Goal: Task Accomplishment & Management: Use online tool/utility

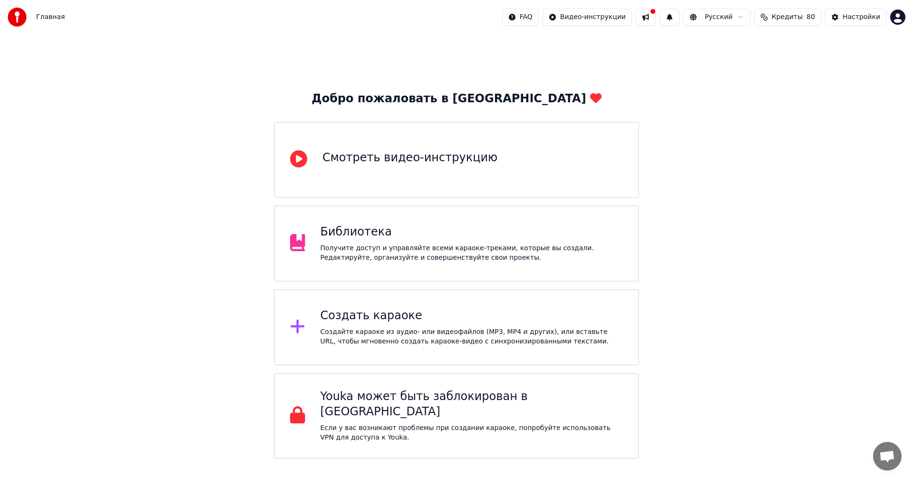
click at [447, 327] on div "Создайте караоке из аудио- или видеофайлов (MP3, MP4 и других), или вставьте UR…" at bounding box center [472, 336] width 303 height 19
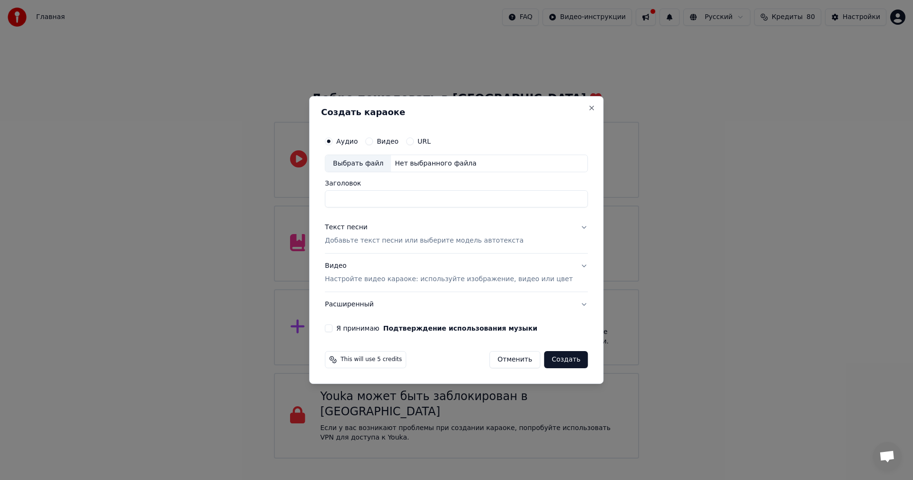
click at [377, 158] on div "Выбрать файл" at bounding box center [358, 163] width 66 height 17
type input "**********"
click at [407, 239] on p "Добавьте текст песни или выберите модель автотекста" at bounding box center [424, 241] width 199 height 10
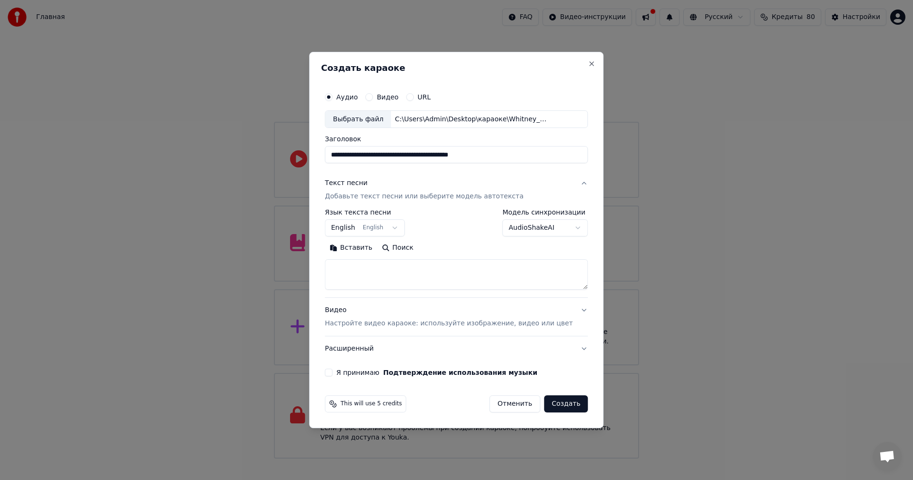
click at [423, 279] on textarea at bounding box center [456, 275] width 263 height 30
paste textarea "**********"
type textarea "**********"
drag, startPoint x: 405, startPoint y: 153, endPoint x: 398, endPoint y: 156, distance: 7.5
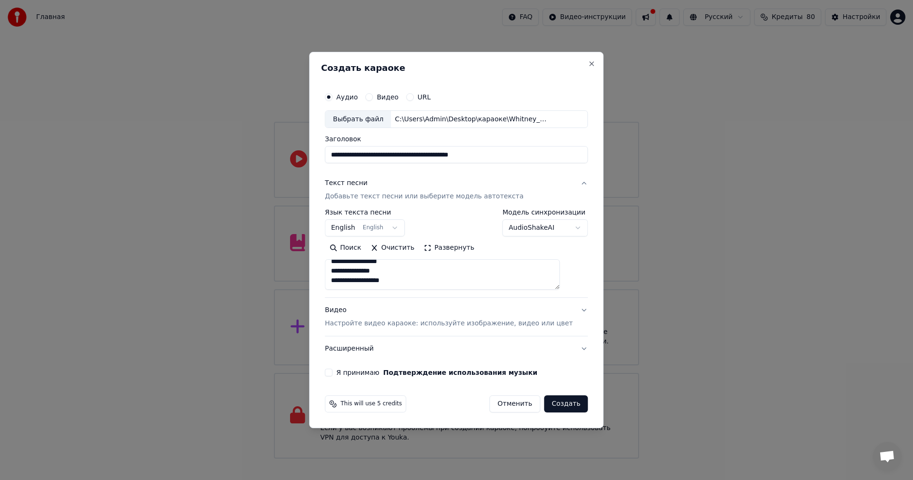
click at [398, 156] on input "**********" at bounding box center [456, 154] width 263 height 17
click at [373, 155] on input "**********" at bounding box center [456, 154] width 263 height 17
click at [402, 156] on input "**********" at bounding box center [456, 154] width 263 height 17
click at [417, 155] on input "**********" at bounding box center [456, 154] width 263 height 17
click at [440, 157] on input "**********" at bounding box center [456, 154] width 263 height 17
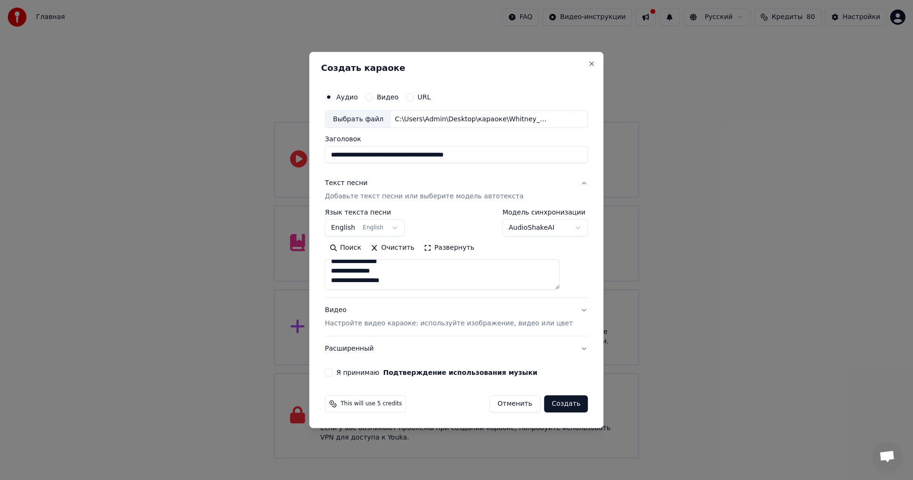
click at [453, 155] on input "**********" at bounding box center [456, 154] width 263 height 17
drag, startPoint x: 515, startPoint y: 161, endPoint x: 461, endPoint y: 166, distance: 53.5
click at [461, 166] on div "**********" at bounding box center [456, 232] width 271 height 297
type input "**********"
click at [446, 321] on p "Настройте видео караоке: используйте изображение, видео или цвет" at bounding box center [449, 324] width 248 height 10
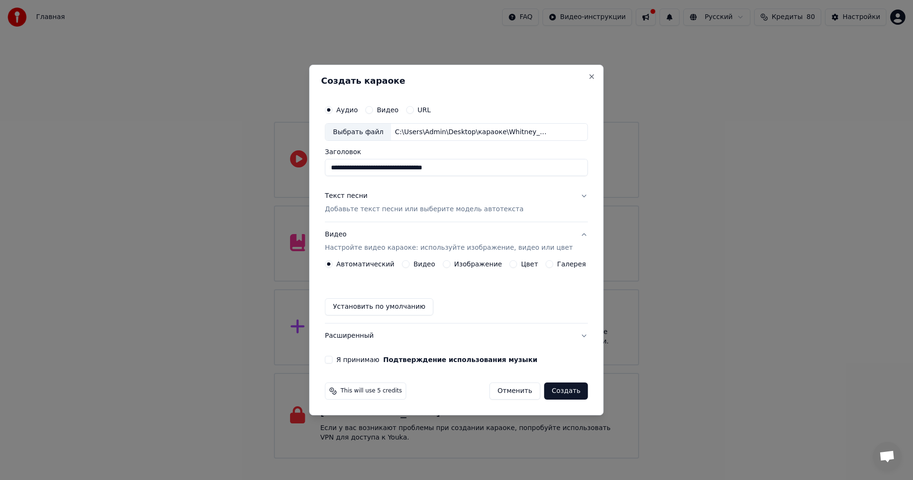
click at [448, 264] on button "Изображение" at bounding box center [447, 264] width 8 height 8
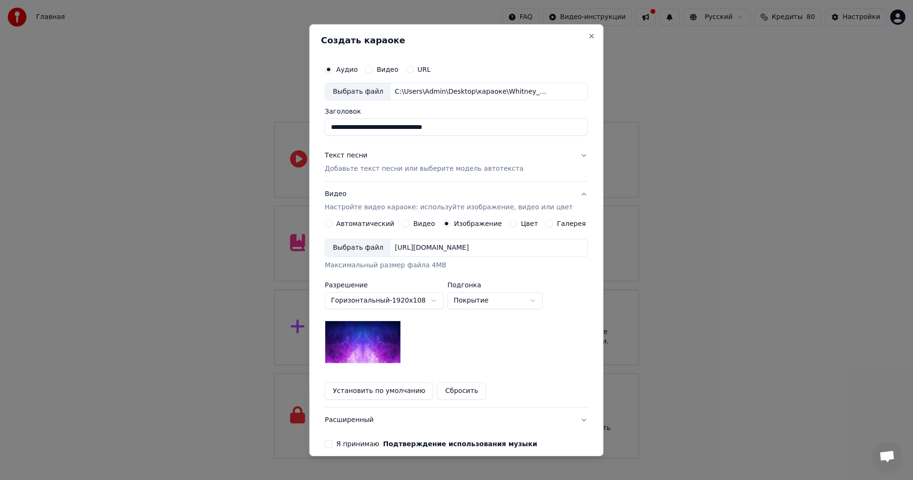
click at [368, 244] on div "Выбрать файл" at bounding box center [358, 247] width 66 height 17
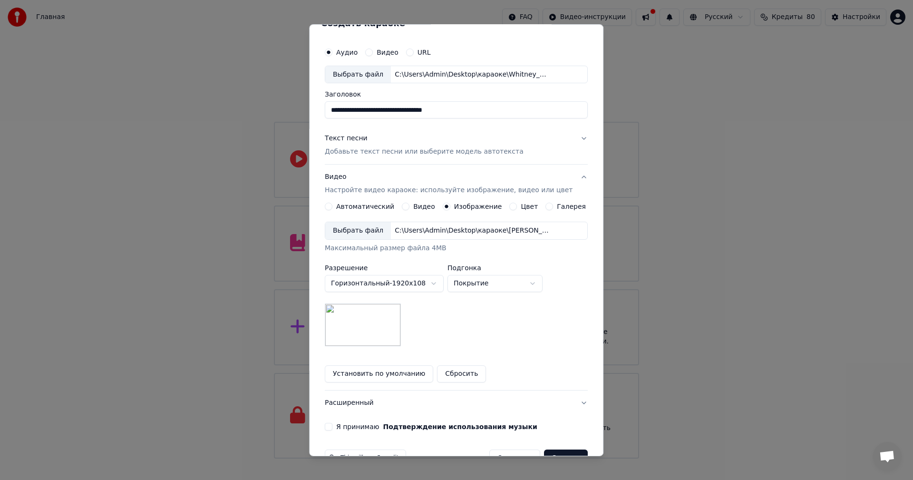
scroll to position [43, 0]
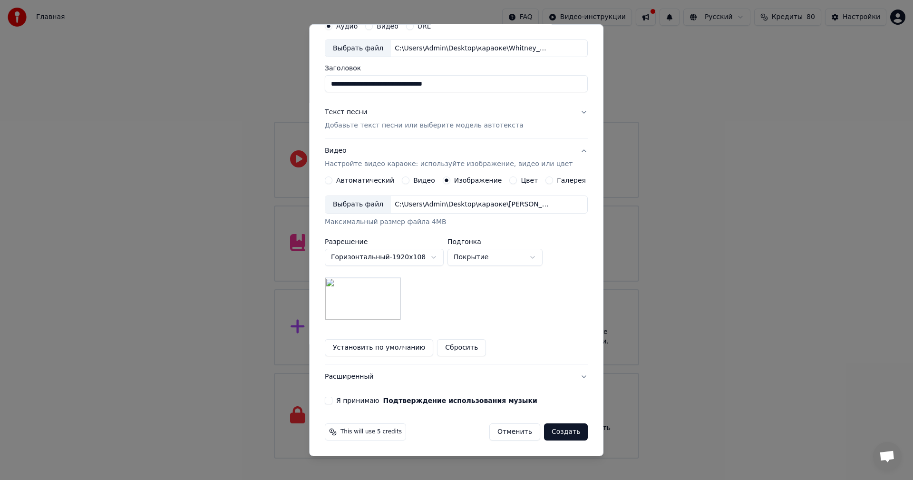
click at [332, 401] on button "Я принимаю Подтверждение использования музыки" at bounding box center [329, 401] width 8 height 8
click at [566, 432] on button "Создать" at bounding box center [566, 431] width 44 height 17
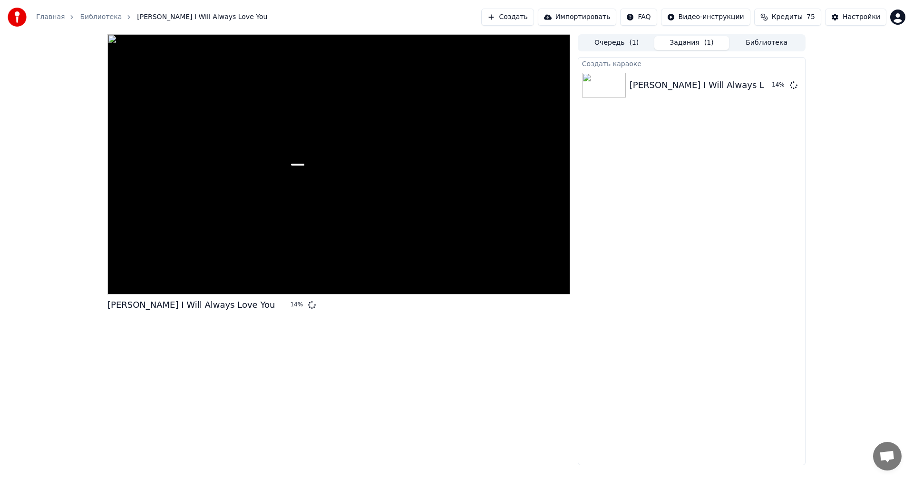
click at [523, 17] on button "Создать" at bounding box center [507, 17] width 52 height 17
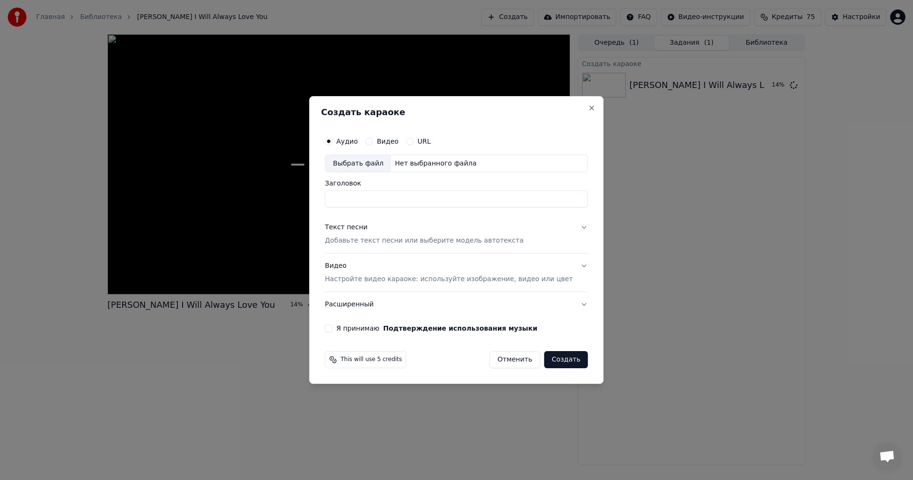
click at [355, 165] on div "Выбрать файл" at bounding box center [358, 163] width 66 height 17
type input "**********"
click at [424, 244] on p "Добавьте текст песни или выберите модель автотекста" at bounding box center [424, 241] width 199 height 10
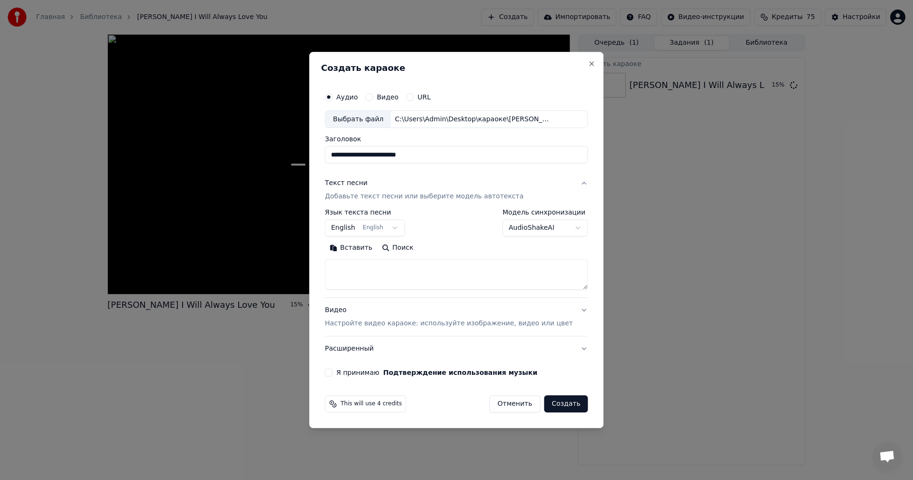
click at [449, 276] on textarea at bounding box center [456, 275] width 263 height 30
paste textarea "**********"
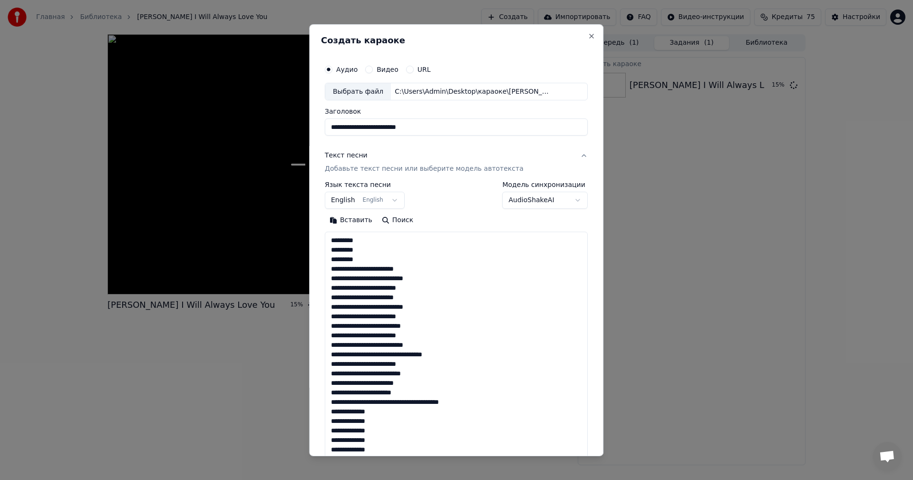
scroll to position [525, 0]
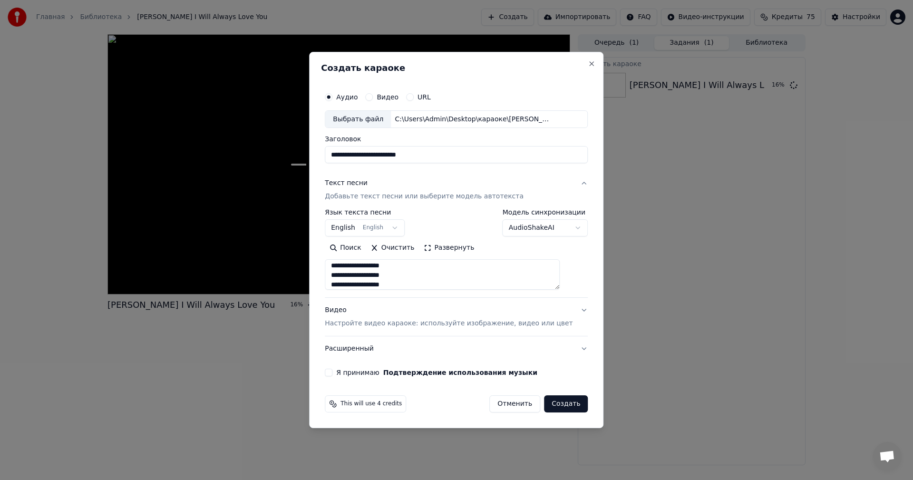
type textarea "**********"
click at [378, 121] on div "Выбрать файл" at bounding box center [358, 119] width 66 height 17
click at [415, 272] on textarea at bounding box center [442, 275] width 235 height 30
click at [399, 318] on div "Видео Настройте видео караоке: используйте изображение, видео или цвет" at bounding box center [449, 317] width 248 height 23
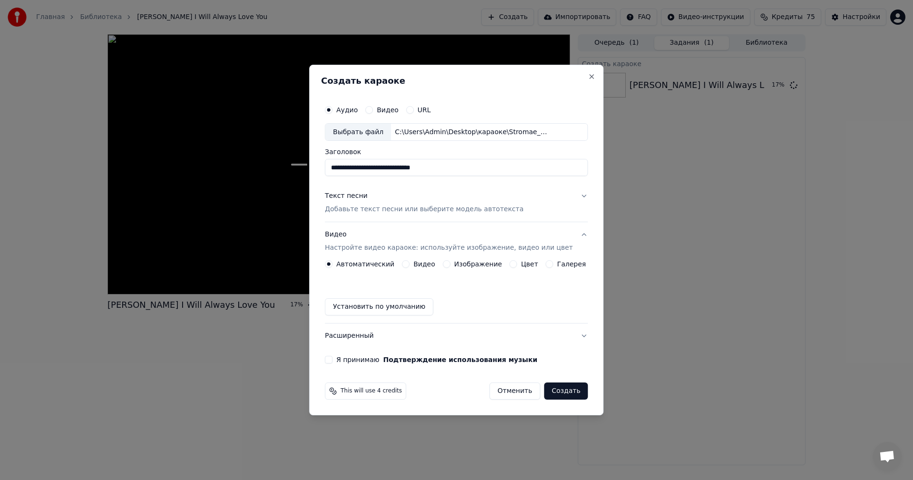
click at [448, 263] on button "Изображение" at bounding box center [447, 264] width 8 height 8
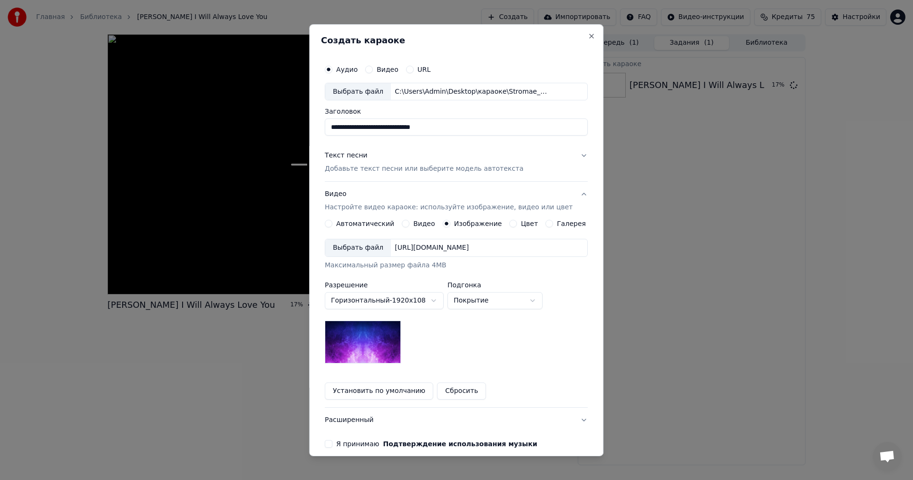
click at [367, 245] on div "Выбрать файл" at bounding box center [358, 247] width 66 height 17
drag, startPoint x: 457, startPoint y: 129, endPoint x: 418, endPoint y: 133, distance: 39.2
click at [418, 133] on input "**********" at bounding box center [456, 126] width 263 height 17
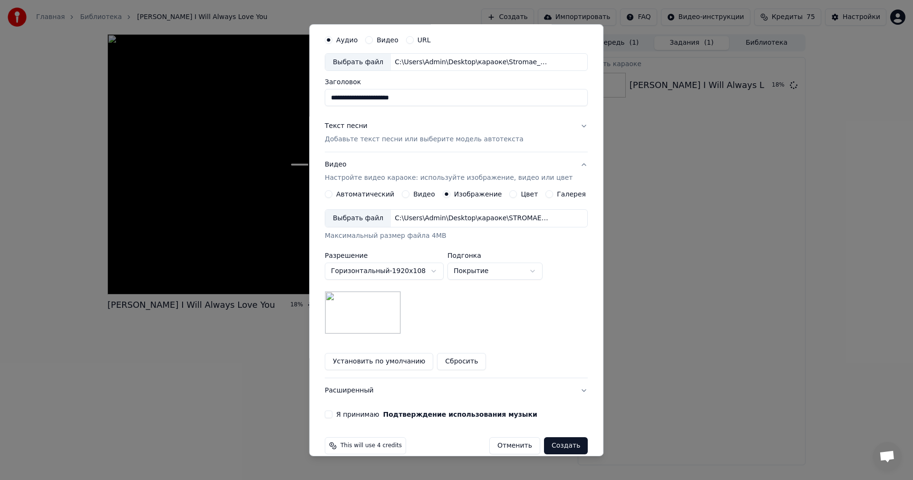
scroll to position [43, 0]
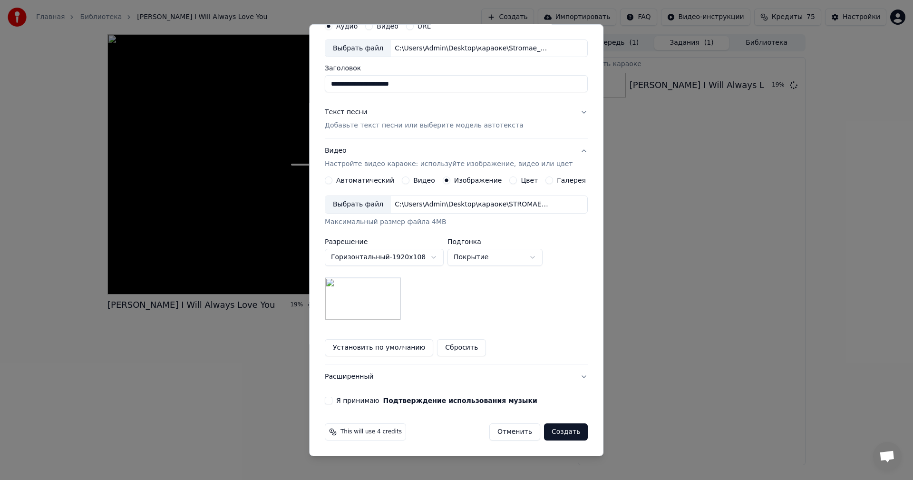
type input "**********"
click at [332, 399] on button "Я принимаю Подтверждение использования музыки" at bounding box center [329, 401] width 8 height 8
click at [394, 125] on p "Добавьте текст песни или выберите модель автотекста" at bounding box center [424, 126] width 199 height 10
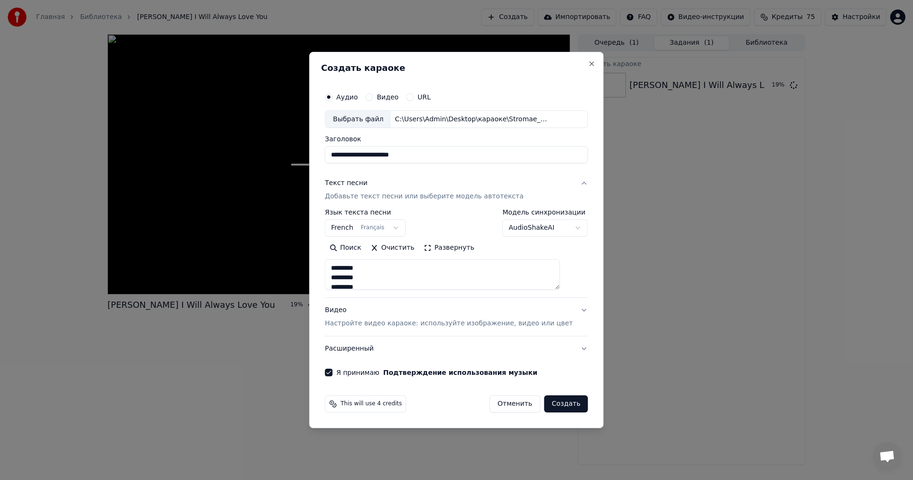
click at [419, 273] on textarea at bounding box center [442, 275] width 235 height 30
click at [558, 402] on button "Создать" at bounding box center [566, 403] width 44 height 17
select select
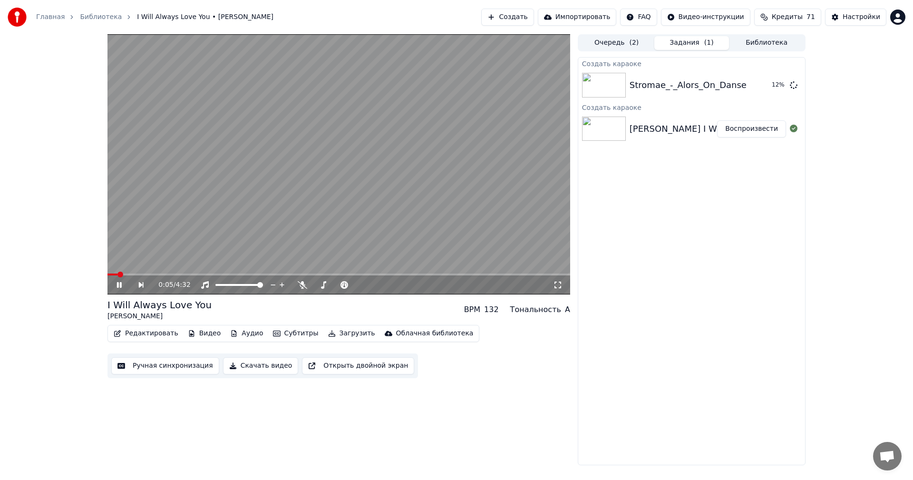
click at [364, 212] on video at bounding box center [338, 164] width 463 height 260
click at [301, 283] on icon at bounding box center [303, 285] width 10 height 8
click at [314, 209] on video at bounding box center [338, 164] width 463 height 260
click at [387, 144] on video at bounding box center [338, 164] width 463 height 260
click at [520, 19] on button "Создать" at bounding box center [507, 17] width 52 height 17
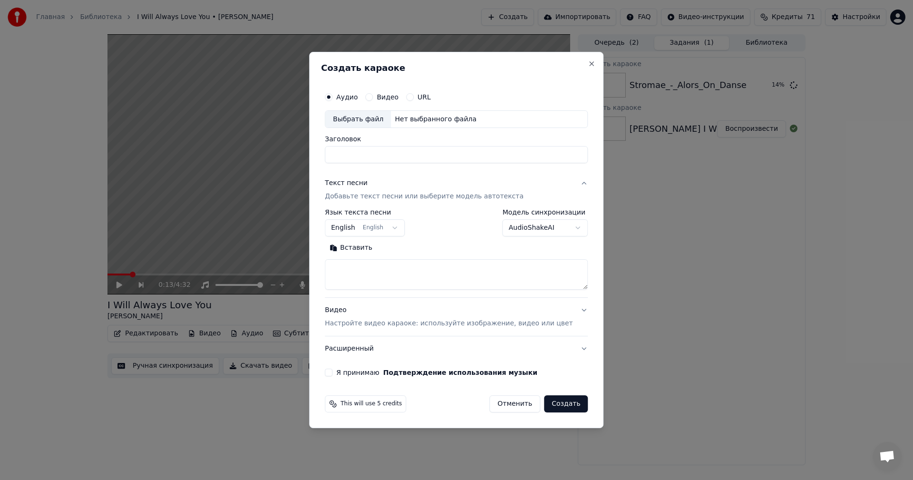
click at [370, 120] on div "Выбрать файл" at bounding box center [358, 119] width 66 height 17
drag, startPoint x: 451, startPoint y: 151, endPoint x: 417, endPoint y: 166, distance: 37.3
click at [407, 155] on input "**********" at bounding box center [456, 154] width 263 height 17
type input "**********"
click at [399, 274] on textarea at bounding box center [456, 275] width 263 height 30
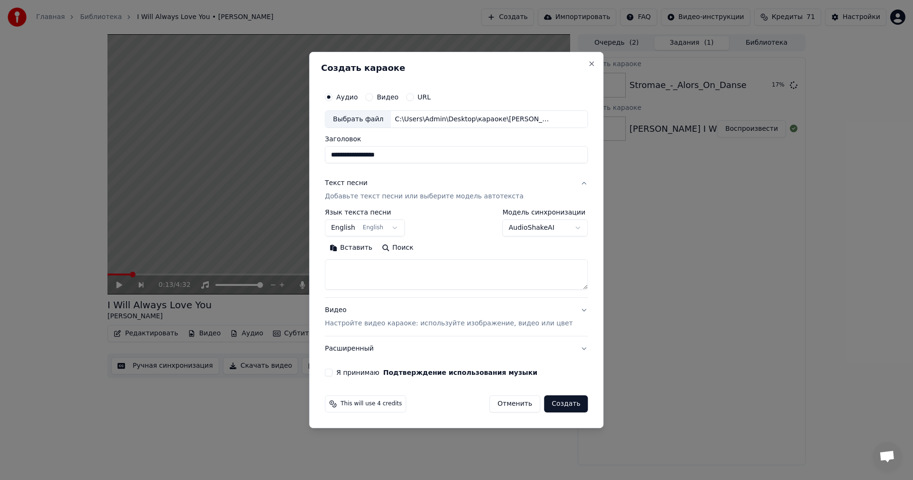
paste textarea "**********"
type textarea "**********"
click at [441, 320] on p "Настройте видео караоке: используйте изображение, видео или цвет" at bounding box center [449, 324] width 248 height 10
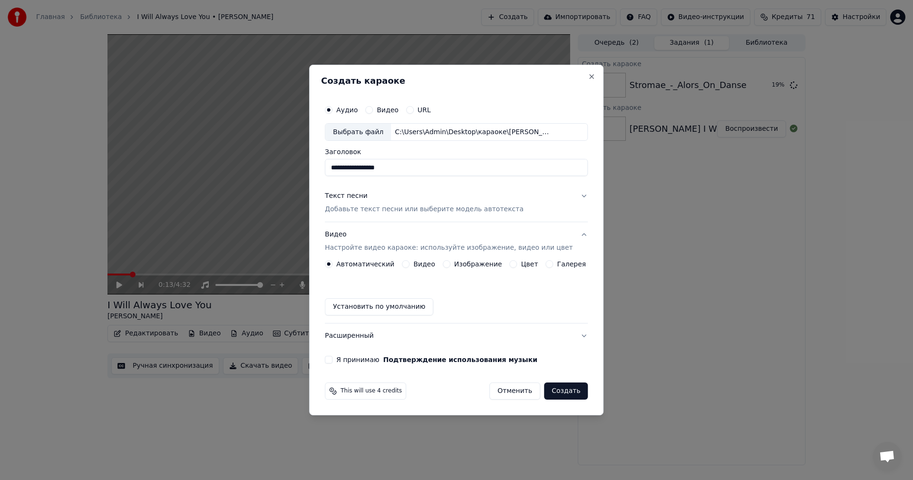
click at [448, 262] on button "Изображение" at bounding box center [447, 264] width 8 height 8
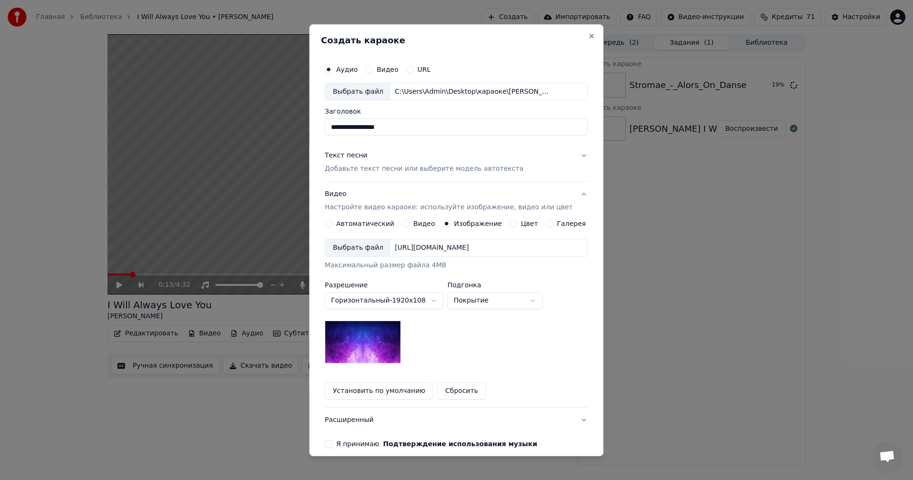
click at [362, 249] on div "Выбрать файл" at bounding box center [358, 247] width 66 height 17
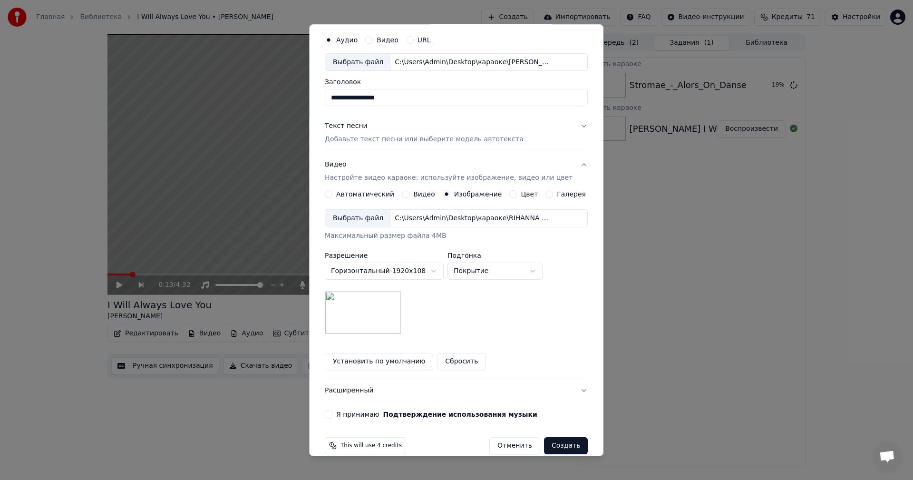
scroll to position [43, 0]
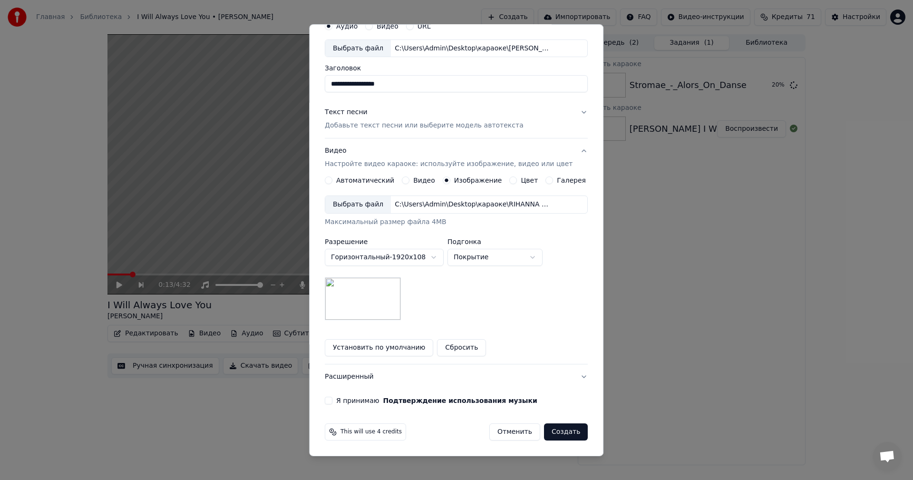
click at [332, 399] on button "Я принимаю Подтверждение использования музыки" at bounding box center [329, 401] width 8 height 8
click at [553, 434] on button "Создать" at bounding box center [566, 431] width 44 height 17
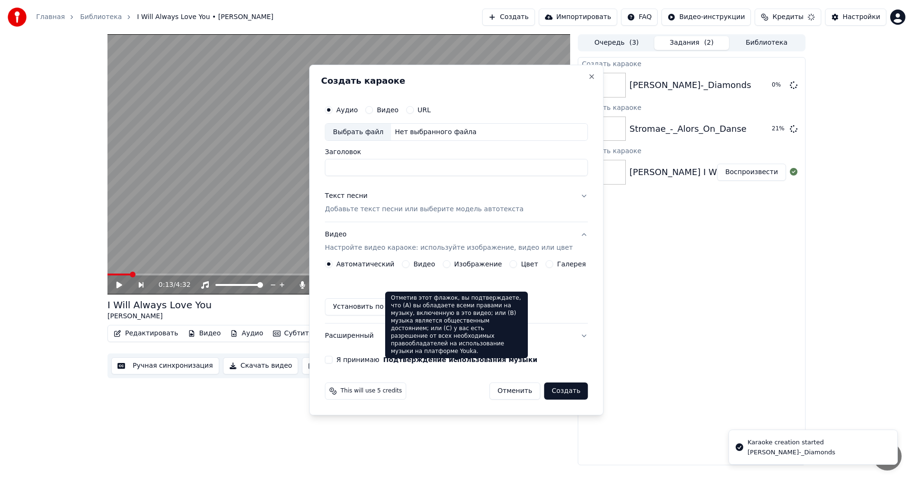
scroll to position [0, 0]
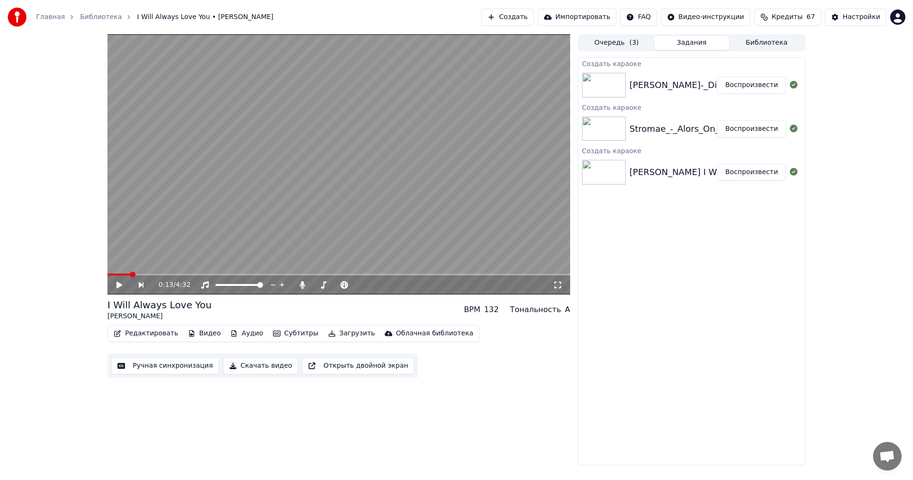
click at [534, 17] on button "Создать" at bounding box center [507, 17] width 52 height 17
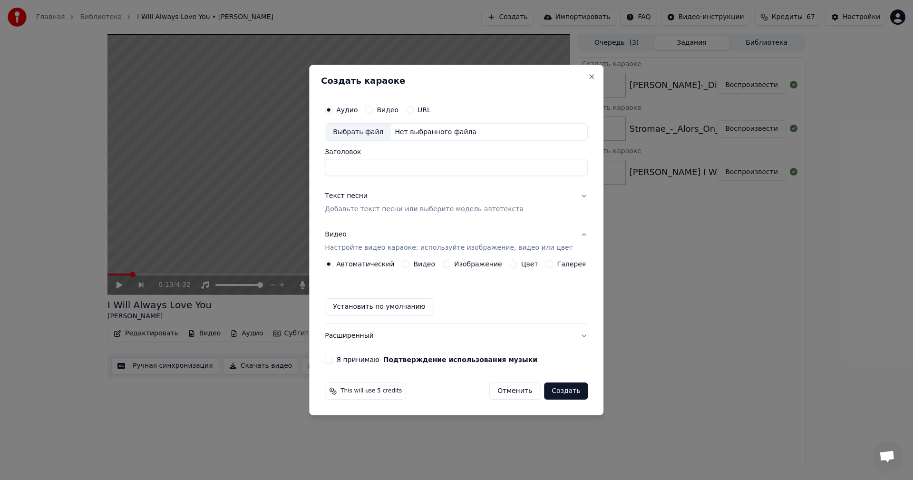
click at [359, 130] on div "Выбрать файл" at bounding box center [358, 132] width 66 height 17
type input "**********"
click at [442, 205] on p "Добавьте текст песни или выберите модель автотекста" at bounding box center [424, 210] width 199 height 10
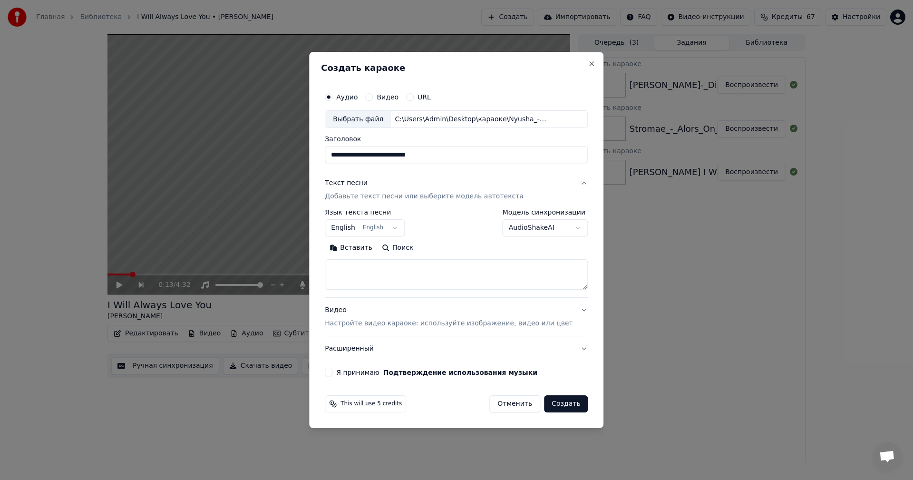
click at [421, 283] on textarea at bounding box center [456, 275] width 263 height 30
paste textarea "**********"
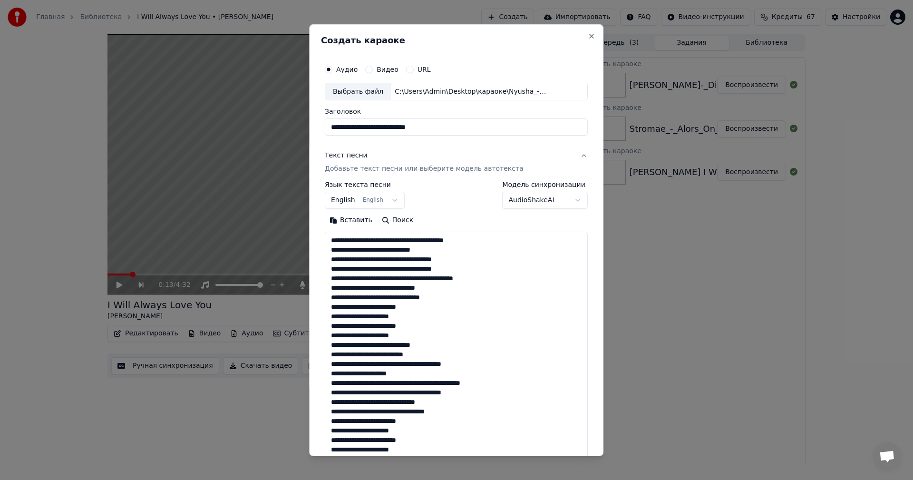
scroll to position [288, 0]
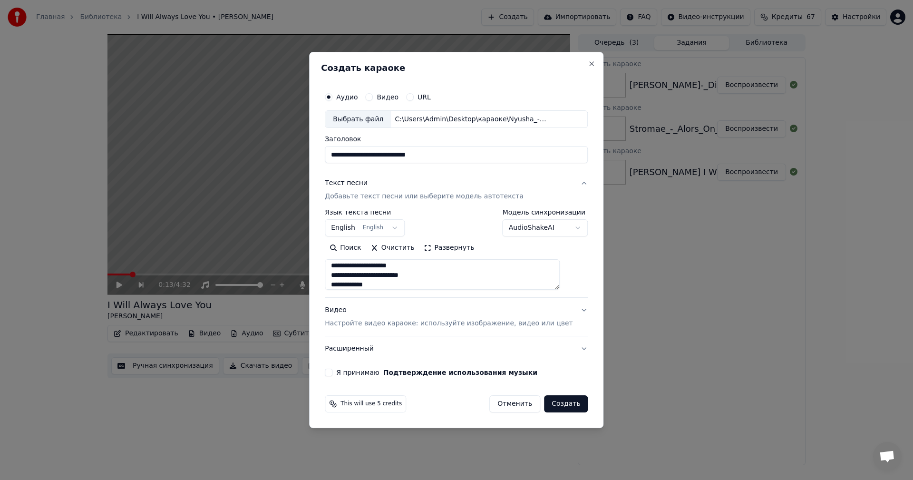
type textarea "**********"
click at [439, 329] on button "Видео Настройте видео караоке: используйте изображение, видео или цвет" at bounding box center [456, 317] width 263 height 38
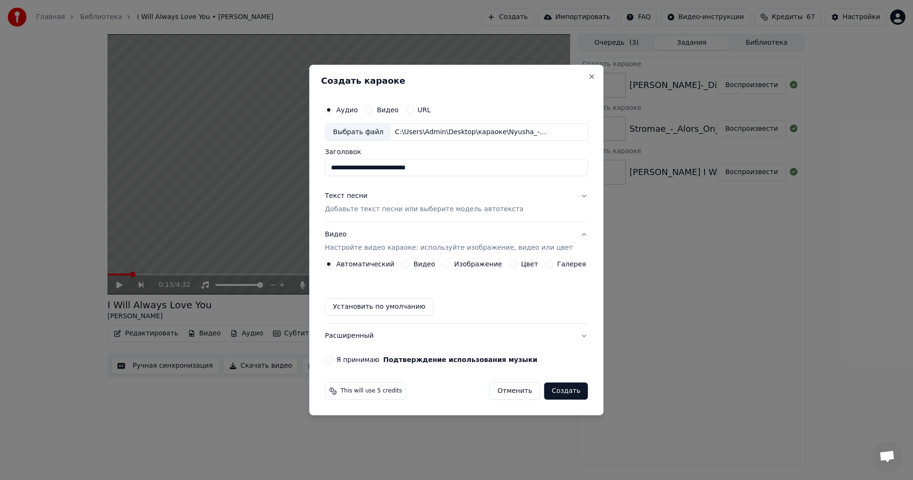
click at [447, 264] on button "Изображение" at bounding box center [447, 264] width 8 height 8
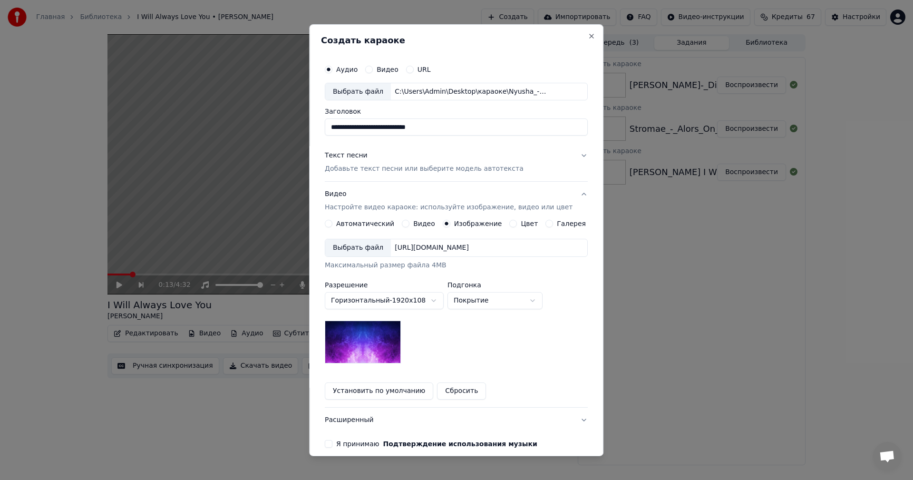
click at [367, 247] on div "Выбрать файл" at bounding box center [358, 247] width 66 height 17
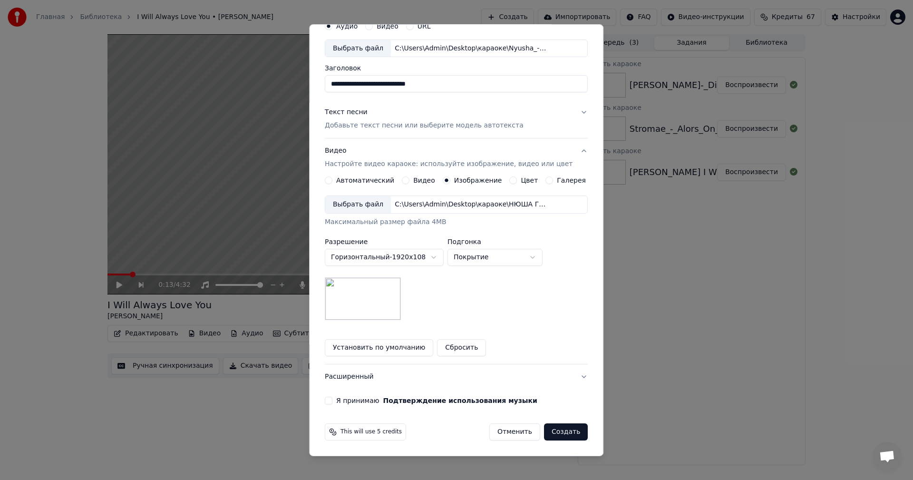
click at [332, 399] on button "Я принимаю Подтверждение использования музыки" at bounding box center [329, 401] width 8 height 8
click at [552, 436] on button "Создать" at bounding box center [566, 431] width 44 height 17
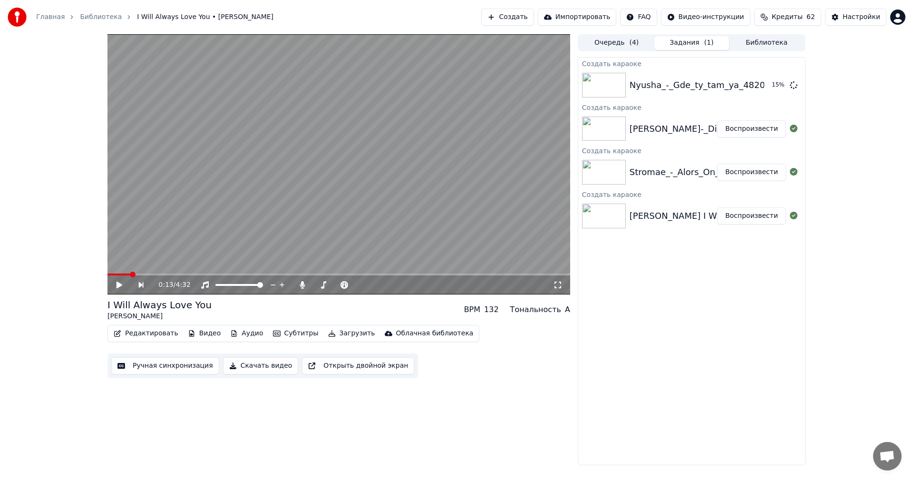
click at [525, 14] on button "Создать" at bounding box center [507, 17] width 52 height 17
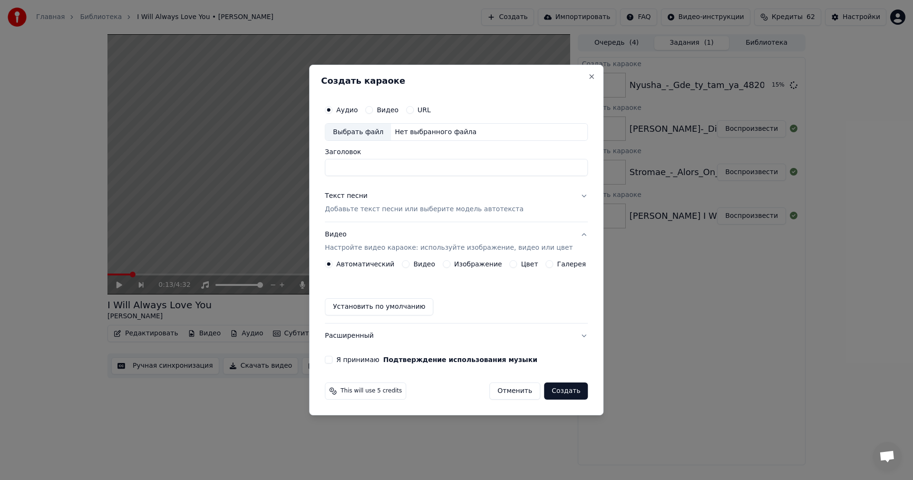
click at [372, 128] on div "Выбрать файл" at bounding box center [358, 132] width 66 height 17
type input "**********"
click at [425, 214] on p "Добавьте текст песни или выберите модель автотекста" at bounding box center [424, 210] width 199 height 10
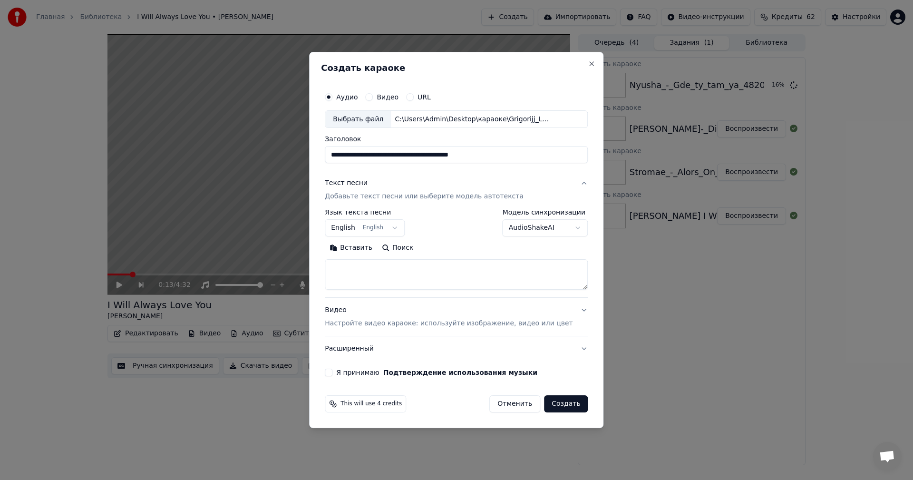
click at [416, 275] on textarea at bounding box center [456, 275] width 263 height 30
paste textarea "**********"
type textarea "**********"
click at [417, 325] on p "Настройте видео караоке: используйте изображение, видео или цвет" at bounding box center [449, 324] width 248 height 10
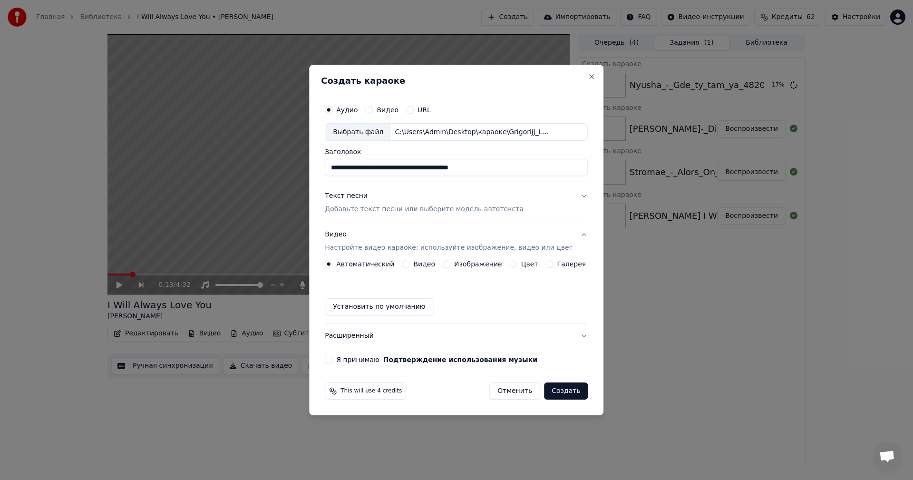
click at [448, 264] on button "Изображение" at bounding box center [447, 264] width 8 height 8
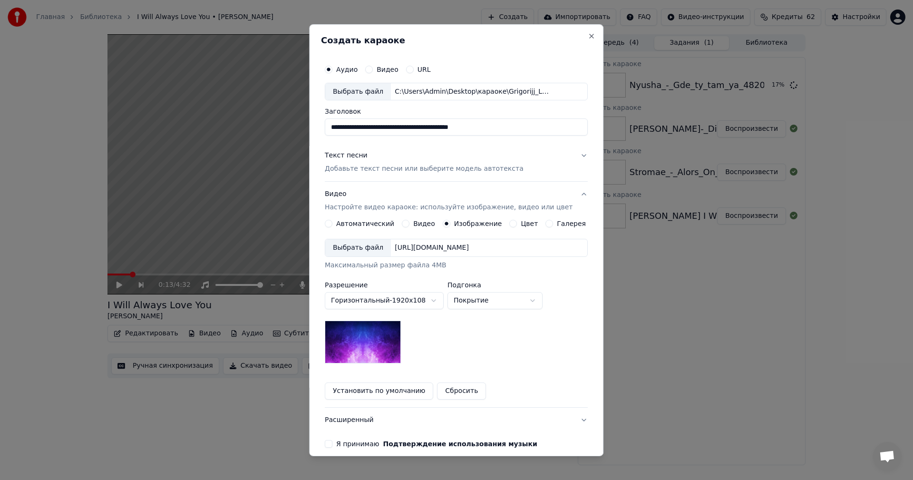
click at [352, 252] on div "Выбрать файл" at bounding box center [358, 247] width 66 height 17
drag, startPoint x: 506, startPoint y: 124, endPoint x: 461, endPoint y: 131, distance: 46.2
click at [461, 131] on input "**********" at bounding box center [456, 126] width 263 height 17
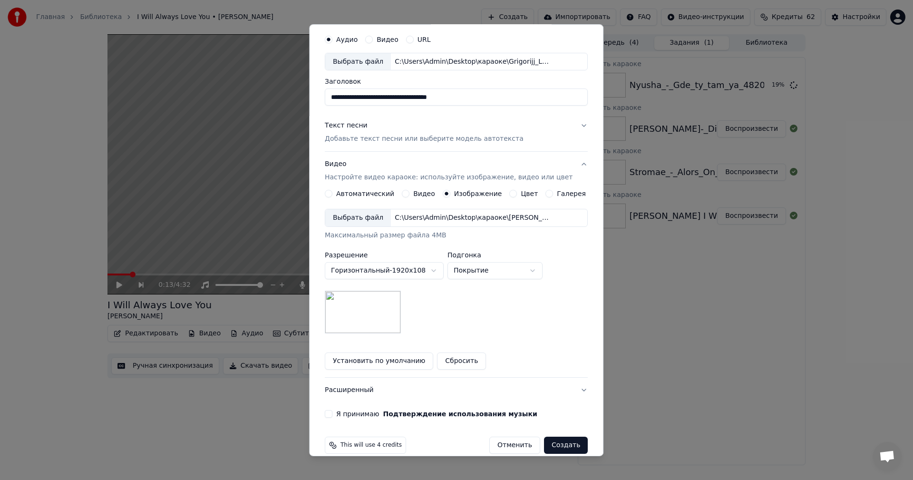
scroll to position [43, 0]
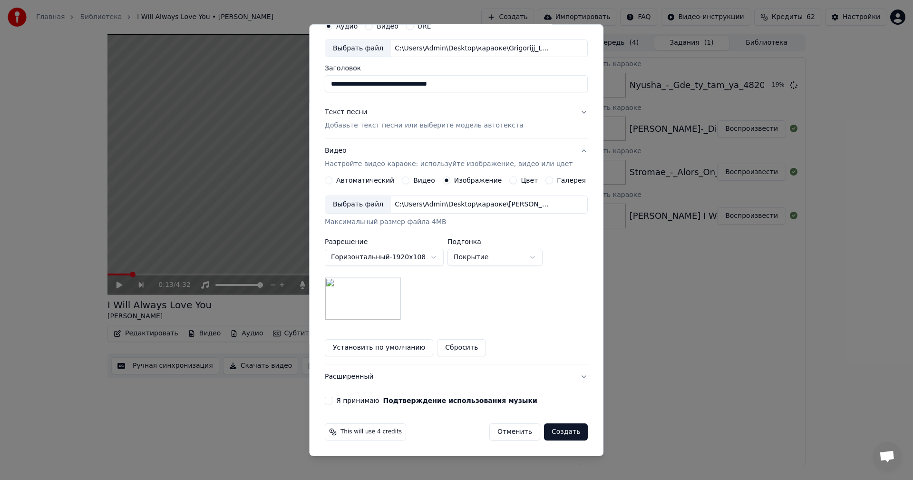
type input "**********"
drag, startPoint x: 333, startPoint y: 400, endPoint x: 356, endPoint y: 403, distance: 23.0
click at [332, 400] on button "Я принимаю Подтверждение использования музыки" at bounding box center [329, 401] width 8 height 8
click at [565, 431] on button "Создать" at bounding box center [566, 431] width 44 height 17
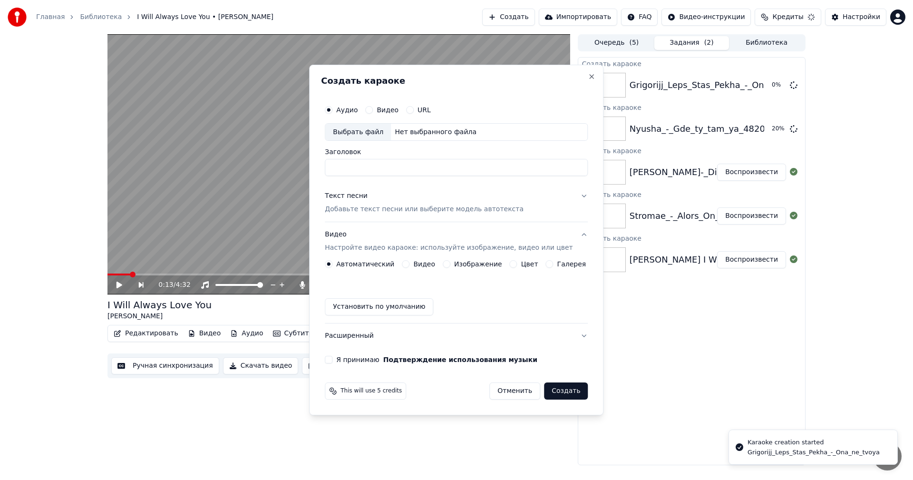
scroll to position [0, 0]
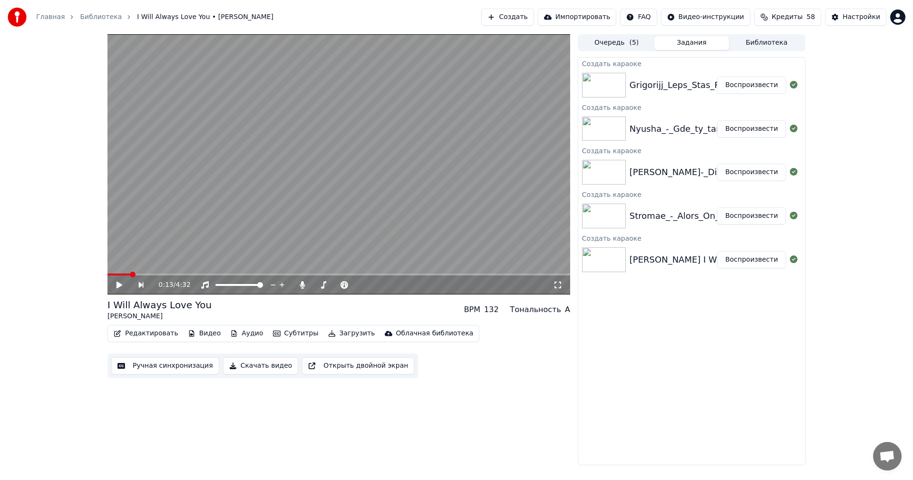
click at [524, 22] on button "Создать" at bounding box center [507, 17] width 52 height 17
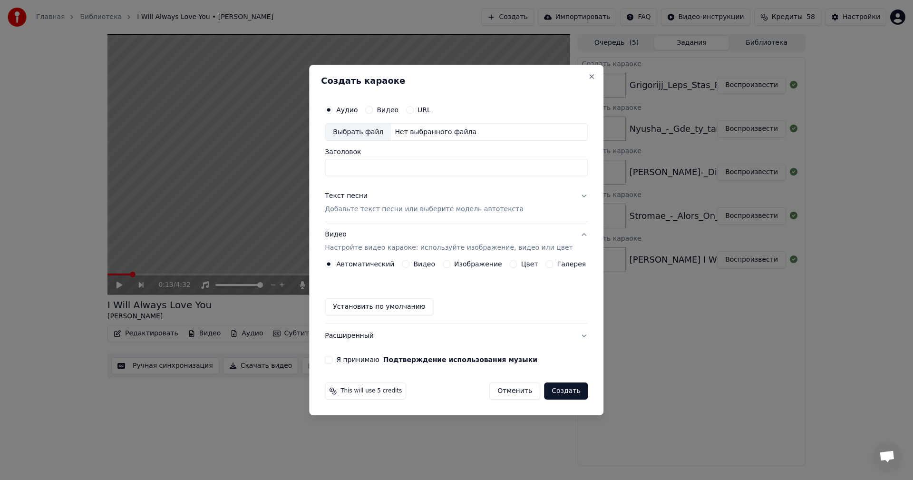
click at [373, 132] on div "Выбрать файл" at bounding box center [358, 132] width 66 height 17
type input "**********"
click at [428, 206] on p "Добавьте текст песни или выберите модель автотекста" at bounding box center [424, 210] width 199 height 10
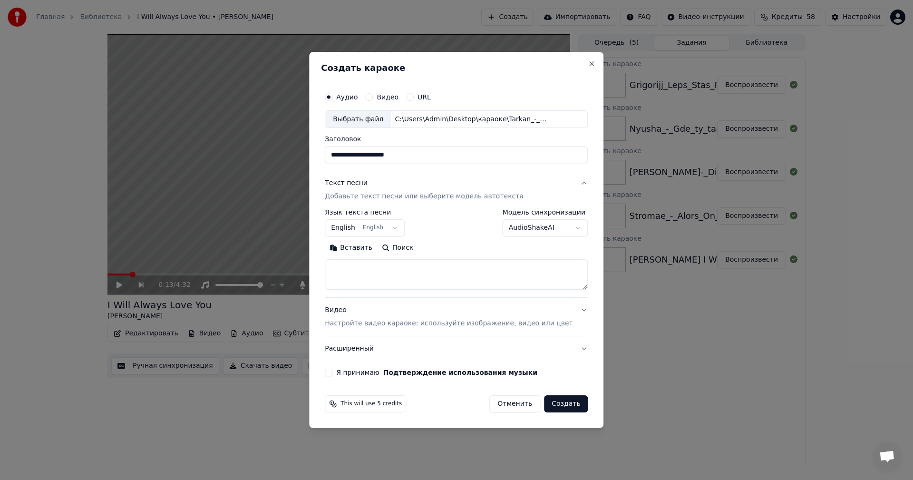
click at [433, 282] on textarea at bounding box center [456, 275] width 263 height 30
paste textarea "**********"
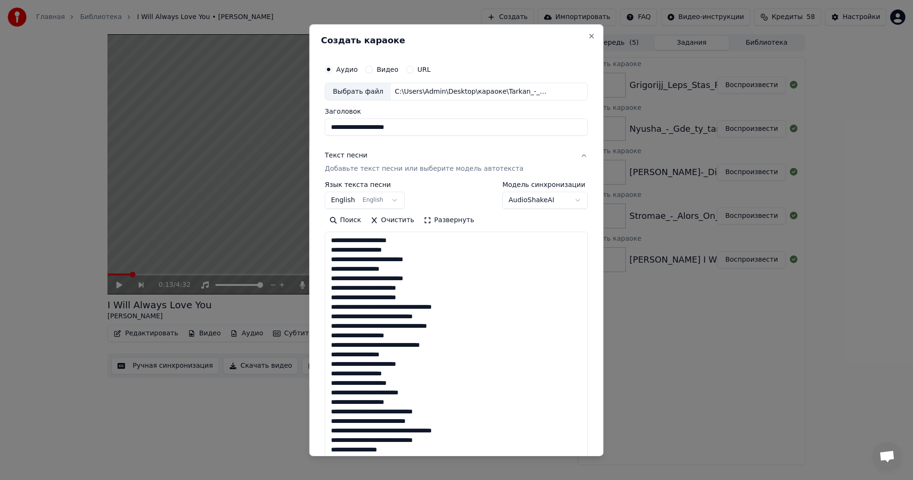
scroll to position [487, 0]
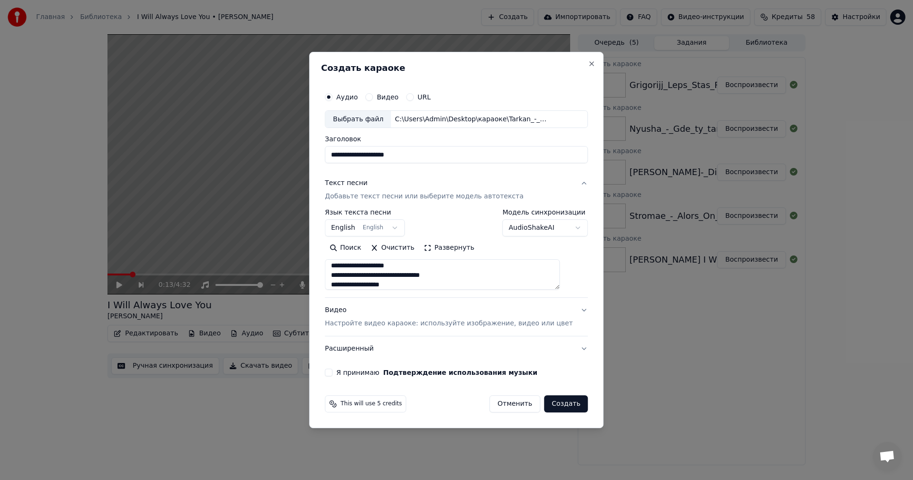
type textarea "**********"
click at [415, 324] on p "Настройте видео караоке: используйте изображение, видео или цвет" at bounding box center [449, 324] width 248 height 10
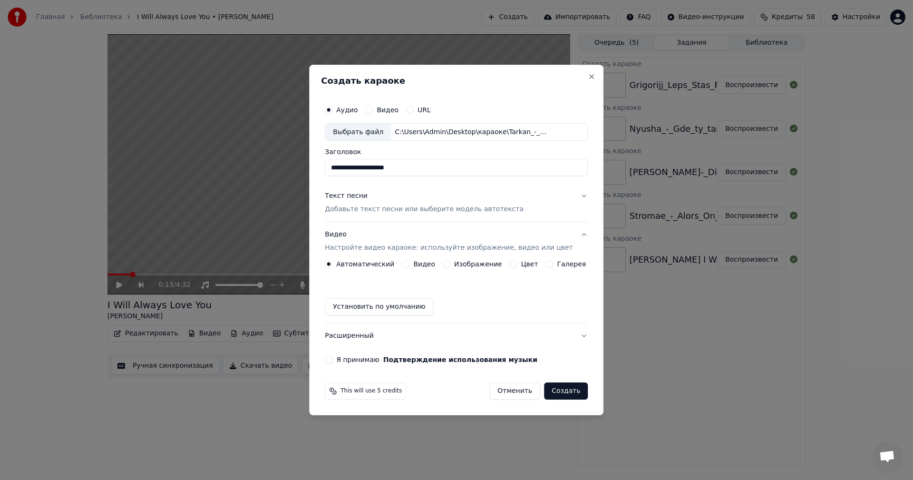
click at [447, 261] on button "Изображение" at bounding box center [447, 264] width 8 height 8
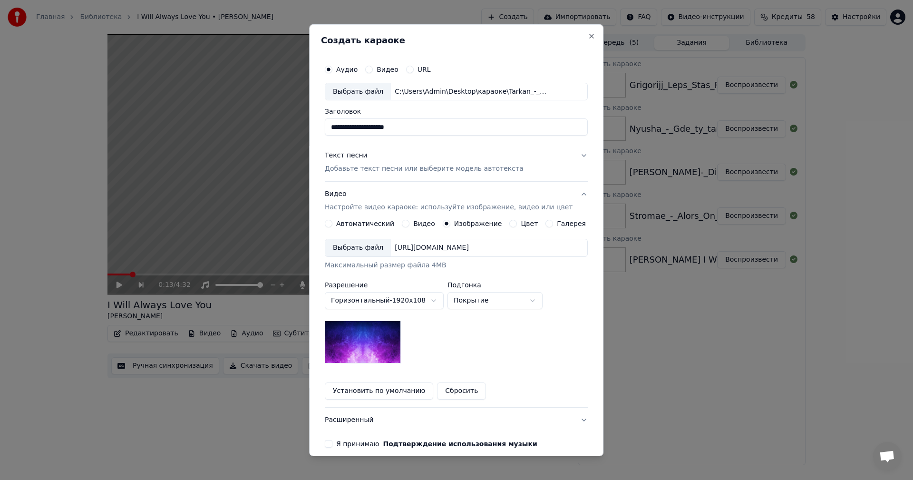
click at [368, 250] on div "Выбрать файл" at bounding box center [358, 247] width 66 height 17
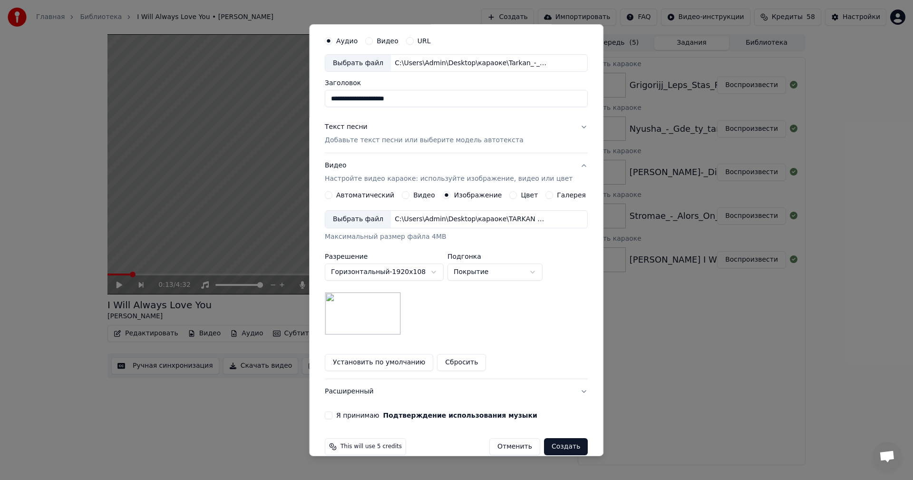
scroll to position [43, 0]
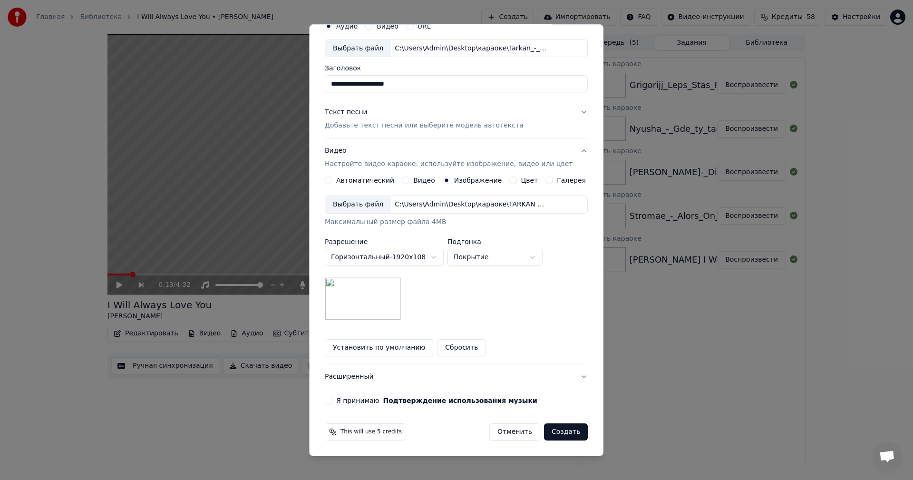
click at [332, 401] on button "Я принимаю Подтверждение использования музыки" at bounding box center [329, 401] width 8 height 8
click at [559, 436] on button "Создать" at bounding box center [566, 431] width 44 height 17
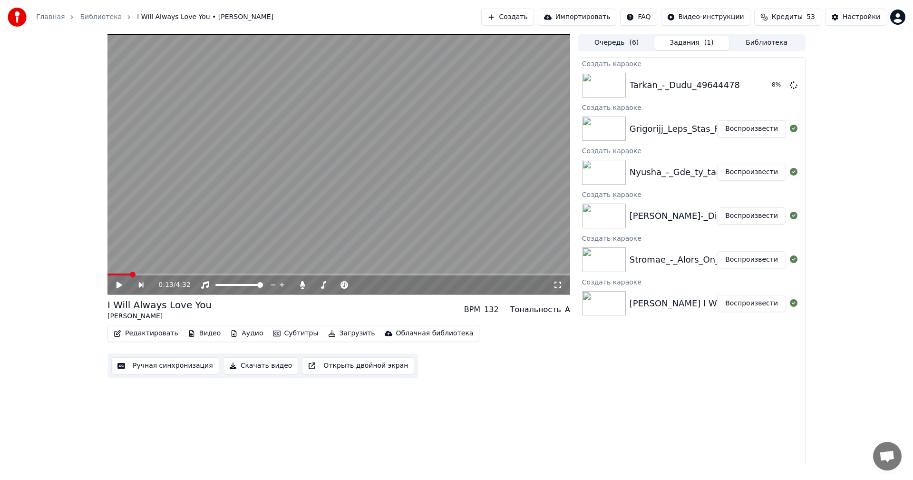
click at [525, 17] on button "Создать" at bounding box center [507, 17] width 52 height 17
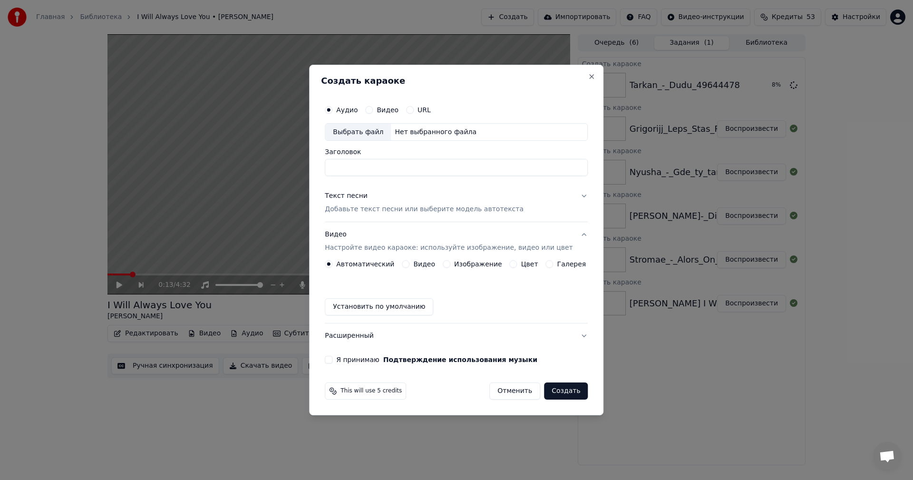
click at [355, 130] on div "Выбрать файл" at bounding box center [358, 132] width 66 height 17
type input "**********"
click at [420, 205] on p "Добавьте текст песни или выберите модель автотекста" at bounding box center [424, 210] width 199 height 10
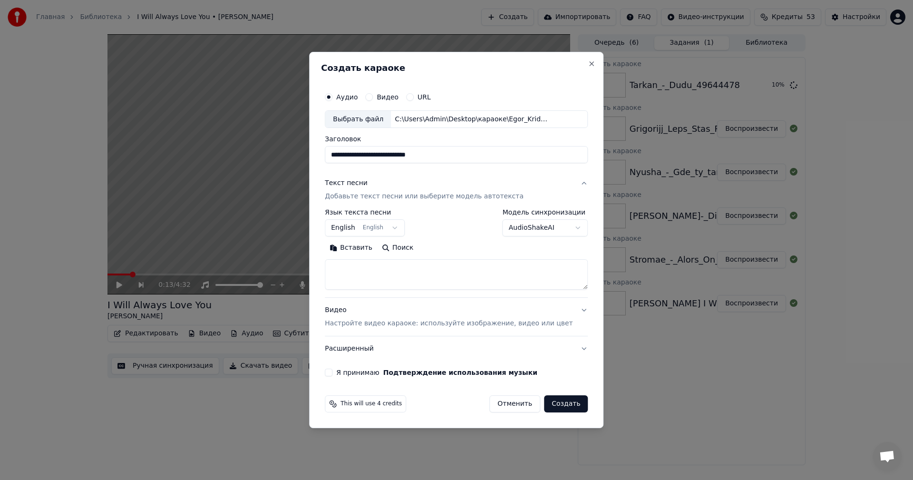
click at [413, 272] on textarea at bounding box center [456, 275] width 263 height 30
paste textarea "**********"
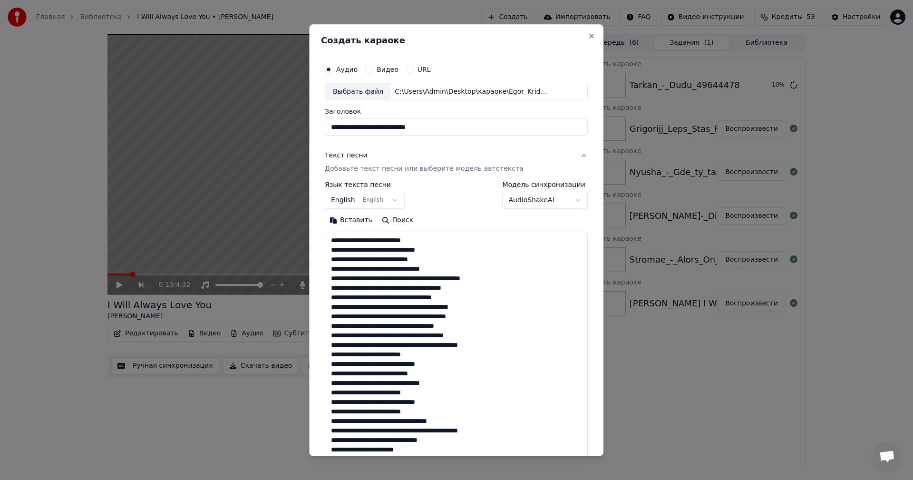
scroll to position [411, 0]
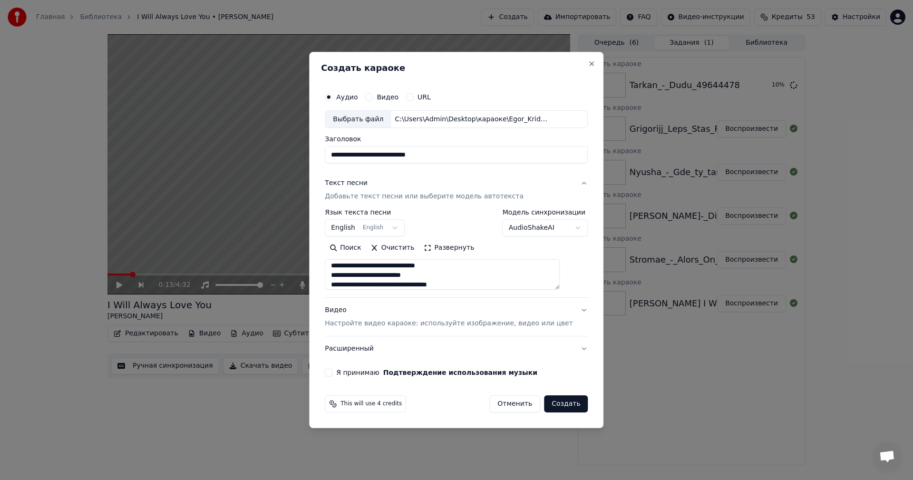
type textarea "**********"
click at [429, 323] on p "Настройте видео караоке: используйте изображение, видео или цвет" at bounding box center [449, 324] width 248 height 10
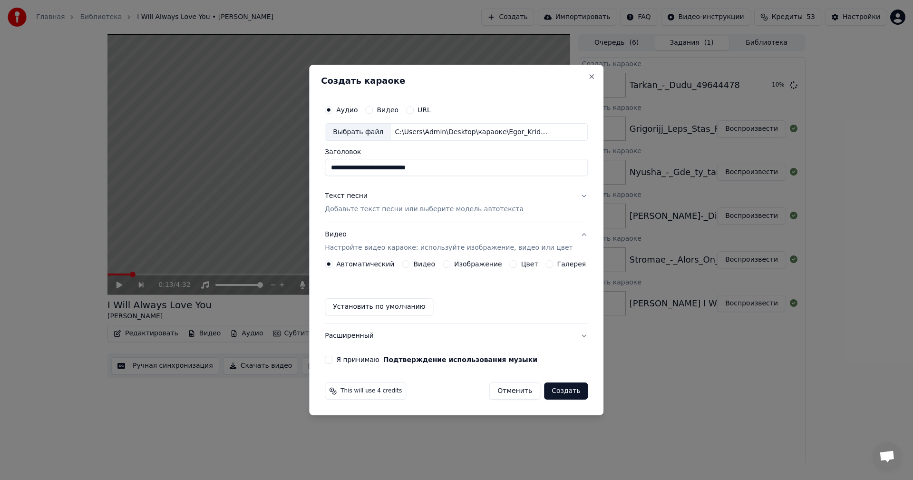
click at [446, 264] on button "Изображение" at bounding box center [447, 264] width 8 height 8
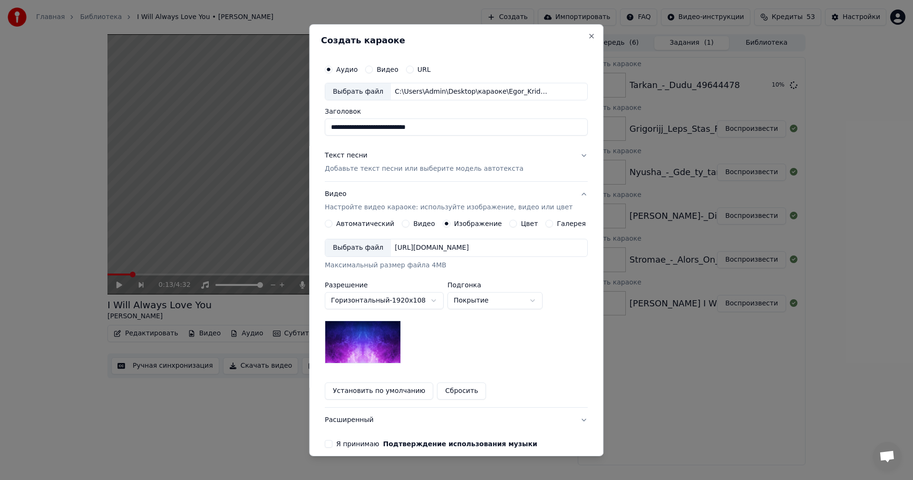
click at [353, 254] on div "Выбрать файл" at bounding box center [358, 247] width 66 height 17
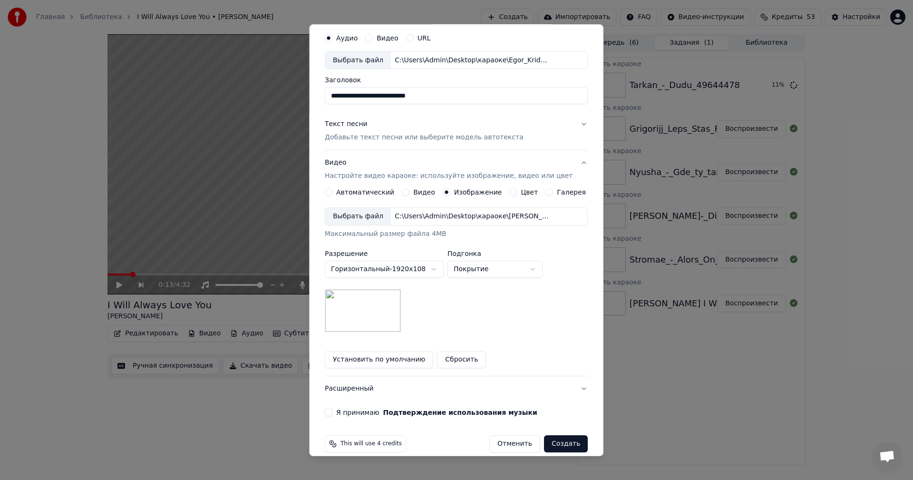
scroll to position [43, 0]
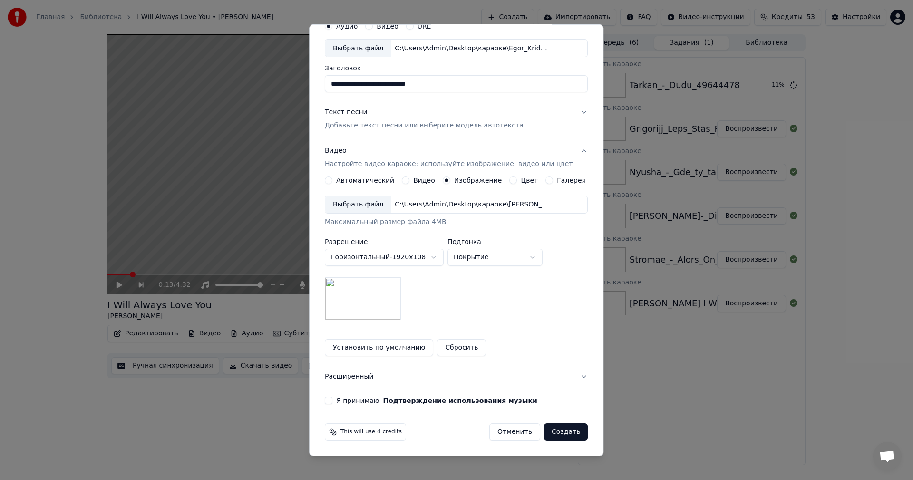
click at [332, 400] on button "Я принимаю Подтверждение использования музыки" at bounding box center [329, 401] width 8 height 8
click at [558, 434] on button "Создать" at bounding box center [566, 431] width 44 height 17
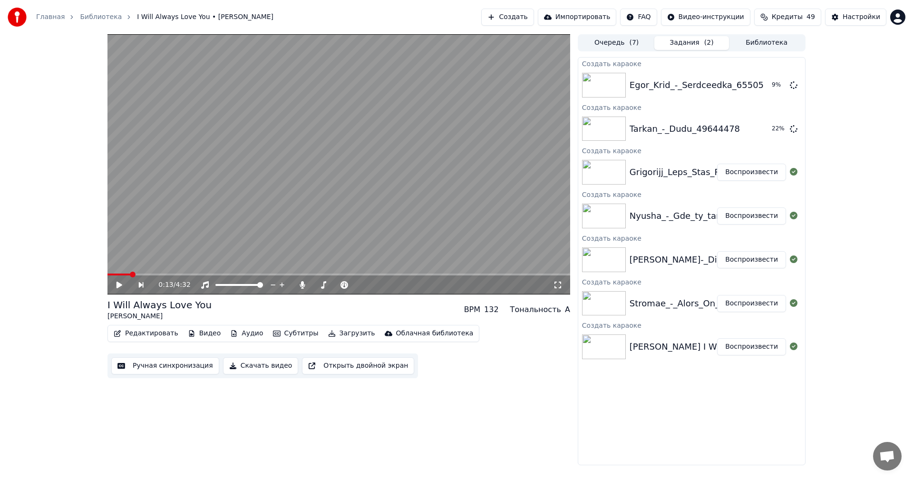
click at [521, 20] on button "Создать" at bounding box center [507, 17] width 52 height 17
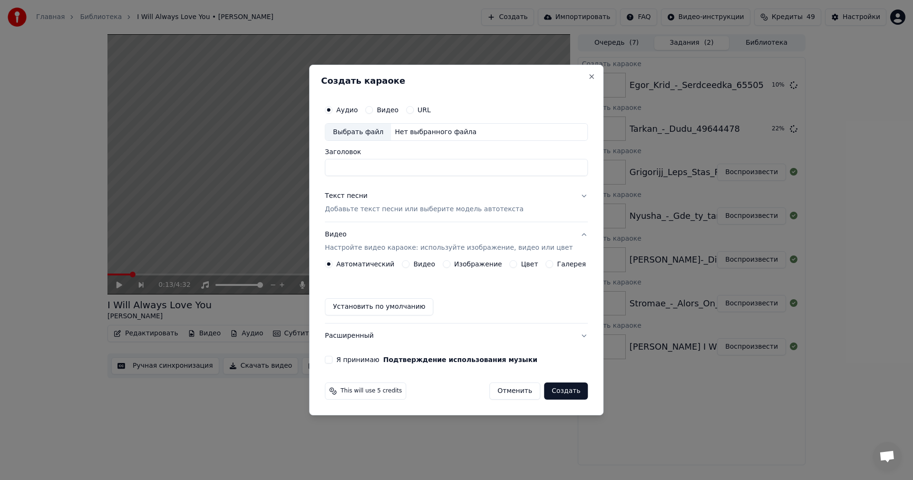
click at [365, 136] on div "Выбрать файл" at bounding box center [358, 132] width 66 height 17
type input "**********"
click at [418, 213] on p "Добавьте текст песни или выберите модель автотекста" at bounding box center [424, 210] width 199 height 10
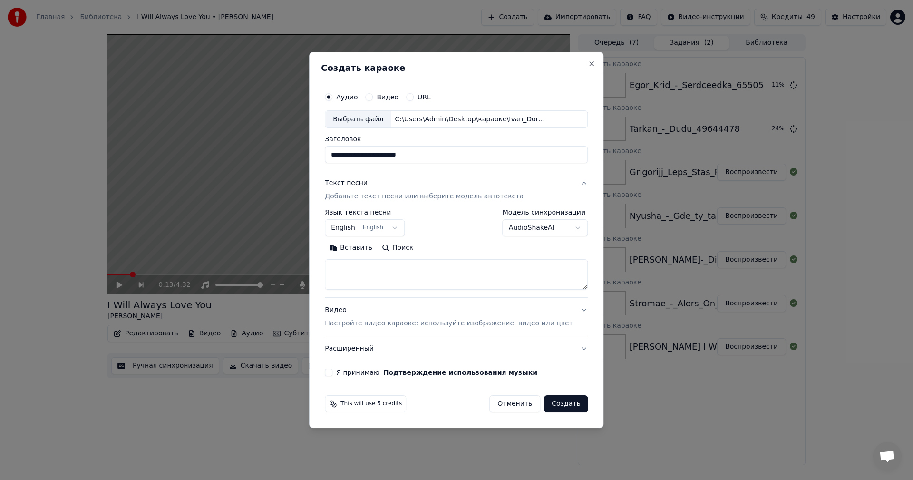
click at [428, 281] on textarea at bounding box center [456, 275] width 263 height 30
paste textarea "**********"
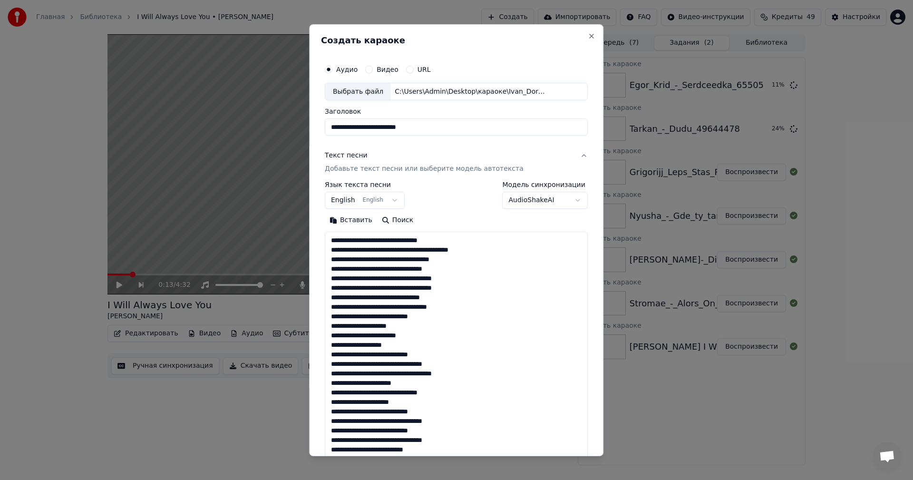
scroll to position [468, 0]
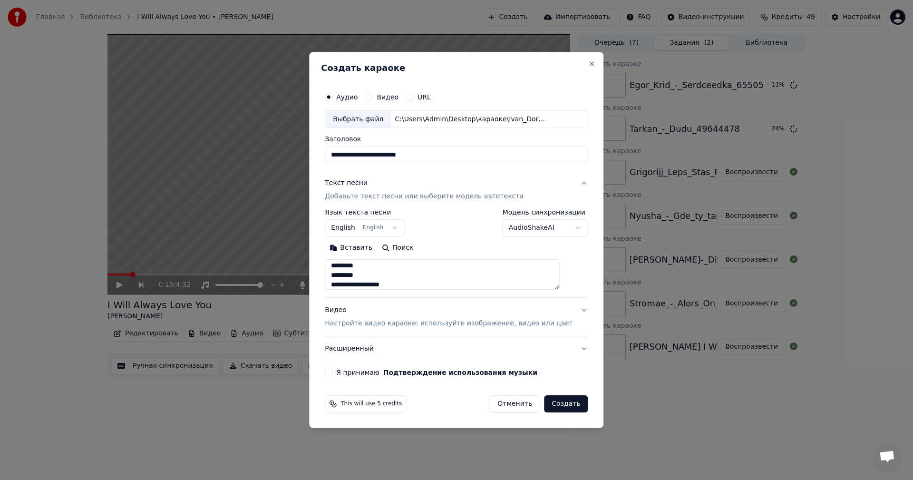
type textarea "**********"
click at [430, 311] on div "Видео Настройте видео караоке: используйте изображение, видео или цвет" at bounding box center [449, 317] width 248 height 23
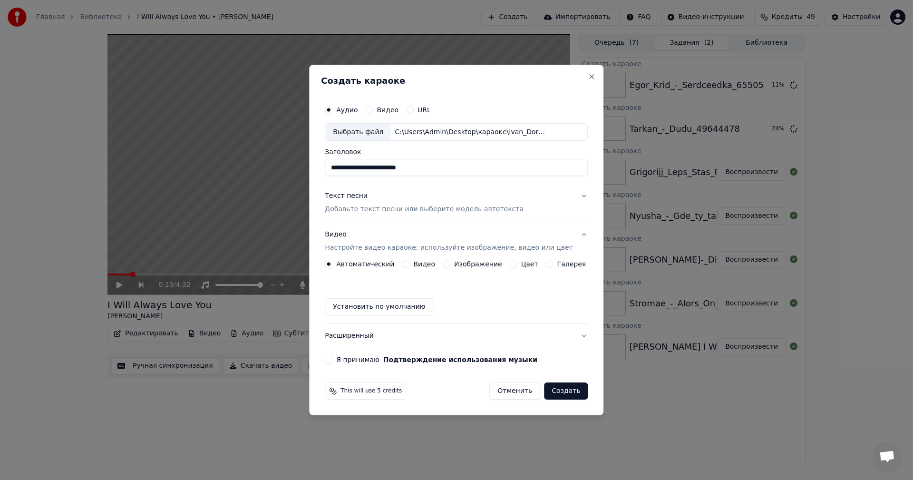
click at [450, 267] on button "Изображение" at bounding box center [447, 264] width 8 height 8
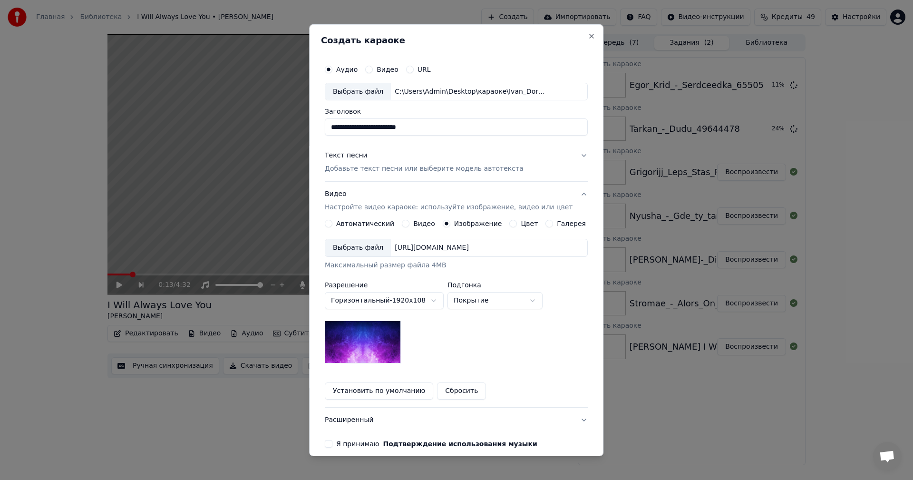
click at [355, 245] on div "Выбрать файл" at bounding box center [358, 247] width 66 height 17
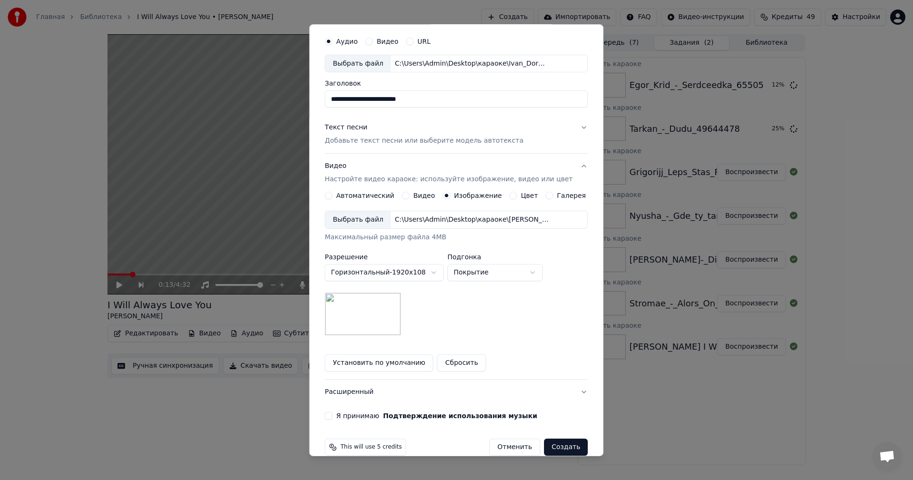
scroll to position [43, 0]
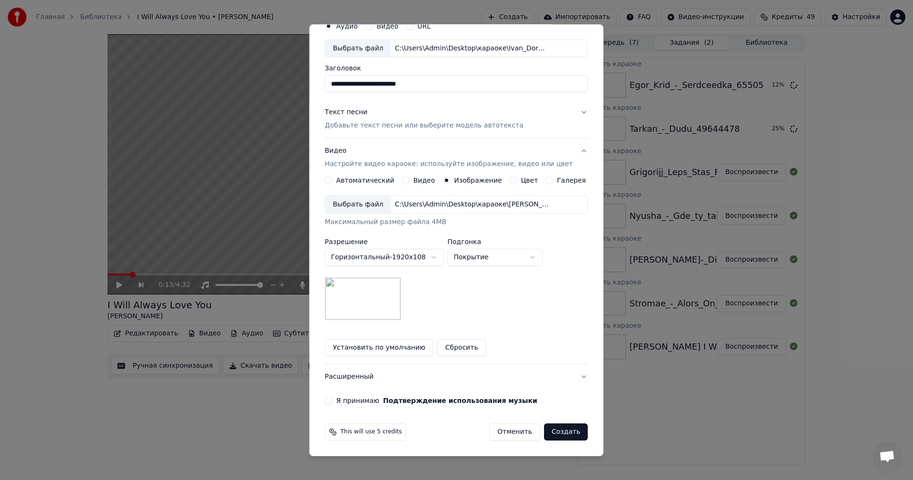
click at [332, 398] on button "Я принимаю Подтверждение использования музыки" at bounding box center [329, 401] width 8 height 8
click at [552, 426] on button "Создать" at bounding box center [566, 431] width 44 height 17
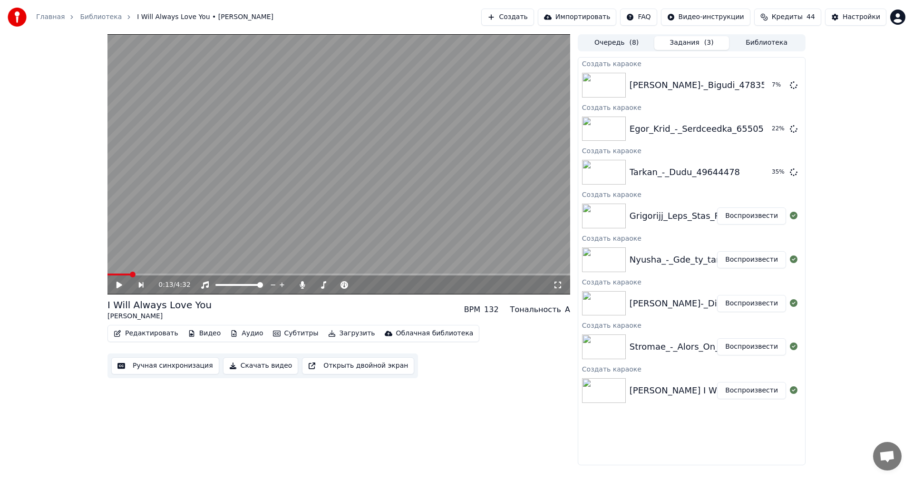
click at [530, 15] on button "Создать" at bounding box center [507, 17] width 52 height 17
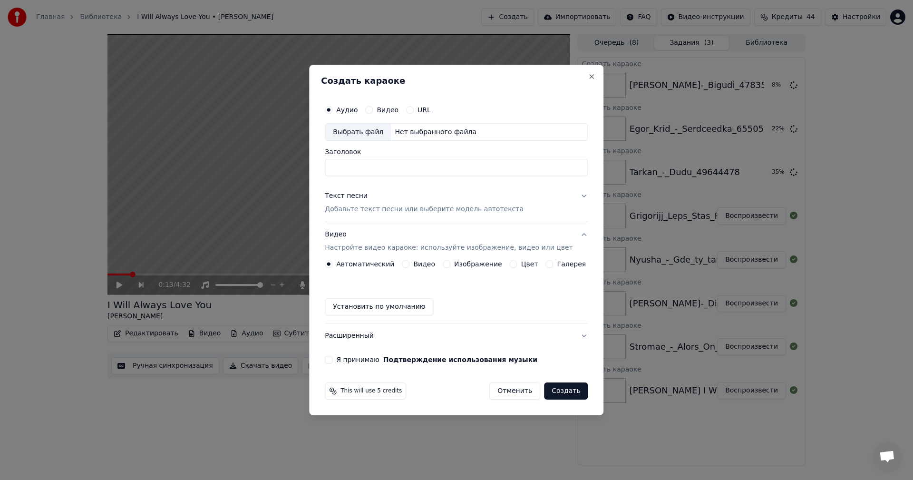
click at [363, 139] on div "Выбрать файл" at bounding box center [358, 132] width 66 height 17
type input "**********"
click at [402, 207] on p "Добавьте текст песни или выберите модель автотекста" at bounding box center [424, 210] width 199 height 10
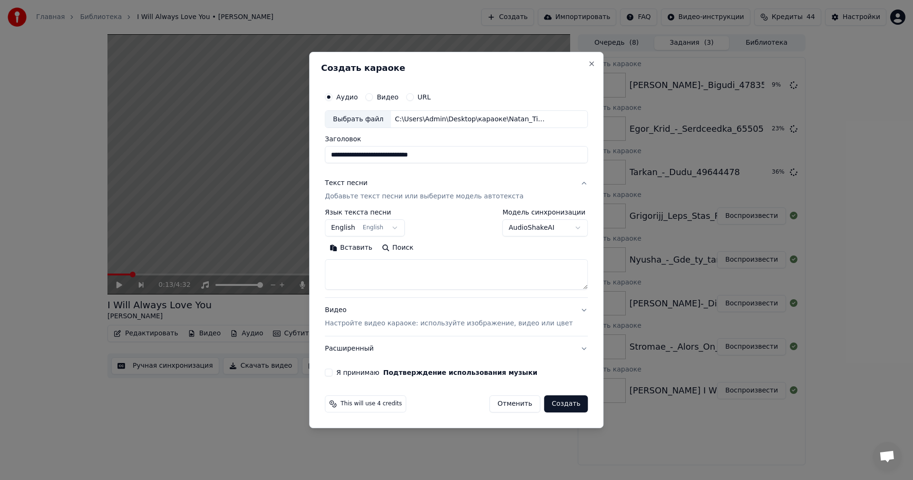
click at [418, 281] on textarea at bounding box center [456, 275] width 263 height 30
paste textarea "**********"
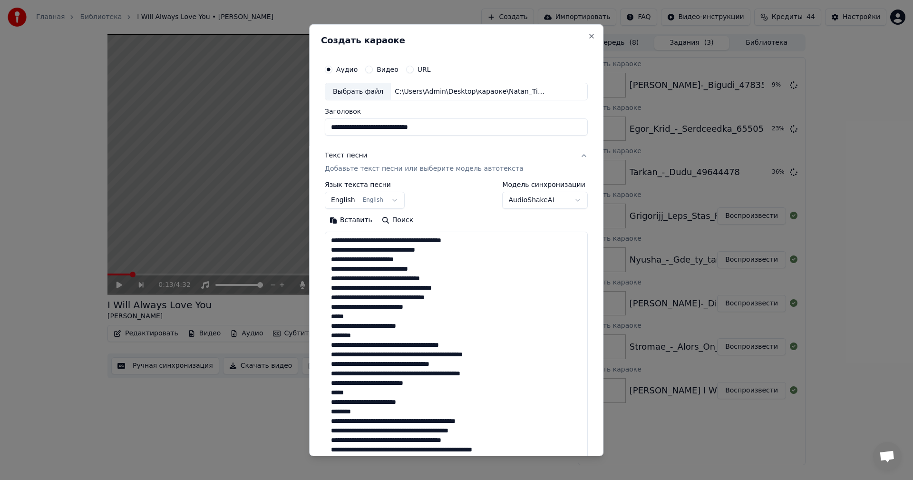
scroll to position [307, 0]
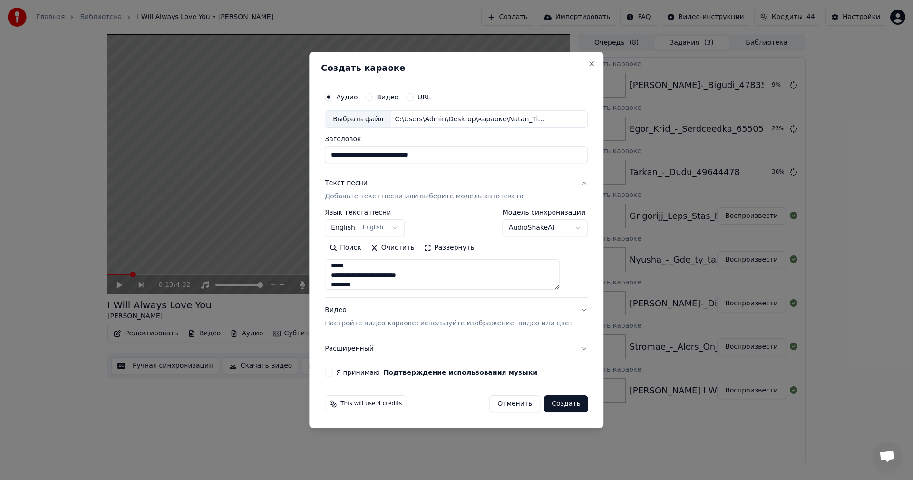
type textarea "**********"
click at [413, 319] on p "Настройте видео караоке: используйте изображение, видео или цвет" at bounding box center [449, 324] width 248 height 10
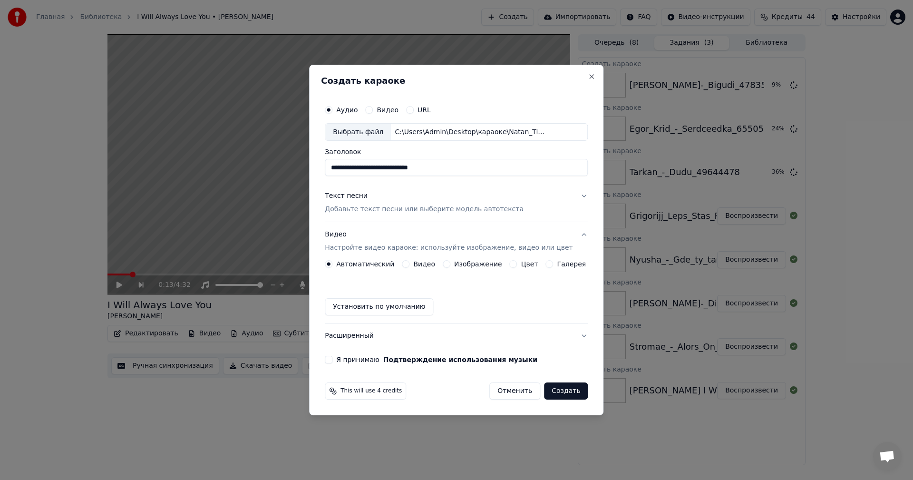
click at [449, 264] on button "Изображение" at bounding box center [447, 264] width 8 height 8
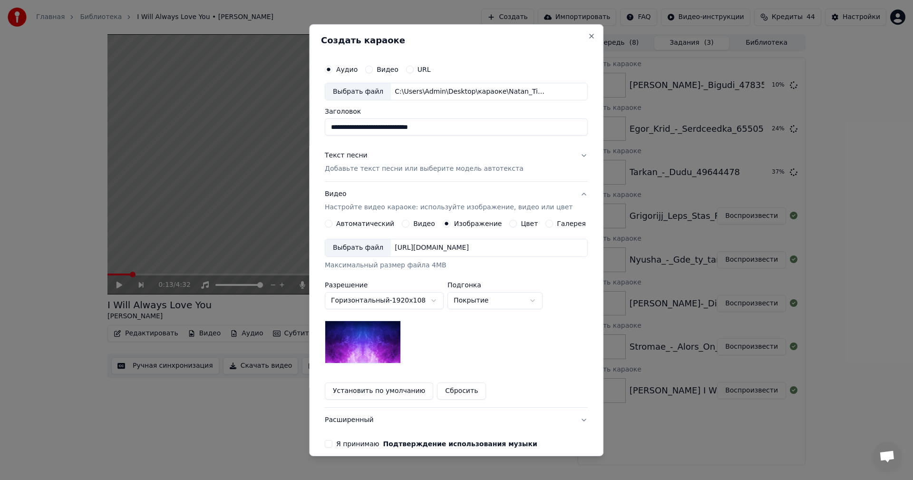
click at [350, 244] on div "Выбрать файл" at bounding box center [358, 247] width 66 height 17
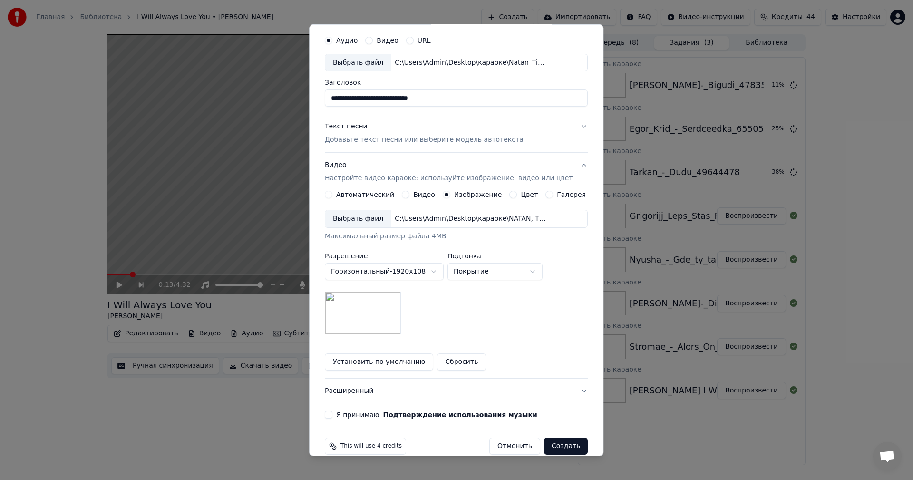
scroll to position [43, 0]
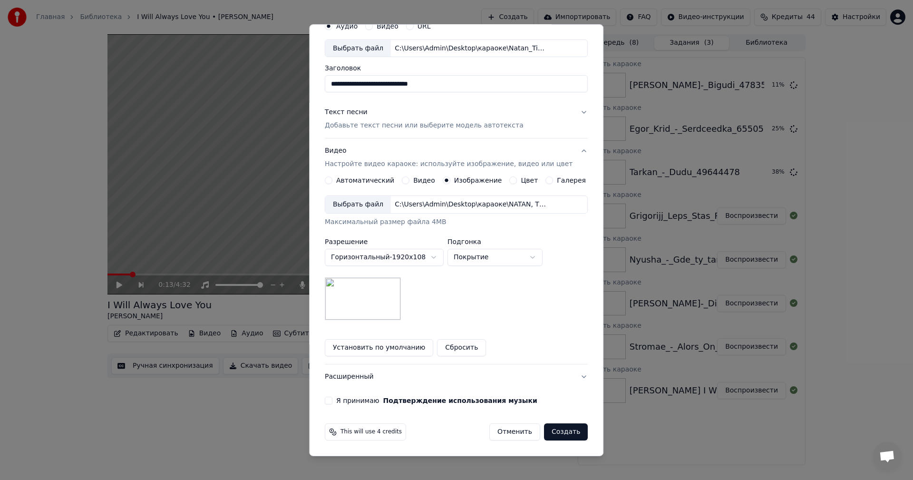
click at [332, 398] on button "Я принимаю Подтверждение использования музыки" at bounding box center [329, 401] width 8 height 8
click at [564, 434] on button "Создать" at bounding box center [566, 431] width 44 height 17
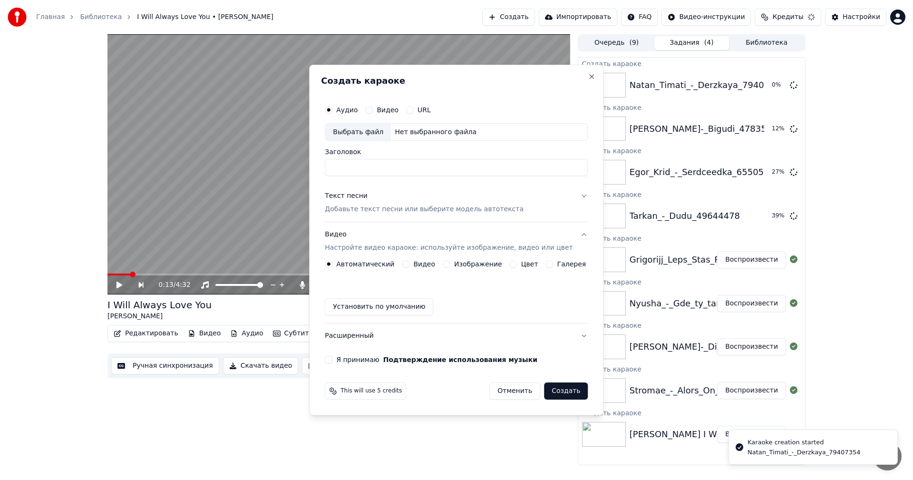
scroll to position [0, 0]
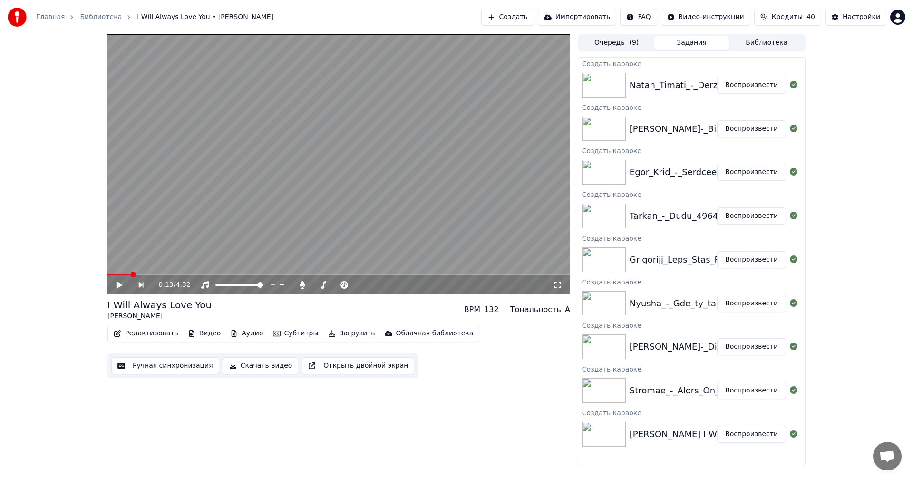
click at [768, 430] on button "Воспроизвести" at bounding box center [751, 434] width 69 height 17
click at [170, 368] on button "Ручная синхронизация" at bounding box center [165, 365] width 108 height 17
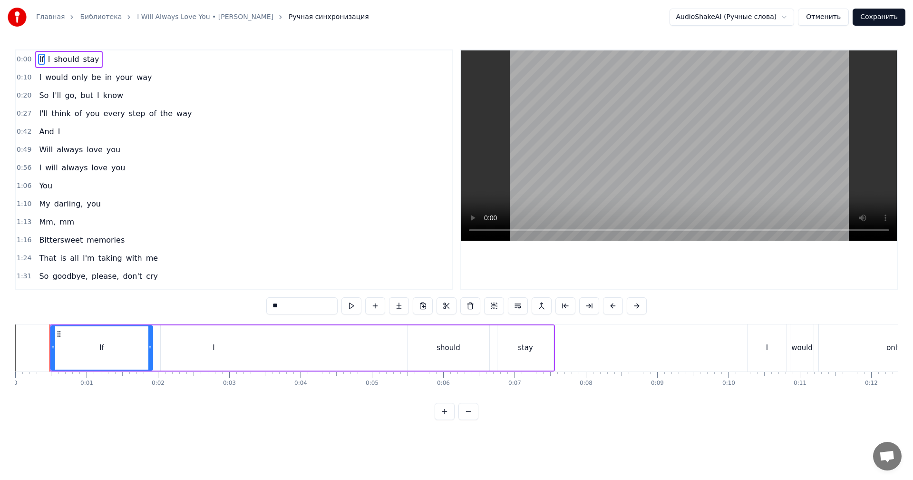
click at [680, 187] on video at bounding box center [679, 145] width 436 height 190
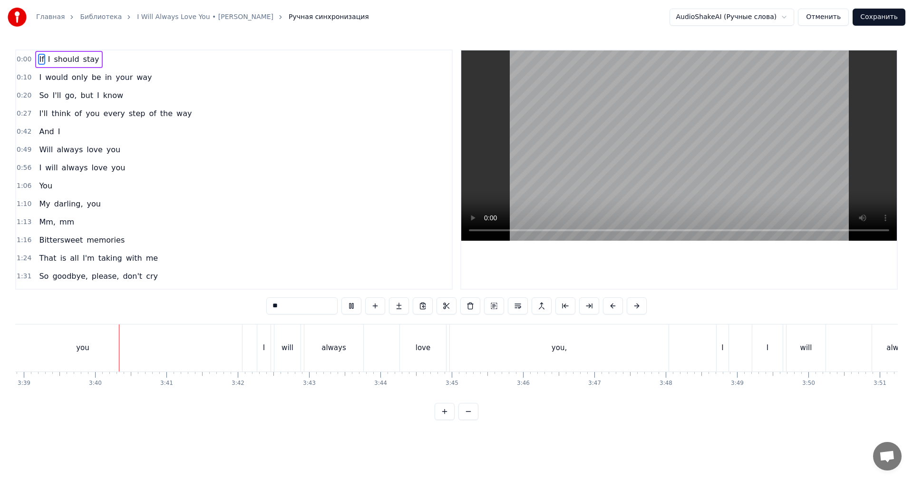
scroll to position [0, 15614]
click at [739, 125] on video at bounding box center [679, 145] width 436 height 190
drag, startPoint x: 226, startPoint y: 346, endPoint x: 231, endPoint y: 347, distance: 5.3
click at [226, 347] on div "you" at bounding box center [81, 347] width 319 height 47
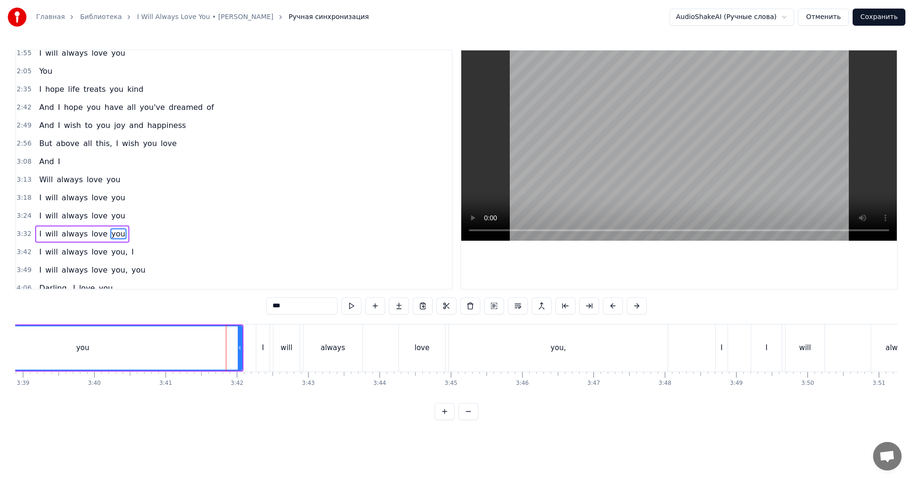
scroll to position [340, 0]
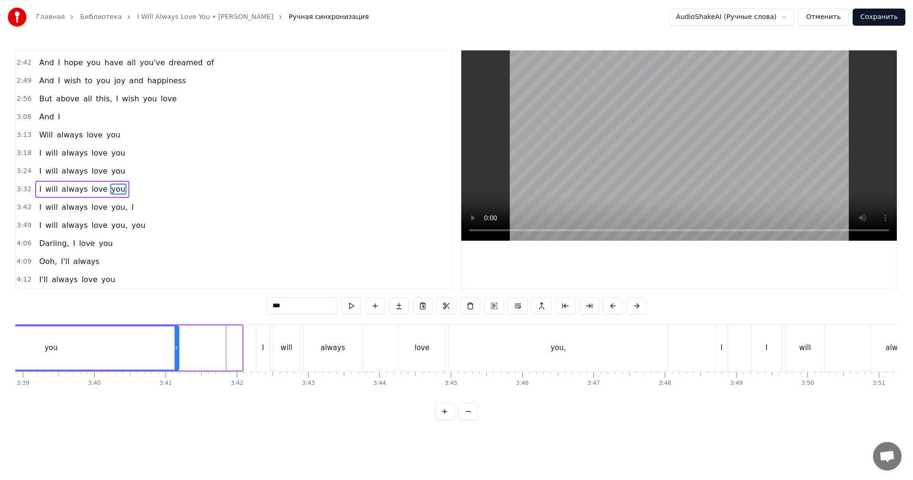
drag, startPoint x: 241, startPoint y: 344, endPoint x: 178, endPoint y: 347, distance: 63.3
click at [178, 347] on icon at bounding box center [177, 348] width 4 height 8
click at [267, 348] on div "I" at bounding box center [262, 347] width 13 height 47
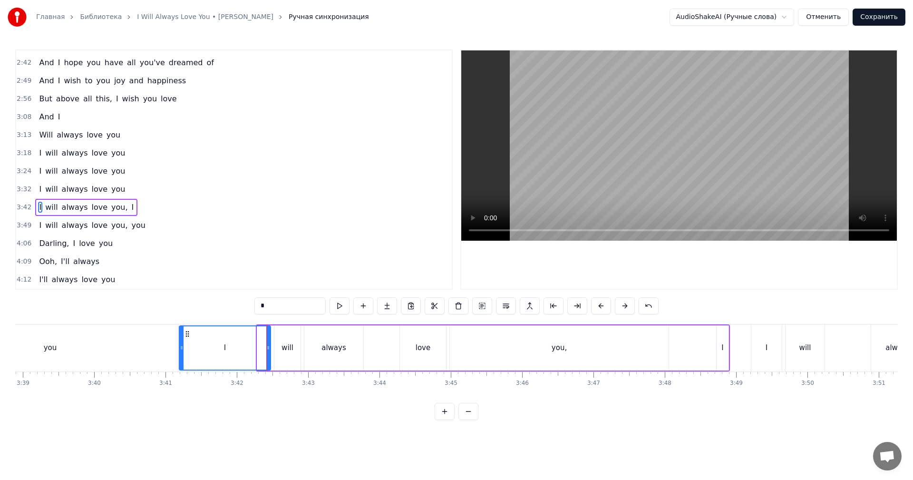
drag, startPoint x: 258, startPoint y: 350, endPoint x: 180, endPoint y: 350, distance: 78.0
click at [180, 350] on icon at bounding box center [182, 348] width 4 height 8
drag, startPoint x: 148, startPoint y: 350, endPoint x: 375, endPoint y: 253, distance: 246.7
click at [148, 350] on div "you" at bounding box center [49, 347] width 255 height 47
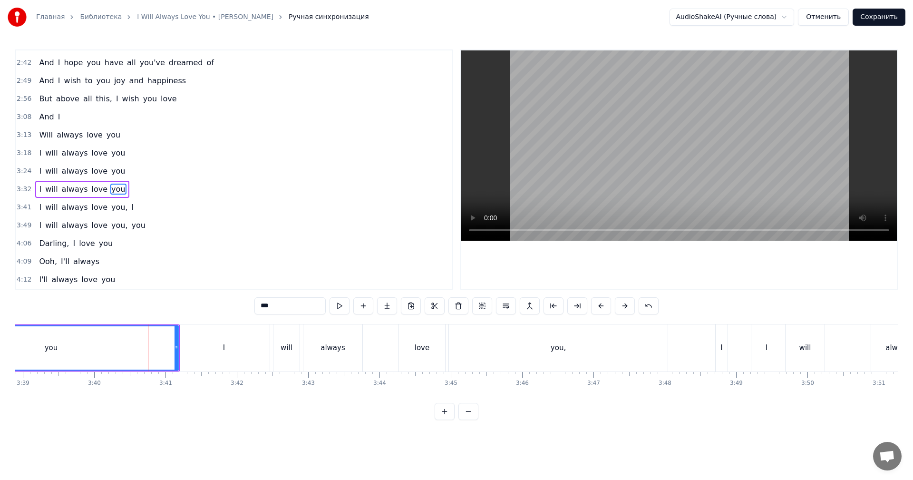
click at [665, 165] on video at bounding box center [679, 145] width 436 height 190
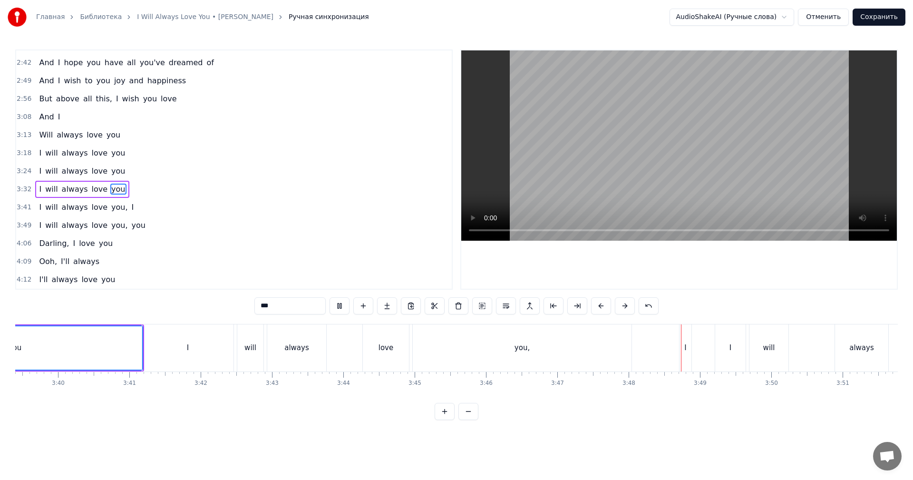
scroll to position [0, 15710]
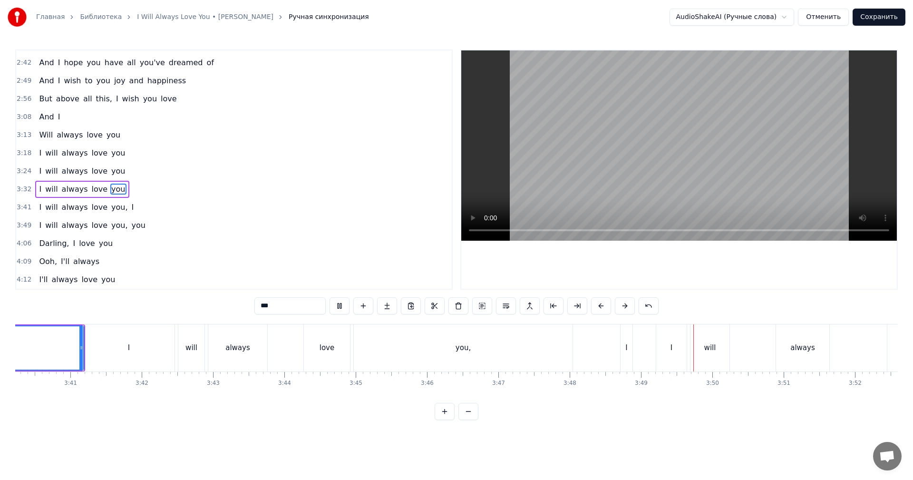
click at [635, 180] on video at bounding box center [679, 145] width 436 height 190
click at [629, 342] on div "I" at bounding box center [627, 347] width 12 height 47
type input "*"
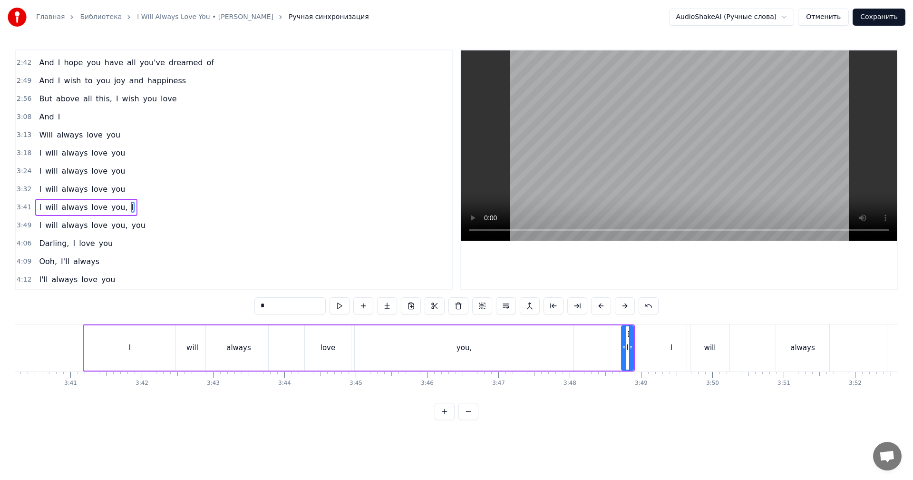
drag, startPoint x: 621, startPoint y: 345, endPoint x: 594, endPoint y: 345, distance: 26.6
click at [594, 345] on div "I will always love you, I" at bounding box center [359, 347] width 552 height 47
click at [626, 340] on div "I" at bounding box center [628, 347] width 12 height 45
drag, startPoint x: 624, startPoint y: 340, endPoint x: 580, endPoint y: 341, distance: 44.2
click at [580, 341] on div at bounding box center [579, 347] width 4 height 43
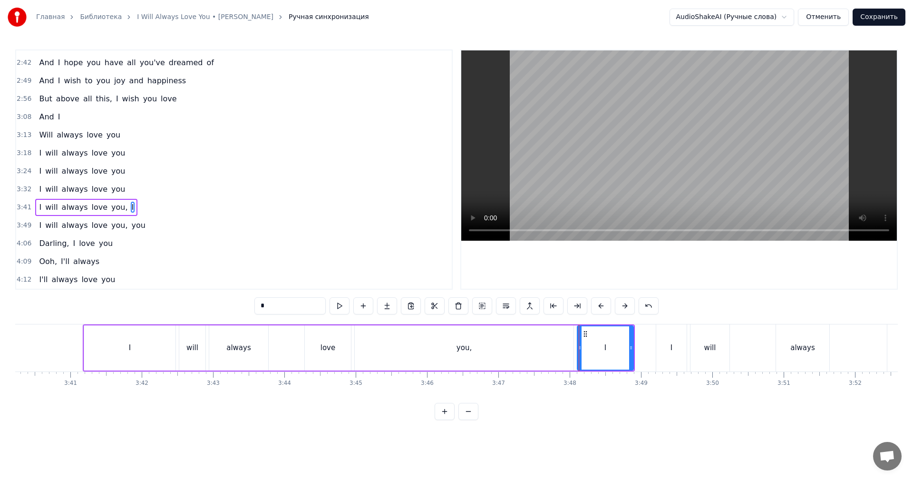
drag, startPoint x: 565, startPoint y: 341, endPoint x: 677, endPoint y: 221, distance: 164.5
click at [566, 341] on div "you," at bounding box center [464, 347] width 219 height 45
type input "****"
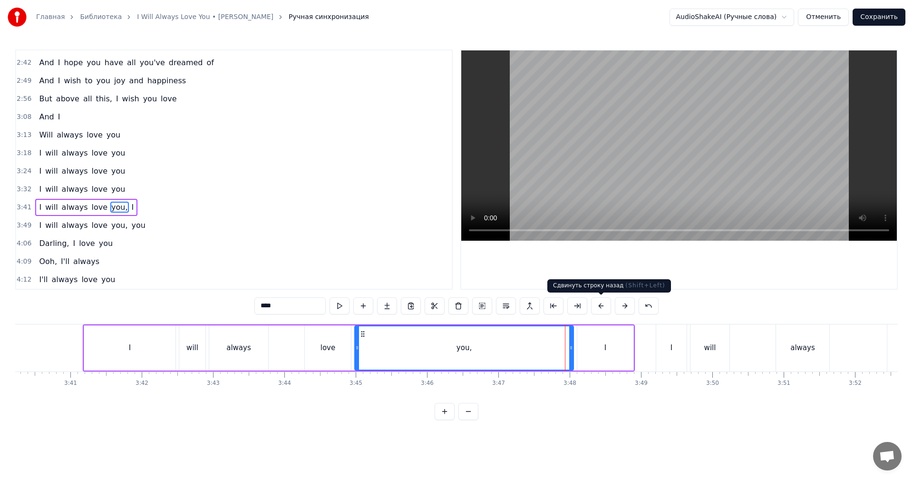
click at [736, 93] on video at bounding box center [679, 145] width 436 height 190
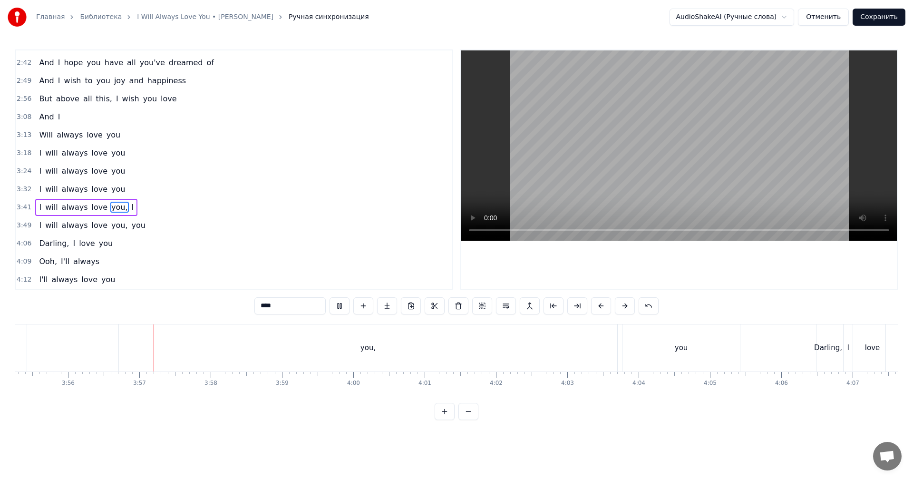
scroll to position [0, 16843]
click at [549, 345] on div "you," at bounding box center [307, 347] width 498 height 47
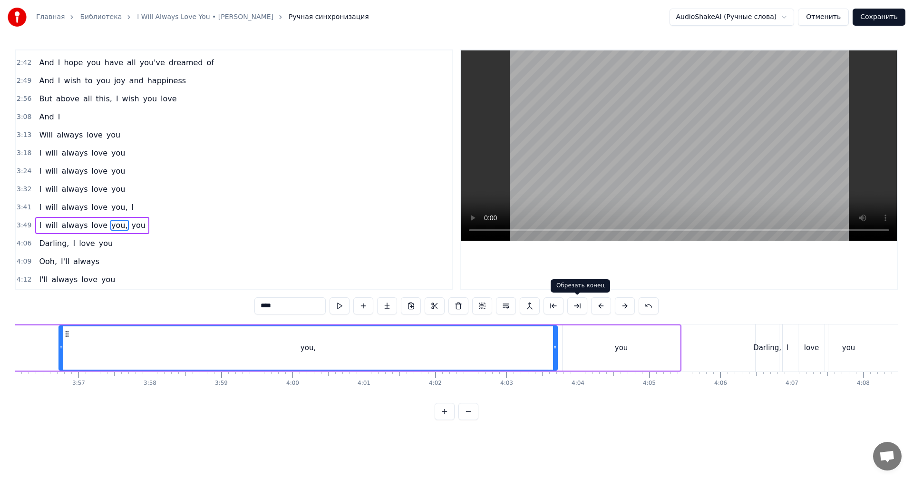
click at [677, 167] on video at bounding box center [679, 145] width 436 height 190
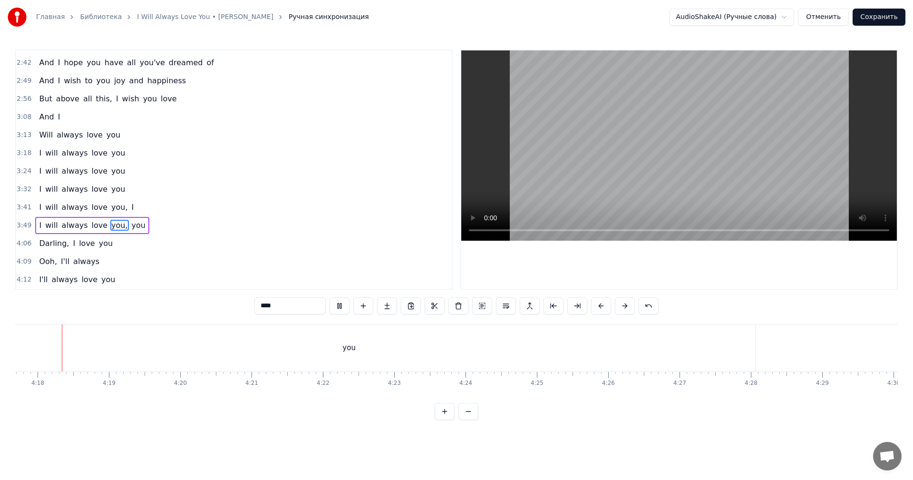
scroll to position [0, 18366]
click at [887, 17] on button "Сохранить" at bounding box center [879, 17] width 53 height 17
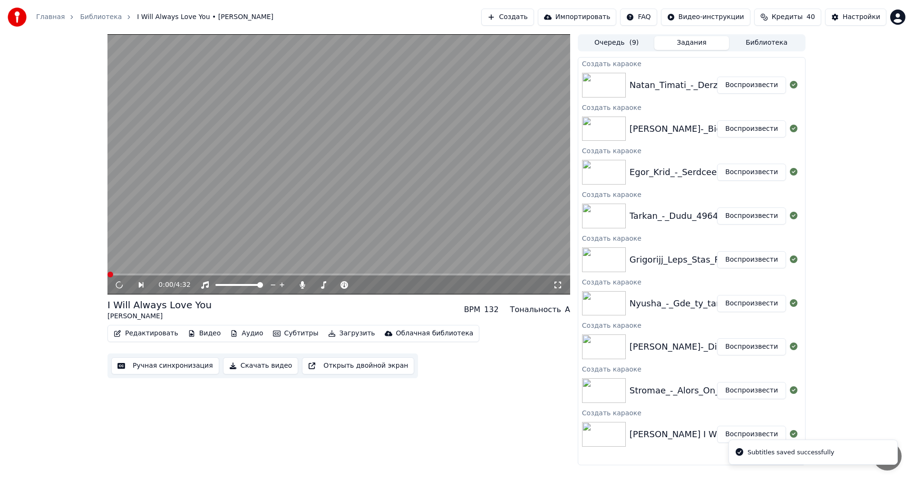
click at [761, 389] on button "Воспроизвести" at bounding box center [751, 390] width 69 height 17
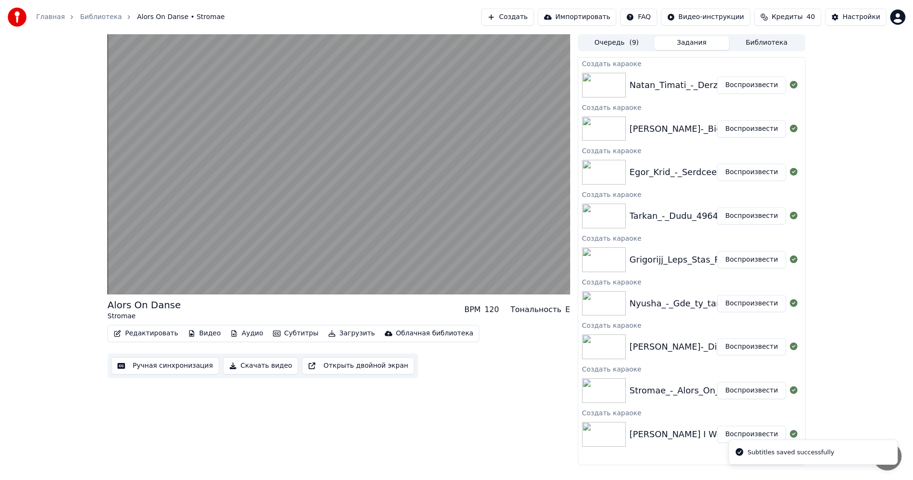
click at [155, 367] on button "Ручная синхронизация" at bounding box center [165, 365] width 108 height 17
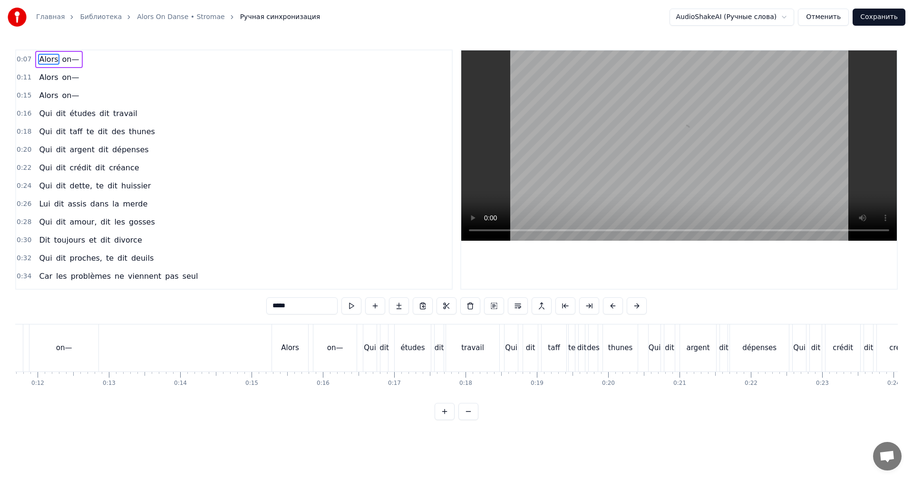
scroll to position [0, 472]
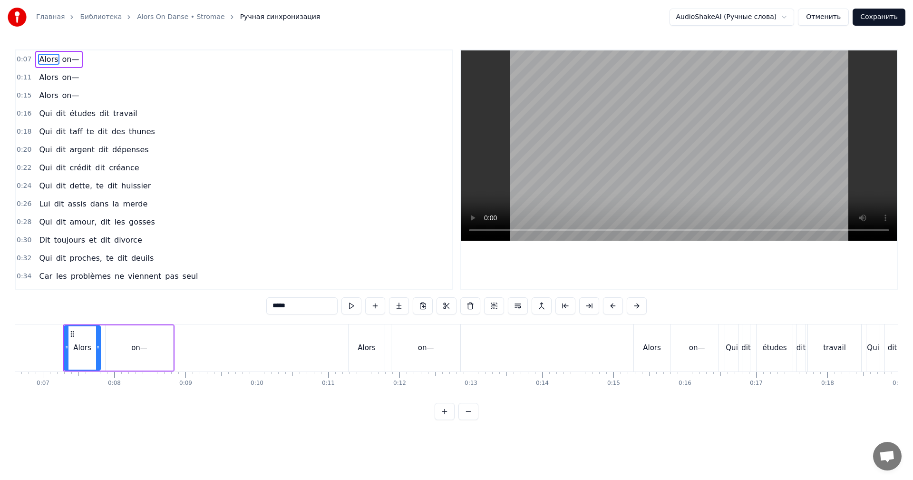
click at [624, 100] on video at bounding box center [679, 145] width 436 height 190
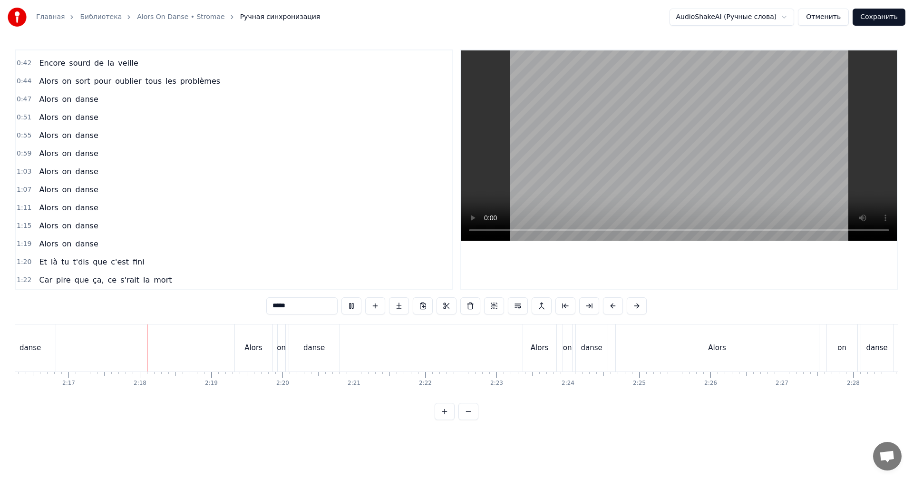
scroll to position [0, 9753]
click at [710, 345] on div "Alors" at bounding box center [684, 347] width 203 height 47
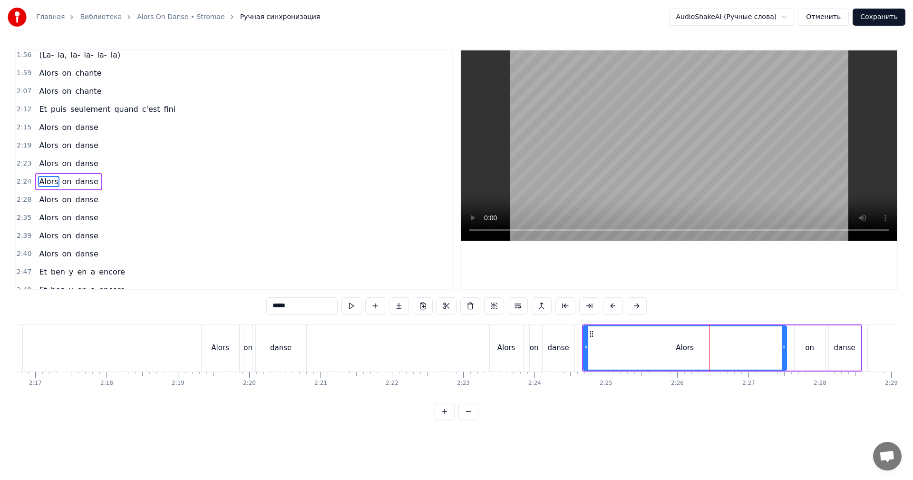
scroll to position [757, 0]
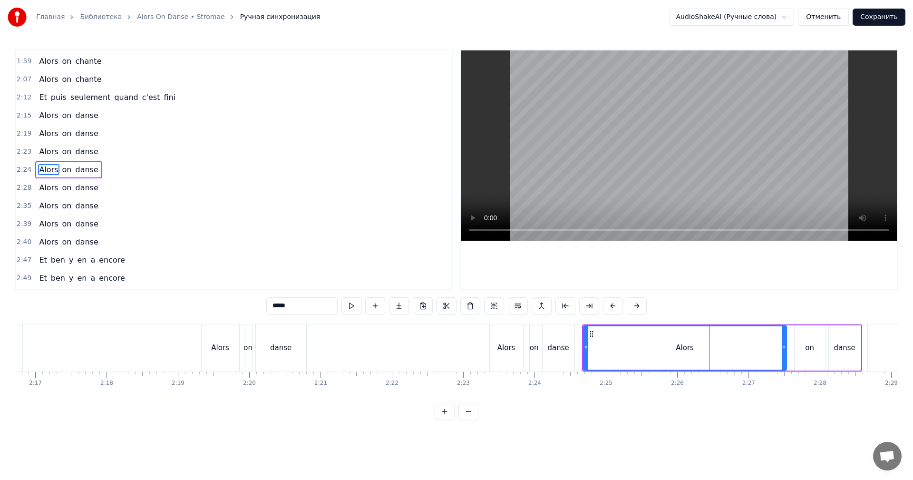
click at [815, 349] on div "on" at bounding box center [810, 347] width 30 height 45
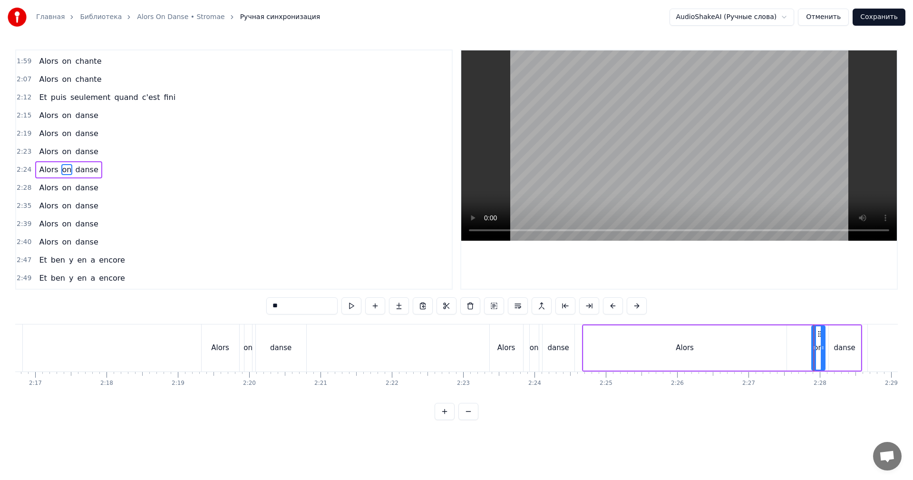
drag, startPoint x: 798, startPoint y: 353, endPoint x: 815, endPoint y: 350, distance: 17.4
click at [815, 350] on div at bounding box center [814, 347] width 4 height 43
drag, startPoint x: 723, startPoint y: 353, endPoint x: 779, endPoint y: 351, distance: 56.6
click at [723, 353] on div "Alors" at bounding box center [685, 347] width 203 height 45
type input "*****"
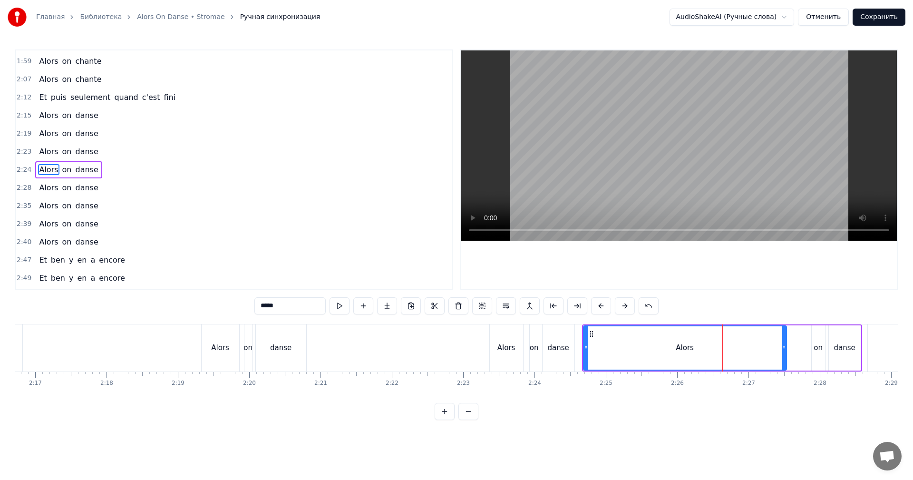
drag, startPoint x: 787, startPoint y: 350, endPoint x: 808, endPoint y: 348, distance: 21.0
click at [808, 348] on div "Alors on danse" at bounding box center [722, 347] width 280 height 47
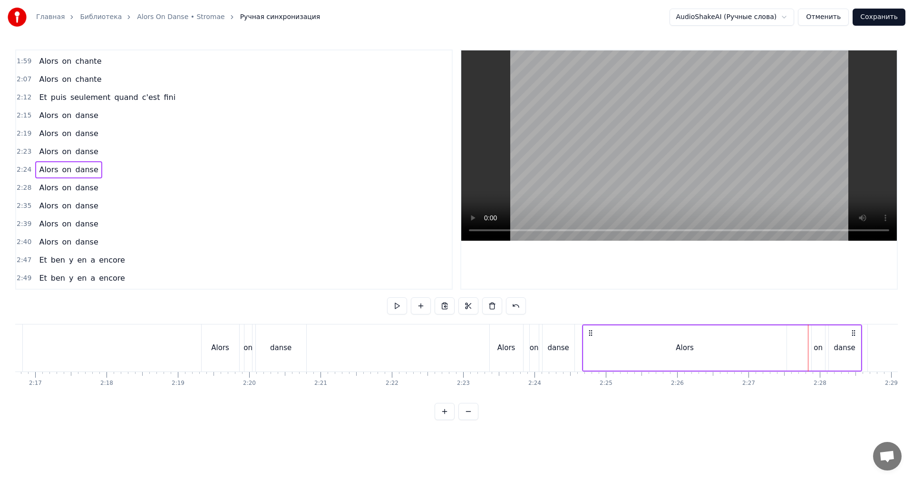
drag, startPoint x: 774, startPoint y: 350, endPoint x: 781, endPoint y: 350, distance: 7.6
click at [774, 350] on div "Alors" at bounding box center [685, 347] width 203 height 45
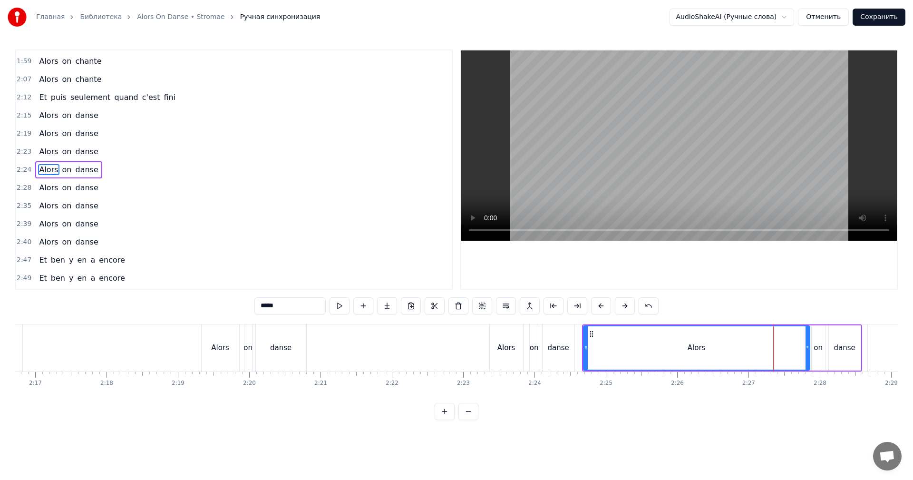
drag, startPoint x: 785, startPoint y: 349, endPoint x: 808, endPoint y: 344, distance: 23.7
click at [808, 344] on icon at bounding box center [808, 348] width 4 height 8
click at [587, 354] on div "Alors" at bounding box center [696, 347] width 227 height 45
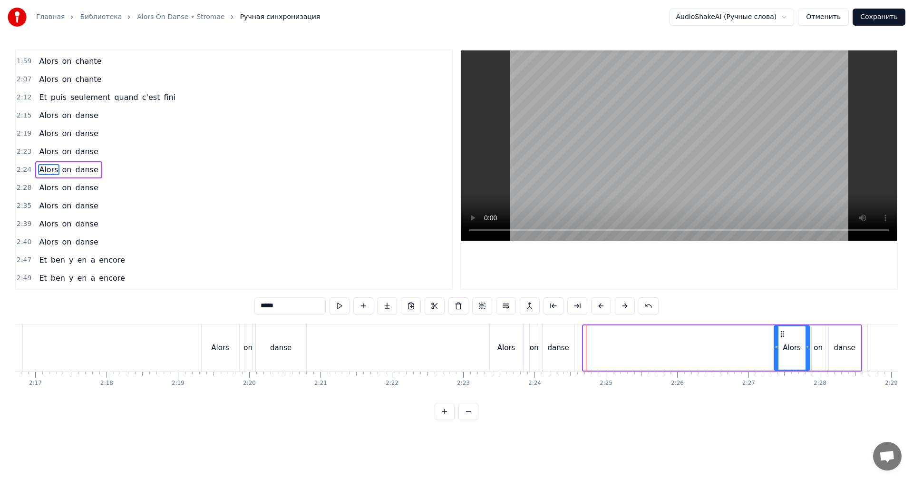
drag, startPoint x: 587, startPoint y: 354, endPoint x: 778, endPoint y: 347, distance: 190.8
click at [778, 347] on div at bounding box center [777, 347] width 4 height 43
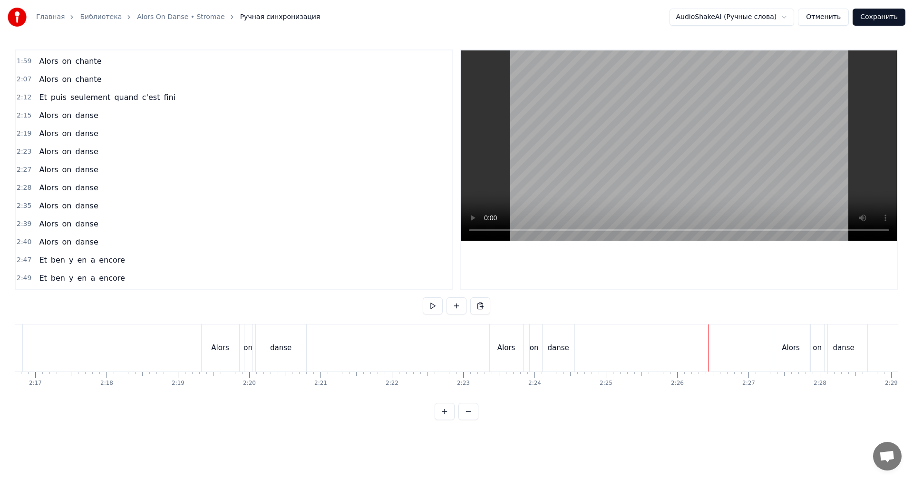
click at [728, 128] on video at bounding box center [679, 145] width 436 height 190
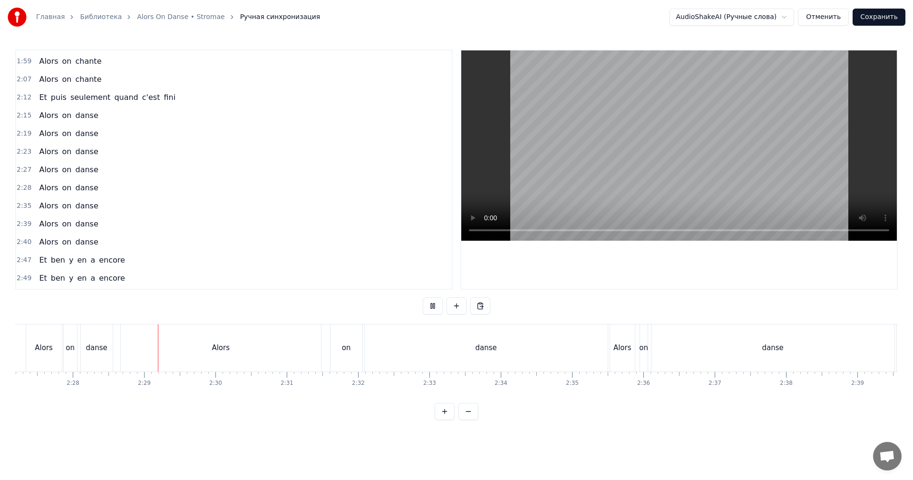
scroll to position [0, 10545]
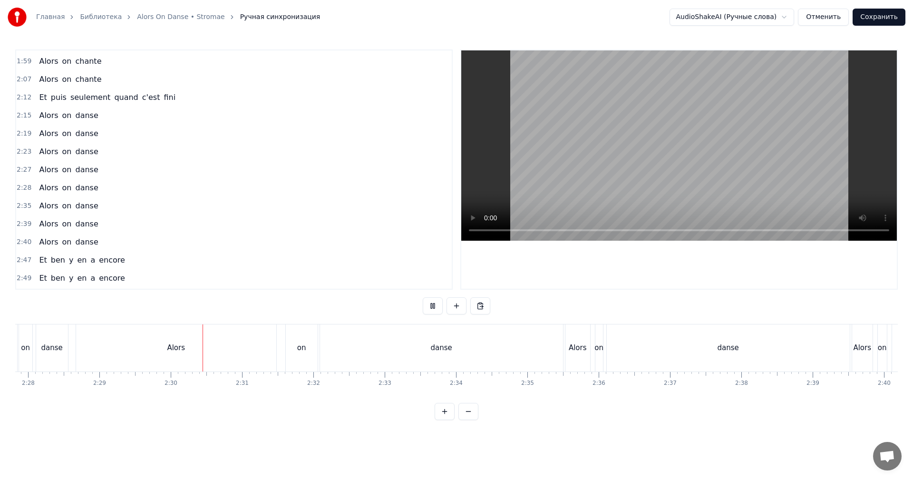
click at [743, 146] on video at bounding box center [679, 145] width 436 height 190
drag, startPoint x: 510, startPoint y: 331, endPoint x: 540, endPoint y: 337, distance: 30.2
click at [511, 331] on div "danse" at bounding box center [441, 347] width 243 height 47
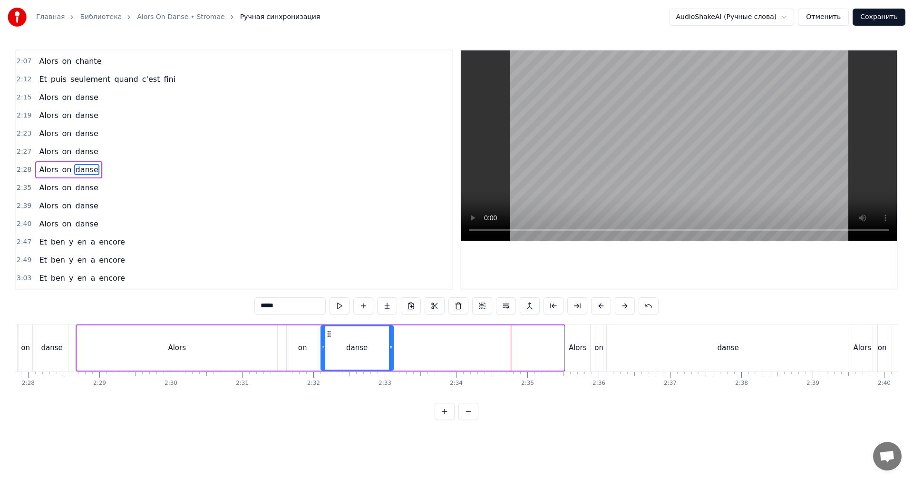
drag, startPoint x: 562, startPoint y: 333, endPoint x: 392, endPoint y: 340, distance: 169.4
click at [392, 340] on div at bounding box center [391, 347] width 4 height 43
click at [176, 345] on div "Alors" at bounding box center [177, 347] width 18 height 11
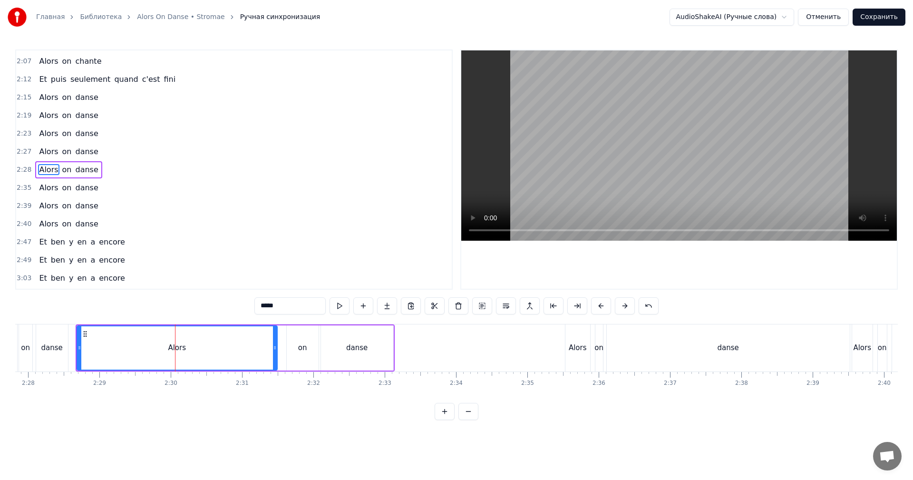
click at [294, 336] on div "on" at bounding box center [303, 347] width 32 height 45
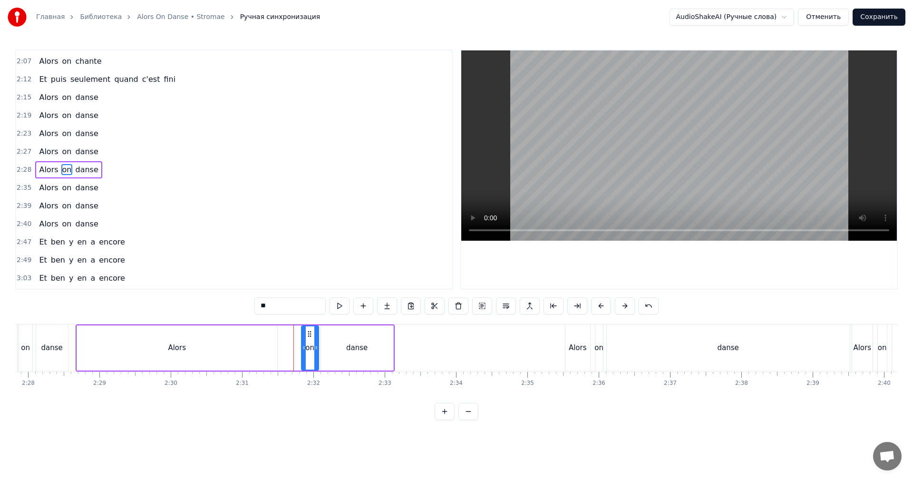
drag, startPoint x: 289, startPoint y: 343, endPoint x: 304, endPoint y: 339, distance: 15.5
click at [304, 339] on div at bounding box center [304, 347] width 4 height 43
drag, startPoint x: 139, startPoint y: 346, endPoint x: 107, endPoint y: 345, distance: 31.4
click at [138, 346] on div "Alors" at bounding box center [177, 347] width 200 height 45
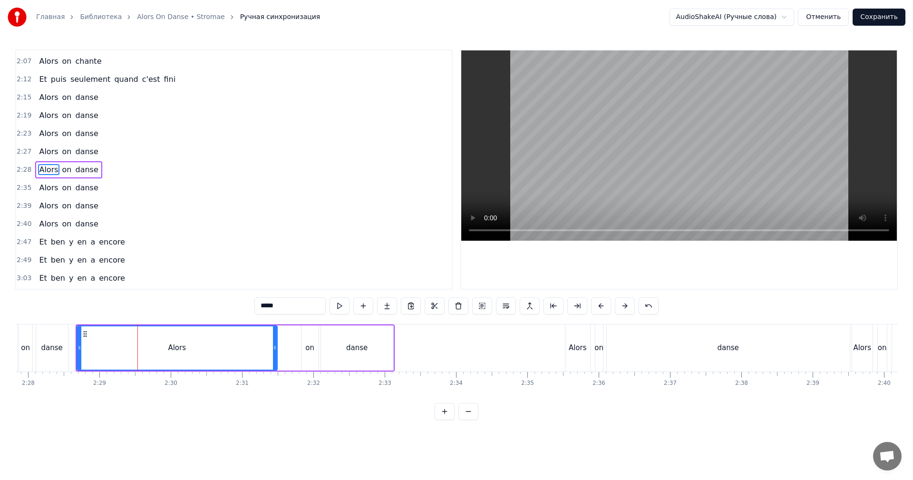
drag, startPoint x: 82, startPoint y: 346, endPoint x: 95, endPoint y: 346, distance: 12.8
click at [96, 346] on div "Alors" at bounding box center [177, 347] width 199 height 43
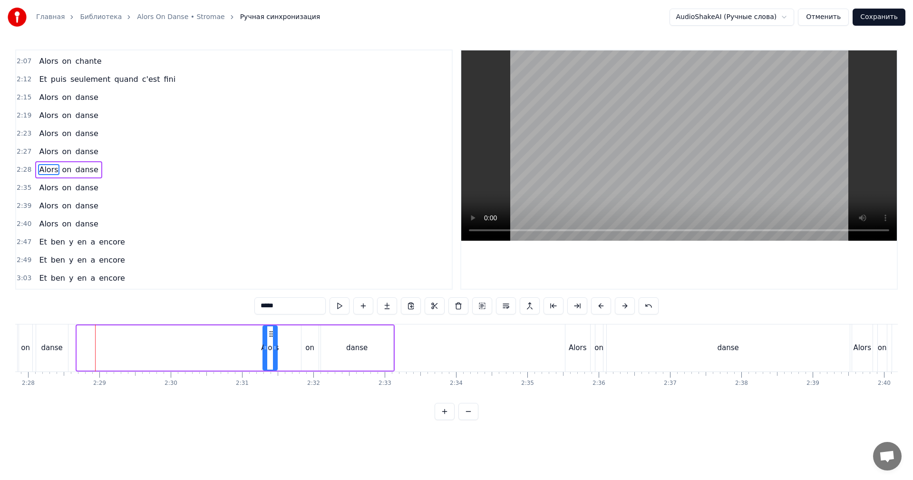
drag, startPoint x: 80, startPoint y: 348, endPoint x: 266, endPoint y: 353, distance: 186.0
click at [266, 353] on div at bounding box center [265, 347] width 4 height 43
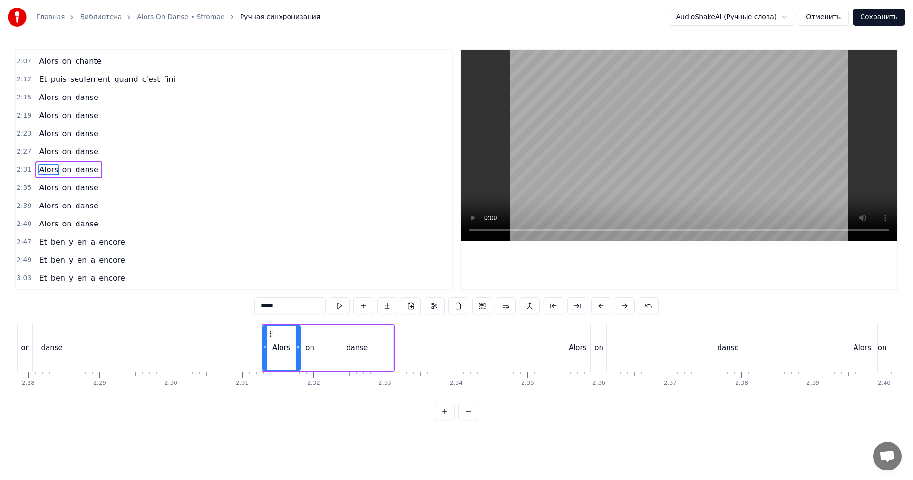
drag, startPoint x: 274, startPoint y: 351, endPoint x: 297, endPoint y: 348, distance: 23.1
click at [297, 348] on icon at bounding box center [298, 348] width 4 height 8
click at [267, 346] on icon at bounding box center [268, 348] width 4 height 8
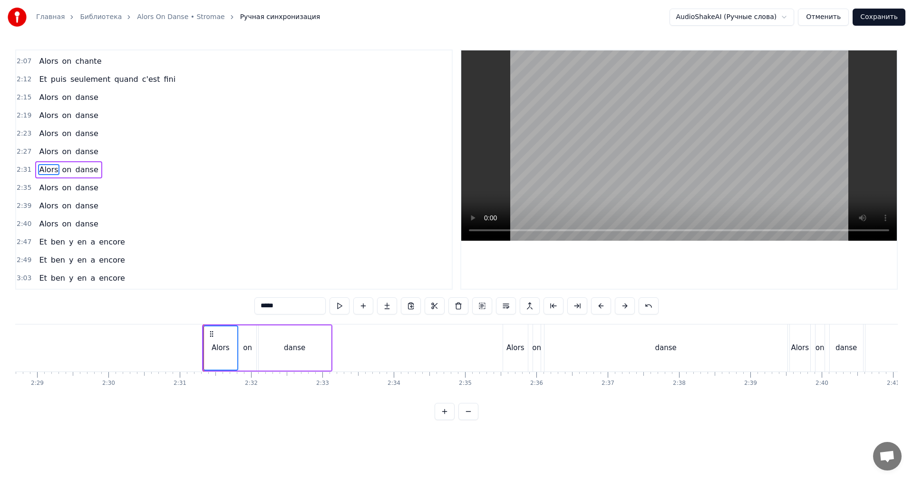
scroll to position [0, 10687]
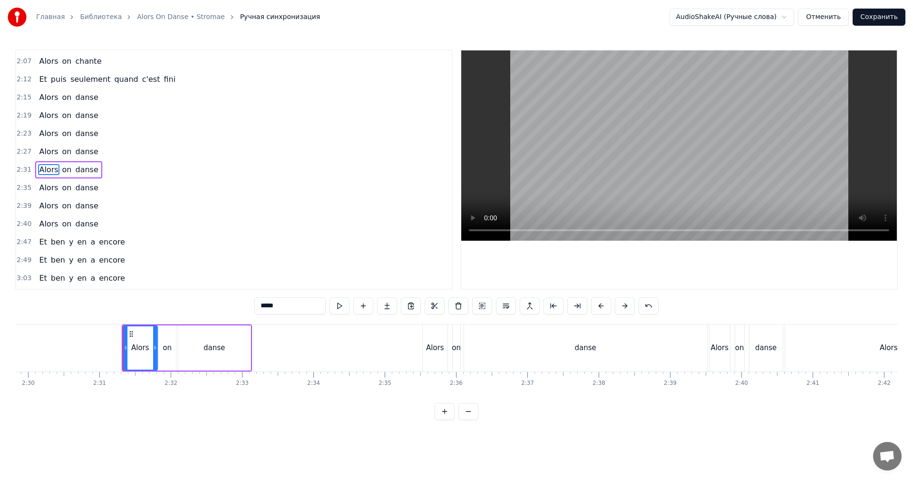
drag, startPoint x: 572, startPoint y: 344, endPoint x: 601, endPoint y: 343, distance: 29.5
click at [572, 344] on div "danse" at bounding box center [585, 347] width 243 height 47
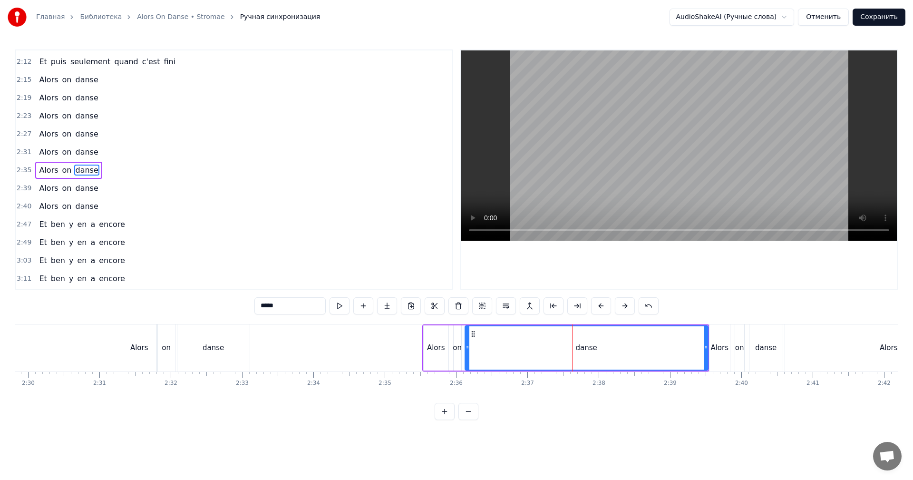
scroll to position [793, 0]
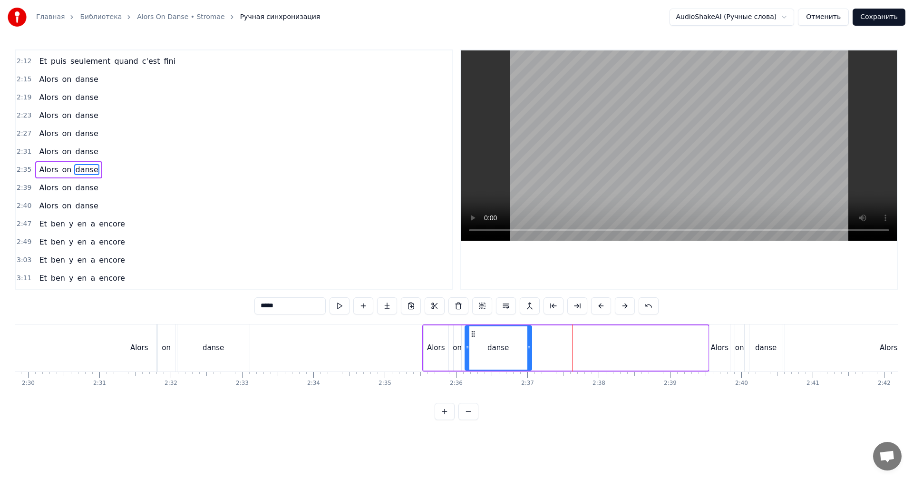
drag, startPoint x: 704, startPoint y: 346, endPoint x: 528, endPoint y: 343, distance: 176.4
click at [528, 343] on div at bounding box center [529, 347] width 4 height 43
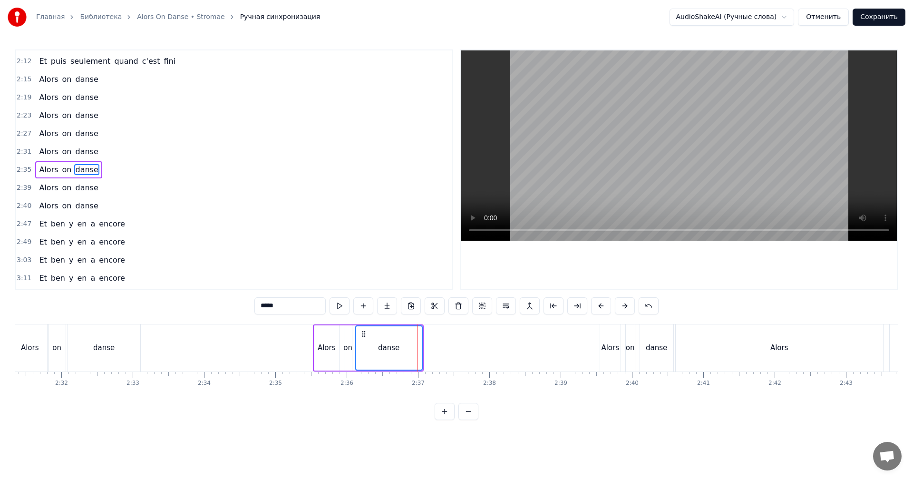
scroll to position [0, 11020]
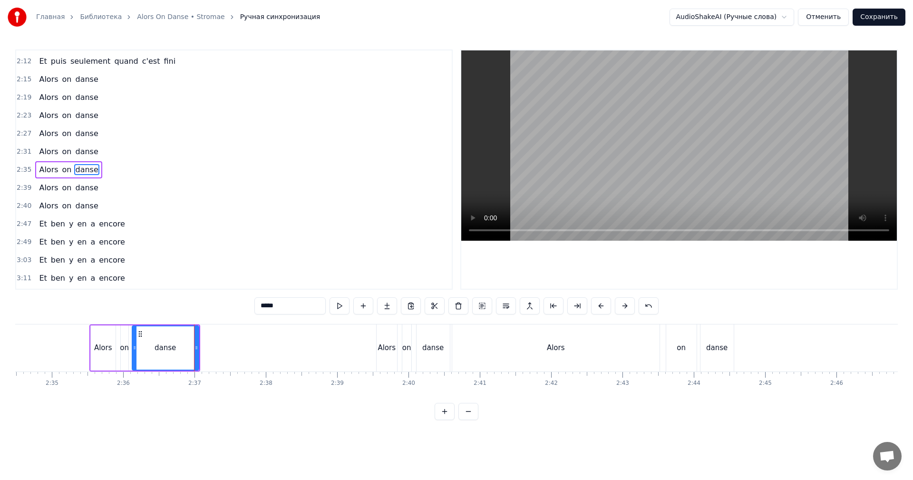
click at [538, 350] on div "Alors" at bounding box center [555, 347] width 207 height 47
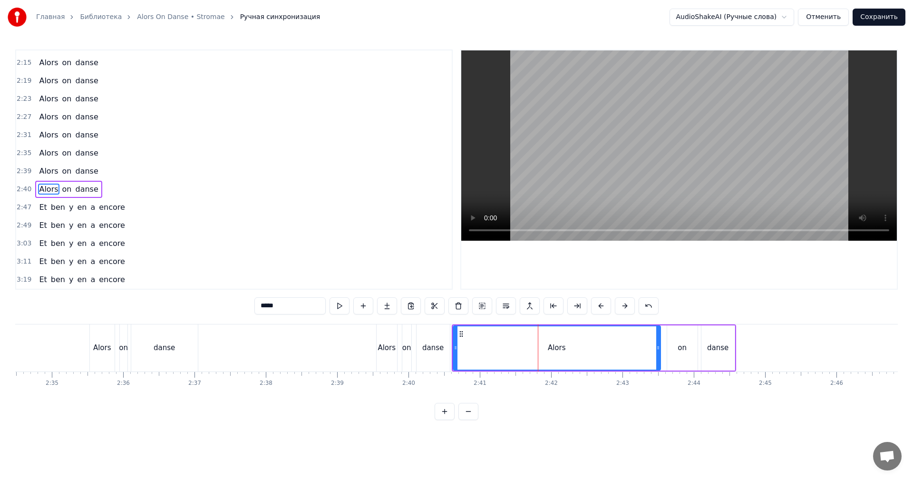
drag, startPoint x: 681, startPoint y: 342, endPoint x: 672, endPoint y: 345, distance: 8.7
click at [680, 342] on div "on" at bounding box center [682, 347] width 9 height 11
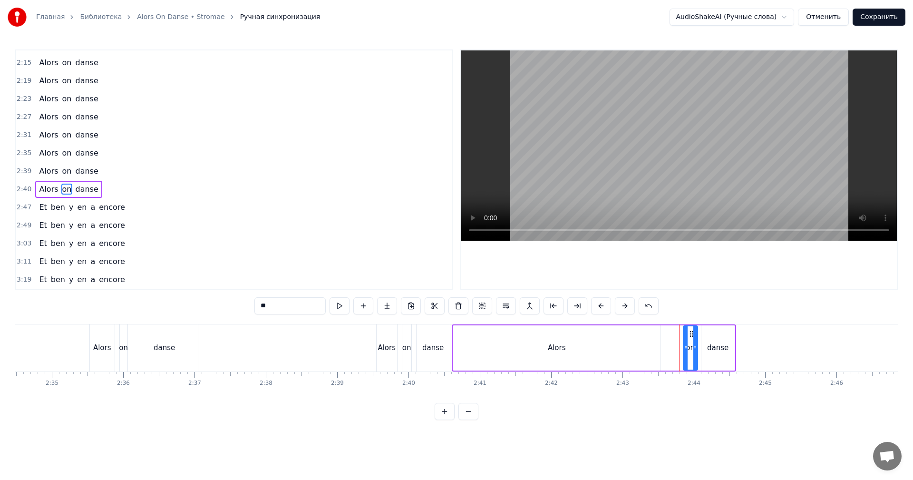
drag, startPoint x: 668, startPoint y: 346, endPoint x: 684, endPoint y: 343, distance: 16.3
click at [684, 343] on div at bounding box center [686, 347] width 4 height 43
click at [613, 350] on div "Alors" at bounding box center [556, 347] width 207 height 45
type input "*****"
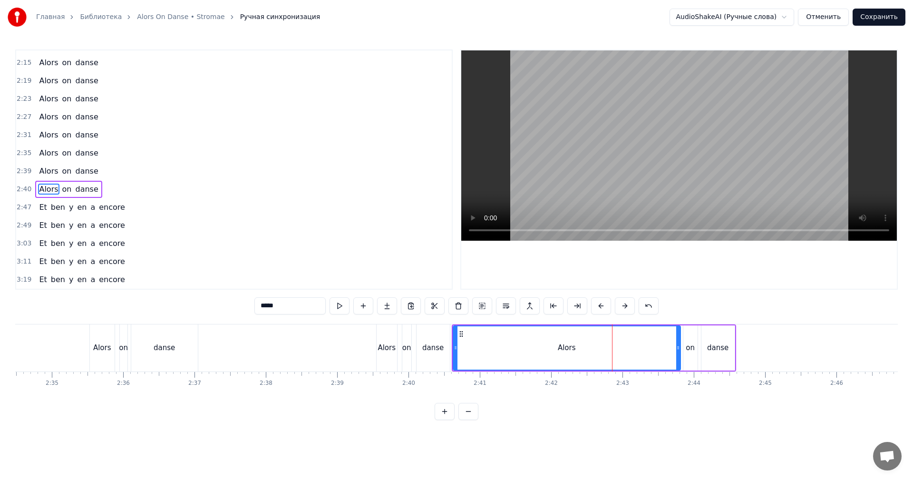
click at [679, 344] on icon at bounding box center [678, 348] width 4 height 8
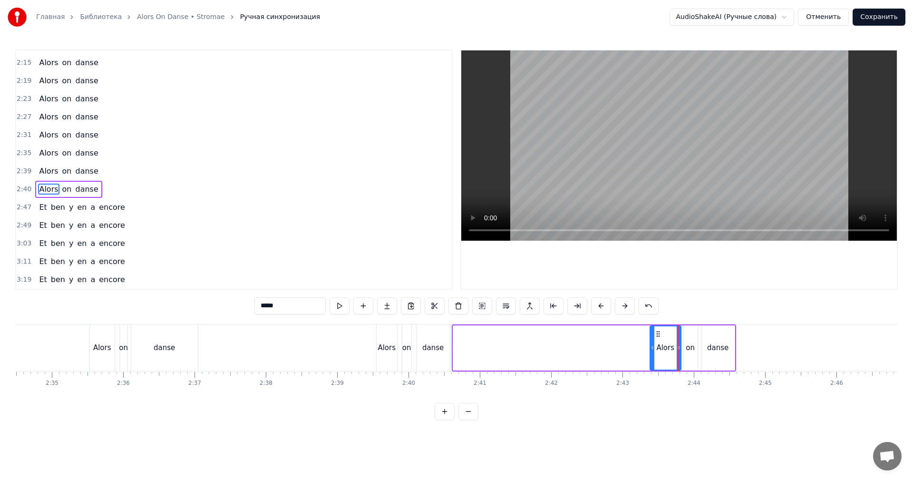
drag, startPoint x: 457, startPoint y: 346, endPoint x: 653, endPoint y: 354, distance: 196.6
click at [653, 354] on div at bounding box center [653, 347] width 4 height 43
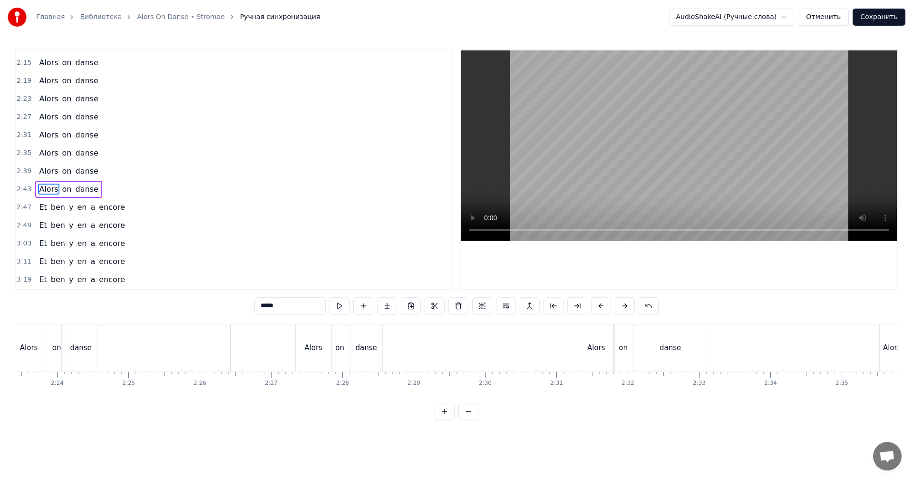
scroll to position [0, 10069]
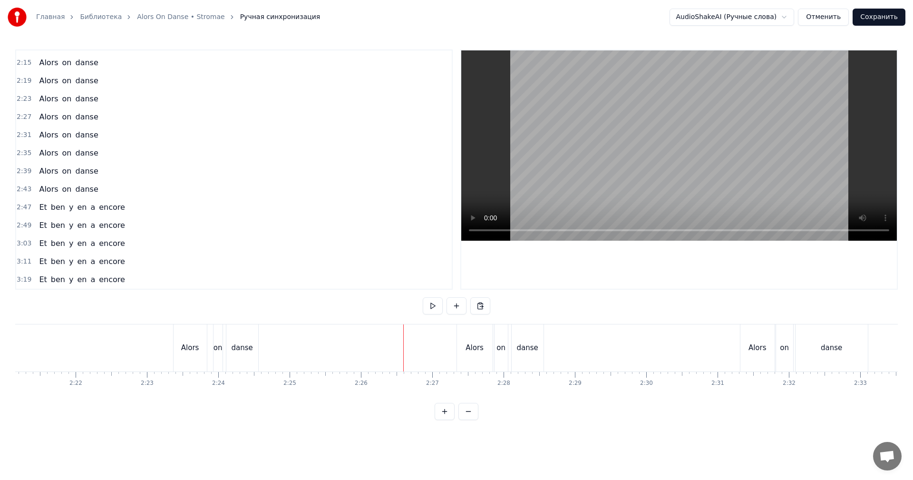
click at [696, 160] on video at bounding box center [679, 145] width 436 height 190
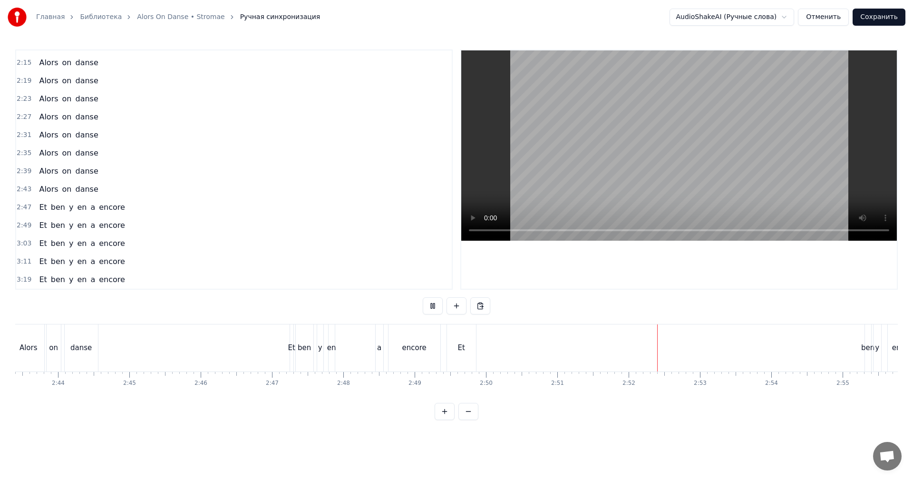
click at [684, 104] on video at bounding box center [679, 145] width 436 height 190
click at [752, 132] on video at bounding box center [679, 145] width 436 height 190
click at [376, 339] on div "a" at bounding box center [380, 347] width 8 height 47
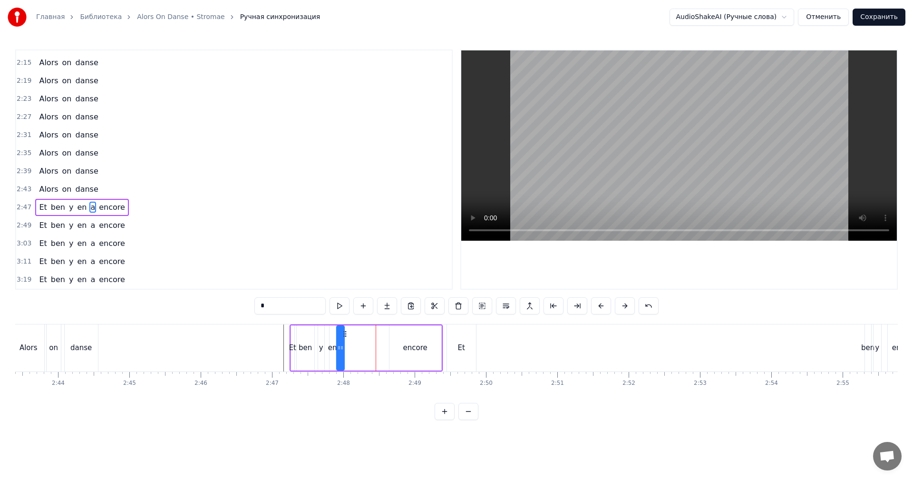
drag, startPoint x: 385, startPoint y: 330, endPoint x: 344, endPoint y: 340, distance: 41.8
click at [344, 340] on div "Et ben y en a encore" at bounding box center [366, 347] width 153 height 47
drag, startPoint x: 410, startPoint y: 331, endPoint x: 406, endPoint y: 333, distance: 4.9
click at [410, 331] on div "encore" at bounding box center [415, 347] width 52 height 45
drag, startPoint x: 396, startPoint y: 333, endPoint x: 393, endPoint y: 343, distance: 10.8
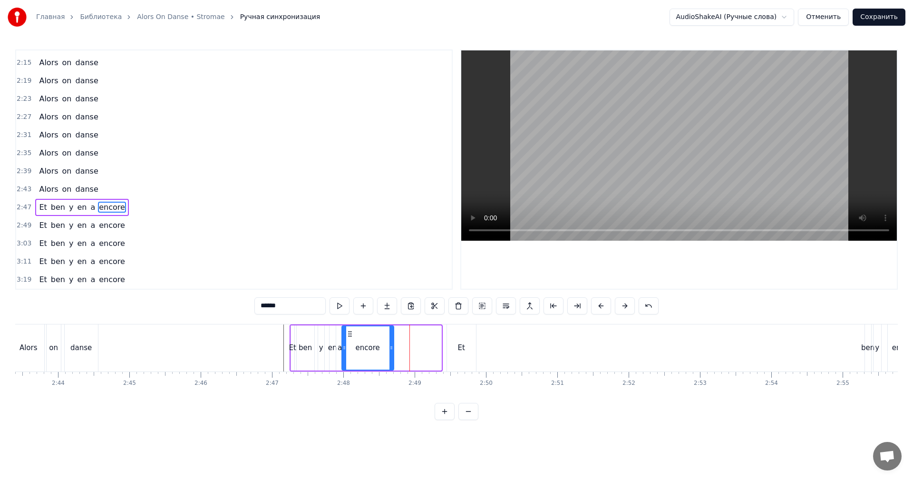
click at [353, 336] on icon at bounding box center [350, 334] width 8 height 8
click at [463, 345] on div "Et" at bounding box center [461, 347] width 7 height 11
type input "**"
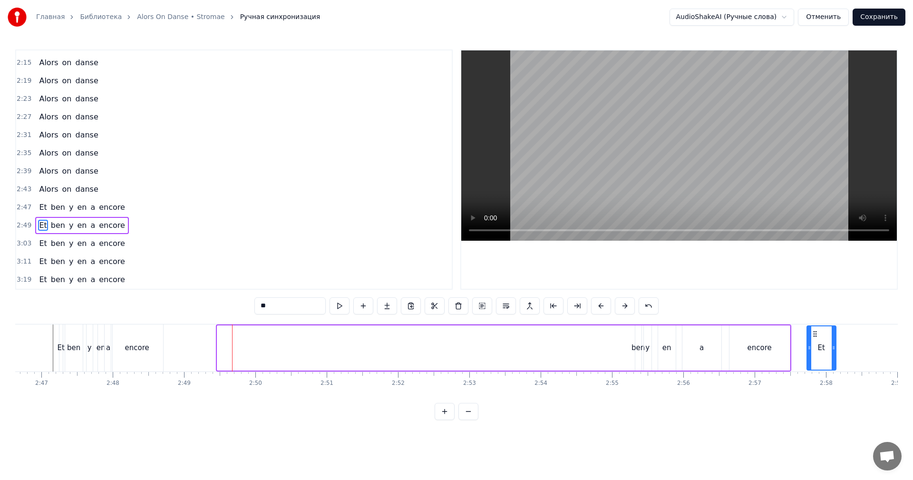
scroll to position [0, 11913]
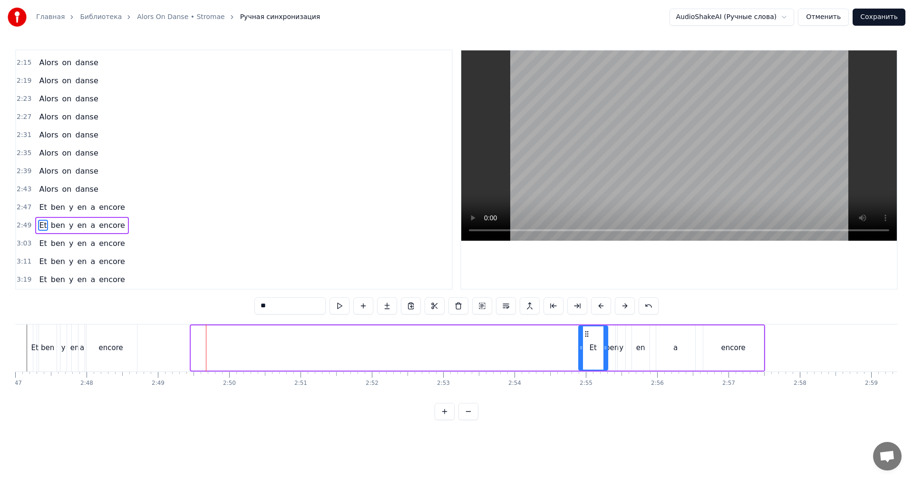
drag, startPoint x: 458, startPoint y: 331, endPoint x: 584, endPoint y: 343, distance: 127.0
click at [588, 340] on div "Et" at bounding box center [593, 347] width 28 height 43
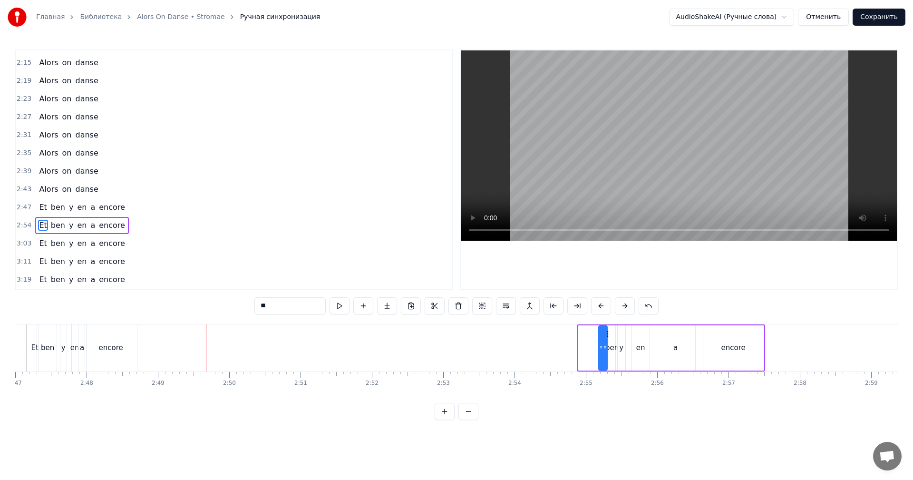
drag, startPoint x: 580, startPoint y: 349, endPoint x: 600, endPoint y: 345, distance: 20.8
click at [600, 345] on icon at bounding box center [601, 348] width 4 height 8
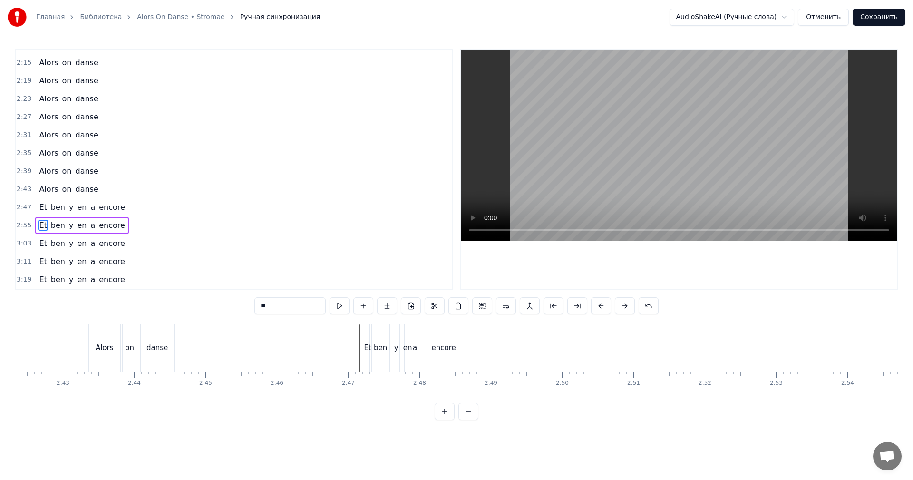
scroll to position [0, 11390]
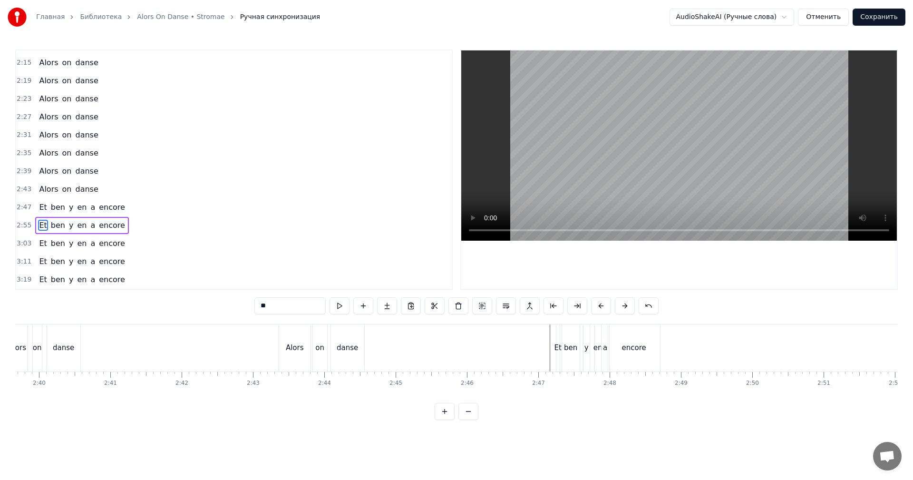
drag, startPoint x: 520, startPoint y: 347, endPoint x: 590, endPoint y: 284, distance: 94.0
click at [691, 166] on video at bounding box center [679, 145] width 436 height 190
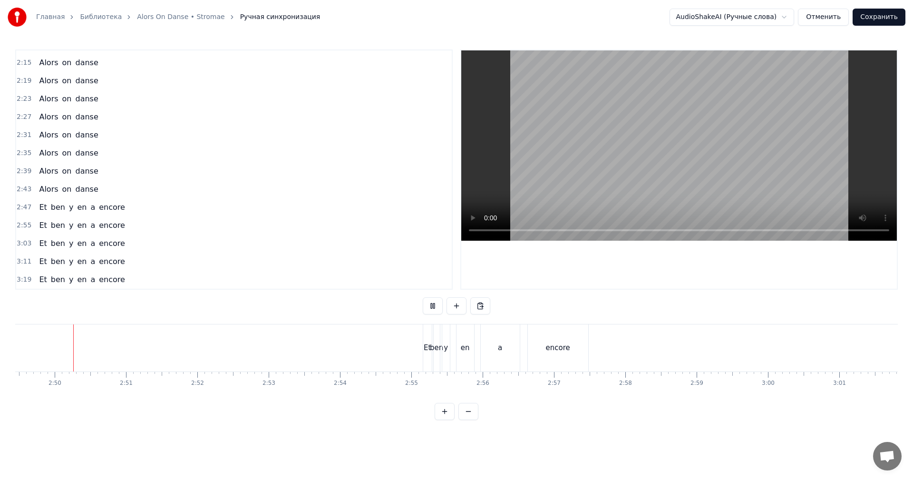
scroll to position [0, 12074]
click at [662, 197] on video at bounding box center [679, 145] width 436 height 190
drag, startPoint x: 761, startPoint y: 174, endPoint x: 681, endPoint y: 268, distance: 124.2
click at [760, 174] on video at bounding box center [679, 145] width 436 height 190
click at [524, 354] on div "a" at bounding box center [513, 347] width 39 height 47
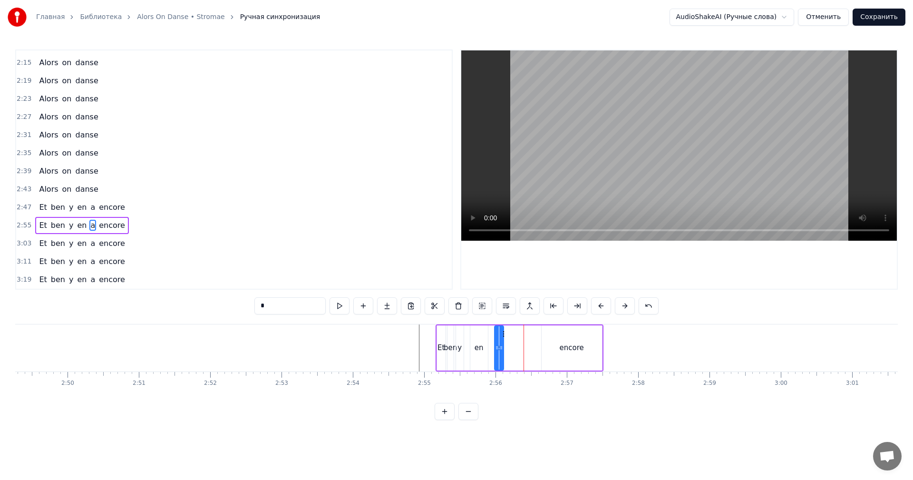
drag, startPoint x: 531, startPoint y: 350, endPoint x: 499, endPoint y: 354, distance: 32.2
click at [501, 354] on div at bounding box center [501, 347] width 4 height 43
drag, startPoint x: 503, startPoint y: 333, endPoint x: 507, endPoint y: 337, distance: 5.1
click at [496, 335] on icon at bounding box center [495, 334] width 8 height 8
click at [586, 348] on div "encore" at bounding box center [572, 347] width 60 height 45
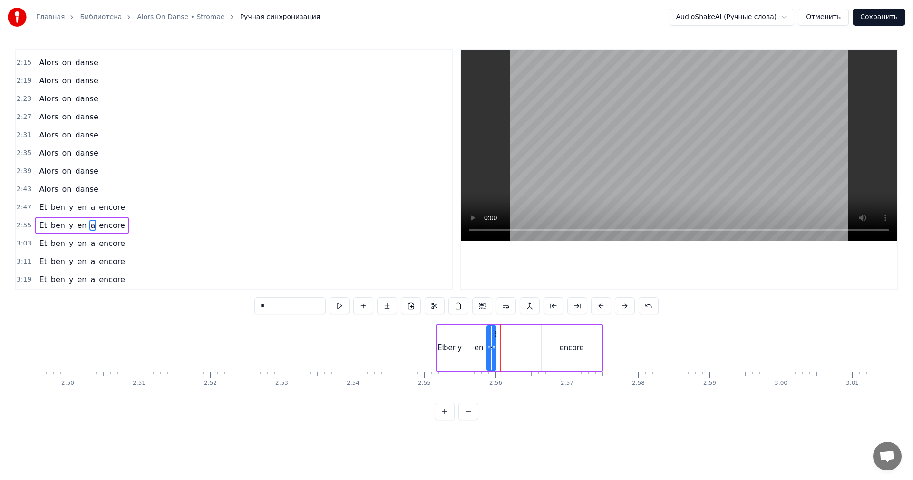
type input "******"
drag, startPoint x: 548, startPoint y: 331, endPoint x: 503, endPoint y: 337, distance: 46.1
click at [504, 337] on icon at bounding box center [508, 334] width 8 height 8
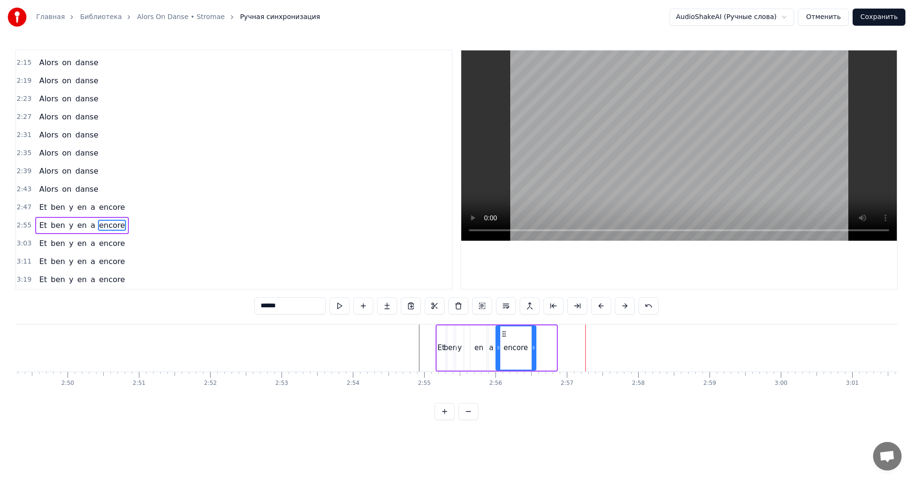
drag, startPoint x: 554, startPoint y: 340, endPoint x: 525, endPoint y: 350, distance: 30.7
click at [532, 350] on div at bounding box center [534, 347] width 4 height 43
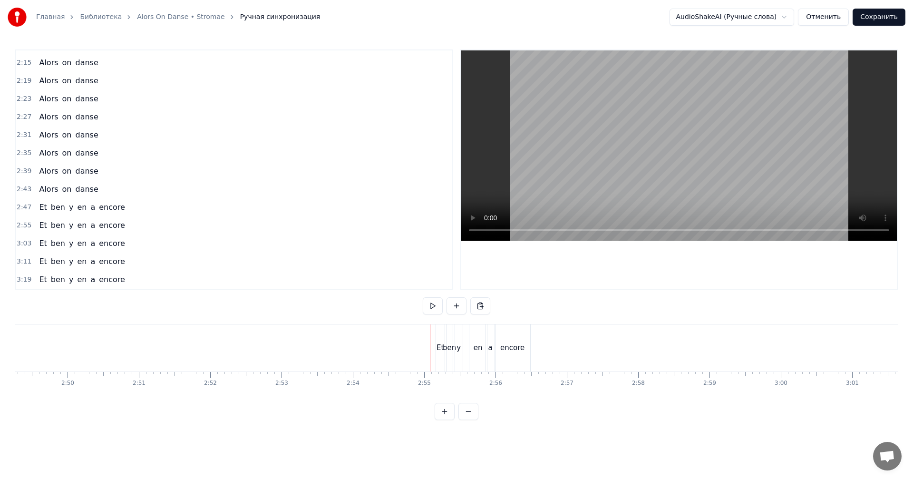
click at [706, 177] on video at bounding box center [679, 145] width 436 height 190
drag, startPoint x: 610, startPoint y: 346, endPoint x: 616, endPoint y: 341, distance: 7.4
click at [610, 345] on div "a" at bounding box center [603, 347] width 33 height 47
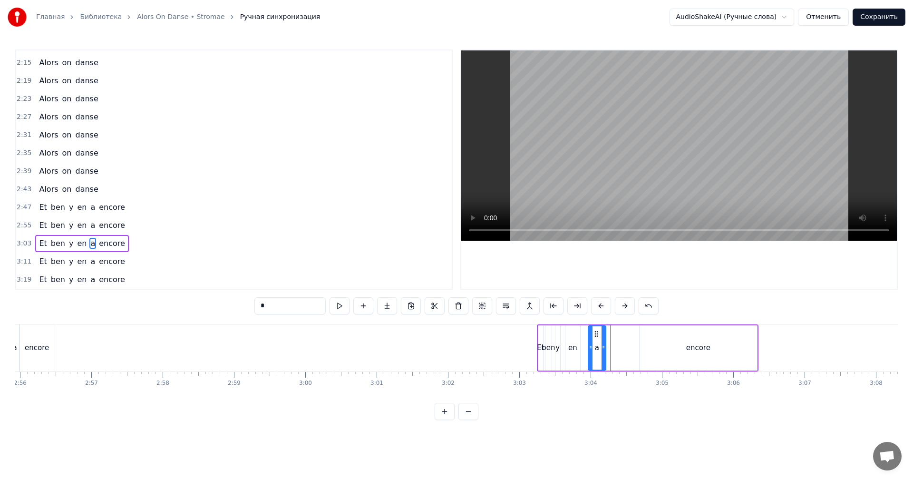
drag, startPoint x: 616, startPoint y: 341, endPoint x: 603, endPoint y: 346, distance: 14.1
click at [603, 346] on div at bounding box center [604, 347] width 4 height 43
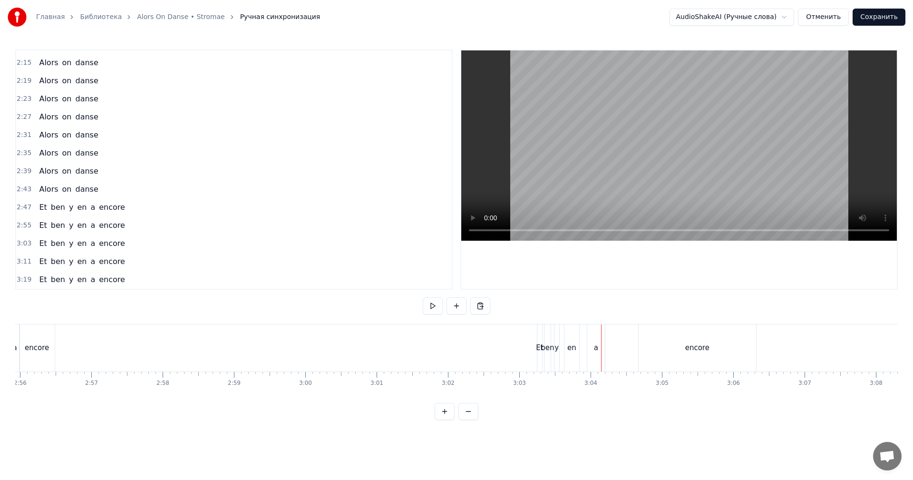
click at [597, 337] on div "a" at bounding box center [596, 347] width 18 height 47
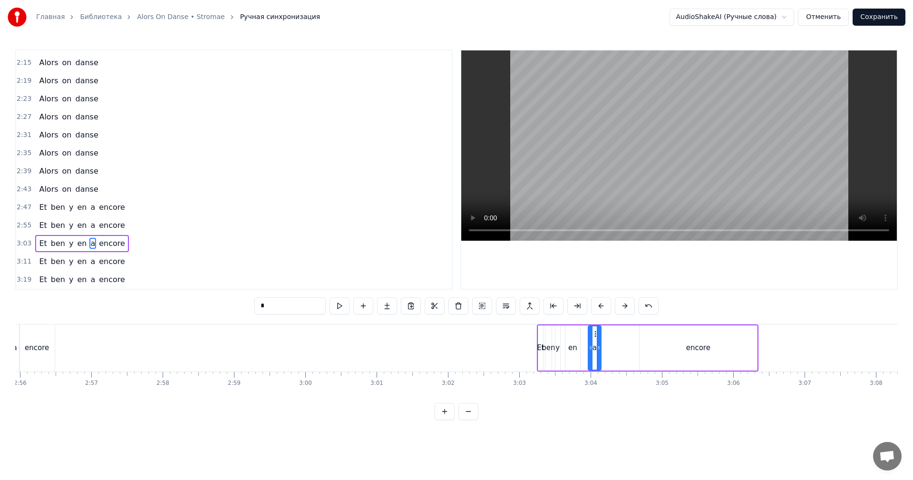
drag, startPoint x: 604, startPoint y: 334, endPoint x: 597, endPoint y: 337, distance: 7.2
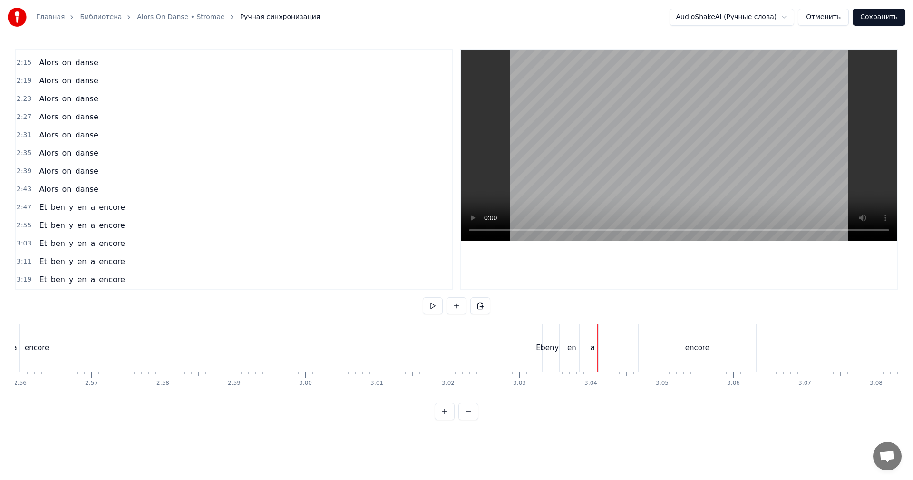
click at [594, 333] on div "a" at bounding box center [592, 347] width 11 height 47
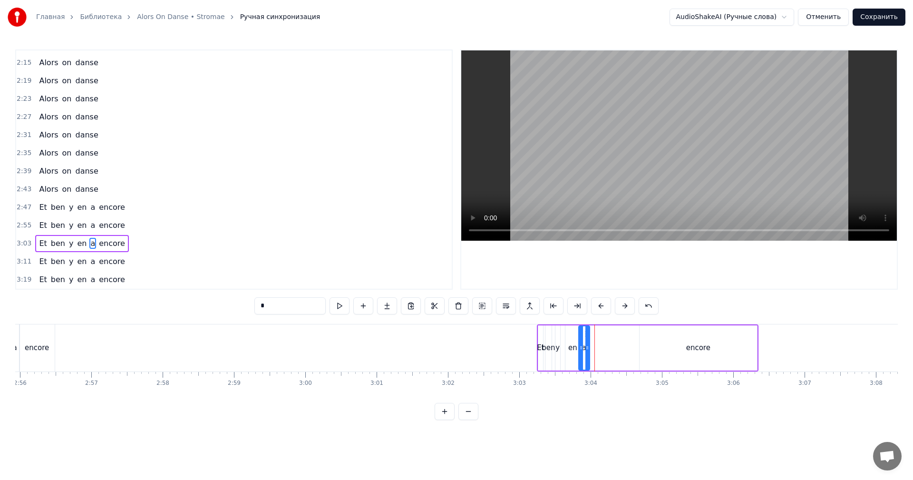
drag, startPoint x: 593, startPoint y: 333, endPoint x: 630, endPoint y: 334, distance: 36.2
click at [585, 337] on icon at bounding box center [587, 334] width 8 height 8
click at [678, 340] on div "encore" at bounding box center [698, 347] width 117 height 45
type input "******"
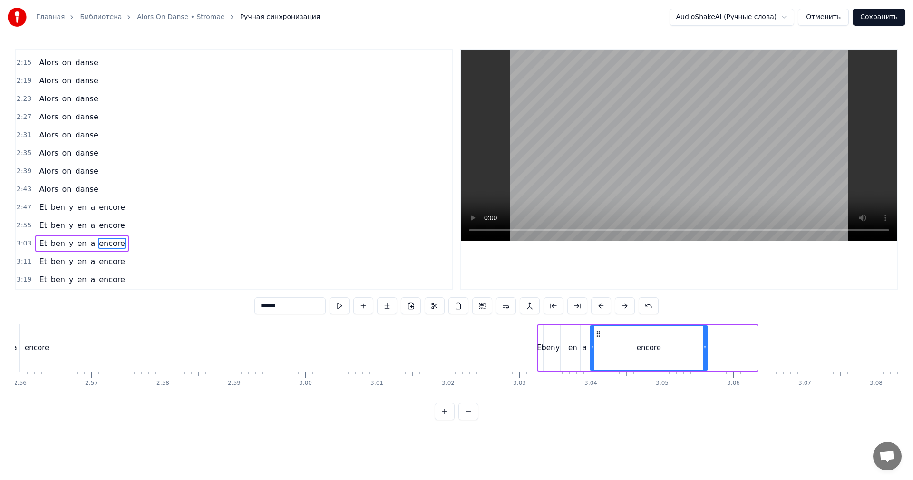
drag, startPoint x: 648, startPoint y: 334, endPoint x: 607, endPoint y: 341, distance: 41.0
click at [599, 344] on div "encore" at bounding box center [649, 347] width 117 height 43
drag, startPoint x: 705, startPoint y: 340, endPoint x: 615, endPoint y: 349, distance: 90.3
click at [621, 349] on div at bounding box center [623, 347] width 4 height 43
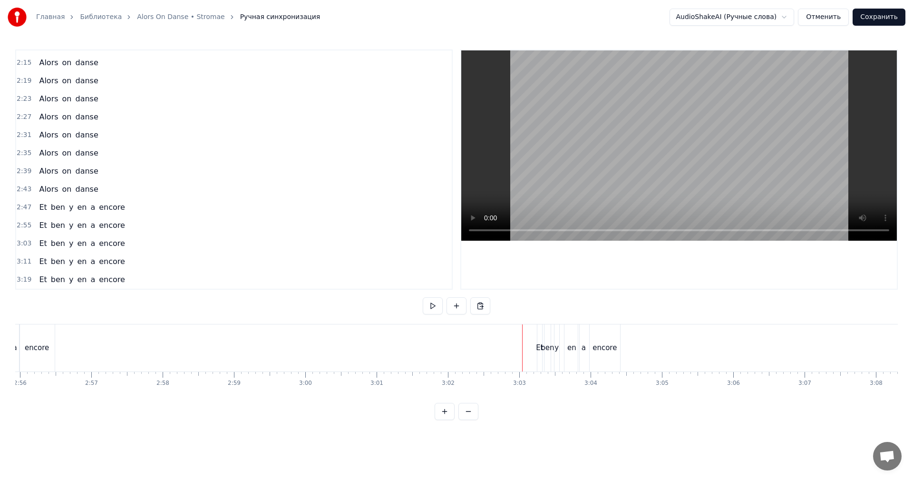
click at [672, 205] on video at bounding box center [679, 145] width 436 height 190
click at [804, 403] on div "0:07 Alors on— 0:11 Alors on— 0:15 Alors on— 0:16 Qui dit études dit travail 0:…" at bounding box center [456, 234] width 883 height 370
click at [709, 351] on div "a" at bounding box center [700, 347] width 38 height 47
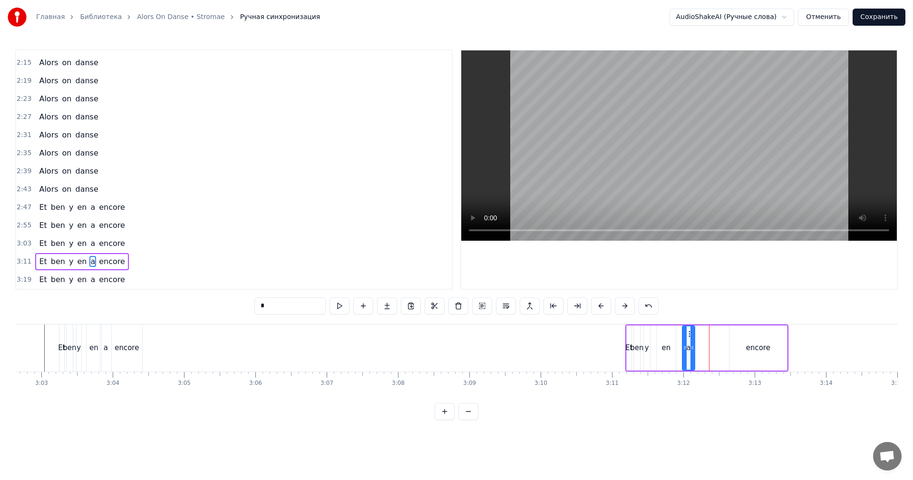
drag, startPoint x: 718, startPoint y: 347, endPoint x: 693, endPoint y: 352, distance: 25.7
click at [693, 352] on div at bounding box center [693, 347] width 4 height 43
drag, startPoint x: 688, startPoint y: 331, endPoint x: 680, endPoint y: 333, distance: 8.3
click at [680, 333] on icon at bounding box center [683, 334] width 8 height 8
click at [749, 334] on div "encore" at bounding box center [759, 347] width 58 height 45
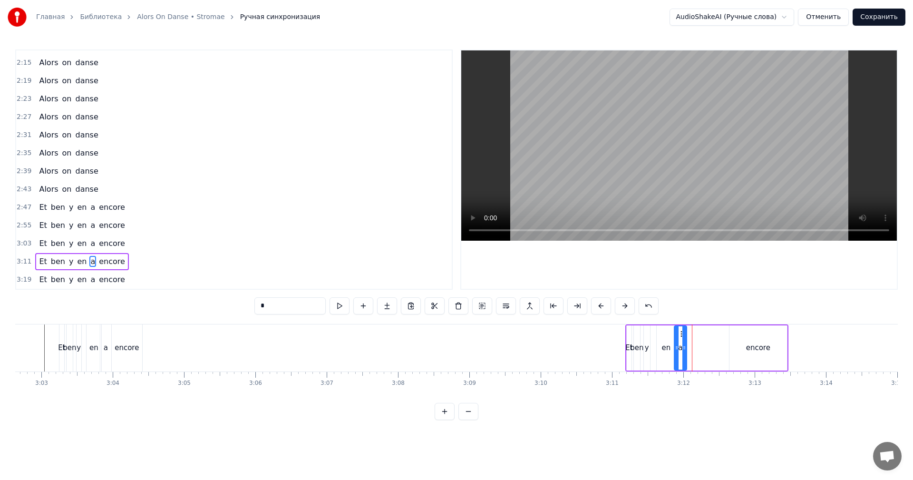
type input "******"
drag, startPoint x: 737, startPoint y: 332, endPoint x: 692, endPoint y: 340, distance: 45.4
click at [692, 340] on div "encore" at bounding box center [716, 347] width 57 height 43
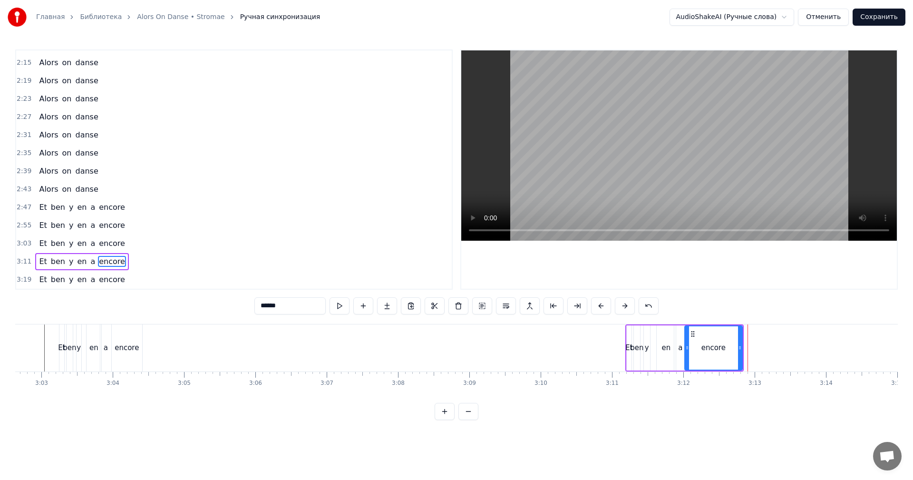
click at [734, 344] on div "encore" at bounding box center [713, 347] width 58 height 45
drag, startPoint x: 738, startPoint y: 342, endPoint x: 712, endPoint y: 345, distance: 26.4
click at [717, 345] on div at bounding box center [719, 347] width 4 height 43
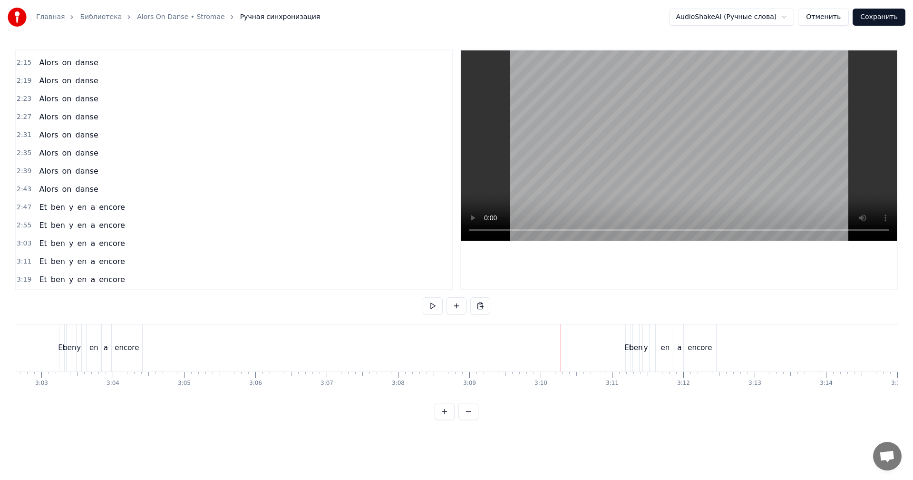
click at [717, 185] on video at bounding box center [679, 145] width 436 height 190
click at [678, 153] on video at bounding box center [679, 145] width 436 height 190
click at [877, 20] on button "Сохранить" at bounding box center [879, 17] width 53 height 17
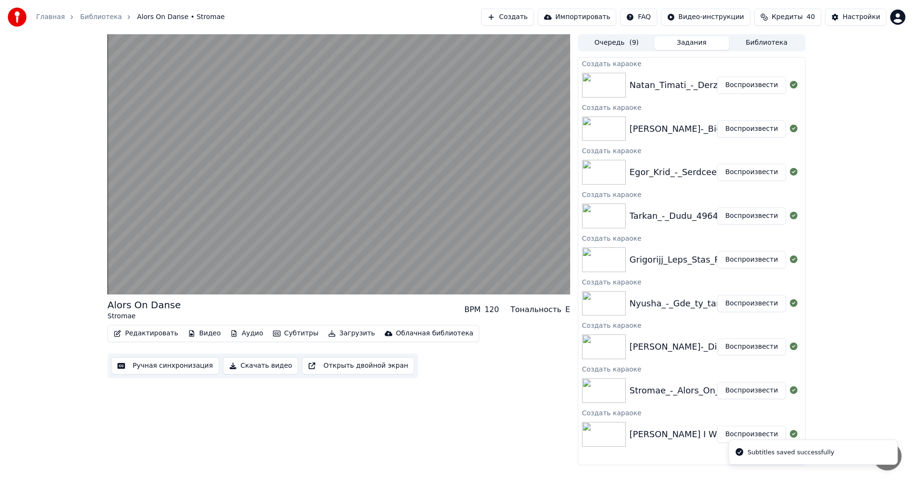
click at [755, 348] on button "Воспроизвести" at bounding box center [751, 346] width 69 height 17
click at [185, 367] on button "Ручная синхронизация" at bounding box center [165, 365] width 108 height 17
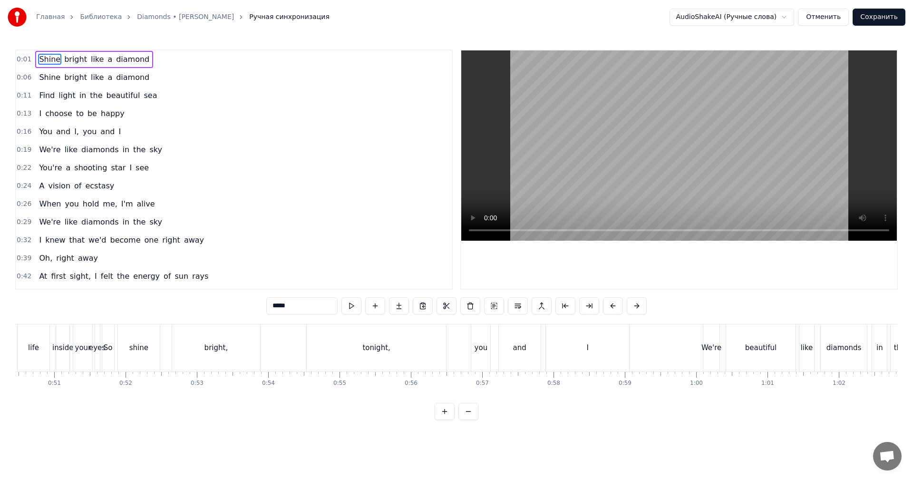
click at [569, 164] on video at bounding box center [679, 145] width 436 height 190
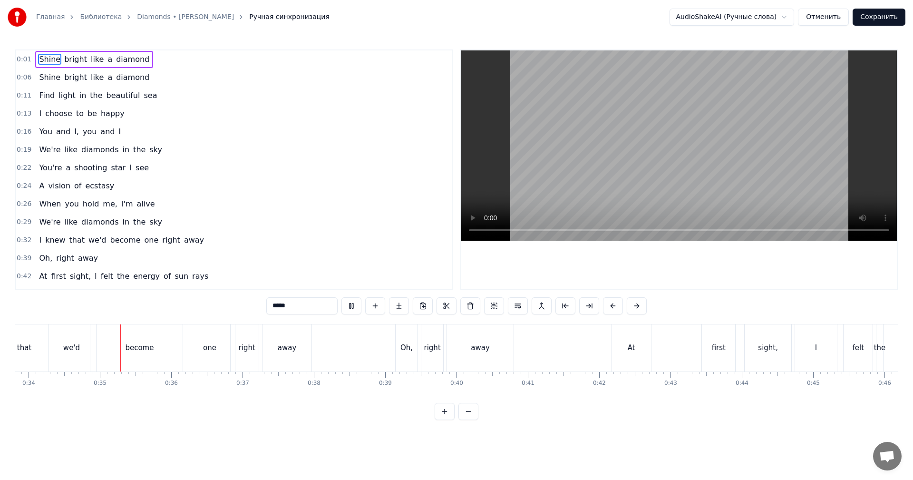
scroll to position [0, 2415]
drag, startPoint x: 713, startPoint y: 177, endPoint x: 610, endPoint y: 233, distance: 116.8
click at [712, 178] on video at bounding box center [679, 145] width 436 height 190
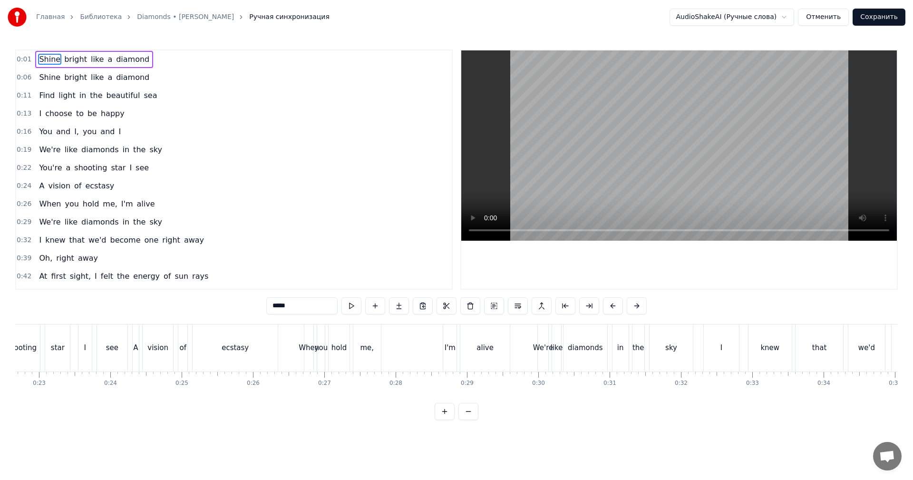
scroll to position [0, 1417]
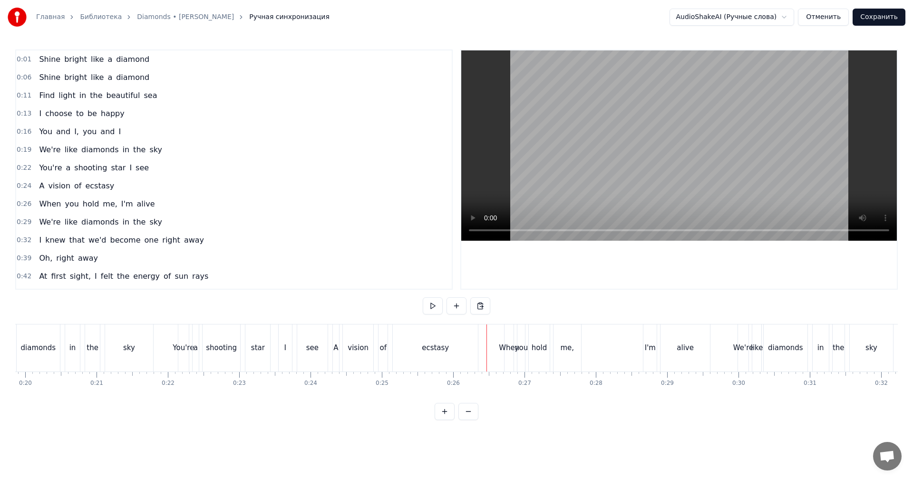
click at [634, 122] on video at bounding box center [679, 145] width 436 height 190
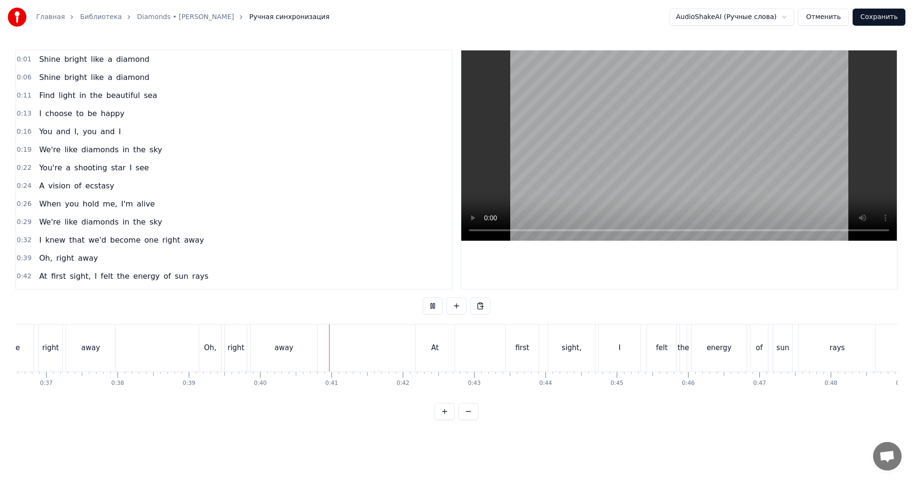
scroll to position [0, 2653]
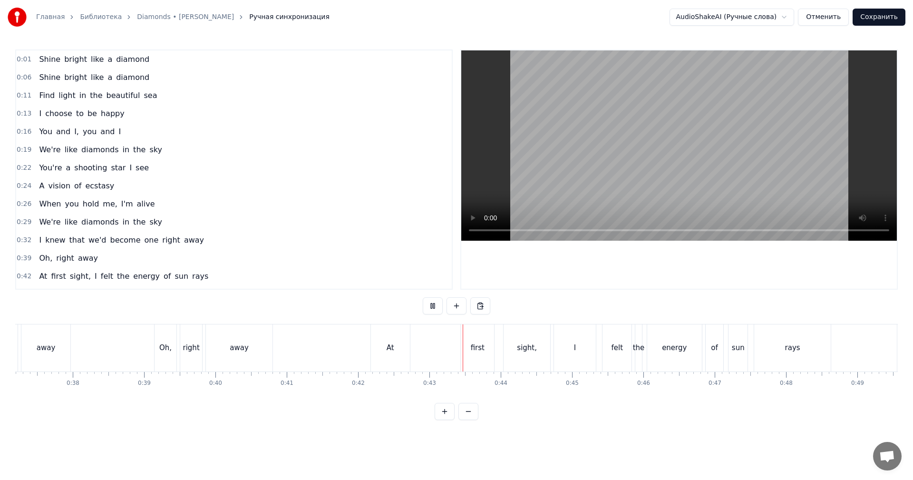
click at [616, 161] on video at bounding box center [679, 145] width 436 height 190
drag, startPoint x: 468, startPoint y: 335, endPoint x: 462, endPoint y: 338, distance: 6.6
click at [468, 335] on div "first" at bounding box center [477, 347] width 33 height 47
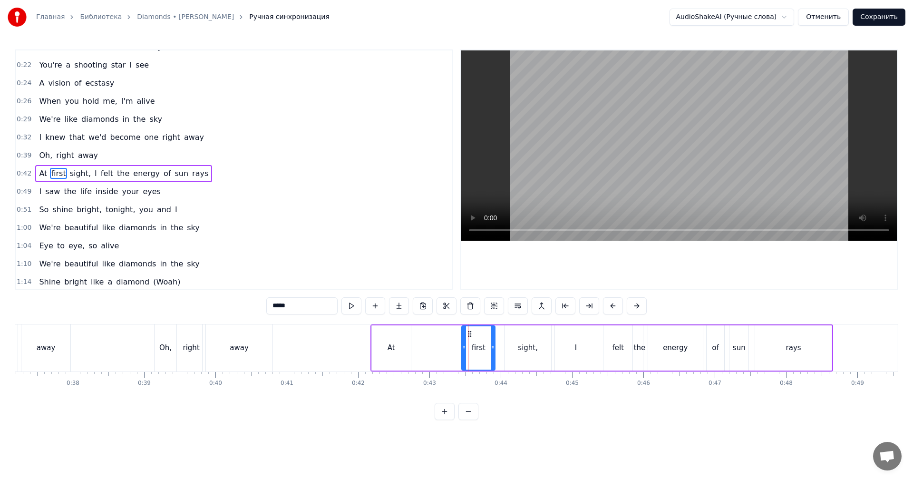
scroll to position [107, 0]
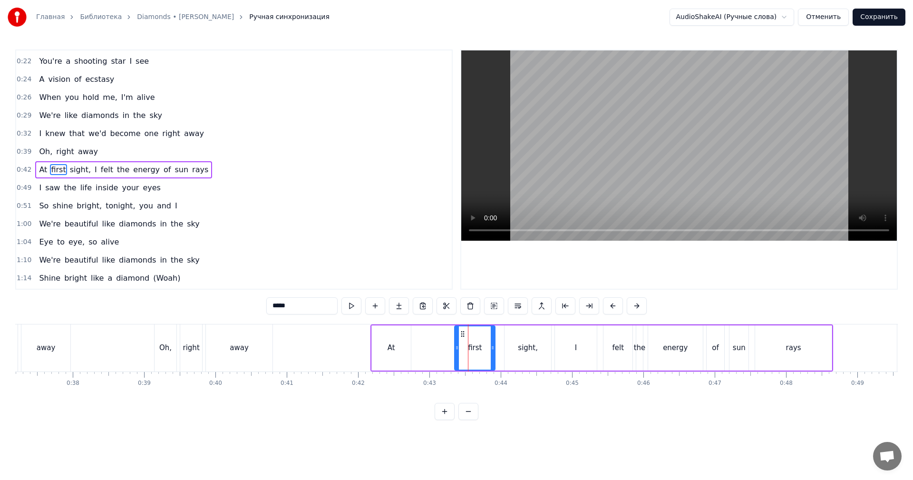
drag, startPoint x: 464, startPoint y: 340, endPoint x: 455, endPoint y: 344, distance: 10.0
click at [455, 344] on div at bounding box center [457, 347] width 4 height 43
click at [409, 347] on div "At" at bounding box center [391, 347] width 39 height 45
type input "**"
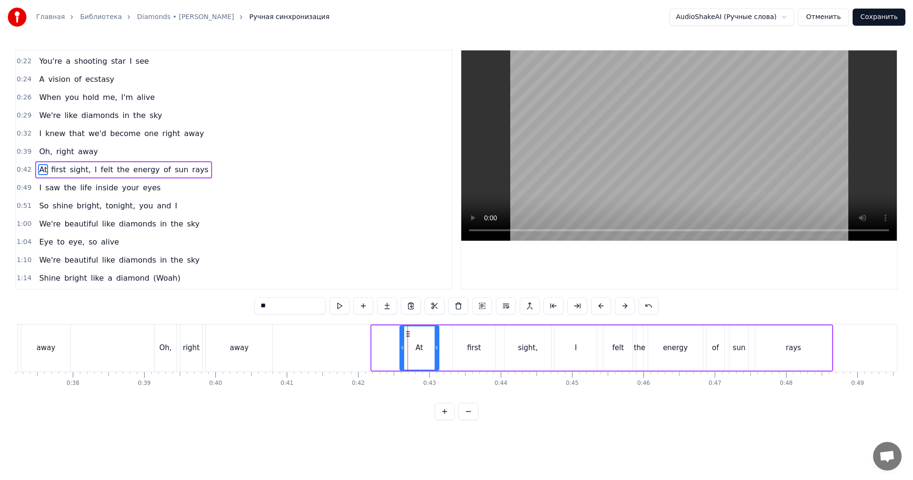
drag, startPoint x: 382, startPoint y: 331, endPoint x: 420, endPoint y: 333, distance: 38.2
click at [405, 331] on icon at bounding box center [408, 334] width 8 height 8
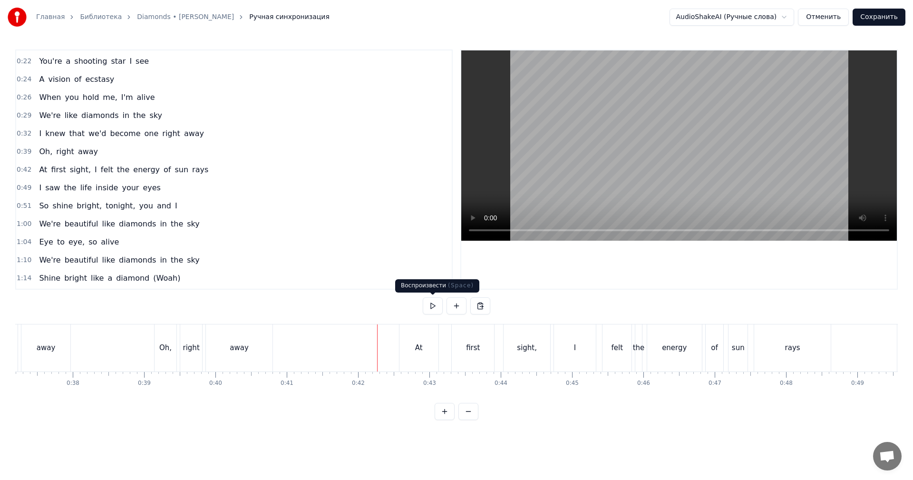
click at [673, 156] on video at bounding box center [679, 145] width 436 height 190
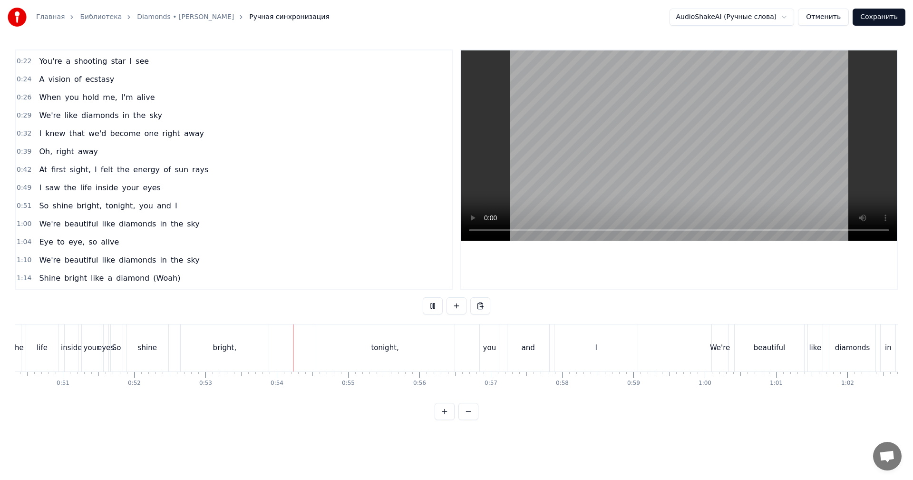
scroll to position [0, 3604]
click at [394, 336] on div "tonight," at bounding box center [371, 347] width 139 height 47
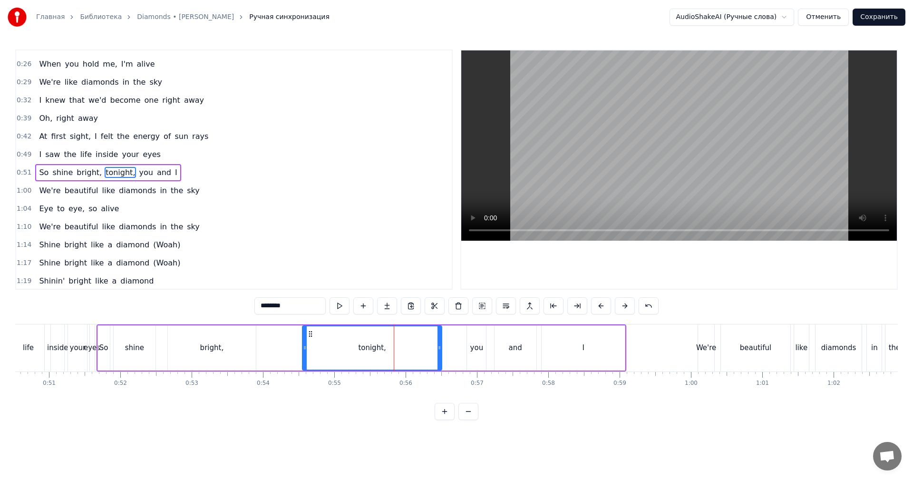
scroll to position [143, 0]
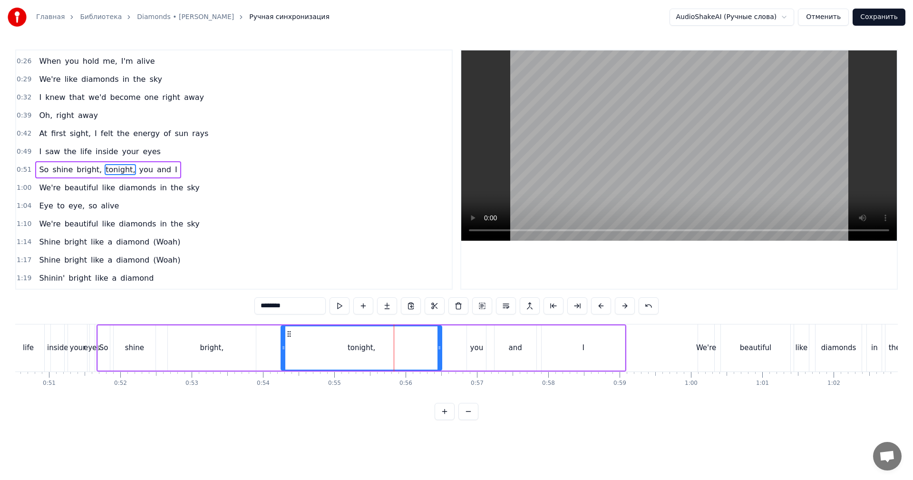
drag, startPoint x: 306, startPoint y: 348, endPoint x: 284, endPoint y: 352, distance: 22.8
click at [284, 352] on div at bounding box center [284, 347] width 4 height 43
click at [272, 350] on div "So shine bright, tonight, you and I" at bounding box center [362, 347] width 530 height 47
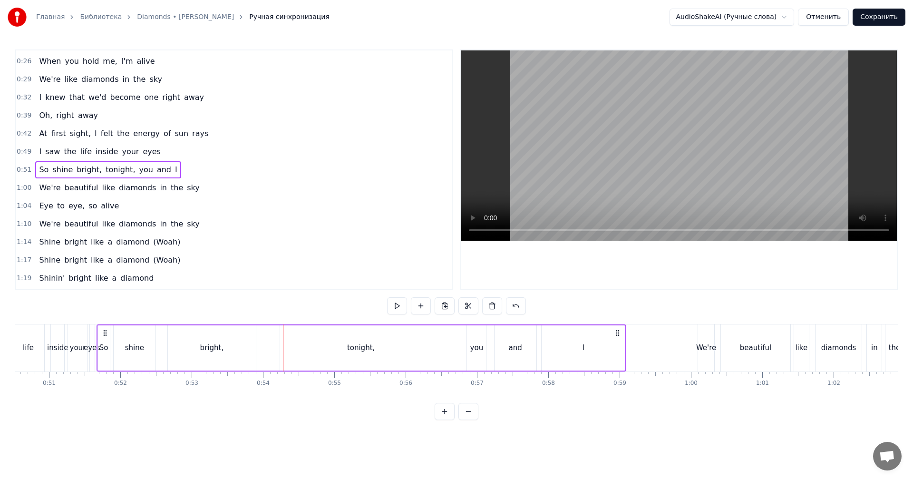
click at [640, 154] on video at bounding box center [679, 145] width 436 height 190
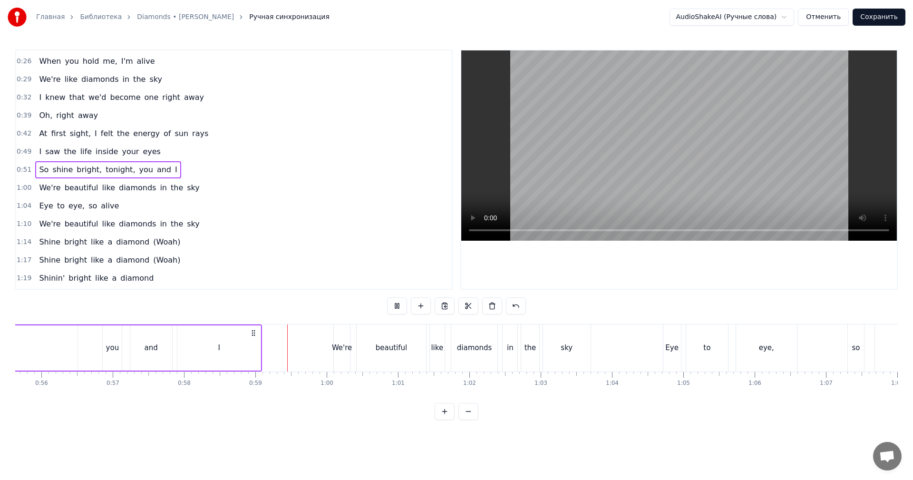
scroll to position [0, 3985]
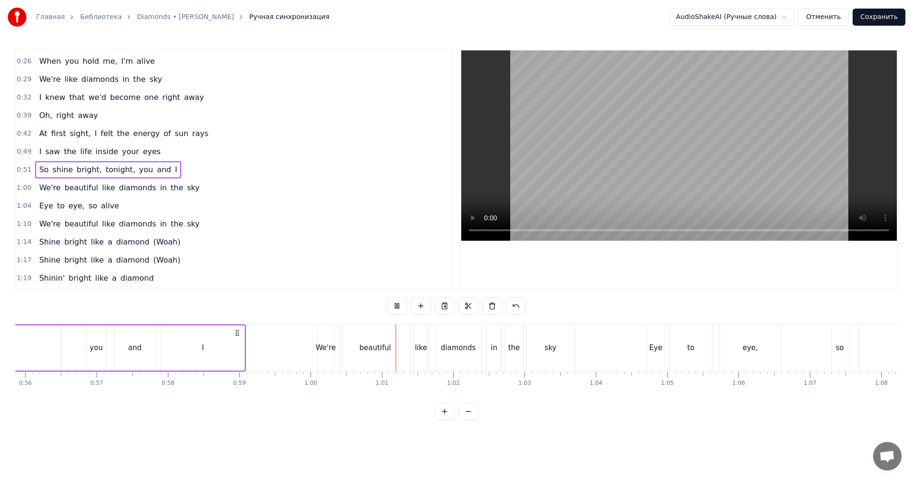
click at [349, 341] on div "beautiful" at bounding box center [374, 347] width 69 height 47
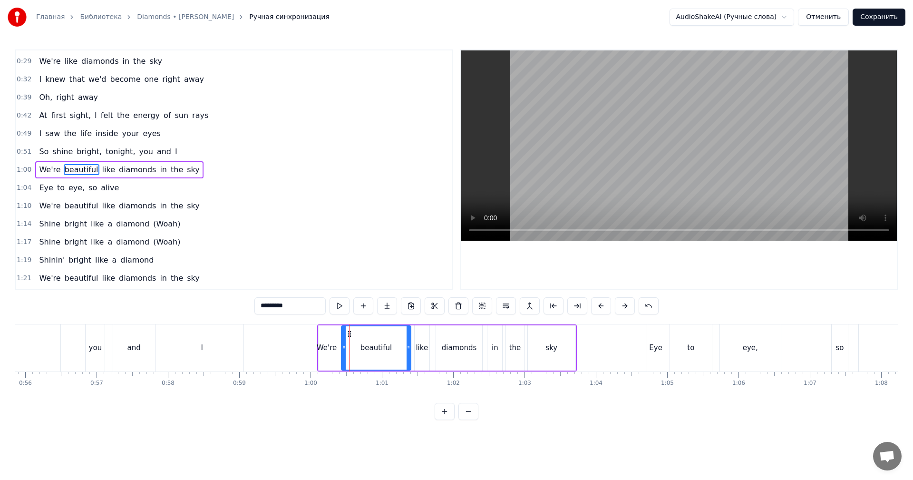
click at [322, 342] on div "We're" at bounding box center [327, 347] width 20 height 11
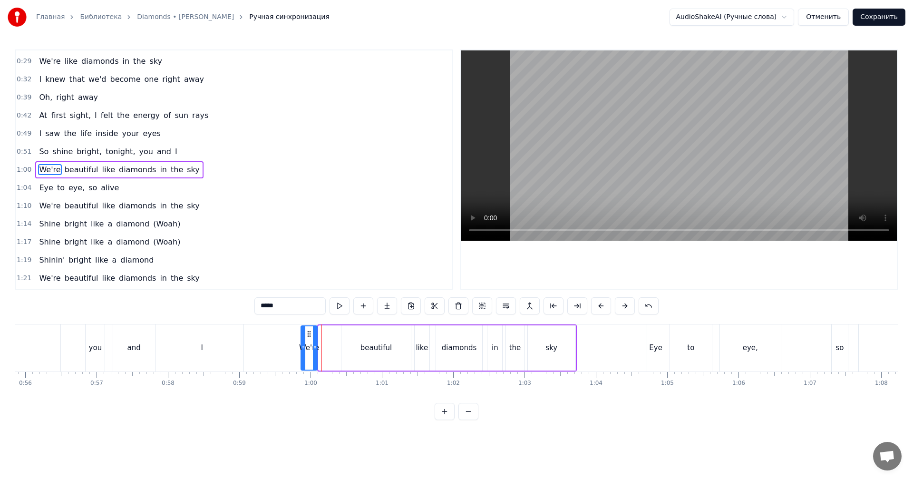
drag, startPoint x: 325, startPoint y: 332, endPoint x: 308, endPoint y: 338, distance: 17.8
click at [308, 338] on div "We're" at bounding box center [309, 347] width 15 height 43
drag, startPoint x: 380, startPoint y: 334, endPoint x: 357, endPoint y: 336, distance: 23.4
click at [380, 334] on div "beautiful" at bounding box center [375, 347] width 69 height 45
type input "*********"
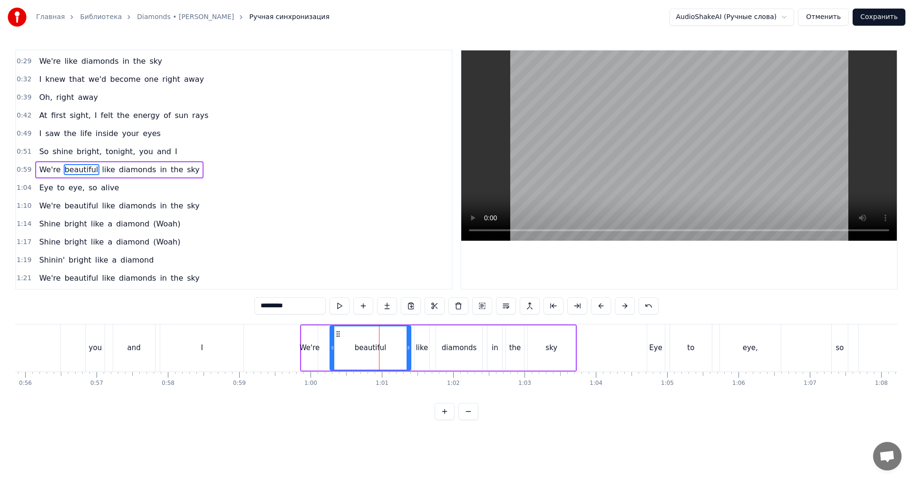
drag, startPoint x: 344, startPoint y: 338, endPoint x: 326, endPoint y: 344, distance: 19.5
click at [331, 344] on div at bounding box center [333, 347] width 4 height 43
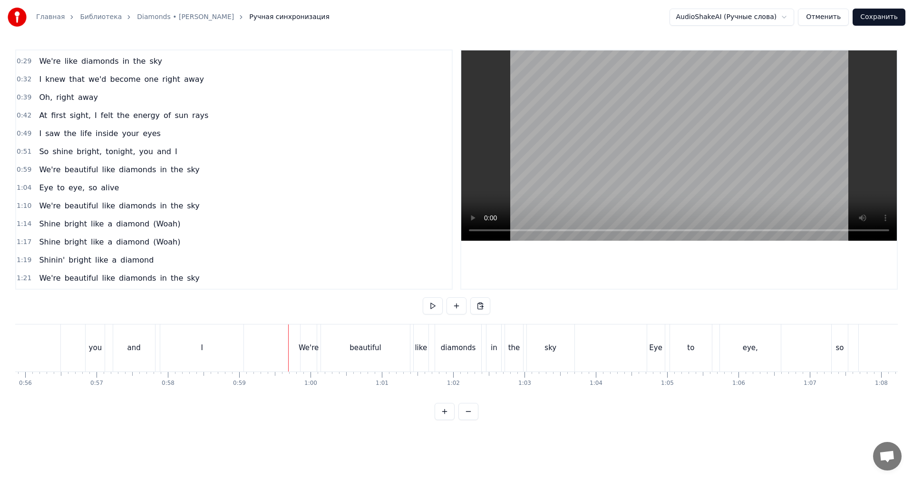
click at [672, 144] on video at bounding box center [679, 145] width 436 height 190
click at [614, 175] on video at bounding box center [679, 145] width 436 height 190
click at [401, 329] on div "beautiful" at bounding box center [365, 347] width 89 height 47
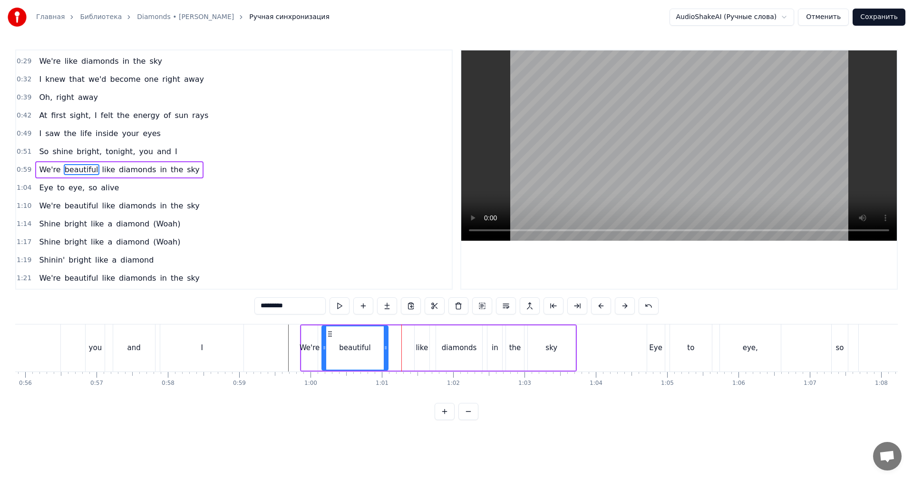
drag, startPoint x: 409, startPoint y: 329, endPoint x: 384, endPoint y: 334, distance: 25.7
click at [384, 334] on div at bounding box center [386, 347] width 4 height 43
click at [428, 330] on div "like" at bounding box center [422, 347] width 15 height 45
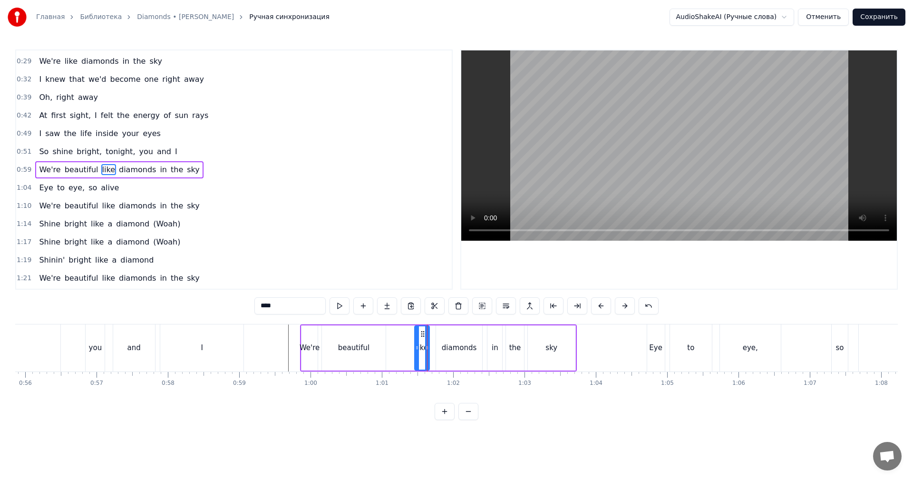
click at [419, 330] on icon at bounding box center [423, 334] width 8 height 8
drag, startPoint x: 422, startPoint y: 330, endPoint x: 400, endPoint y: 333, distance: 22.6
click at [400, 333] on icon at bounding box center [401, 334] width 8 height 8
drag, startPoint x: 363, startPoint y: 335, endPoint x: 503, endPoint y: 237, distance: 170.7
click at [365, 334] on div "beautiful" at bounding box center [354, 347] width 64 height 45
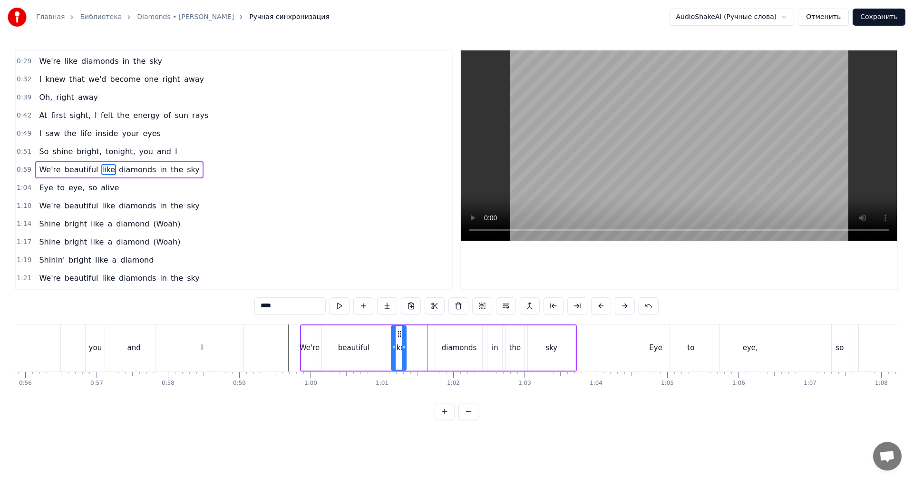
type input "*********"
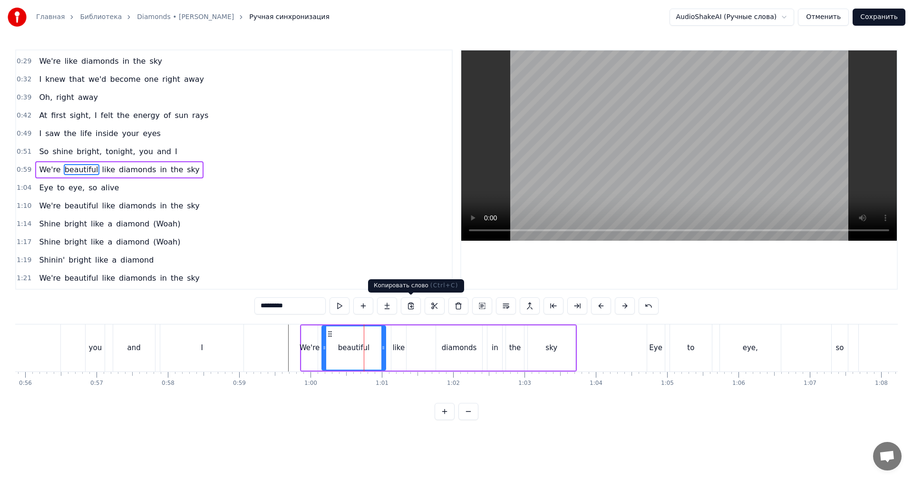
click at [712, 147] on video at bounding box center [679, 145] width 436 height 190
click at [433, 339] on div "We're beautiful like diamonds in the sky" at bounding box center [438, 347] width 277 height 47
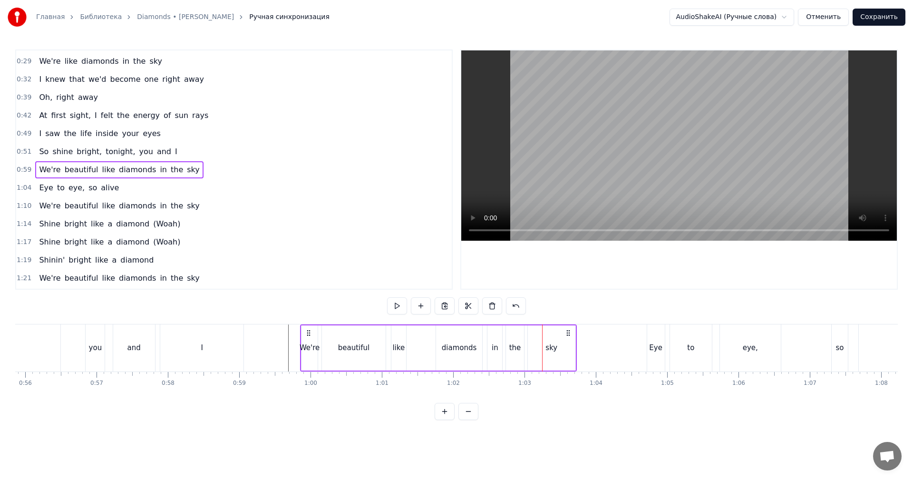
click at [438, 336] on div "diamonds" at bounding box center [459, 347] width 46 height 45
drag, startPoint x: 438, startPoint y: 338, endPoint x: 428, endPoint y: 340, distance: 9.7
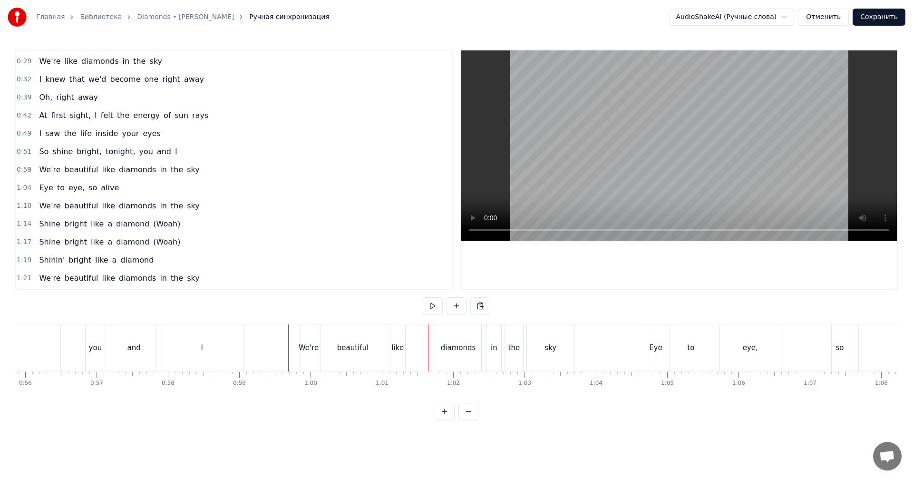
click at [443, 337] on div "diamonds" at bounding box center [458, 347] width 46 height 47
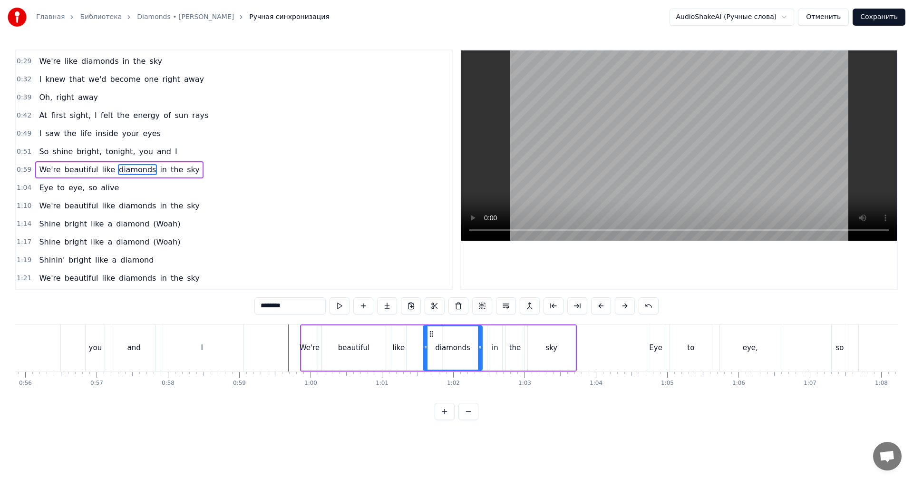
drag, startPoint x: 438, startPoint y: 340, endPoint x: 421, endPoint y: 346, distance: 17.6
click at [424, 346] on div at bounding box center [426, 347] width 4 height 43
click at [410, 350] on div "We're beautiful like diamonds in the sky" at bounding box center [438, 347] width 277 height 47
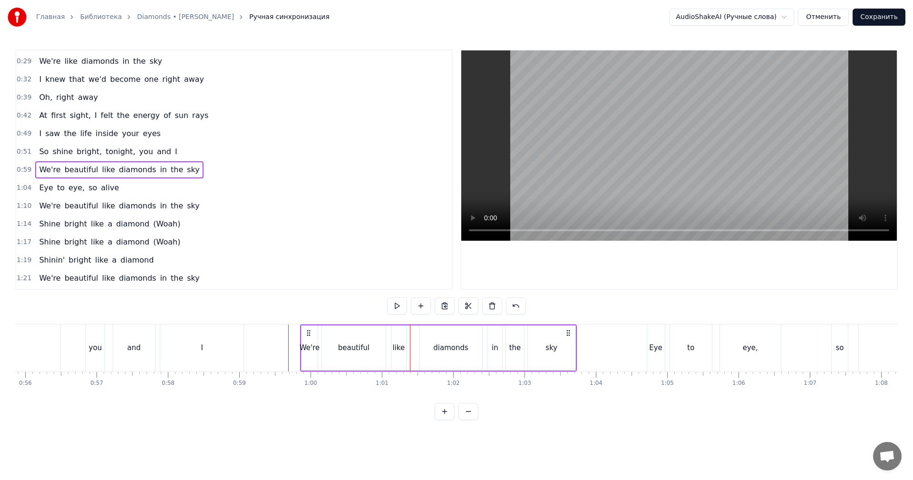
click at [625, 164] on video at bounding box center [679, 145] width 436 height 190
click at [636, 181] on video at bounding box center [679, 145] width 436 height 190
click at [546, 360] on div "sky" at bounding box center [552, 347] width 48 height 45
drag, startPoint x: 573, startPoint y: 348, endPoint x: 552, endPoint y: 354, distance: 21.8
click at [552, 354] on div at bounding box center [554, 347] width 4 height 43
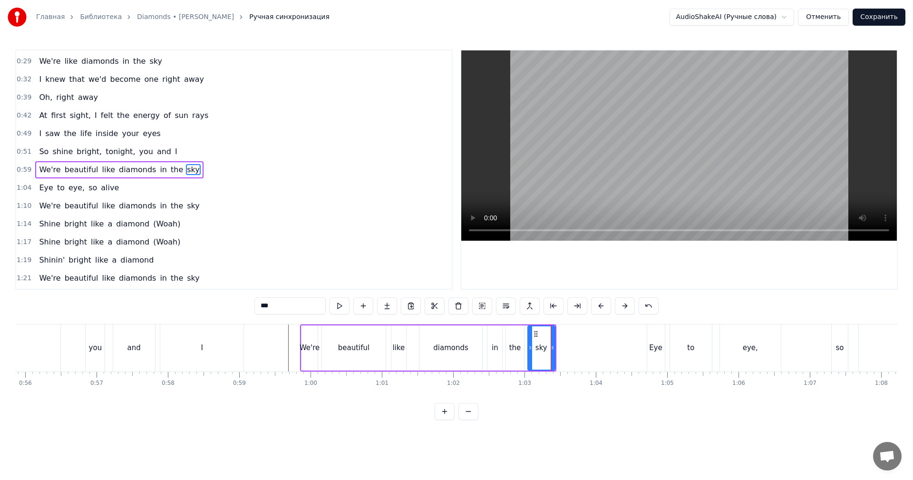
click at [485, 355] on div "We're beautiful like diamonds in the sky" at bounding box center [428, 347] width 256 height 47
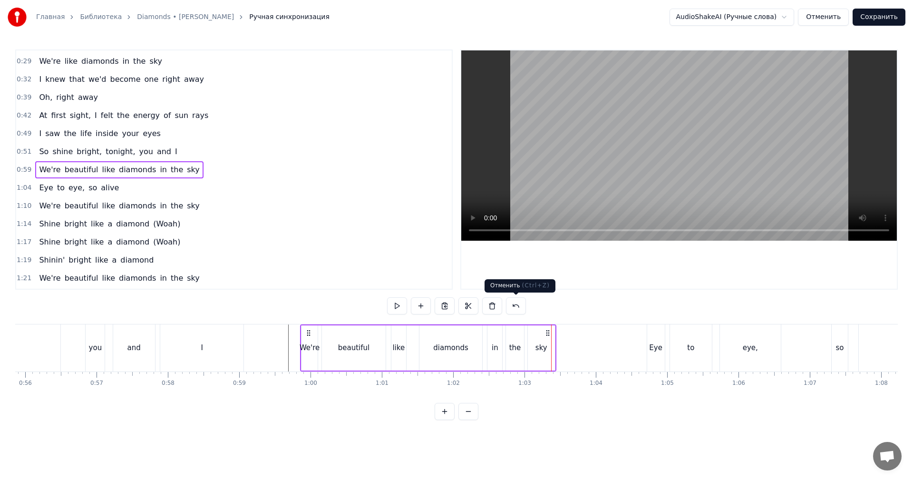
click at [682, 161] on video at bounding box center [679, 145] width 436 height 190
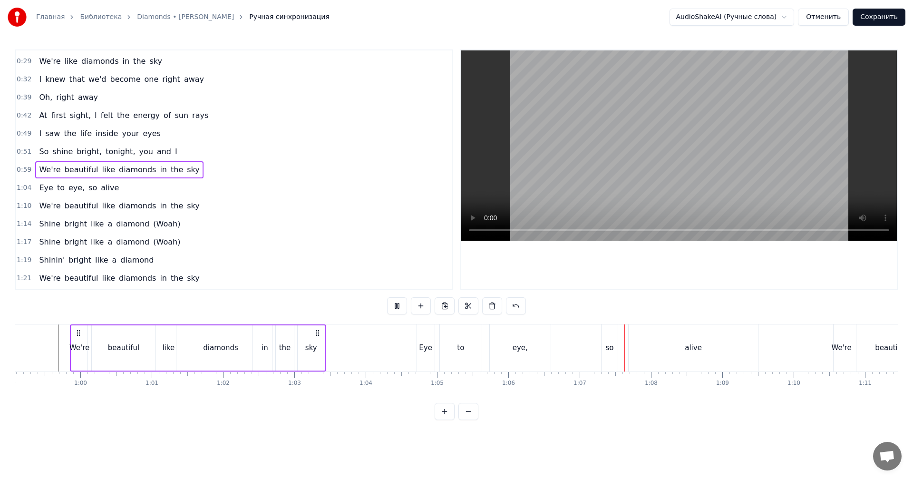
scroll to position [0, 4222]
click at [650, 143] on video at bounding box center [679, 145] width 436 height 190
click at [429, 350] on div "Eye to eye, so alive" at bounding box center [581, 347] width 344 height 47
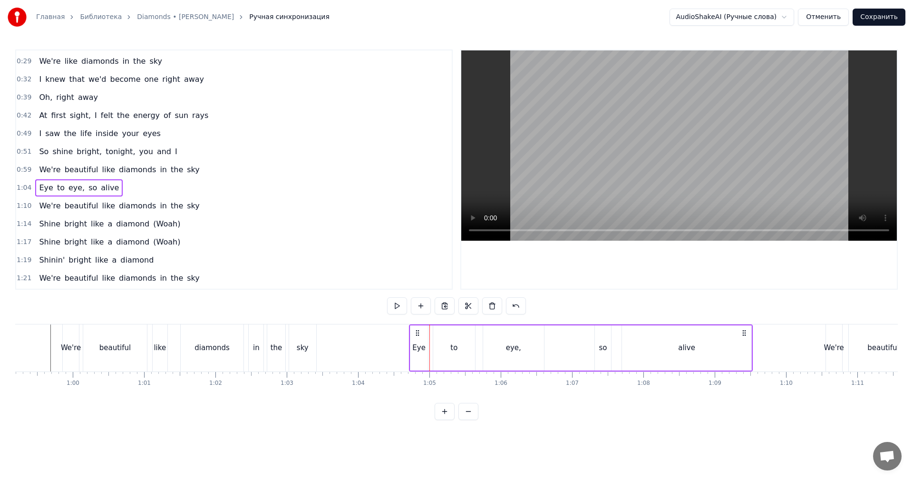
drag, startPoint x: 24, startPoint y: 186, endPoint x: 44, endPoint y: 195, distance: 21.3
click at [24, 186] on span "1:04" at bounding box center [24, 188] width 15 height 10
drag, startPoint x: 414, startPoint y: 330, endPoint x: 398, endPoint y: 334, distance: 16.7
click at [398, 334] on icon at bounding box center [399, 333] width 8 height 8
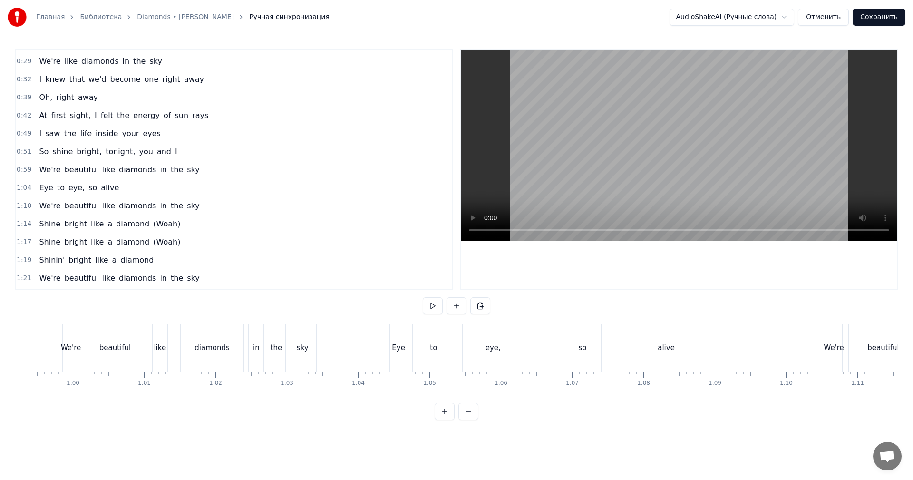
click at [721, 141] on video at bounding box center [679, 145] width 436 height 190
click at [667, 173] on video at bounding box center [679, 145] width 436 height 190
click at [554, 345] on div "We're" at bounding box center [548, 347] width 20 height 11
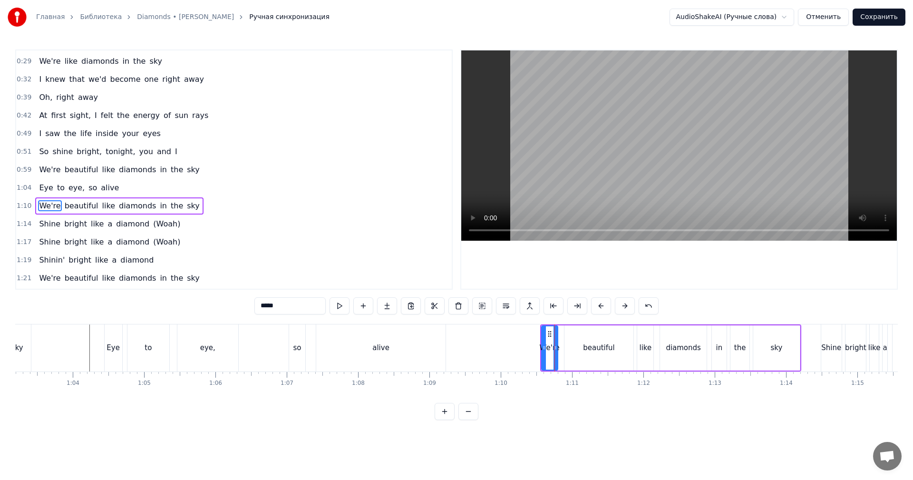
scroll to position [197, 0]
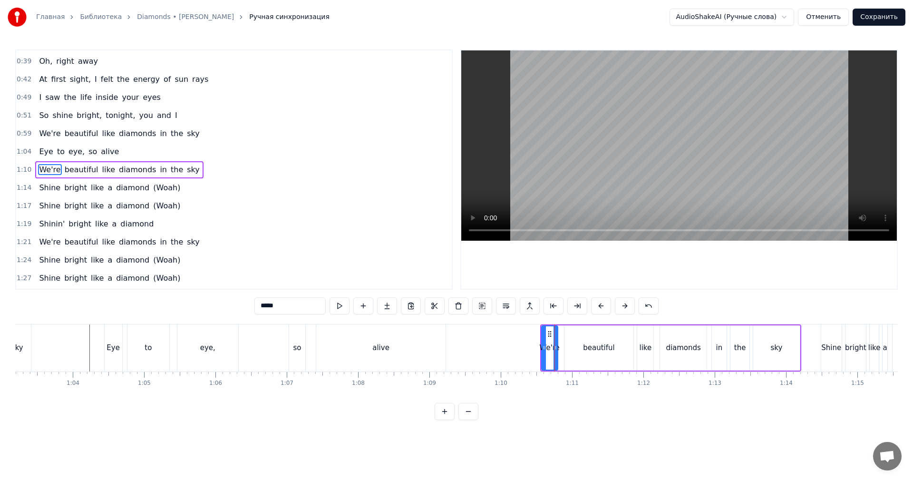
click at [19, 166] on span "1:10" at bounding box center [24, 170] width 15 height 10
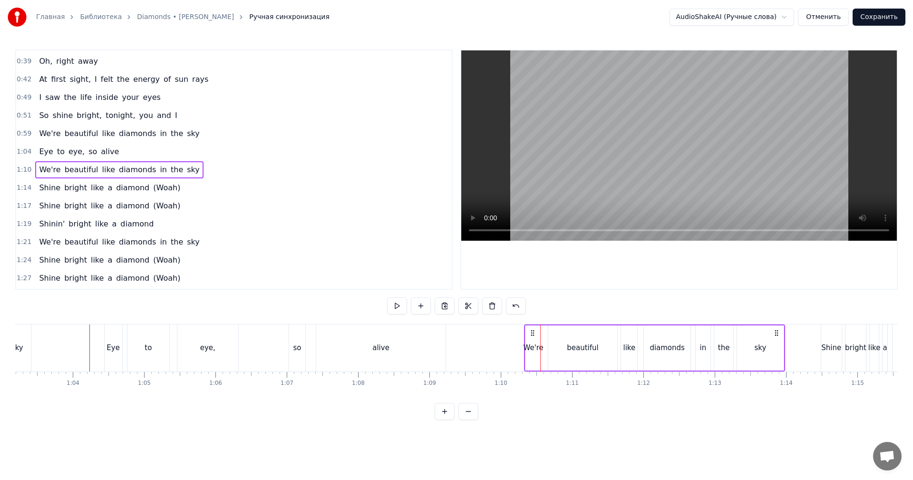
drag, startPoint x: 549, startPoint y: 329, endPoint x: 533, endPoint y: 336, distance: 17.7
click at [533, 336] on icon at bounding box center [533, 333] width 8 height 8
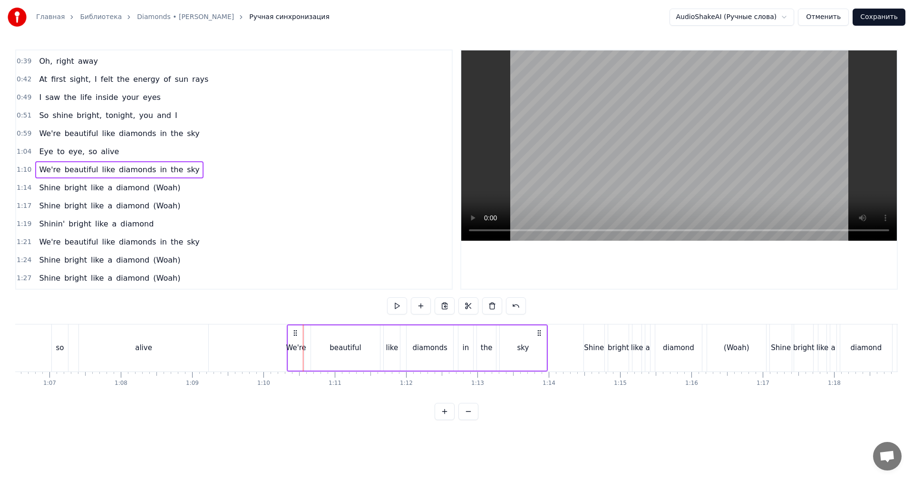
scroll to position [0, 4793]
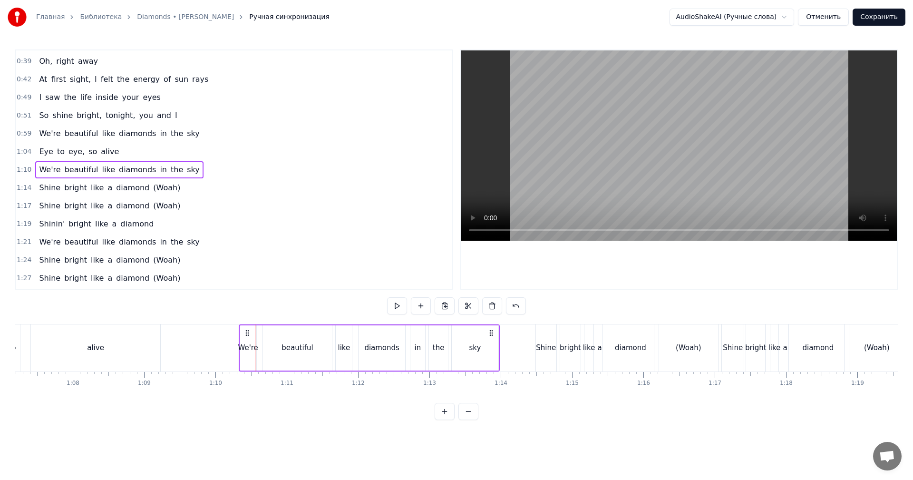
click at [22, 185] on span "1:14" at bounding box center [24, 188] width 15 height 10
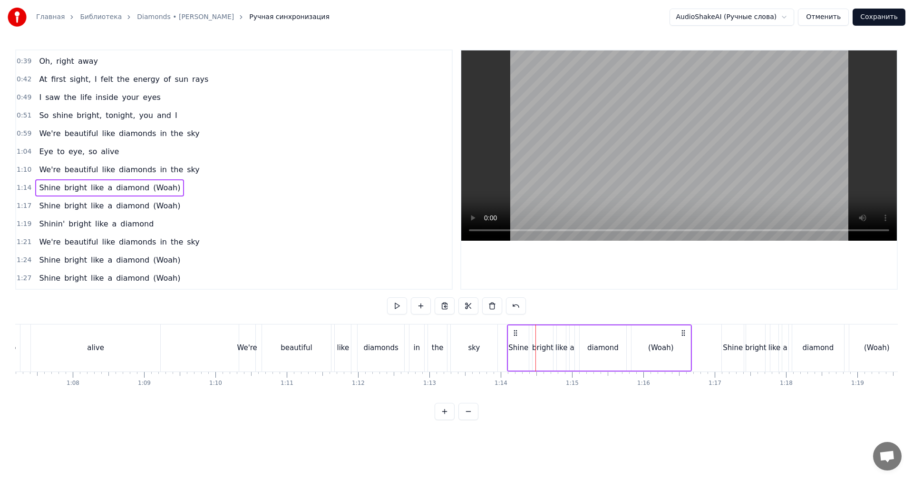
drag, startPoint x: 544, startPoint y: 331, endPoint x: 516, endPoint y: 334, distance: 27.8
click at [516, 334] on icon at bounding box center [516, 333] width 8 height 8
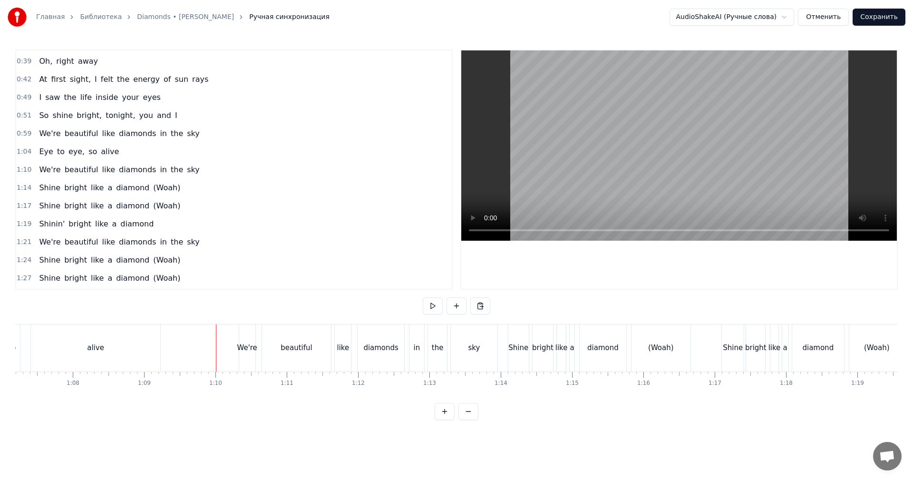
click at [668, 172] on video at bounding box center [679, 145] width 436 height 190
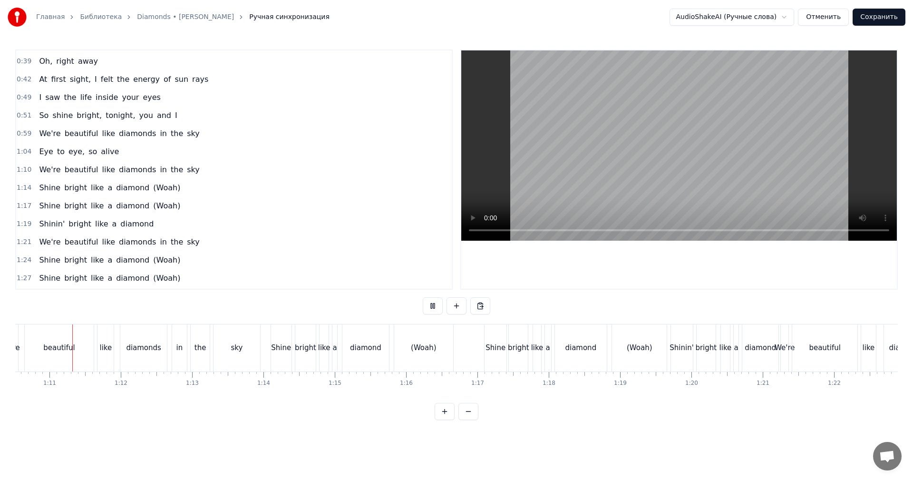
scroll to position [0, 5031]
click at [772, 171] on video at bounding box center [679, 145] width 436 height 190
click at [18, 208] on span "1:17" at bounding box center [24, 206] width 15 height 10
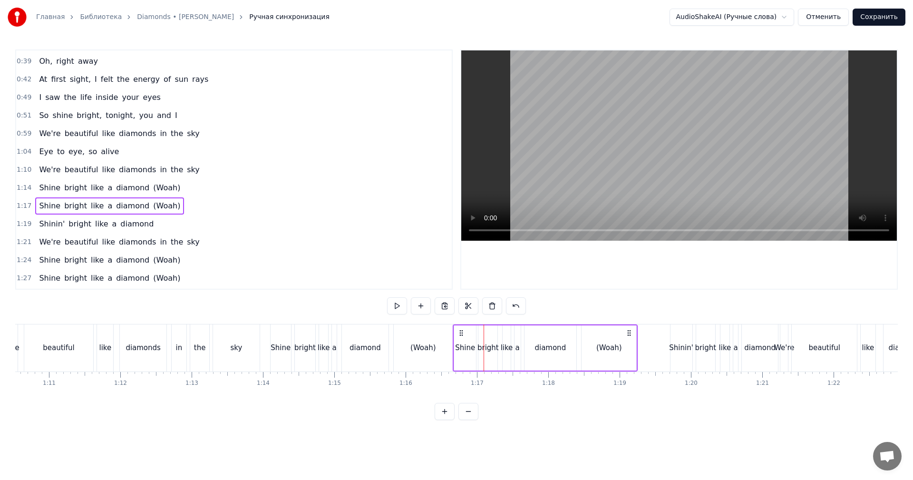
drag, startPoint x: 491, startPoint y: 330, endPoint x: 460, endPoint y: 336, distance: 31.5
click at [460, 336] on icon at bounding box center [461, 333] width 8 height 8
click at [21, 224] on span "1:19" at bounding box center [24, 224] width 15 height 10
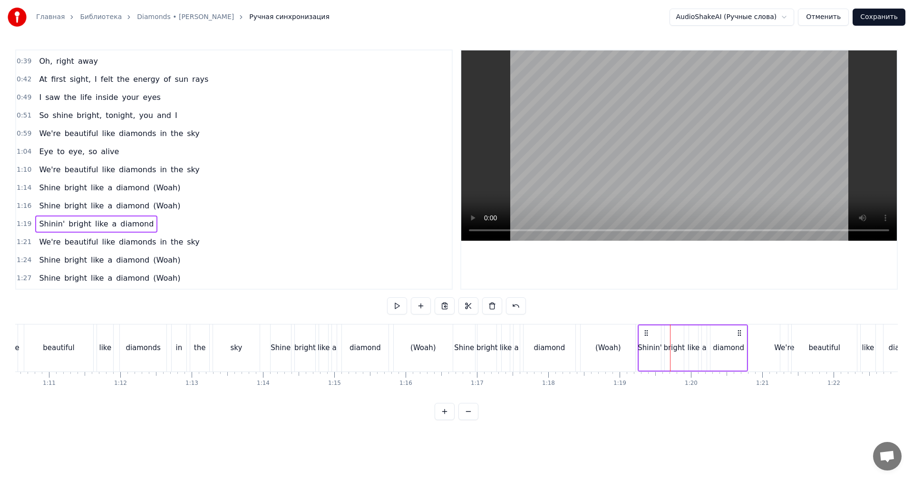
drag, startPoint x: 680, startPoint y: 330, endPoint x: 648, endPoint y: 338, distance: 33.3
click at [648, 338] on div "Shinin' bright like a diamond" at bounding box center [693, 347] width 111 height 47
click at [23, 242] on span "1:21" at bounding box center [24, 242] width 15 height 10
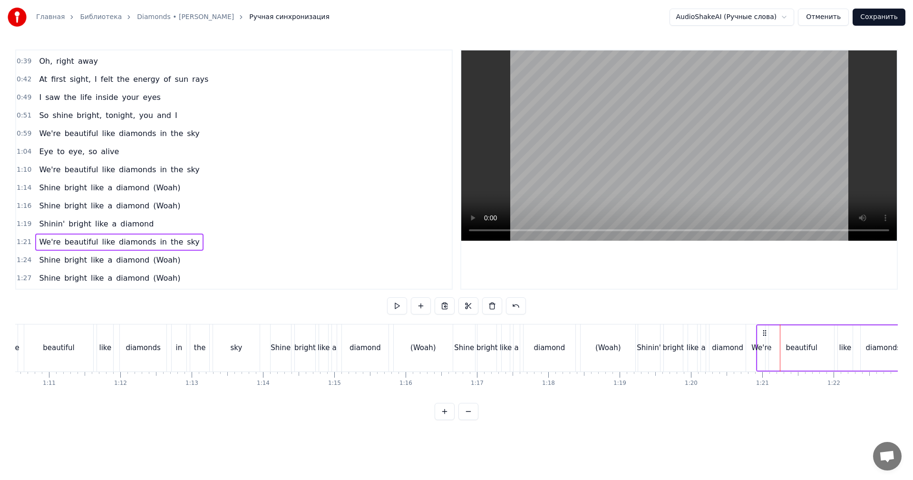
drag, startPoint x: 788, startPoint y: 329, endPoint x: 764, endPoint y: 334, distance: 24.2
click at [764, 334] on icon at bounding box center [765, 333] width 8 height 8
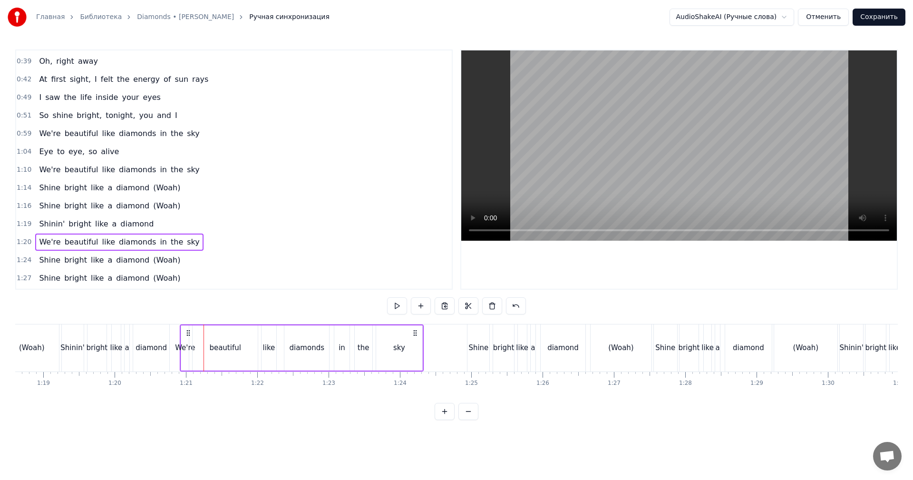
scroll to position [0, 5649]
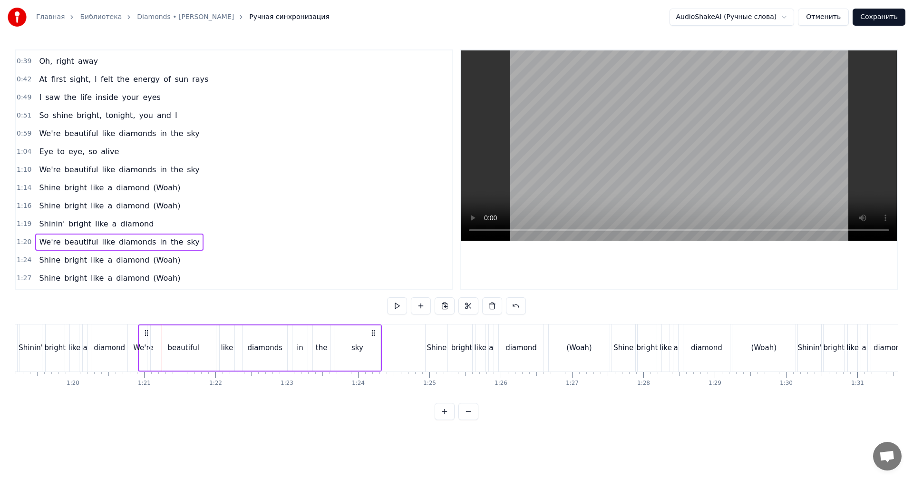
click at [19, 260] on span "1:24" at bounding box center [24, 260] width 15 height 10
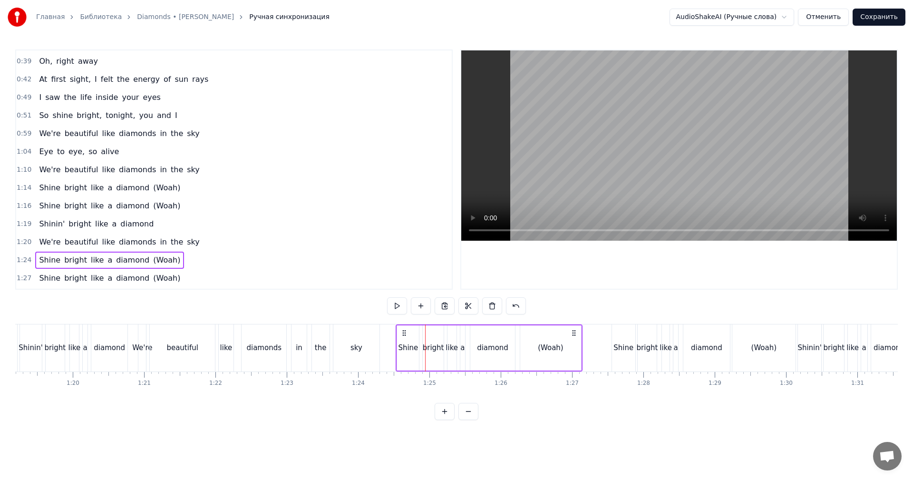
drag, startPoint x: 433, startPoint y: 329, endPoint x: 403, endPoint y: 334, distance: 29.9
click at [403, 334] on icon at bounding box center [404, 333] width 8 height 8
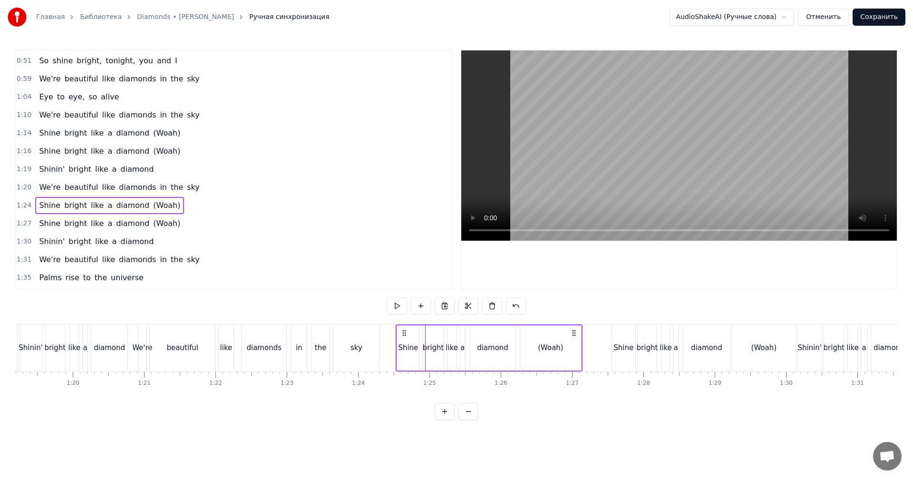
scroll to position [340, 0]
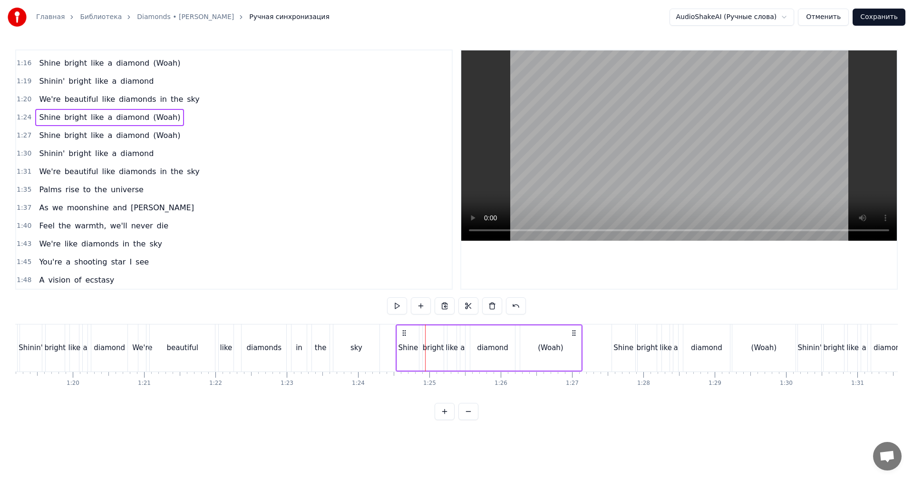
click at [18, 130] on div "1:27 Shine bright like a diamond (Woah)" at bounding box center [234, 135] width 436 height 18
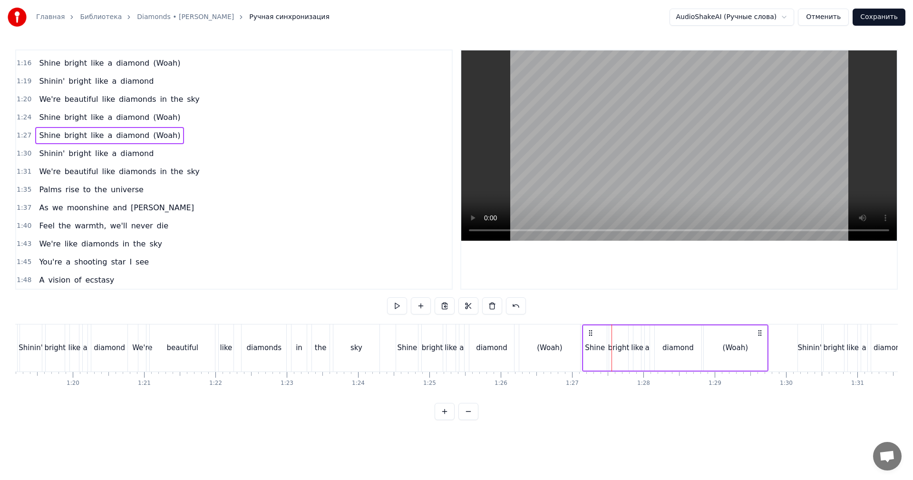
drag, startPoint x: 621, startPoint y: 331, endPoint x: 592, endPoint y: 333, distance: 29.5
click at [592, 333] on icon at bounding box center [591, 333] width 8 height 8
click at [21, 154] on span "1:30" at bounding box center [24, 154] width 15 height 10
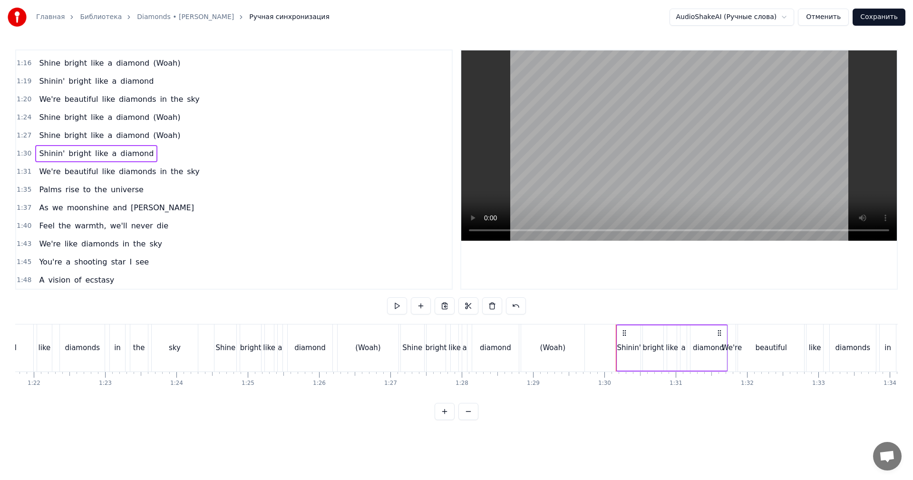
scroll to position [0, 5839]
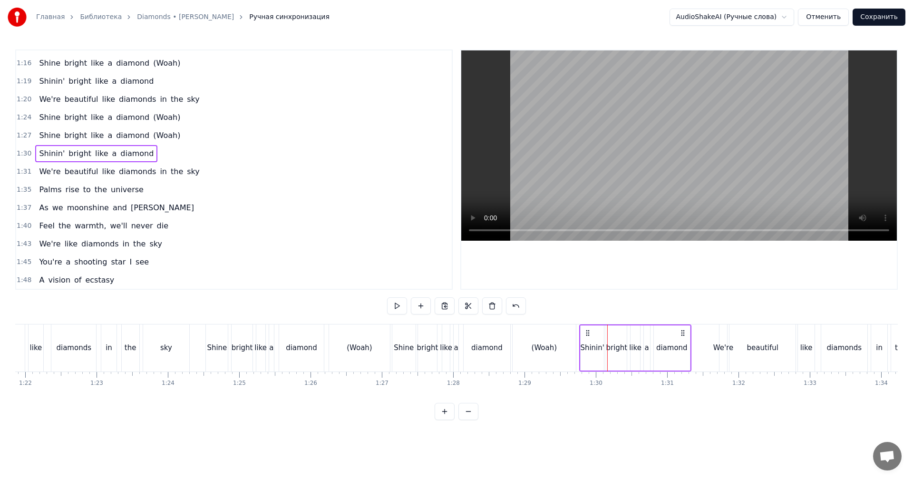
drag, startPoint x: 612, startPoint y: 330, endPoint x: 587, endPoint y: 333, distance: 25.4
click at [587, 333] on icon at bounding box center [588, 333] width 8 height 8
click at [13, 171] on div "Главная Библиотека Diamonds • [PERSON_NAME] Ручная синхронизация AudioShakeAI (…" at bounding box center [456, 210] width 913 height 420
click at [12, 172] on div "Главная Библиотека Diamonds • [PERSON_NAME] Ручная синхронизация AudioShakeAI (…" at bounding box center [456, 210] width 913 height 420
click at [19, 168] on span "1:31" at bounding box center [24, 172] width 15 height 10
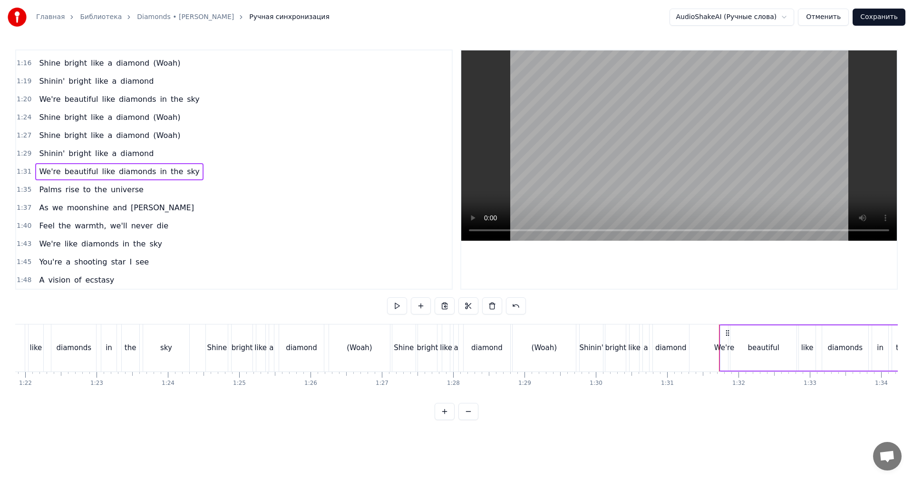
click at [22, 170] on span "1:31" at bounding box center [24, 172] width 15 height 10
drag, startPoint x: 727, startPoint y: 329, endPoint x: 680, endPoint y: 341, distance: 48.7
click at [699, 335] on icon at bounding box center [700, 333] width 8 height 8
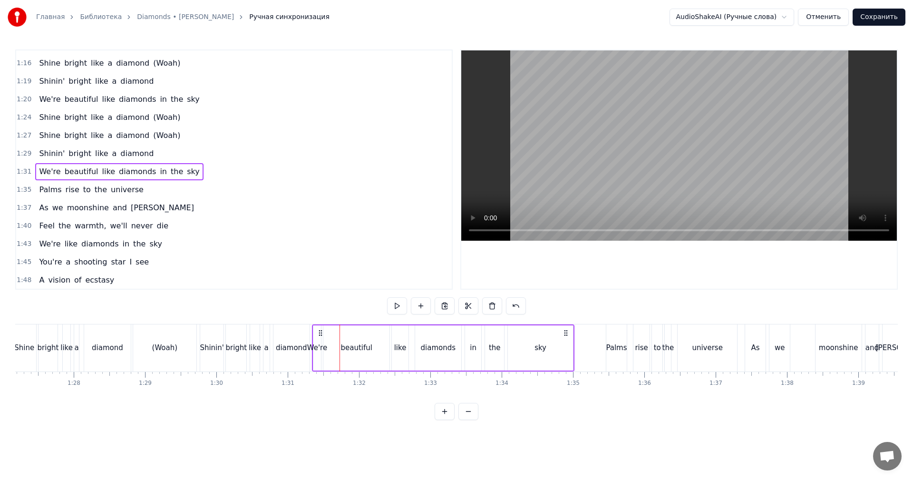
scroll to position [0, 6220]
click at [19, 189] on span "1:35" at bounding box center [24, 190] width 15 height 10
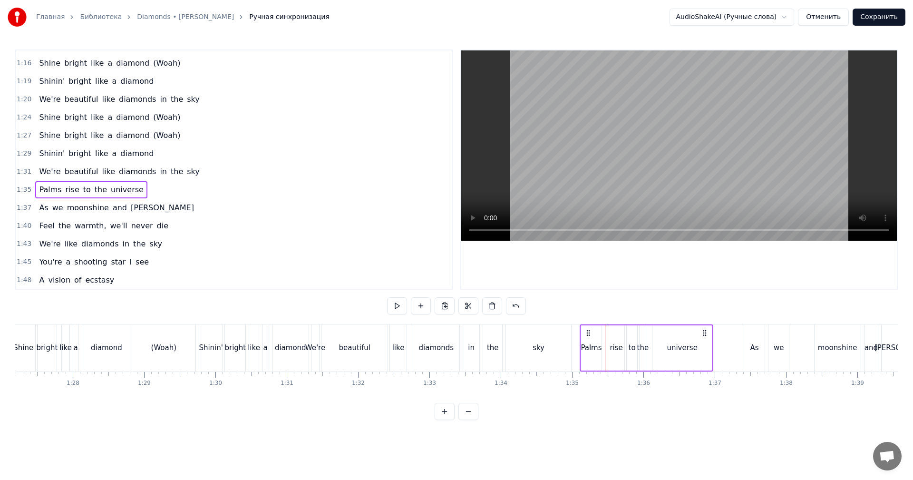
drag, startPoint x: 612, startPoint y: 332, endPoint x: 587, endPoint y: 336, distance: 25.6
click at [587, 336] on icon at bounding box center [588, 333] width 8 height 8
click at [24, 207] on span "1:37" at bounding box center [24, 208] width 15 height 10
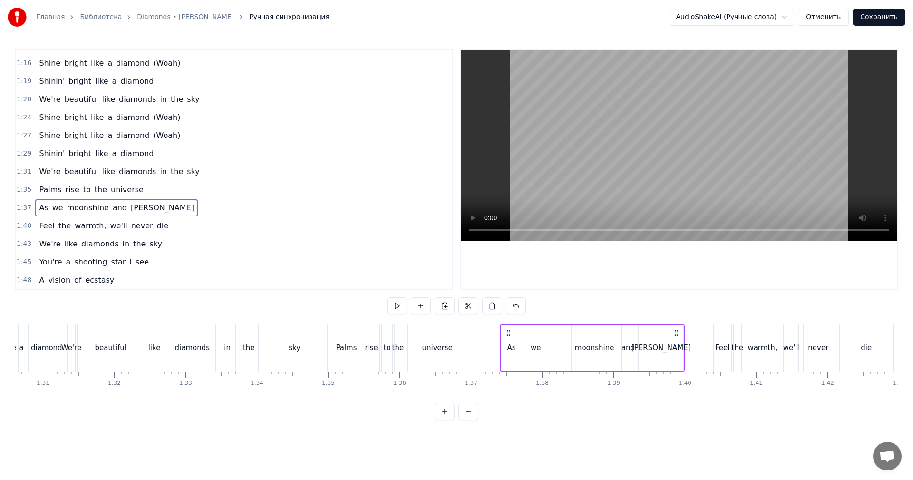
scroll to position [0, 6505]
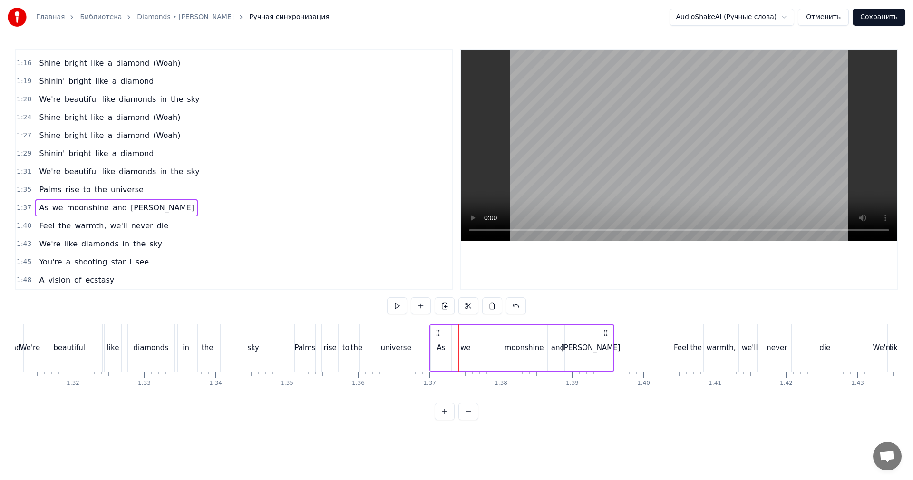
drag, startPoint x: 468, startPoint y: 330, endPoint x: 439, endPoint y: 336, distance: 29.7
click at [439, 336] on icon at bounding box center [438, 333] width 8 height 8
click at [18, 224] on span "1:40" at bounding box center [24, 226] width 15 height 10
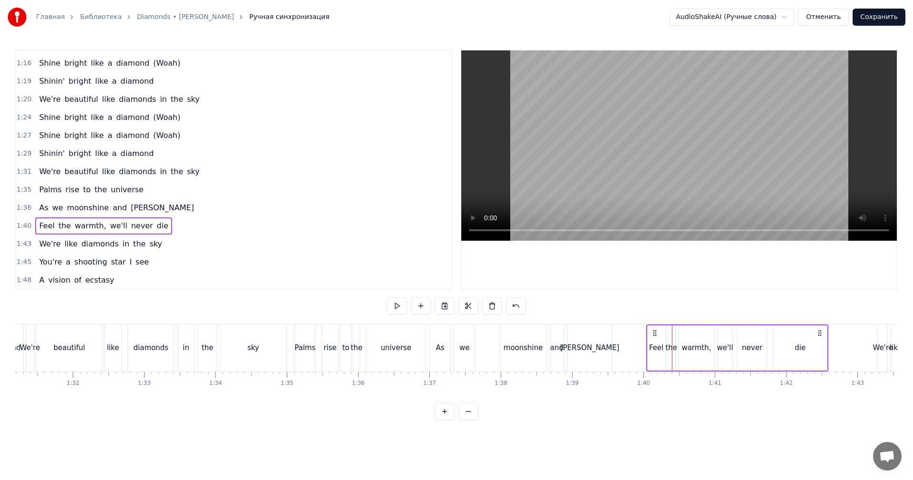
drag, startPoint x: 682, startPoint y: 331, endPoint x: 656, endPoint y: 332, distance: 25.7
click at [656, 332] on icon at bounding box center [655, 333] width 8 height 8
click at [22, 248] on span "1:43" at bounding box center [24, 244] width 15 height 10
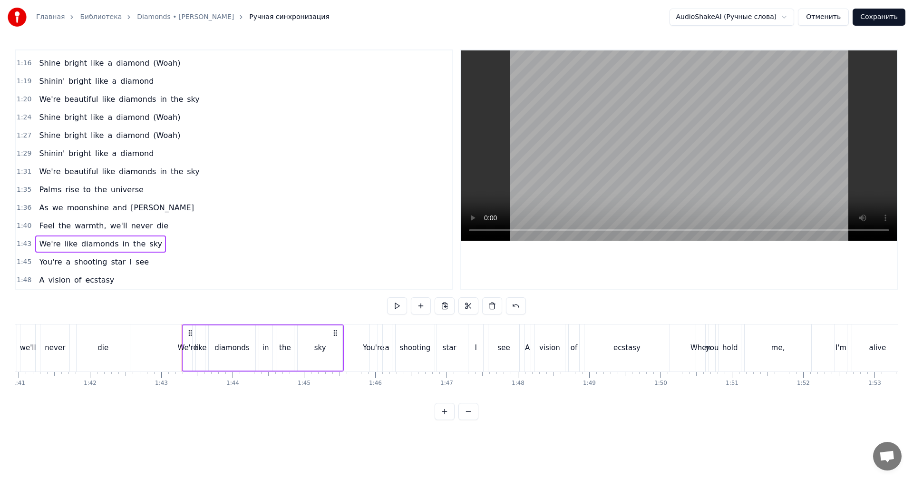
scroll to position [0, 7085]
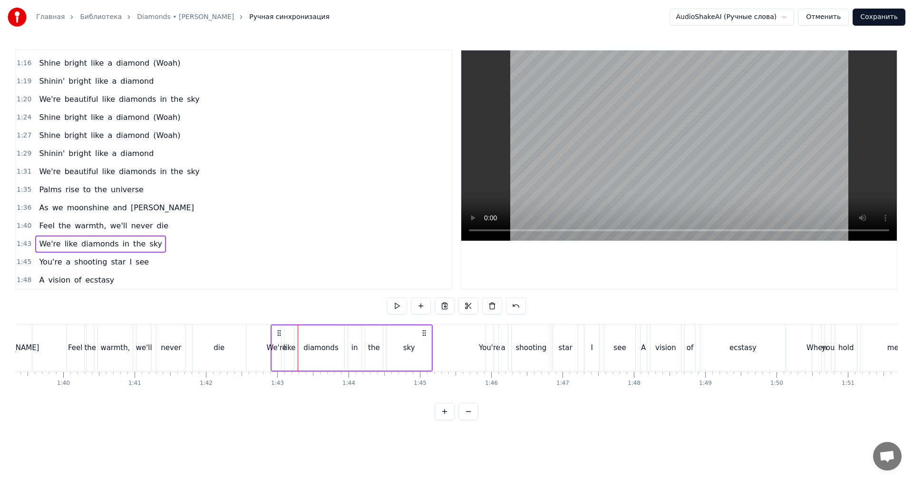
drag, startPoint x: 307, startPoint y: 331, endPoint x: 280, endPoint y: 335, distance: 27.4
click at [280, 335] on icon at bounding box center [279, 333] width 8 height 8
click at [18, 262] on span "1:45" at bounding box center [24, 262] width 15 height 10
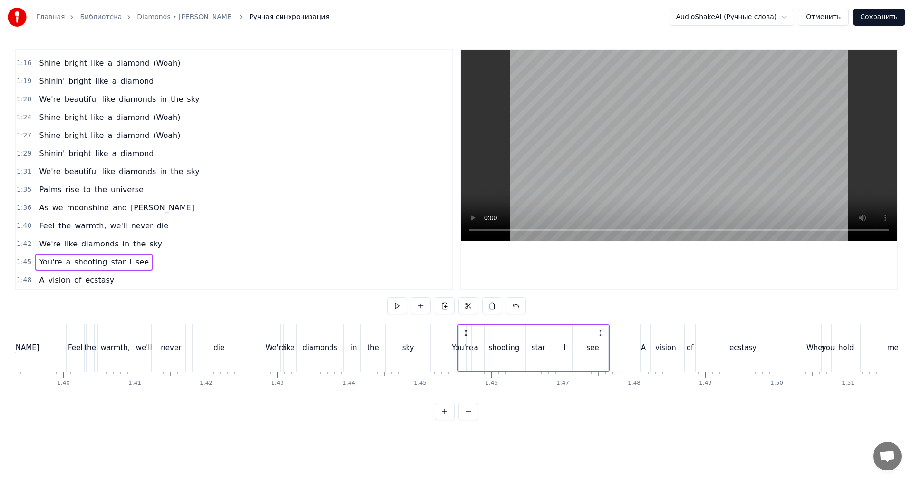
drag, startPoint x: 495, startPoint y: 330, endPoint x: 467, endPoint y: 332, distance: 28.2
click at [467, 332] on icon at bounding box center [466, 333] width 8 height 8
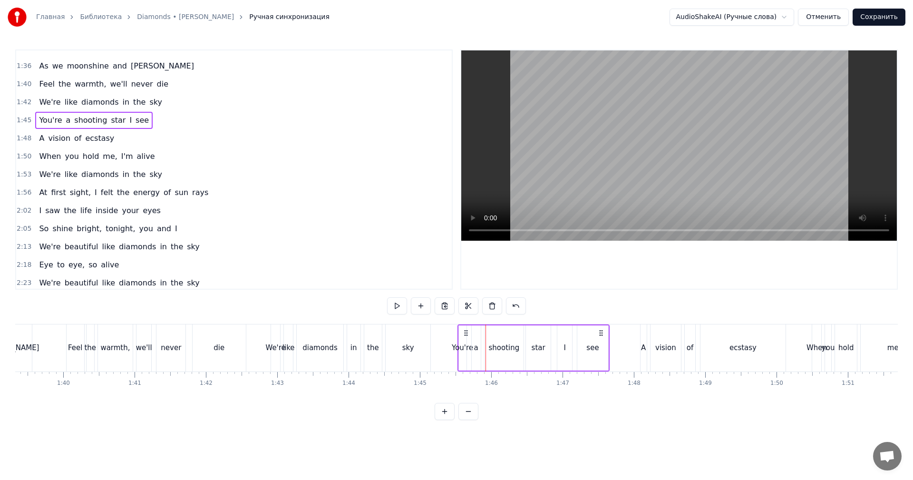
scroll to position [482, 0]
drag, startPoint x: 24, startPoint y: 135, endPoint x: 71, endPoint y: 155, distance: 51.1
click at [25, 135] on span "1:48" at bounding box center [24, 138] width 15 height 10
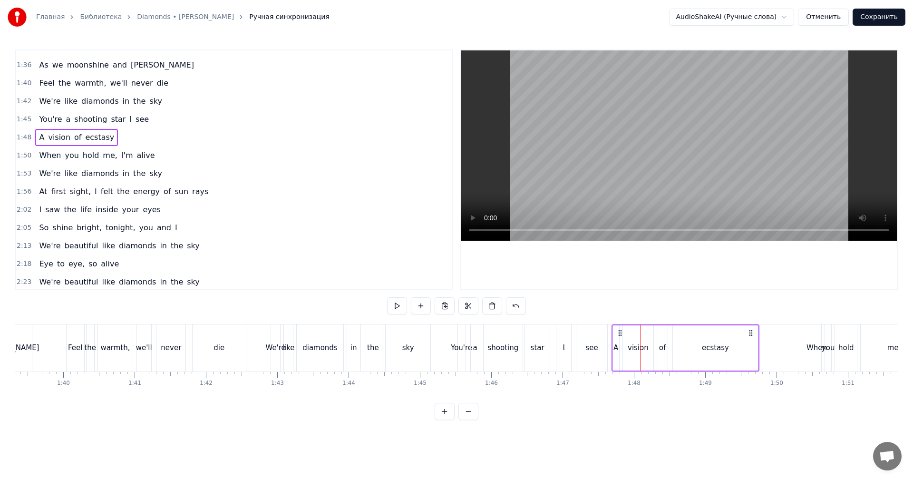
drag, startPoint x: 650, startPoint y: 330, endPoint x: 622, endPoint y: 334, distance: 28.9
click at [622, 334] on icon at bounding box center [620, 333] width 8 height 8
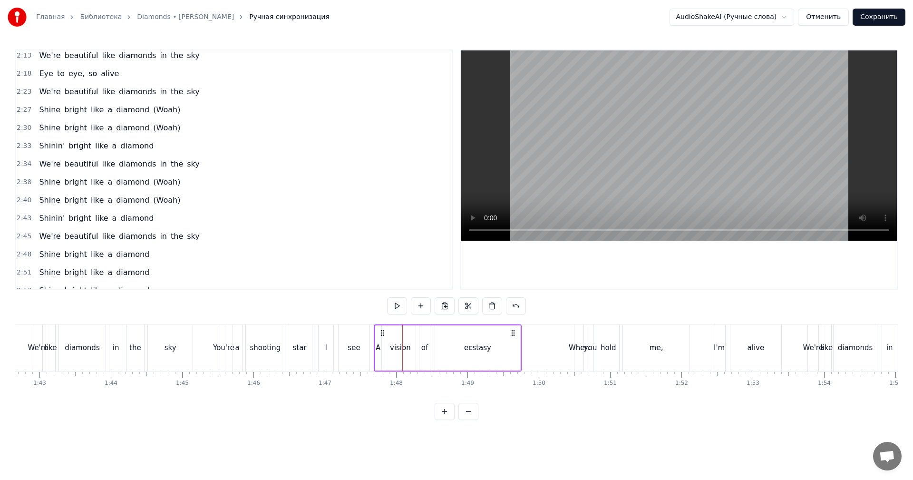
scroll to position [530, 0]
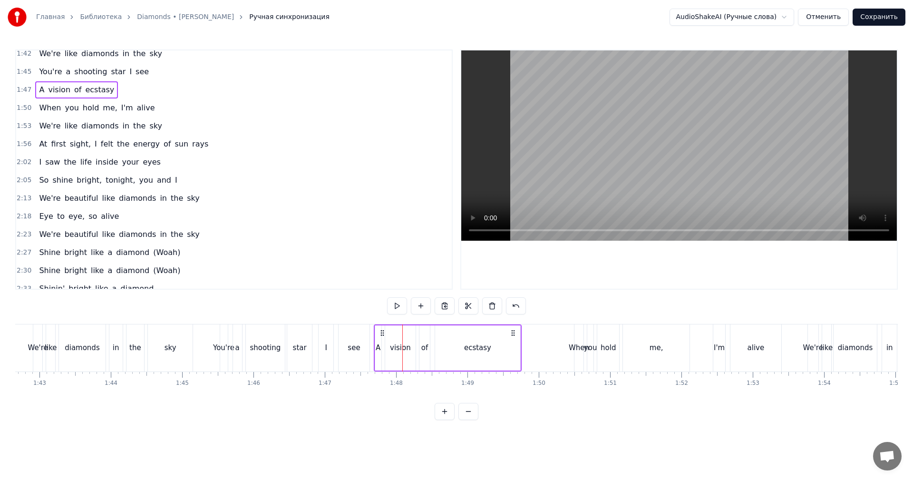
click at [17, 107] on span "1:50" at bounding box center [24, 108] width 15 height 10
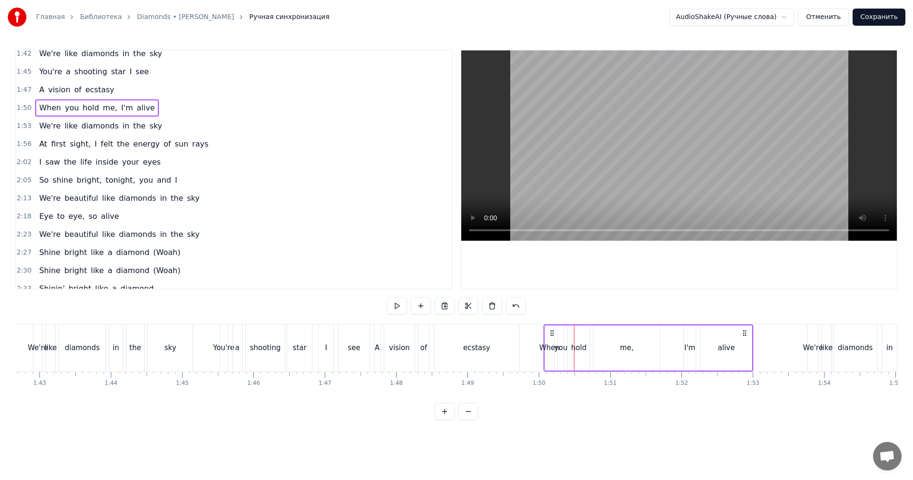
drag, startPoint x: 584, startPoint y: 331, endPoint x: 554, endPoint y: 342, distance: 32.5
click at [554, 342] on div "When you hold me, I'm alive" at bounding box center [649, 347] width 210 height 47
click at [645, 347] on div "me," at bounding box center [626, 347] width 67 height 45
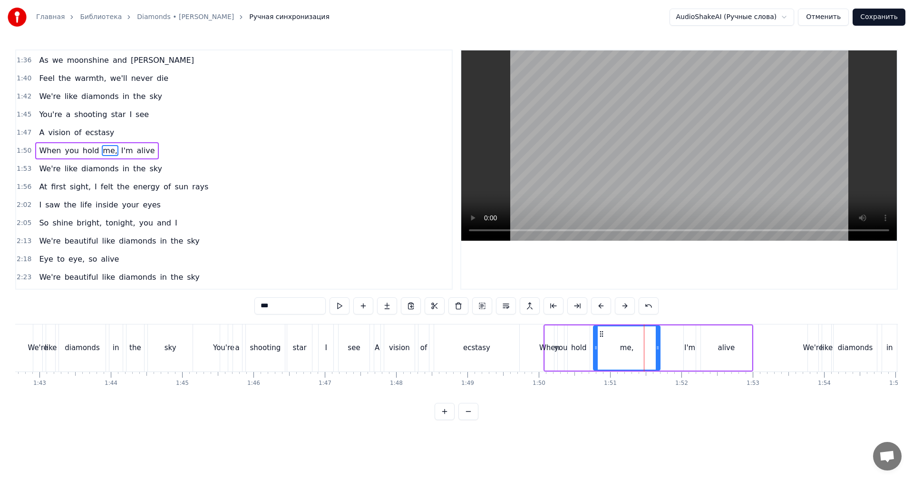
scroll to position [468, 0]
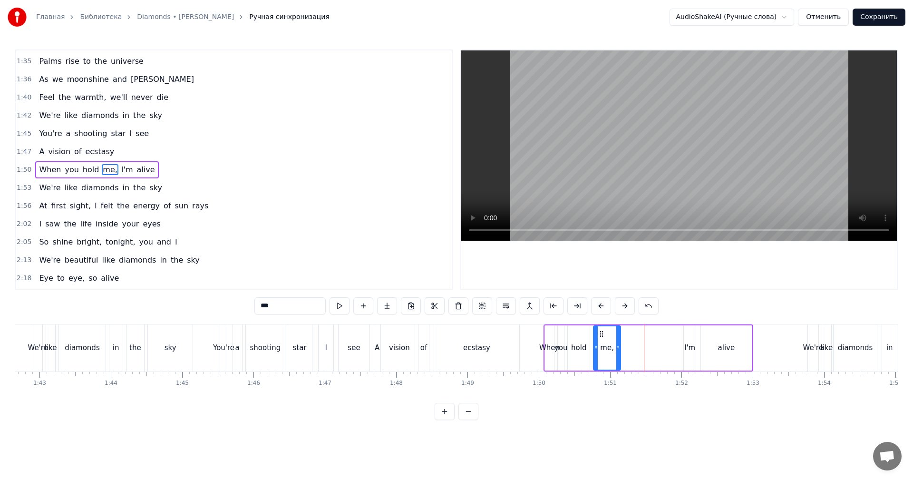
drag, startPoint x: 659, startPoint y: 343, endPoint x: 619, endPoint y: 346, distance: 39.5
click at [619, 346] on div at bounding box center [618, 347] width 4 height 43
drag, startPoint x: 17, startPoint y: 190, endPoint x: 21, endPoint y: 189, distance: 4.8
click at [18, 189] on span "1:53" at bounding box center [24, 188] width 15 height 10
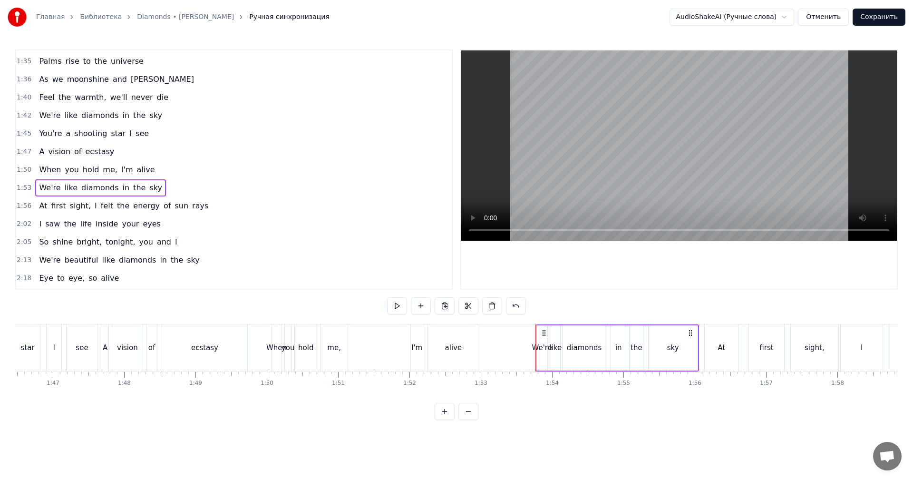
scroll to position [0, 7608]
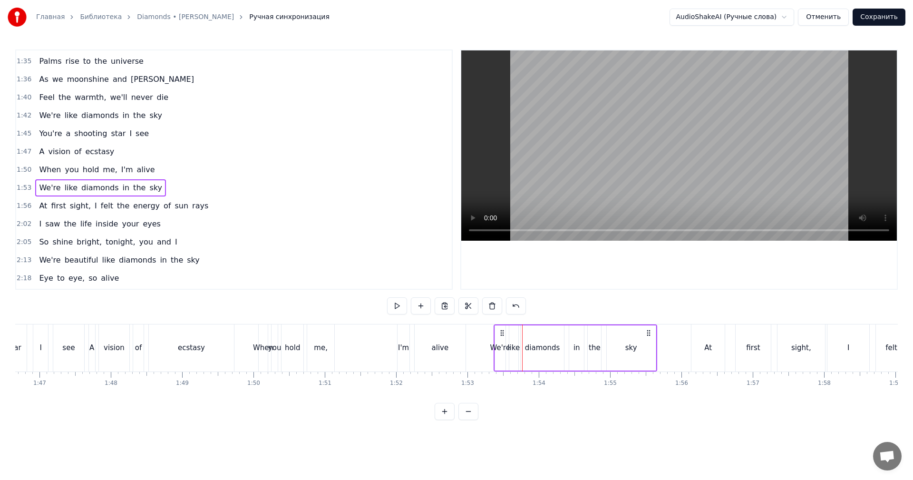
drag, startPoint x: 520, startPoint y: 331, endPoint x: 500, endPoint y: 335, distance: 20.5
click at [500, 335] on icon at bounding box center [502, 333] width 8 height 8
click at [15, 206] on div "Главная Библиотека Diamonds • [PERSON_NAME] Ручная синхронизация AudioShakeAI (…" at bounding box center [456, 210] width 913 height 420
click at [23, 206] on span "1:56" at bounding box center [24, 206] width 15 height 10
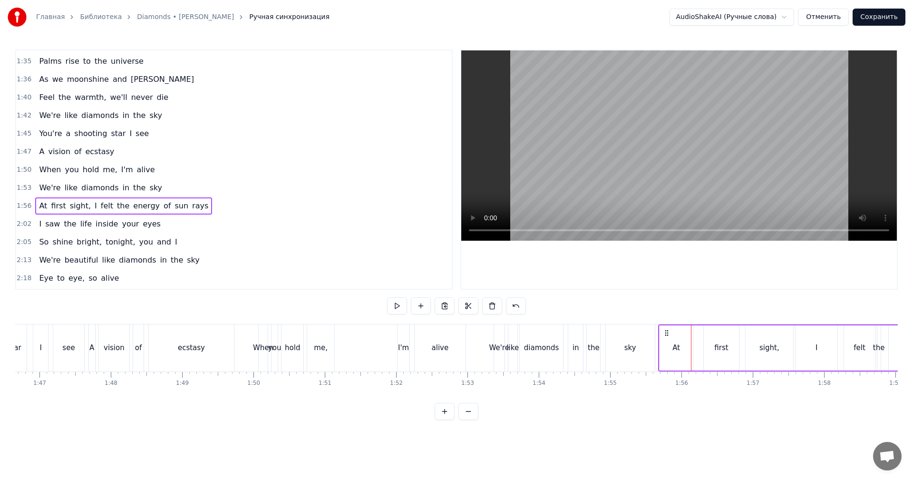
drag, startPoint x: 699, startPoint y: 329, endPoint x: 666, endPoint y: 338, distance: 34.0
click at [666, 338] on div "At first sight, I felt the energy of sun rays" at bounding box center [866, 347] width 416 height 47
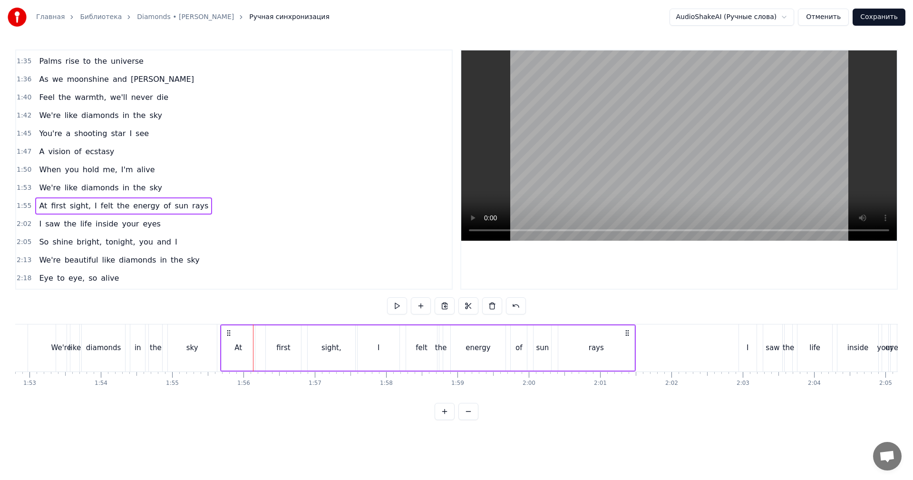
scroll to position [0, 8179]
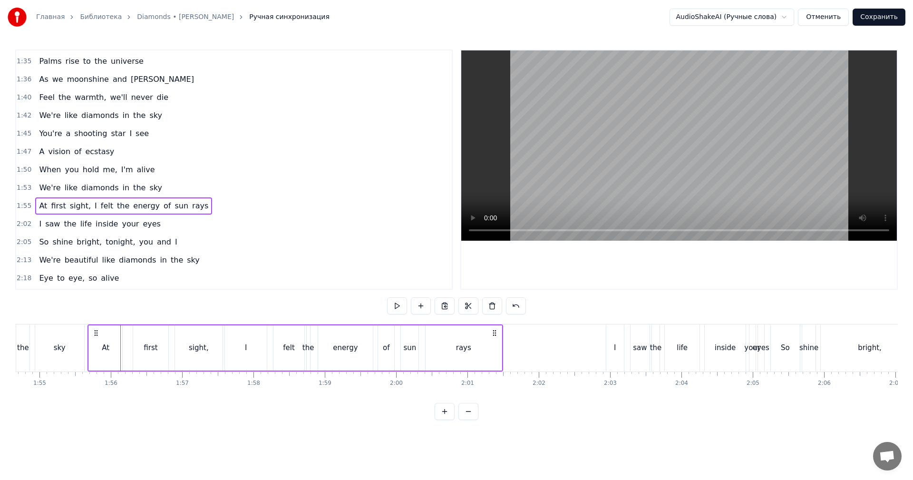
click at [19, 222] on span "2:02" at bounding box center [24, 224] width 15 height 10
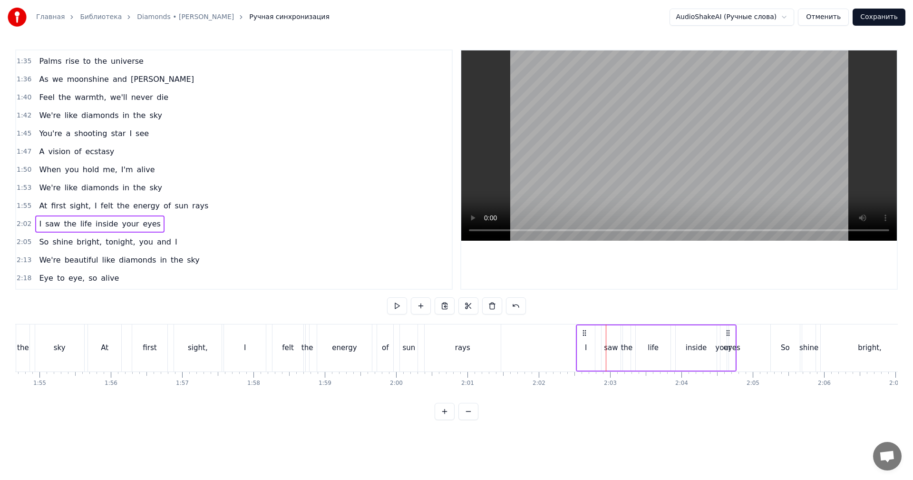
drag, startPoint x: 615, startPoint y: 331, endPoint x: 585, endPoint y: 338, distance: 30.7
click at [585, 338] on div "I saw the life inside your eyes" at bounding box center [656, 347] width 161 height 47
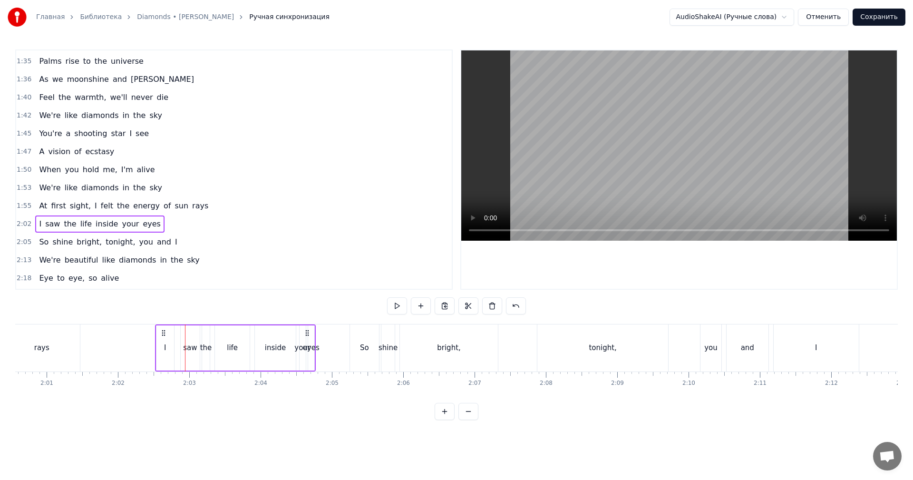
scroll to position [0, 8607]
drag, startPoint x: 21, startPoint y: 244, endPoint x: 82, endPoint y: 265, distance: 64.8
click at [21, 244] on span "2:05" at bounding box center [24, 242] width 15 height 10
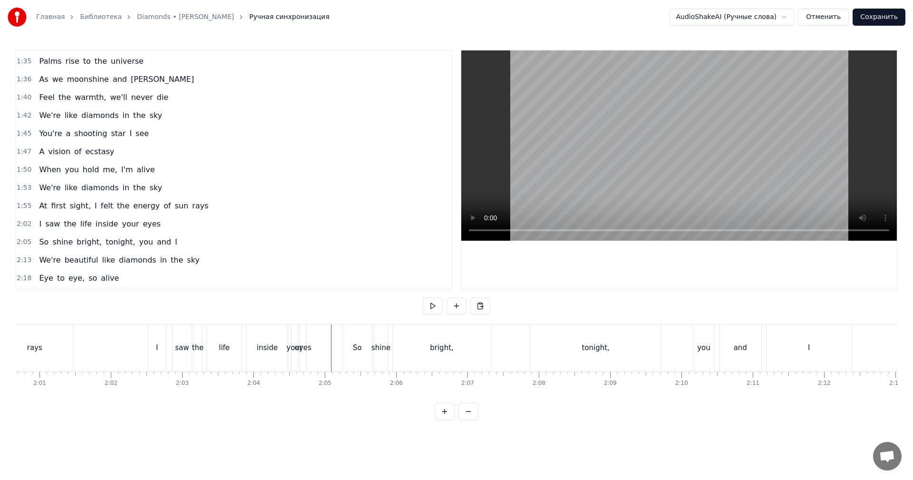
click at [23, 241] on span "2:05" at bounding box center [24, 242] width 15 height 10
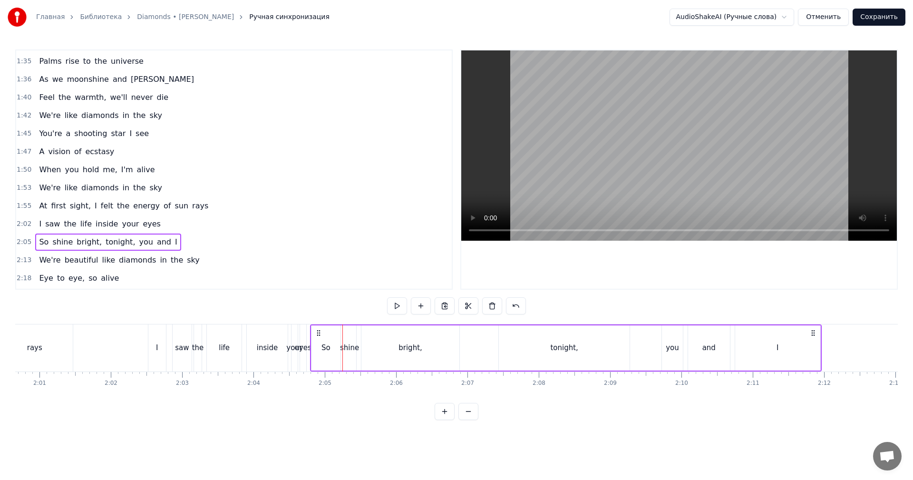
drag, startPoint x: 348, startPoint y: 331, endPoint x: 319, endPoint y: 335, distance: 29.7
click at [319, 335] on icon at bounding box center [319, 333] width 8 height 8
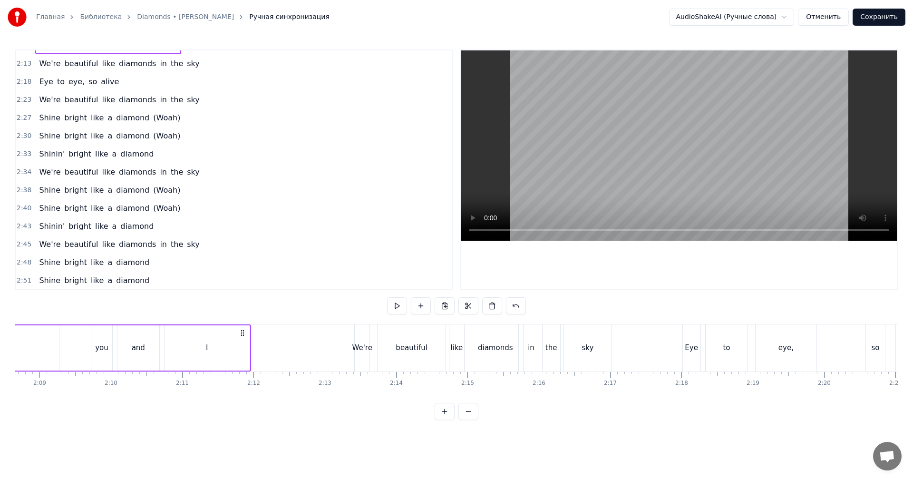
scroll to position [611, 0]
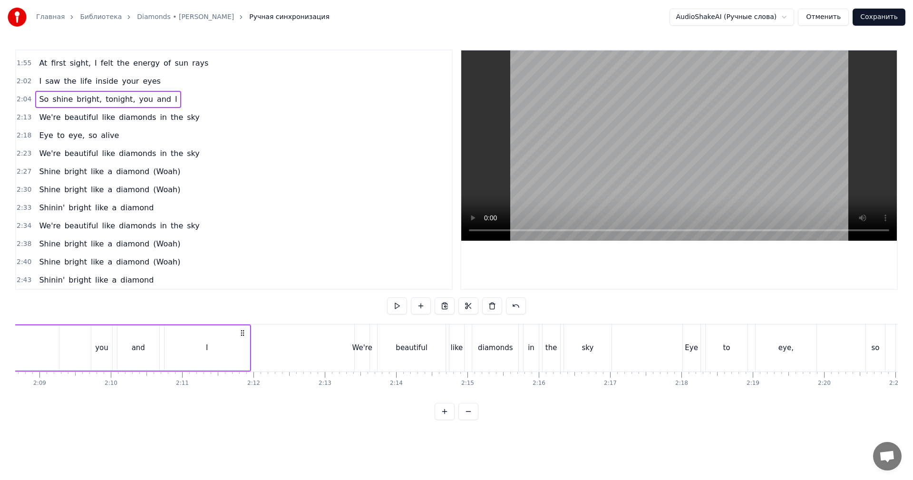
click at [22, 117] on span "2:13" at bounding box center [24, 118] width 15 height 10
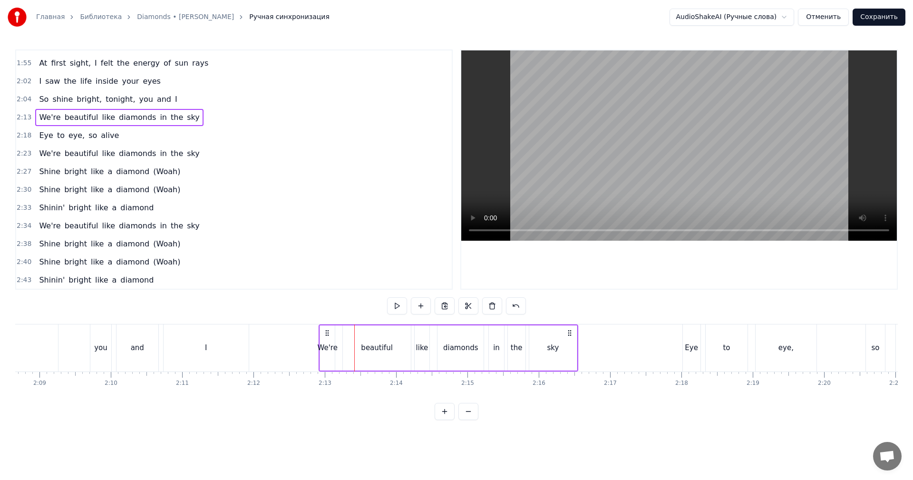
drag, startPoint x: 361, startPoint y: 329, endPoint x: 327, endPoint y: 334, distance: 34.6
click at [327, 334] on icon at bounding box center [327, 333] width 8 height 8
click at [20, 134] on span "2:18" at bounding box center [24, 136] width 15 height 10
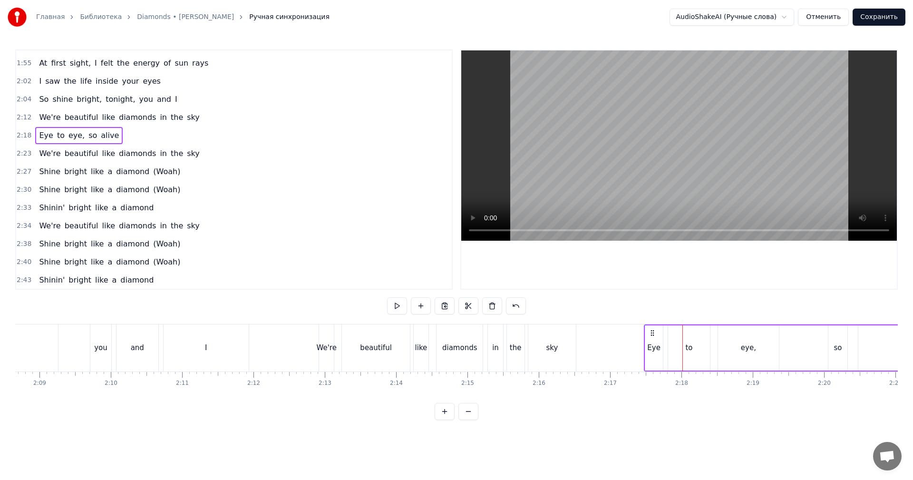
drag, startPoint x: 692, startPoint y: 331, endPoint x: 654, endPoint y: 336, distance: 38.8
click at [654, 336] on icon at bounding box center [653, 333] width 8 height 8
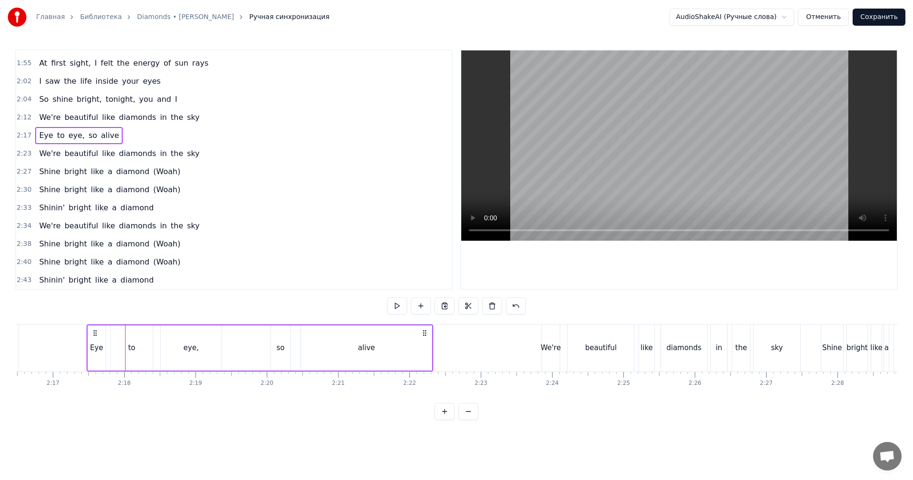
scroll to position [0, 9748]
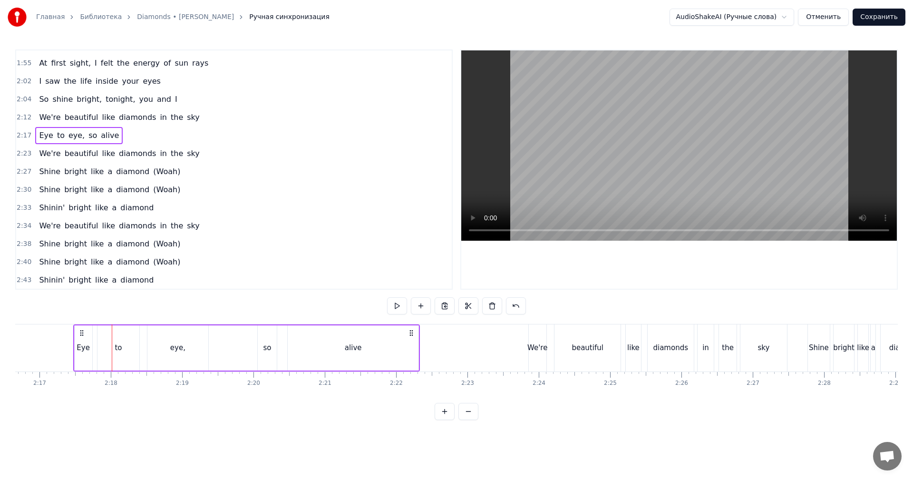
click at [20, 154] on span "2:23" at bounding box center [24, 154] width 15 height 10
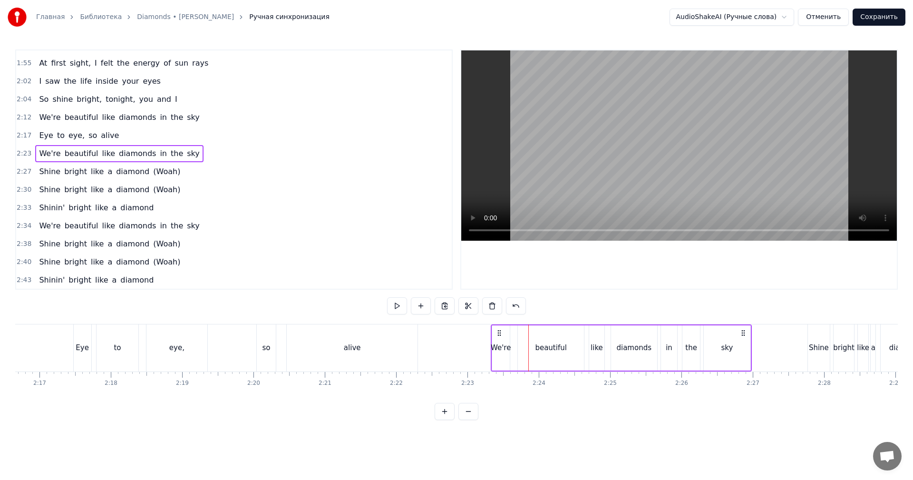
drag, startPoint x: 536, startPoint y: 330, endPoint x: 499, endPoint y: 332, distance: 37.6
click at [499, 332] on icon at bounding box center [500, 333] width 8 height 8
click at [15, 170] on div "Главная Библиотека Diamonds • [PERSON_NAME] Ручная синхронизация AudioShakeAI (…" at bounding box center [456, 210] width 913 height 420
click at [24, 172] on span "2:27" at bounding box center [24, 172] width 15 height 10
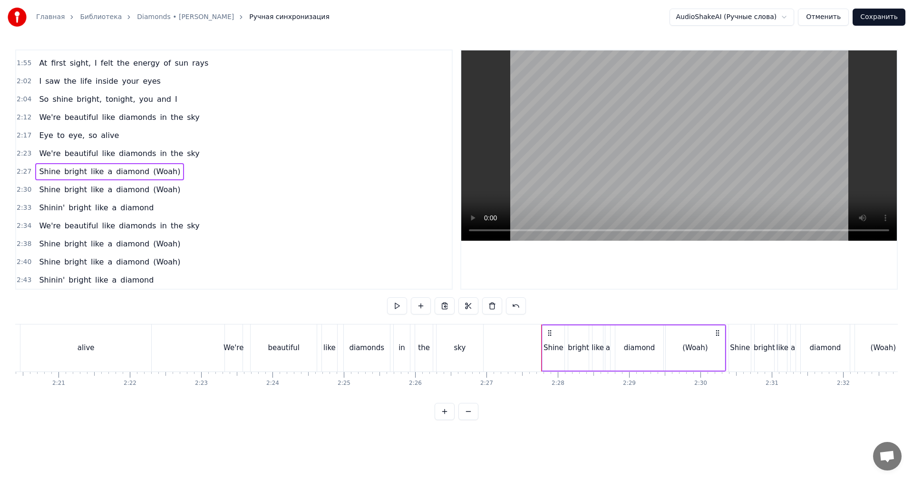
scroll to position [0, 10081]
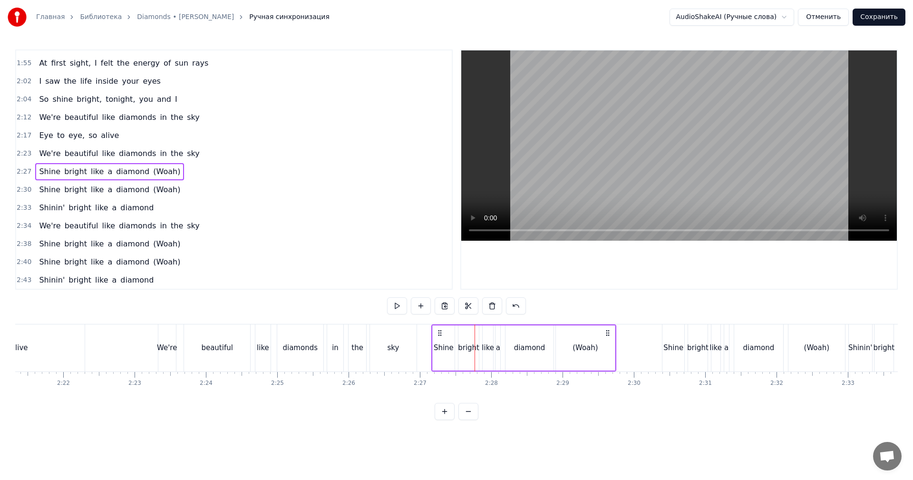
drag, startPoint x: 471, startPoint y: 331, endPoint x: 439, endPoint y: 334, distance: 31.6
click at [439, 334] on icon at bounding box center [440, 333] width 8 height 8
drag, startPoint x: 21, startPoint y: 190, endPoint x: 107, endPoint y: 223, distance: 92.7
click at [22, 190] on span "2:30" at bounding box center [24, 190] width 15 height 10
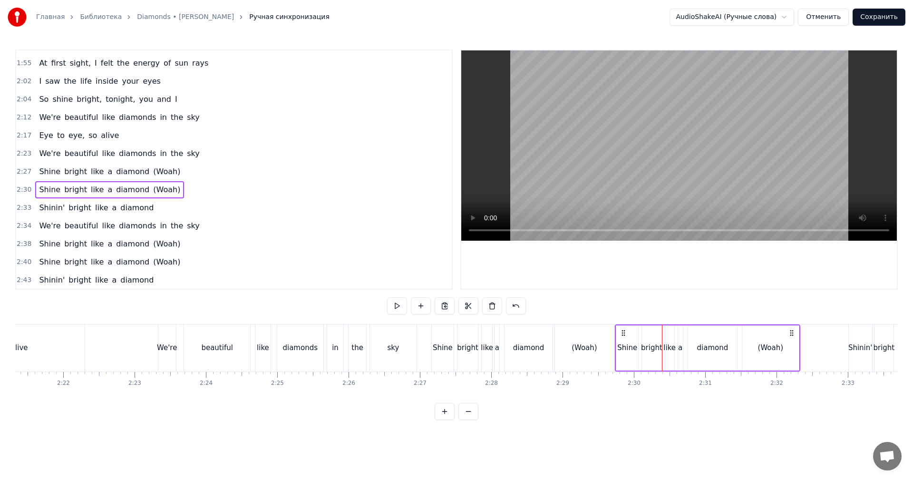
drag, startPoint x: 671, startPoint y: 329, endPoint x: 624, endPoint y: 337, distance: 47.7
click at [624, 337] on div "Shine bright like a diamond (Woah)" at bounding box center [707, 347] width 185 height 47
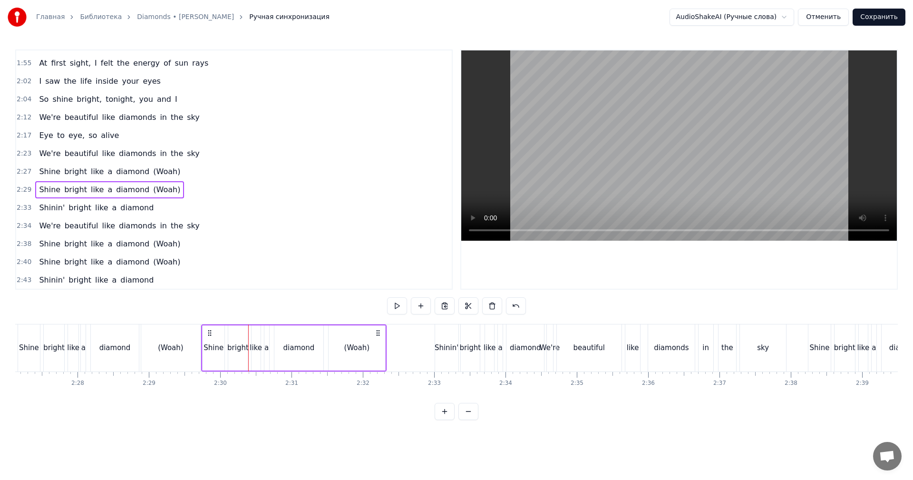
scroll to position [0, 10509]
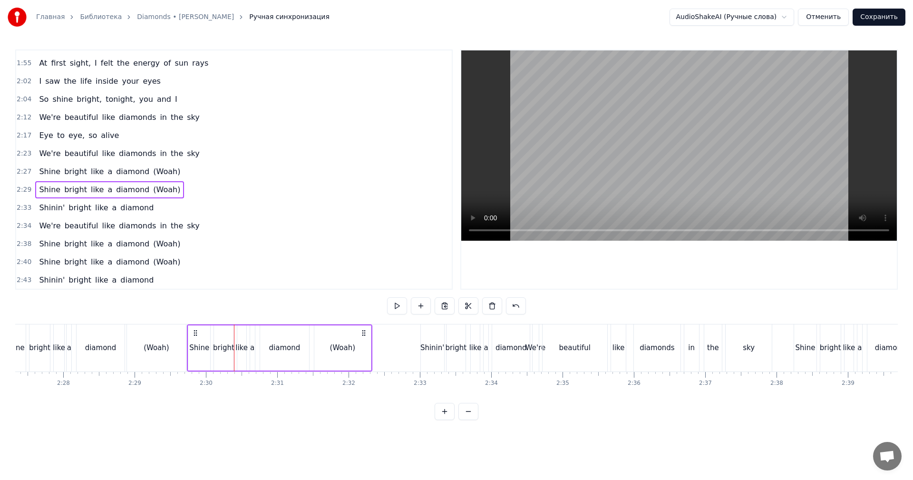
drag, startPoint x: 20, startPoint y: 205, endPoint x: 27, endPoint y: 210, distance: 7.8
click at [20, 206] on span "2:33" at bounding box center [24, 208] width 15 height 10
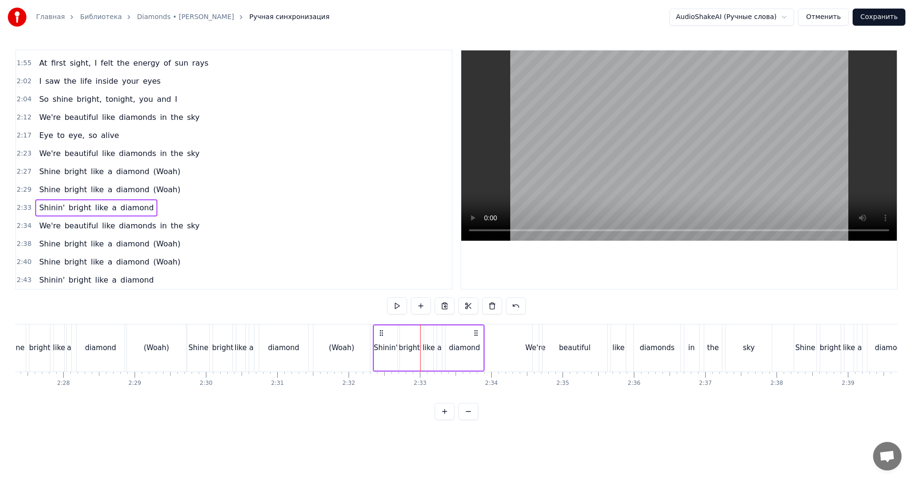
drag, startPoint x: 429, startPoint y: 331, endPoint x: 374, endPoint y: 331, distance: 55.2
click at [381, 332] on icon at bounding box center [382, 333] width 8 height 8
click at [21, 224] on span "2:34" at bounding box center [24, 226] width 15 height 10
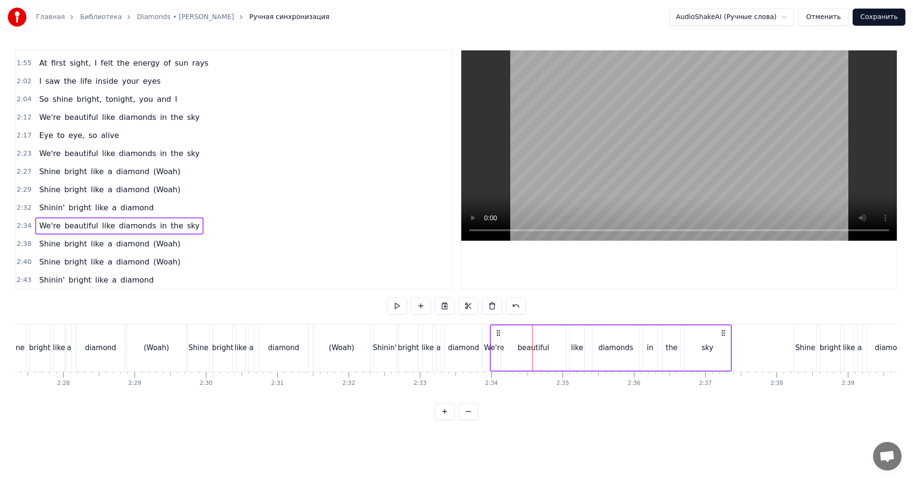
drag, startPoint x: 541, startPoint y: 330, endPoint x: 497, endPoint y: 333, distance: 43.4
click at [498, 333] on icon at bounding box center [499, 333] width 8 height 8
click at [23, 243] on span "2:38" at bounding box center [24, 244] width 15 height 10
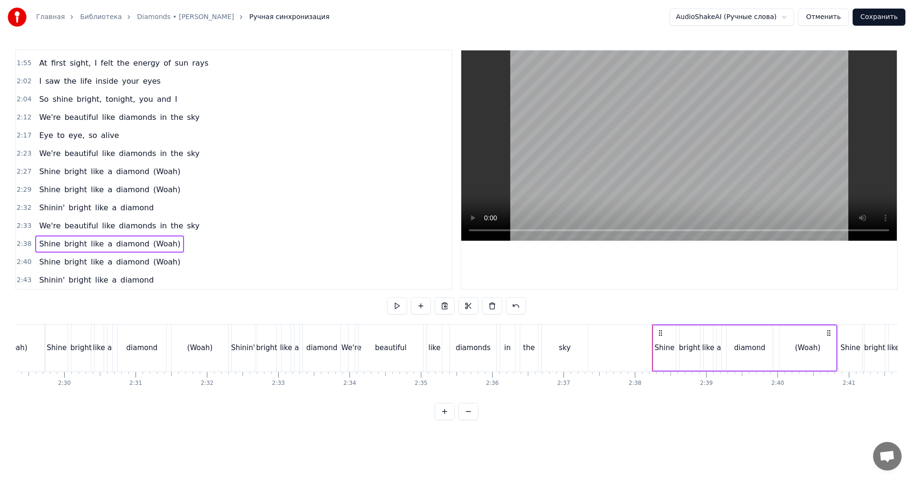
scroll to position [0, 10795]
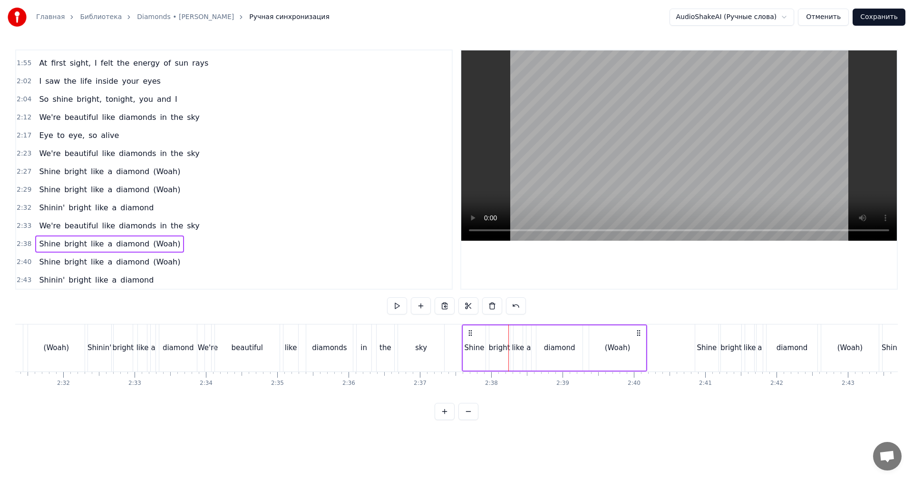
drag, startPoint x: 517, startPoint y: 331, endPoint x: 471, endPoint y: 335, distance: 46.8
click at [471, 335] on icon at bounding box center [471, 333] width 8 height 8
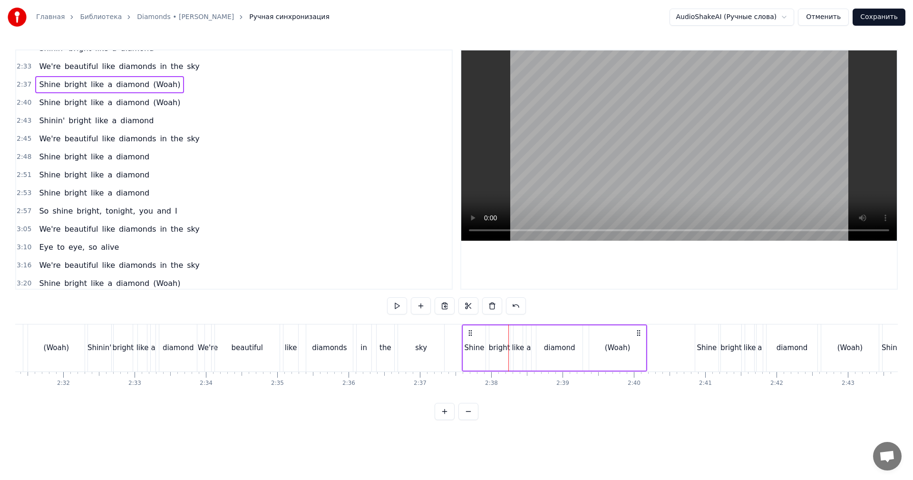
scroll to position [753, 0]
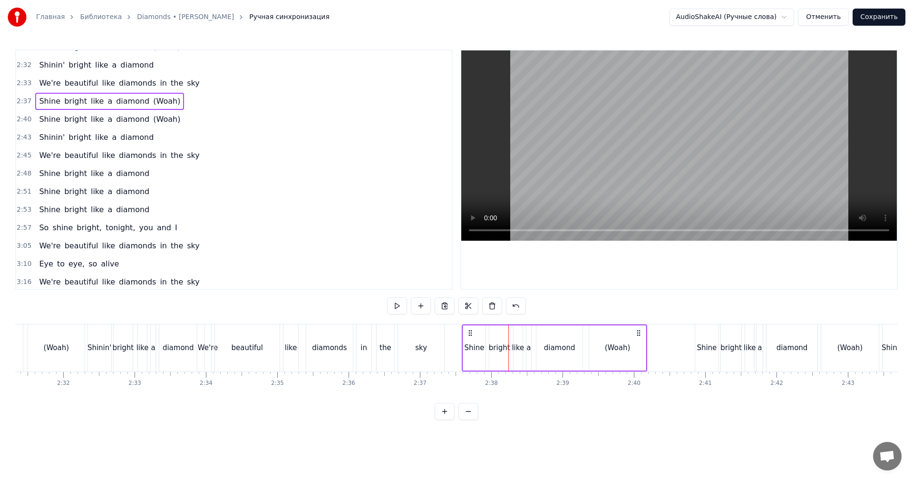
click at [20, 121] on span "2:40" at bounding box center [24, 120] width 15 height 10
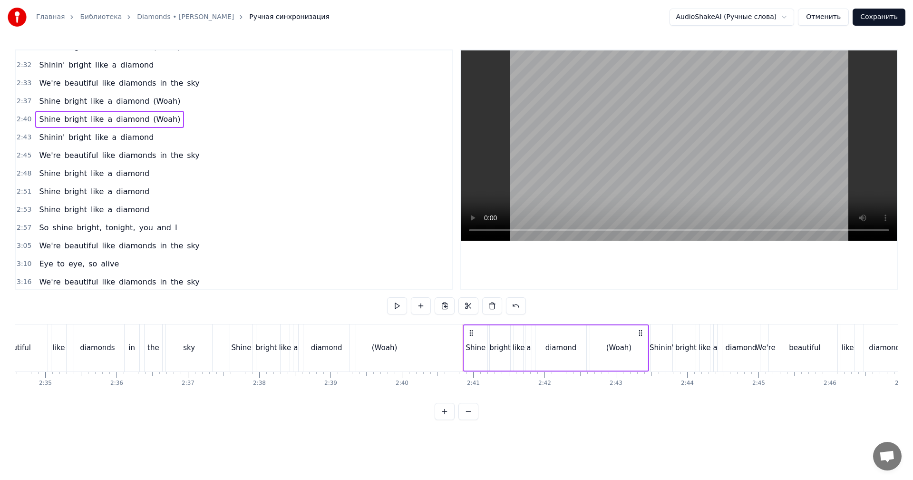
scroll to position [0, 11032]
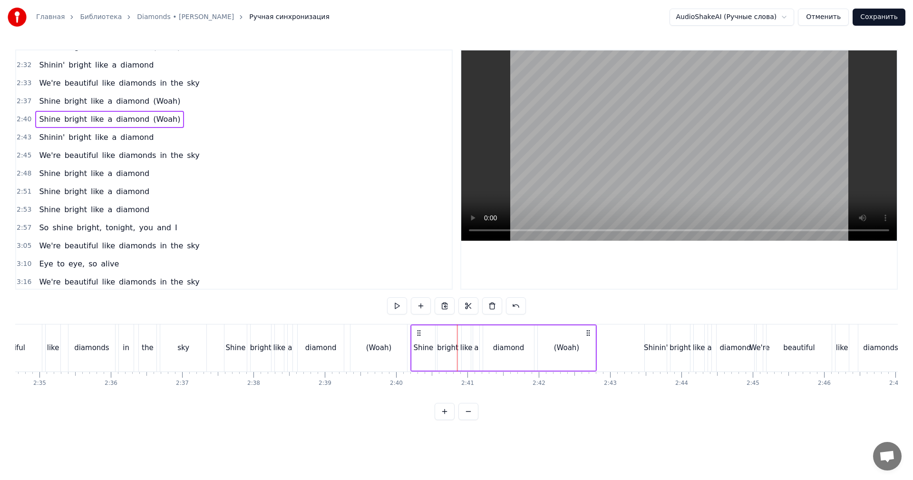
drag, startPoint x: 465, startPoint y: 332, endPoint x: 393, endPoint y: 330, distance: 72.3
click at [419, 342] on div "Shine bright like a diamond (Woah)" at bounding box center [503, 347] width 186 height 47
click at [24, 141] on span "2:43" at bounding box center [24, 138] width 15 height 10
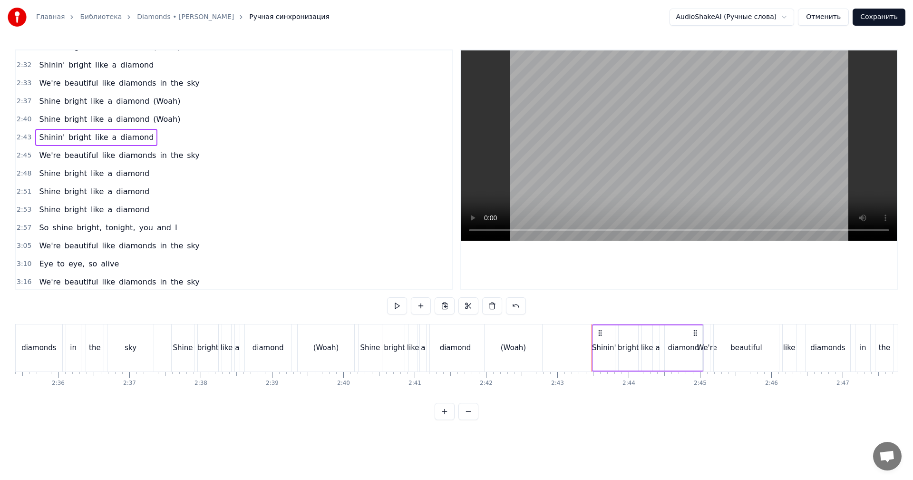
scroll to position [0, 11175]
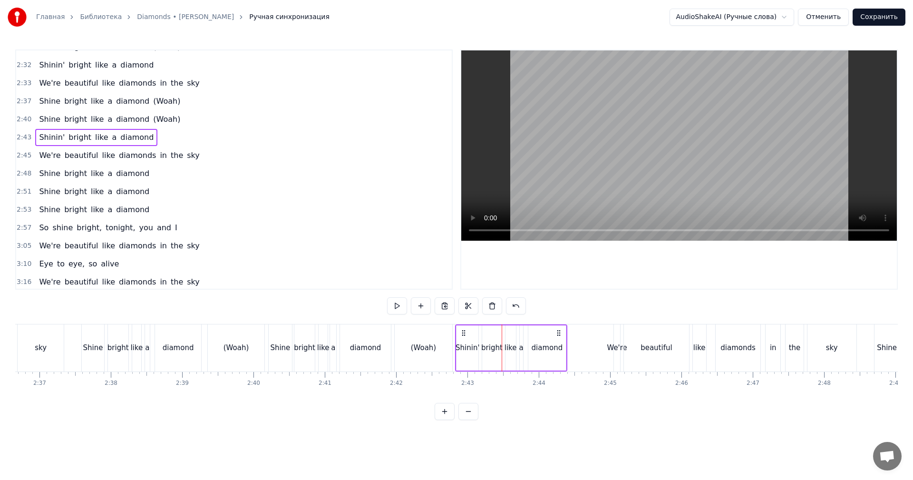
drag, startPoint x: 507, startPoint y: 332, endPoint x: 462, endPoint y: 334, distance: 45.2
click at [462, 334] on icon at bounding box center [464, 333] width 8 height 8
click at [18, 154] on span "2:45" at bounding box center [24, 156] width 15 height 10
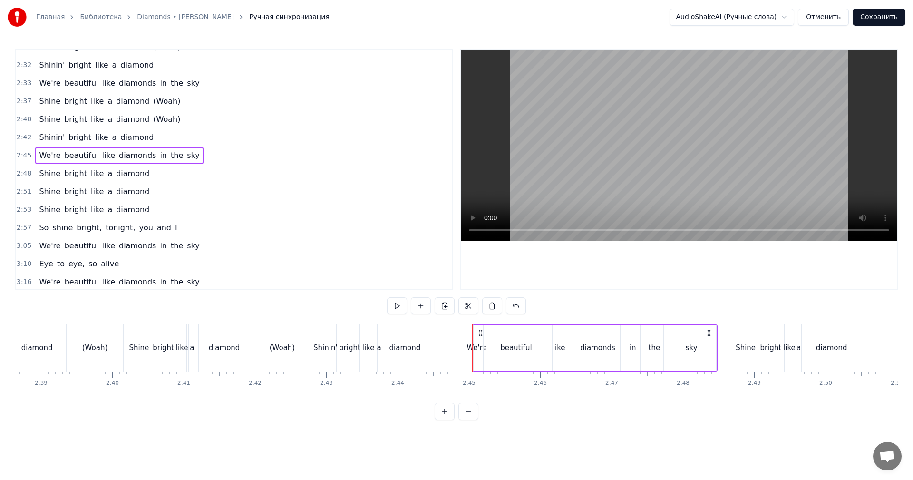
scroll to position [0, 11318]
drag, startPoint x: 480, startPoint y: 331, endPoint x: 448, endPoint y: 334, distance: 31.5
click at [448, 334] on icon at bounding box center [448, 333] width 8 height 8
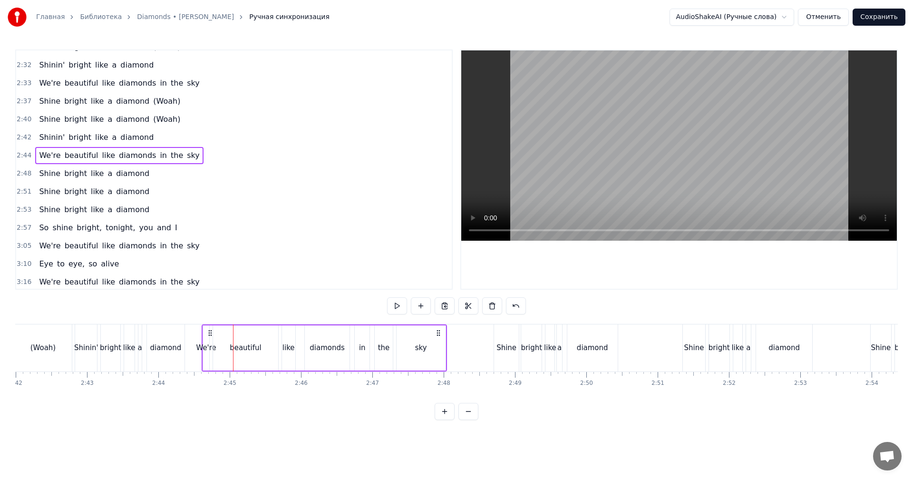
click at [23, 170] on span "2:48" at bounding box center [24, 174] width 15 height 10
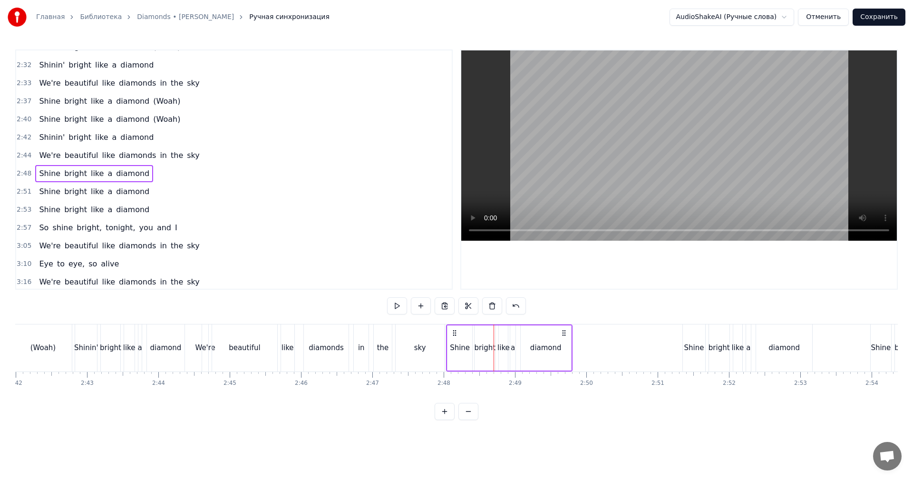
drag, startPoint x: 502, startPoint y: 331, endPoint x: 455, endPoint y: 341, distance: 48.7
click at [455, 341] on div "Shine bright like a diamond" at bounding box center [509, 347] width 126 height 47
click at [17, 188] on span "2:51" at bounding box center [24, 192] width 15 height 10
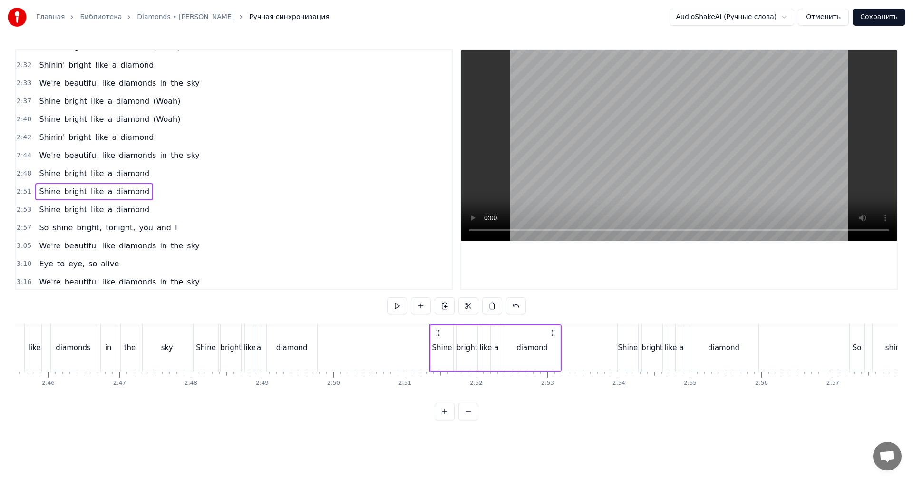
scroll to position [0, 11841]
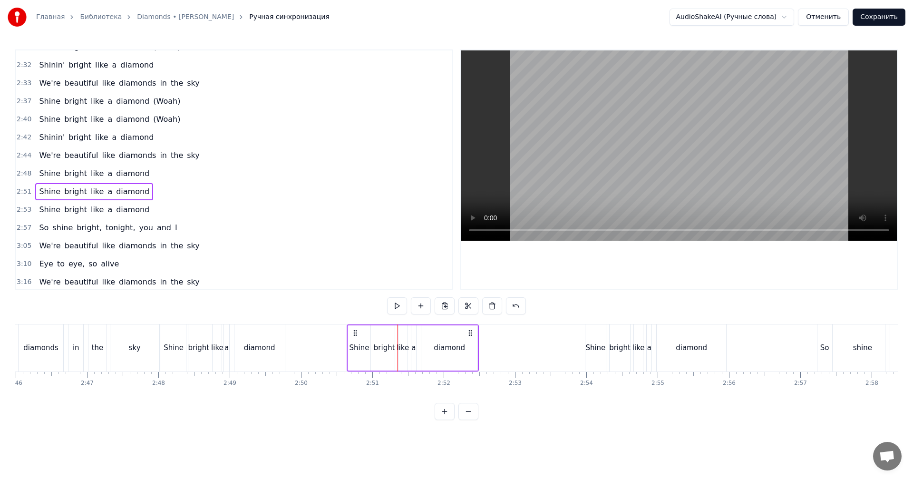
drag, startPoint x: 406, startPoint y: 331, endPoint x: 356, endPoint y: 336, distance: 50.7
click at [356, 336] on icon at bounding box center [355, 333] width 8 height 8
click at [19, 209] on span "2:53" at bounding box center [24, 210] width 15 height 10
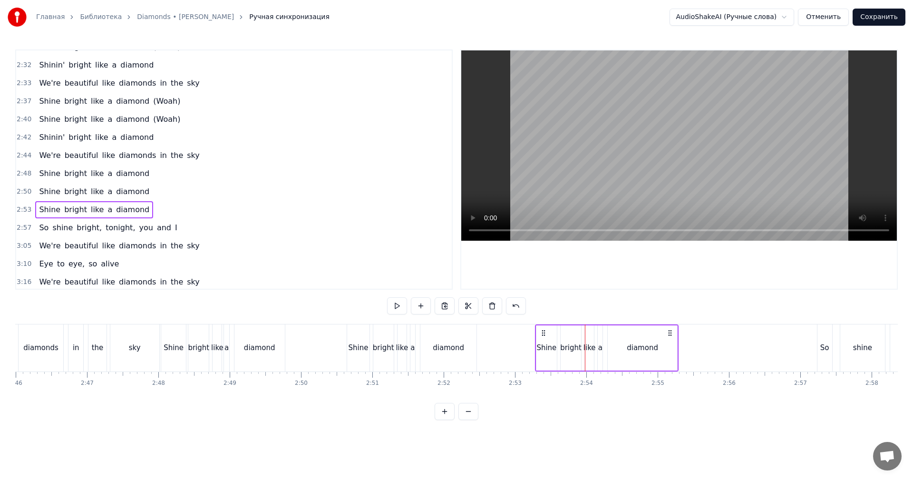
drag, startPoint x: 591, startPoint y: 331, endPoint x: 541, endPoint y: 333, distance: 50.0
click at [541, 333] on icon at bounding box center [544, 333] width 8 height 8
click at [19, 226] on span "2:57" at bounding box center [24, 228] width 15 height 10
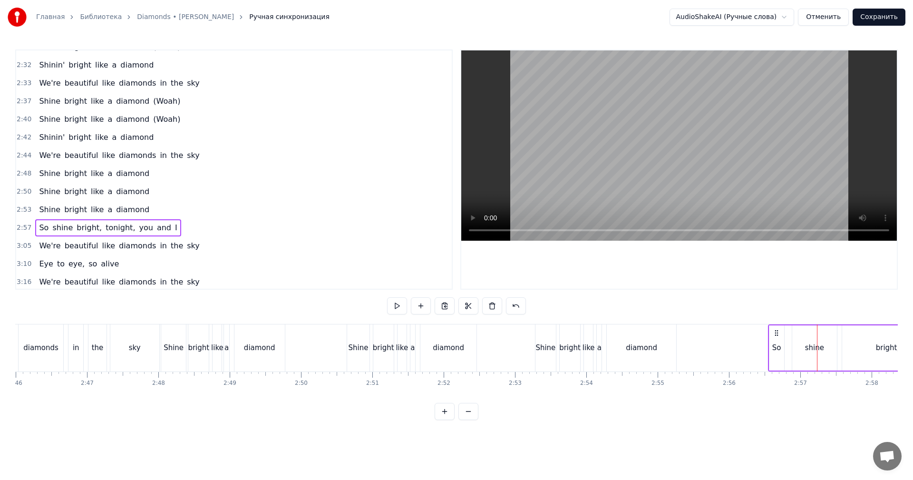
drag, startPoint x: 824, startPoint y: 330, endPoint x: 775, endPoint y: 335, distance: 49.3
click at [775, 335] on icon at bounding box center [777, 333] width 8 height 8
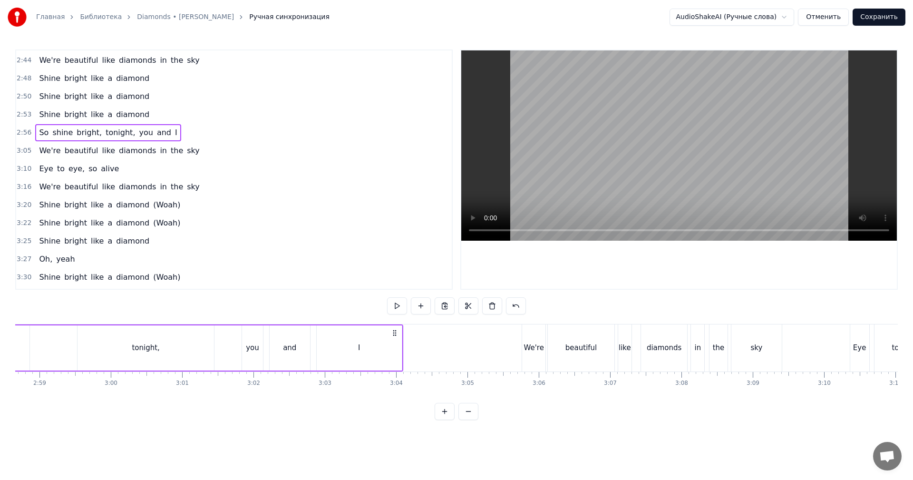
scroll to position [900, 0]
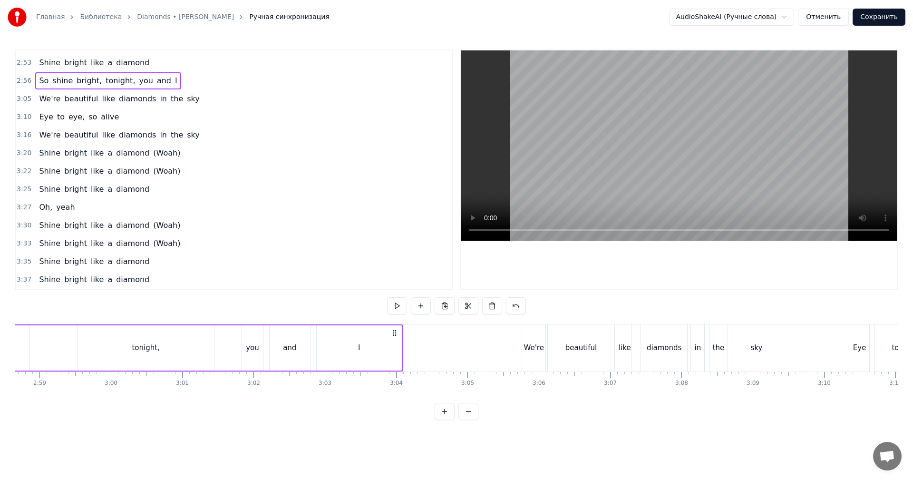
click at [23, 98] on span "3:05" at bounding box center [24, 99] width 15 height 10
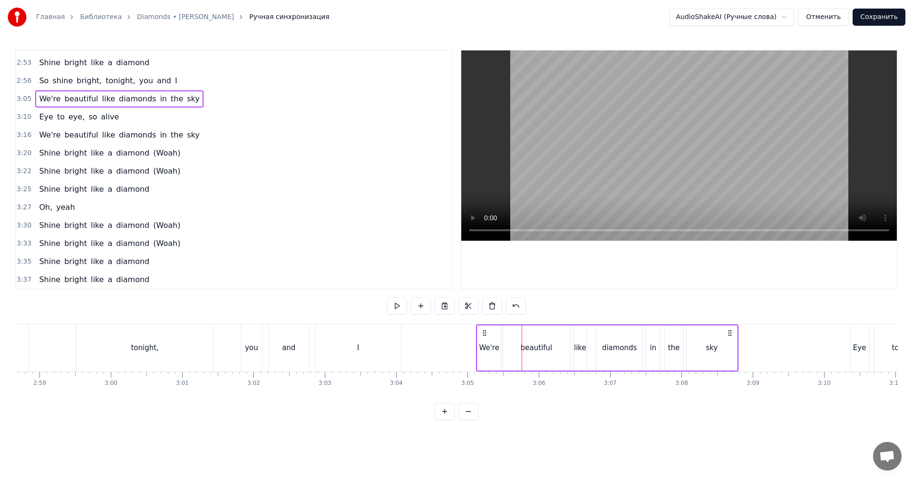
drag, startPoint x: 531, startPoint y: 333, endPoint x: 485, endPoint y: 337, distance: 45.8
click at [485, 337] on div "We're beautiful like diamonds in the sky" at bounding box center [607, 347] width 263 height 47
click at [19, 121] on span "3:10" at bounding box center [24, 117] width 15 height 10
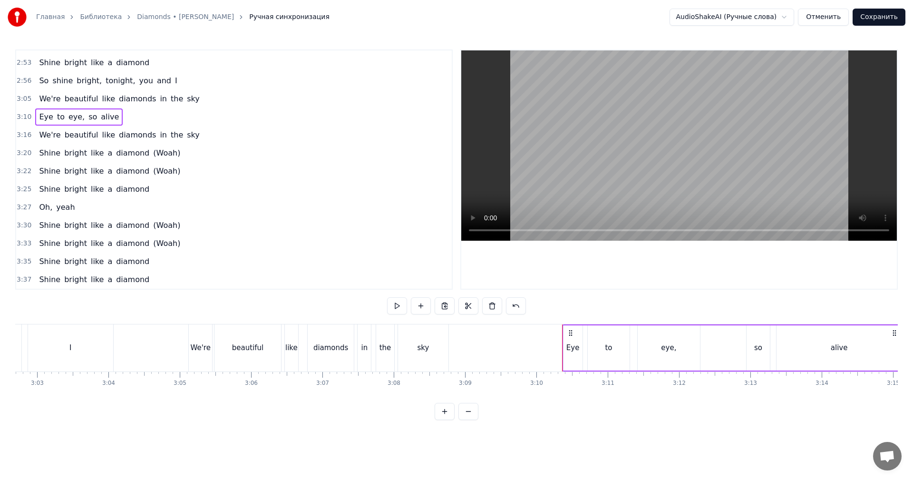
scroll to position [0, 13077]
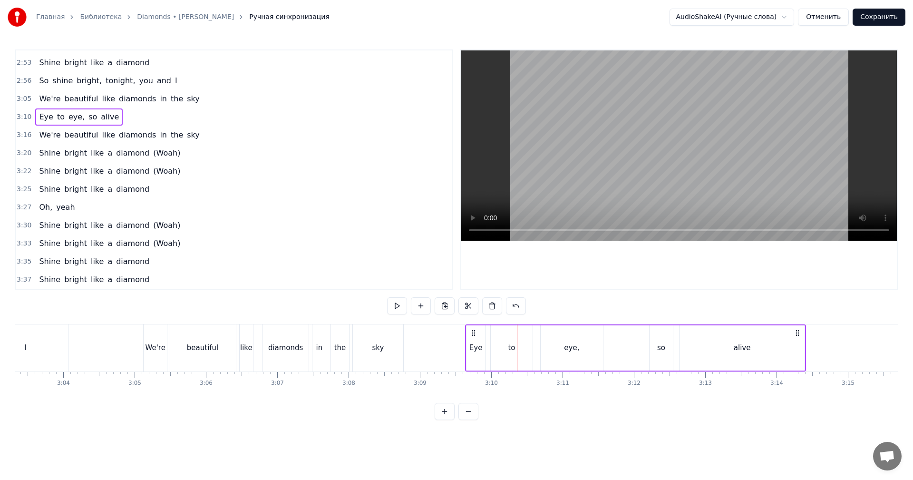
drag, startPoint x: 525, startPoint y: 333, endPoint x: 474, endPoint y: 337, distance: 52.0
click at [474, 337] on div "Eye to eye, so alive" at bounding box center [635, 347] width 341 height 47
drag, startPoint x: 20, startPoint y: 135, endPoint x: 43, endPoint y: 142, distance: 23.5
click at [21, 135] on span "3:16" at bounding box center [24, 135] width 15 height 10
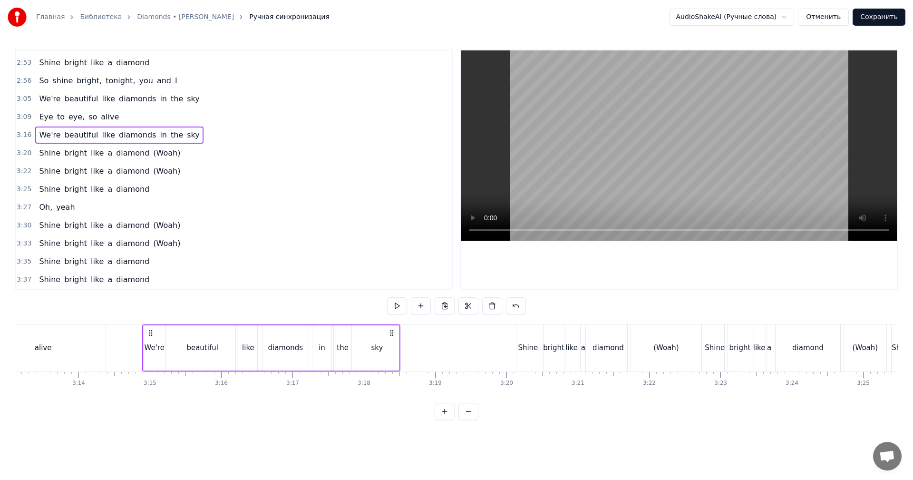
scroll to position [0, 13759]
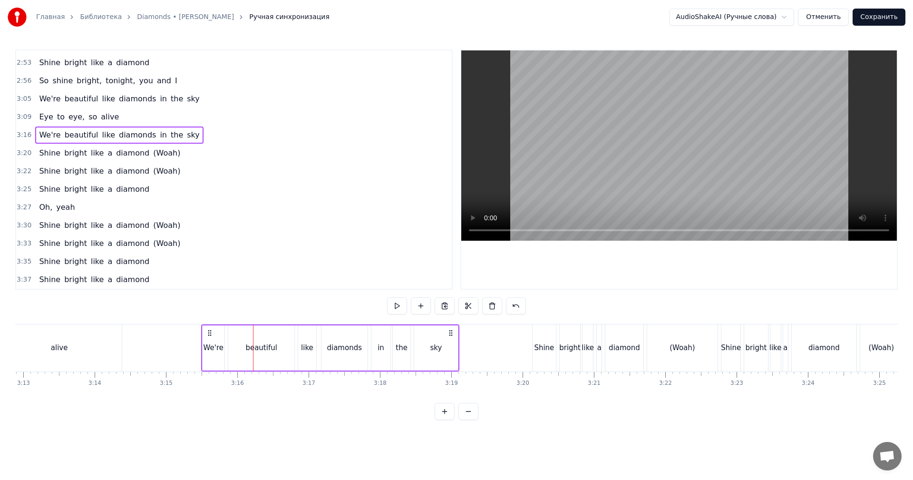
drag, startPoint x: 167, startPoint y: 333, endPoint x: 210, endPoint y: 337, distance: 42.9
click at [210, 337] on div "We're beautiful like diamonds in the sky" at bounding box center [330, 347] width 258 height 47
click at [26, 151] on span "3:20" at bounding box center [24, 153] width 15 height 10
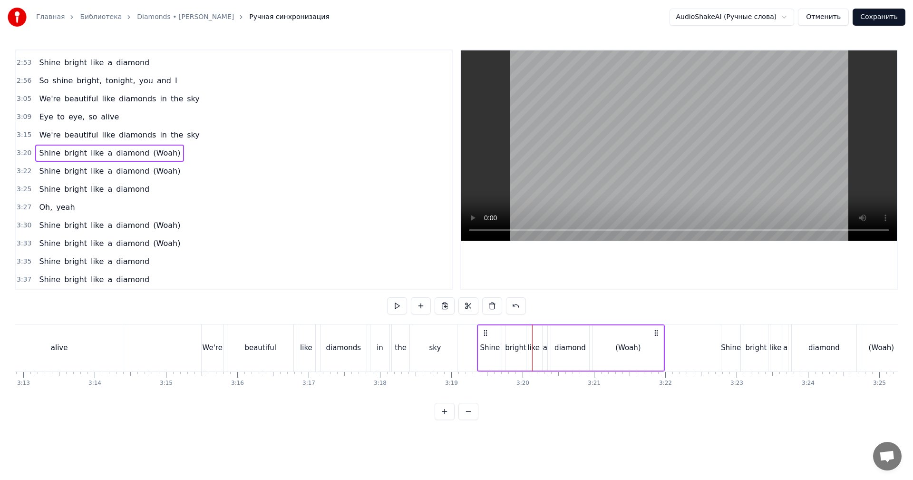
drag, startPoint x: 539, startPoint y: 330, endPoint x: 484, endPoint y: 333, distance: 55.3
click at [484, 333] on icon at bounding box center [486, 333] width 8 height 8
drag, startPoint x: 22, startPoint y: 171, endPoint x: 30, endPoint y: 174, distance: 8.7
click at [25, 172] on span "3:22" at bounding box center [24, 171] width 15 height 10
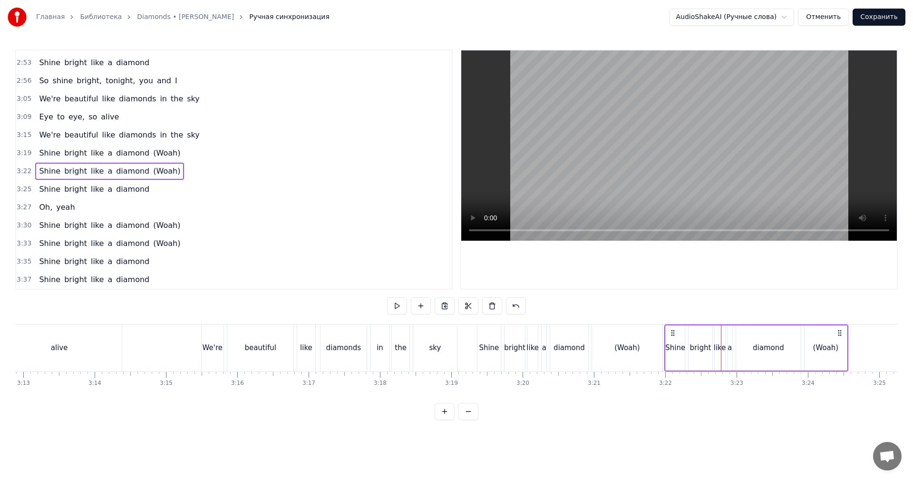
drag, startPoint x: 731, startPoint y: 330, endPoint x: 674, endPoint y: 335, distance: 56.8
click at [674, 335] on icon at bounding box center [673, 333] width 8 height 8
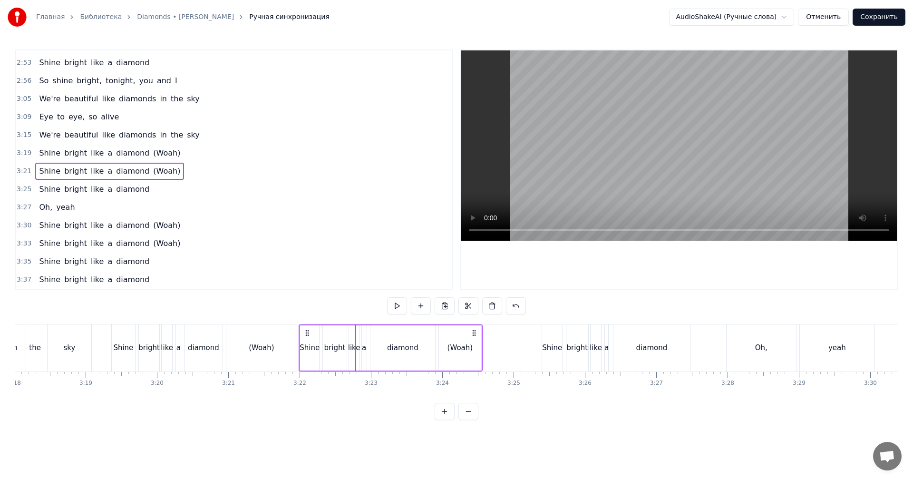
scroll to position [0, 14140]
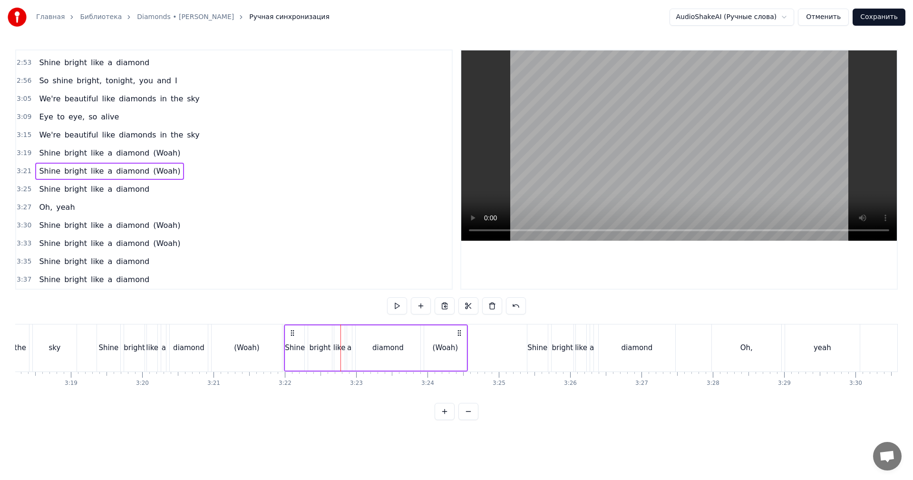
click at [21, 188] on span "3:25" at bounding box center [24, 190] width 15 height 10
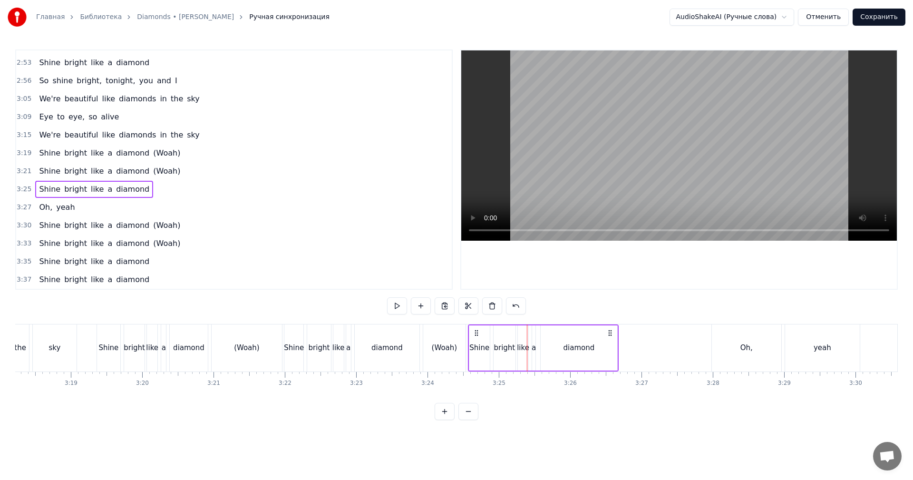
drag, startPoint x: 530, startPoint y: 331, endPoint x: 477, endPoint y: 335, distance: 53.9
click at [477, 335] on icon at bounding box center [477, 333] width 8 height 8
click at [24, 209] on span "3:27" at bounding box center [24, 208] width 15 height 10
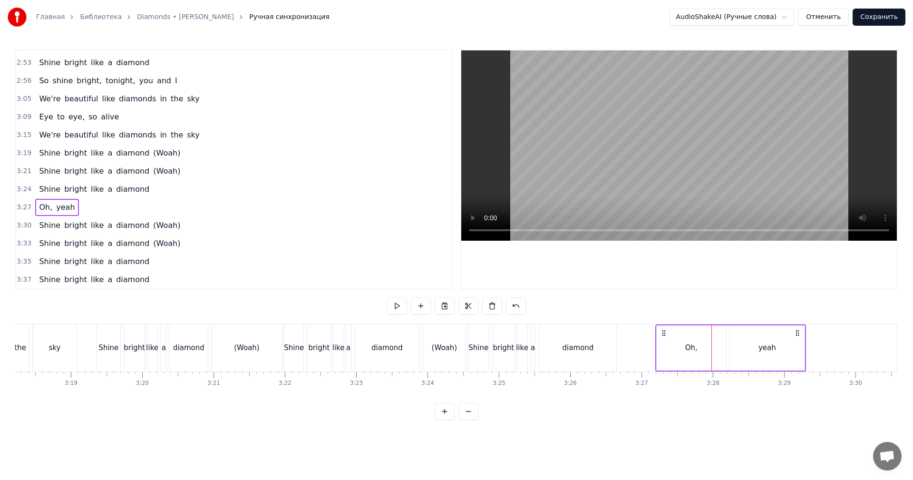
drag, startPoint x: 717, startPoint y: 332, endPoint x: 662, endPoint y: 343, distance: 55.7
click at [662, 343] on div "Oh, yeah" at bounding box center [730, 347] width 151 height 47
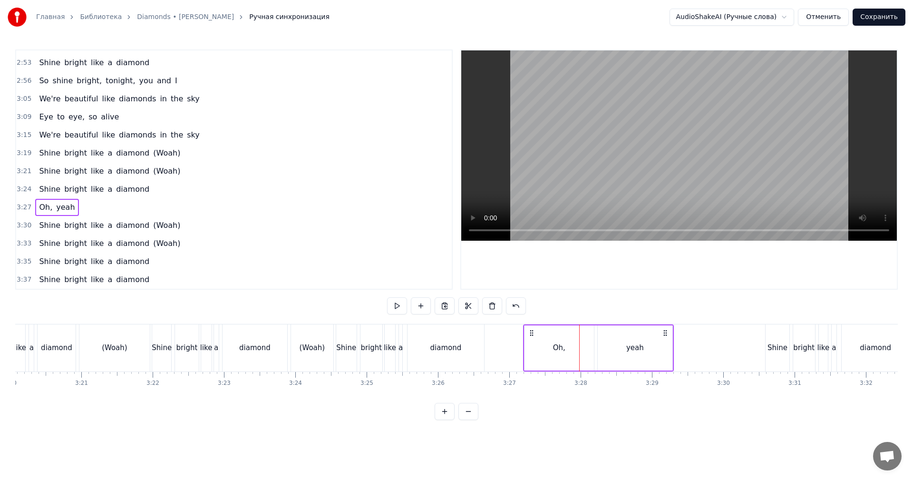
scroll to position [0, 14473]
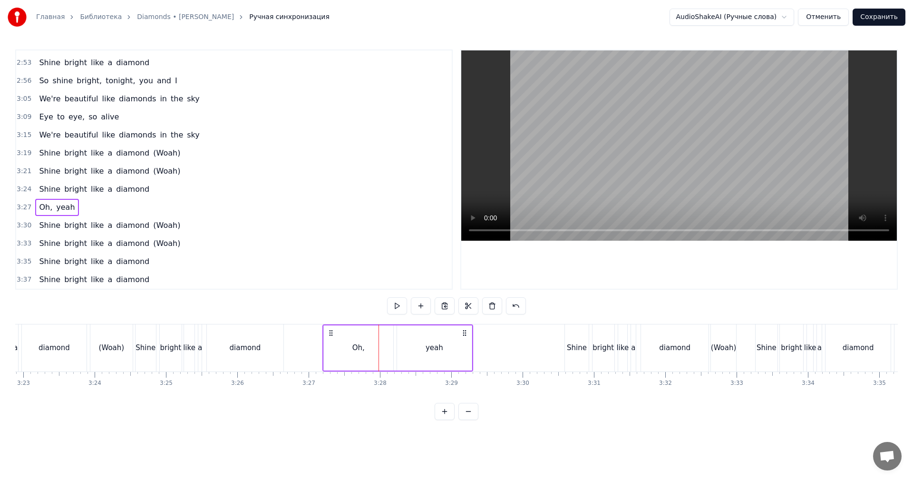
click at [21, 224] on span "3:30" at bounding box center [24, 226] width 15 height 10
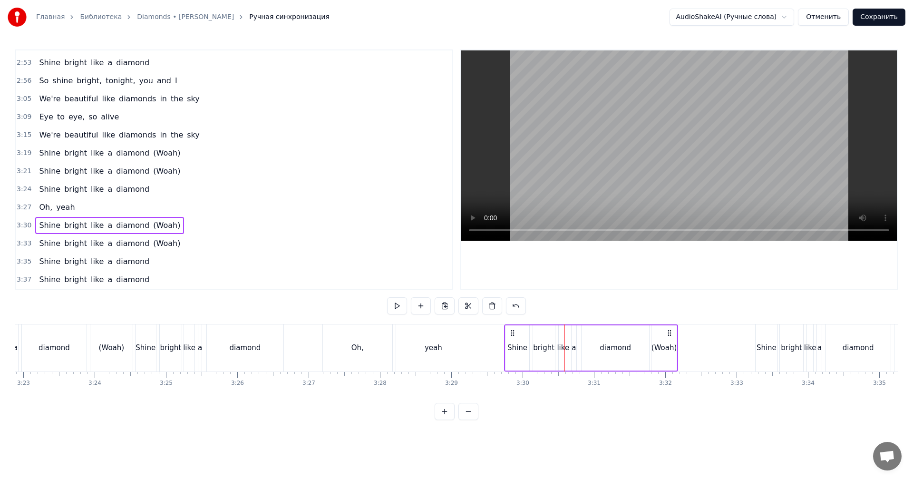
drag, startPoint x: 573, startPoint y: 331, endPoint x: 513, endPoint y: 332, distance: 60.4
click at [513, 332] on icon at bounding box center [513, 333] width 8 height 8
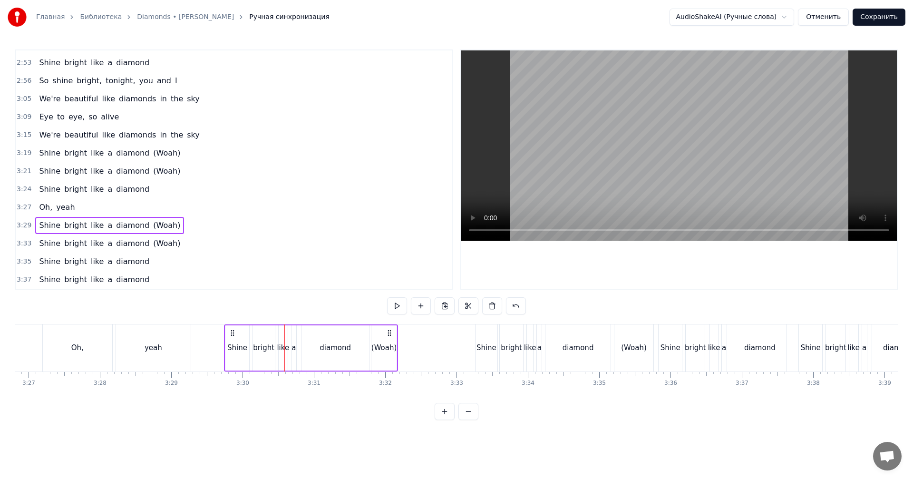
scroll to position [0, 14805]
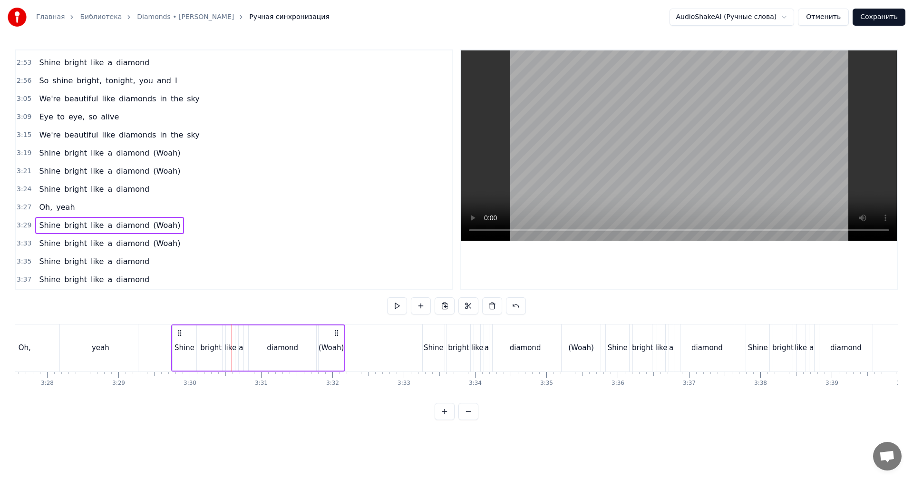
click at [24, 243] on span "3:33" at bounding box center [24, 244] width 15 height 10
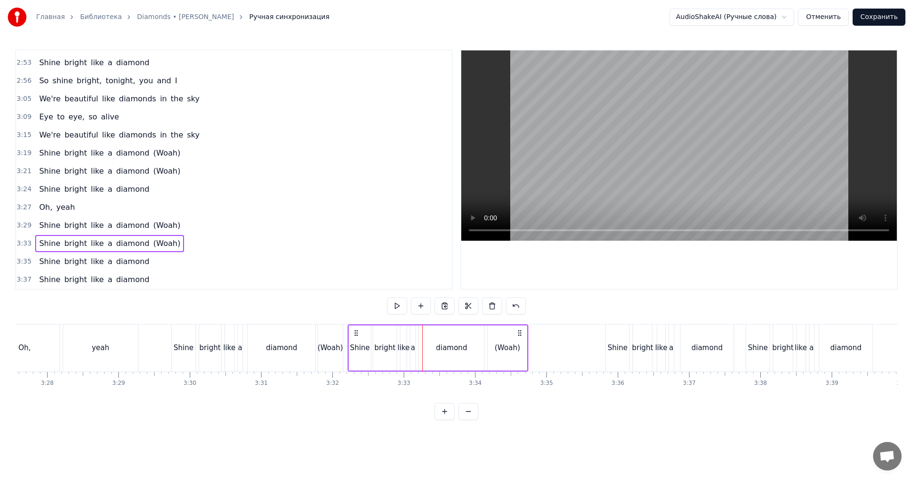
drag, startPoint x: 426, startPoint y: 331, endPoint x: 356, endPoint y: 334, distance: 70.0
click at [356, 334] on icon at bounding box center [356, 333] width 8 height 8
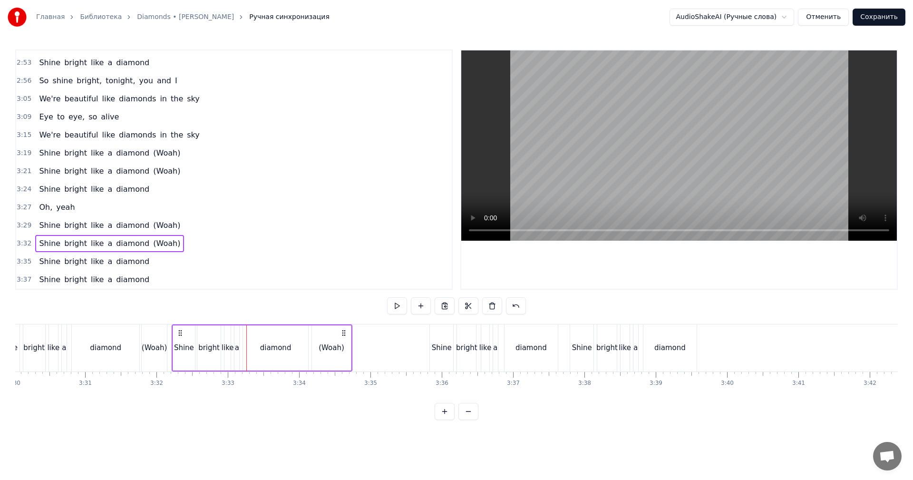
scroll to position [0, 15138]
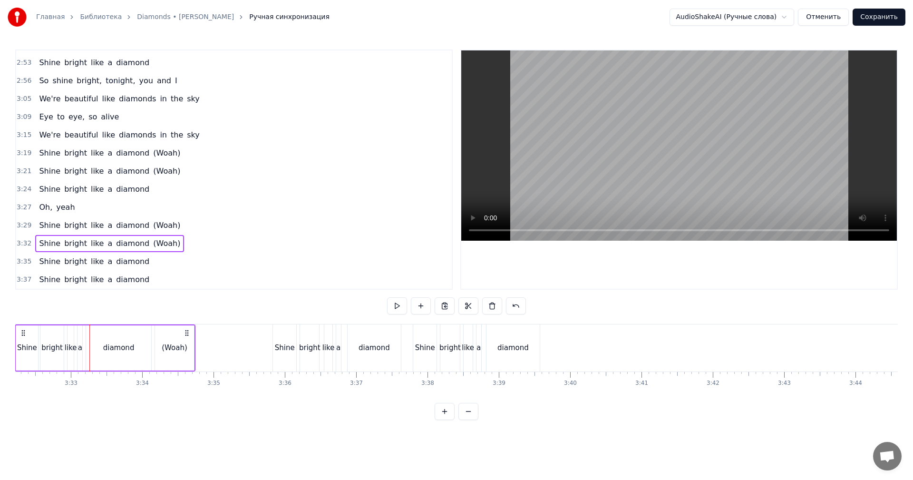
drag, startPoint x: 18, startPoint y: 262, endPoint x: 79, endPoint y: 282, distance: 64.5
click at [19, 263] on span "3:35" at bounding box center [24, 262] width 15 height 10
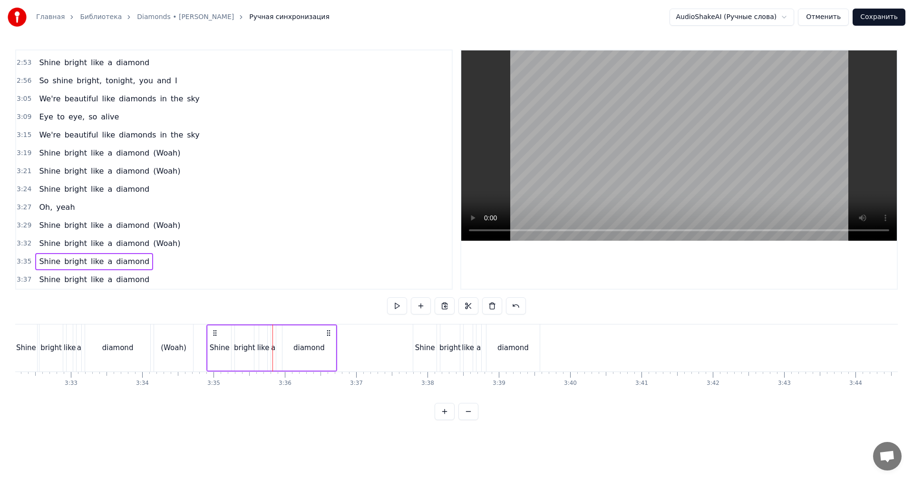
drag, startPoint x: 280, startPoint y: 330, endPoint x: 214, endPoint y: 335, distance: 66.3
click at [214, 335] on icon at bounding box center [215, 333] width 8 height 8
click at [23, 282] on span "3:37" at bounding box center [24, 280] width 15 height 10
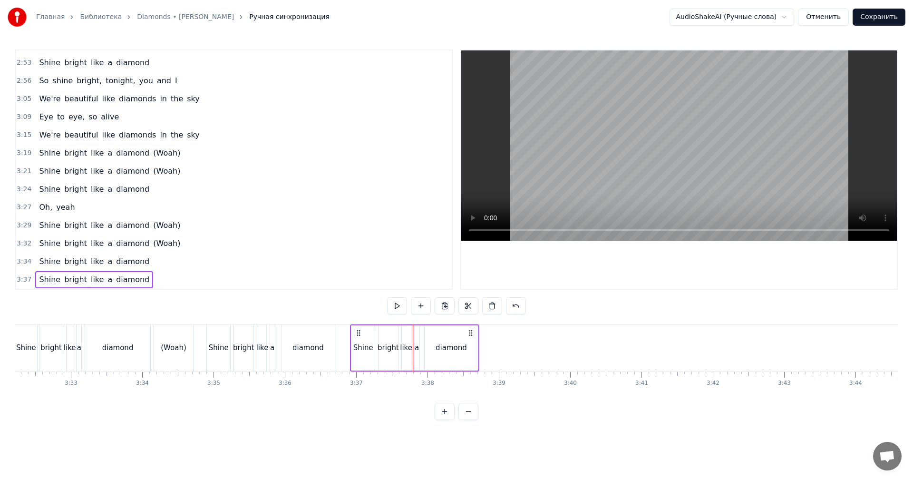
drag, startPoint x: 417, startPoint y: 331, endPoint x: 357, endPoint y: 335, distance: 60.6
click at [357, 335] on icon at bounding box center [359, 333] width 8 height 8
click at [883, 11] on button "Сохранить" at bounding box center [879, 17] width 53 height 17
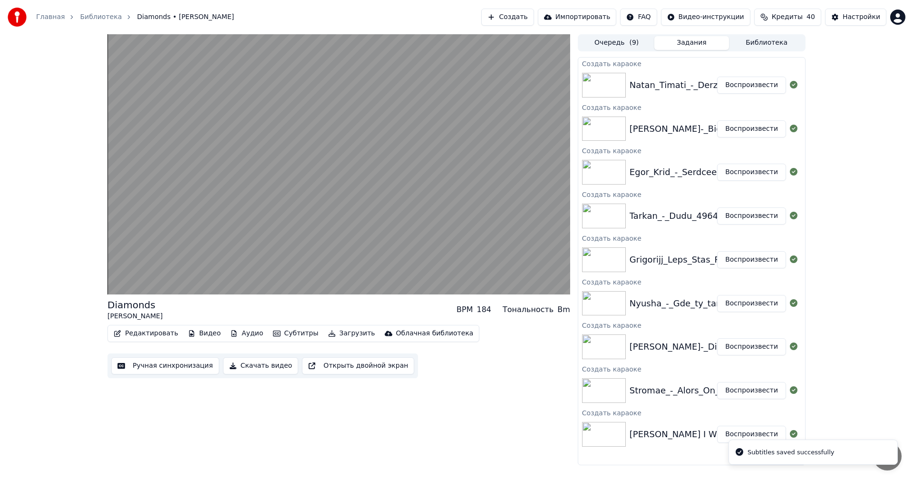
click at [748, 302] on button "Воспроизвести" at bounding box center [751, 303] width 69 height 17
click at [178, 367] on button "Ручная синхронизация" at bounding box center [165, 365] width 108 height 17
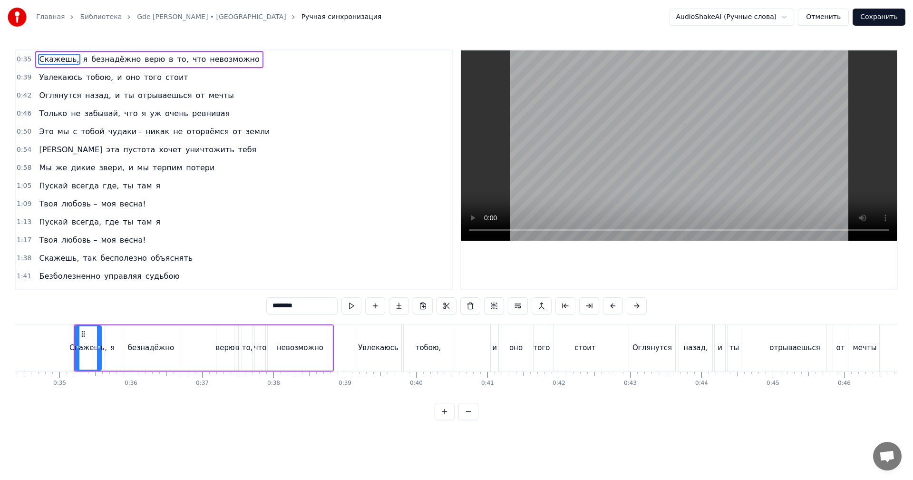
scroll to position [0, 2463]
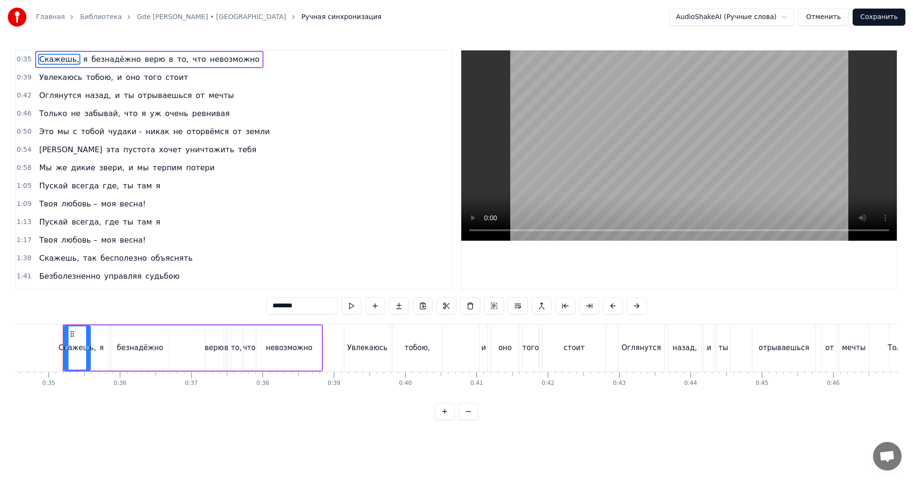
click at [652, 127] on video at bounding box center [679, 145] width 436 height 190
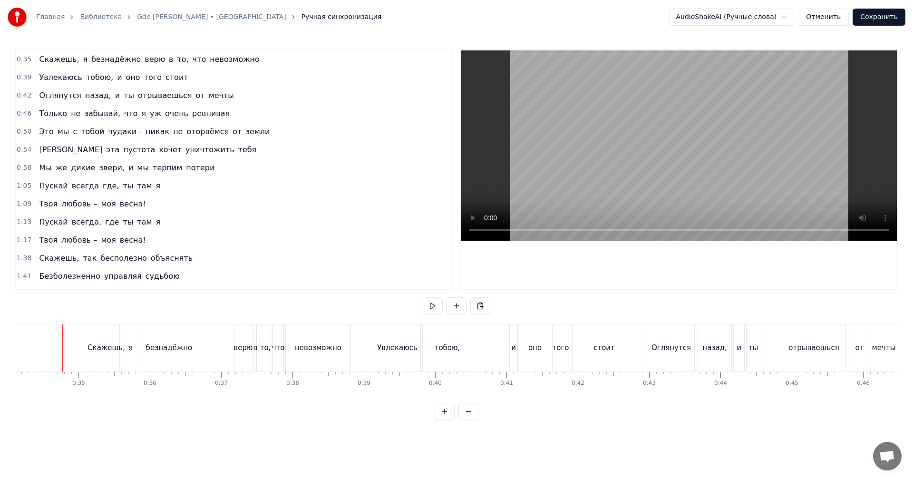
scroll to position [0, 2433]
click at [737, 101] on video at bounding box center [679, 145] width 436 height 190
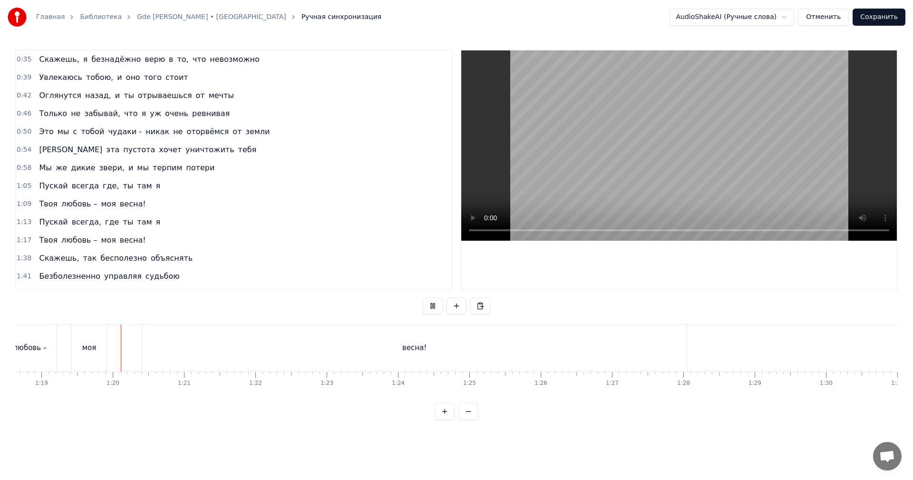
scroll to position [0, 5613]
click at [655, 102] on video at bounding box center [679, 145] width 436 height 190
click at [467, 362] on div "весна!" at bounding box center [410, 347] width 545 height 47
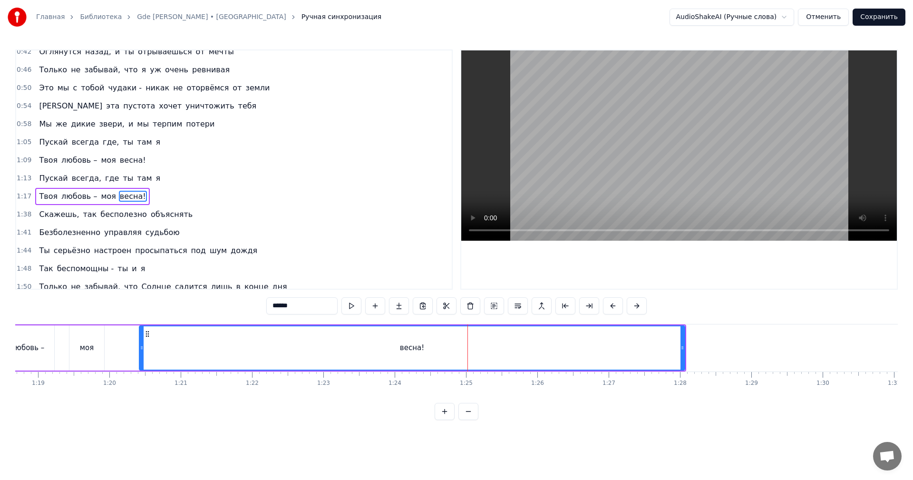
scroll to position [70, 0]
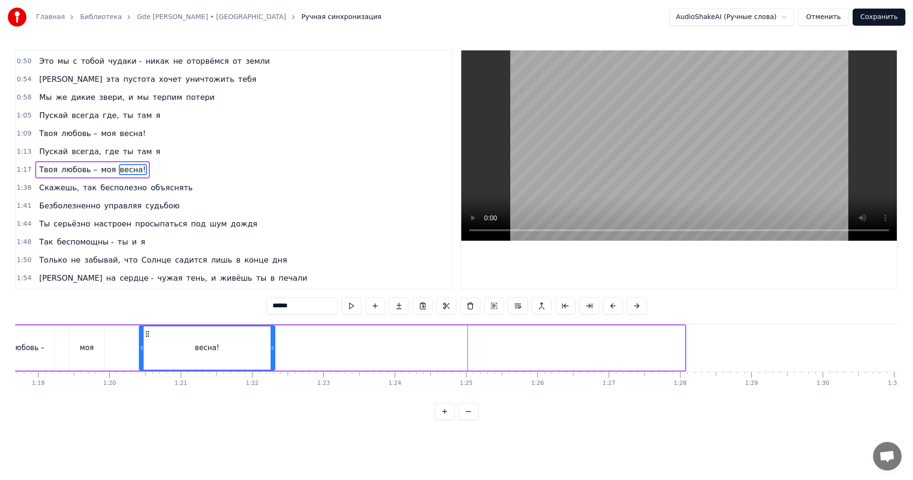
drag, startPoint x: 682, startPoint y: 346, endPoint x: 272, endPoint y: 368, distance: 410.0
click at [272, 368] on div at bounding box center [273, 347] width 4 height 43
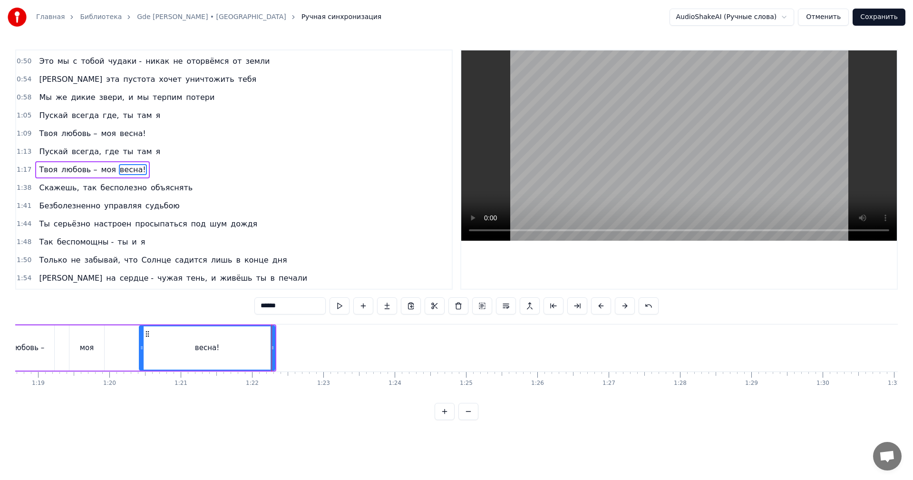
click at [88, 365] on div "моя" at bounding box center [86, 347] width 35 height 45
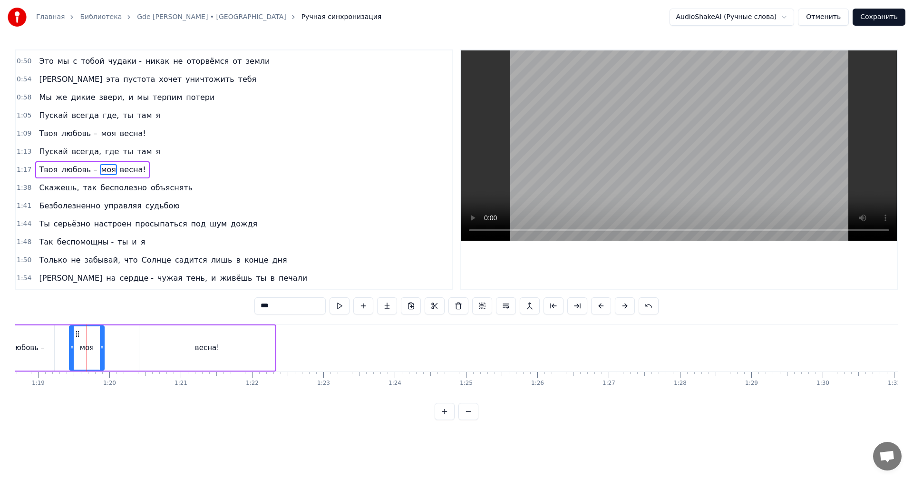
click at [728, 166] on video at bounding box center [679, 145] width 436 height 190
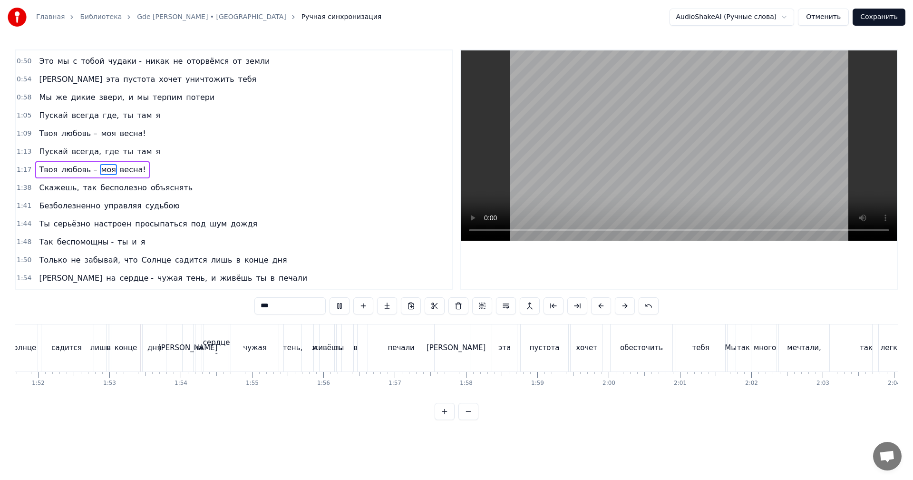
scroll to position [0, 8000]
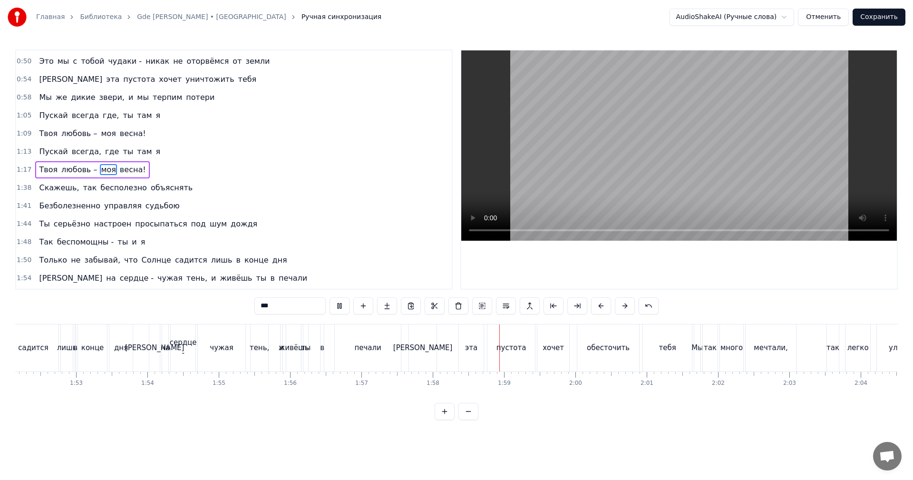
click at [644, 164] on video at bounding box center [679, 145] width 436 height 190
click at [257, 351] on div "тень," at bounding box center [259, 347] width 19 height 11
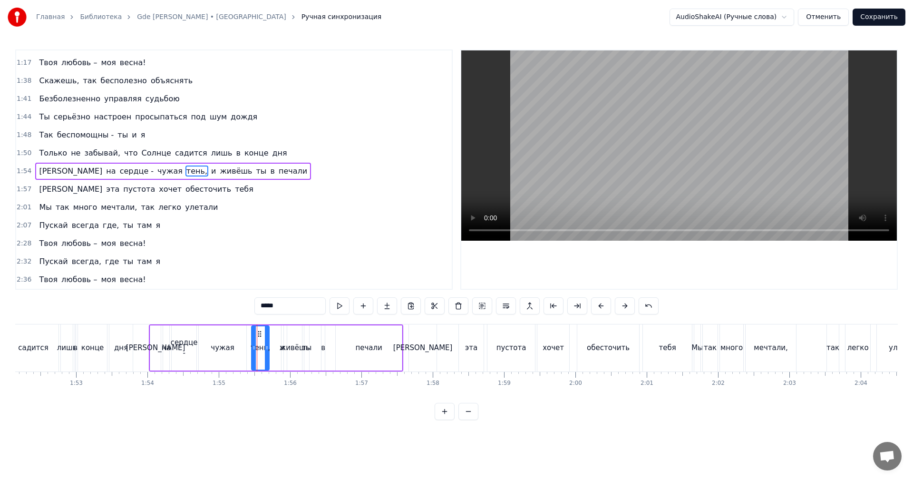
scroll to position [179, 0]
click at [684, 147] on video at bounding box center [679, 145] width 436 height 190
click at [685, 147] on video at bounding box center [679, 145] width 436 height 190
click at [119, 347] on div "дня" at bounding box center [121, 347] width 14 height 11
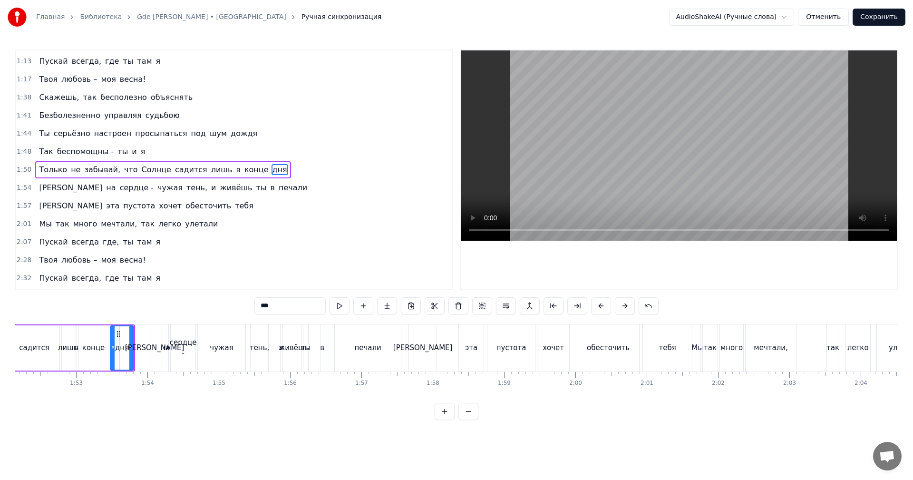
click at [641, 159] on video at bounding box center [679, 145] width 436 height 190
click at [644, 155] on video at bounding box center [679, 145] width 436 height 190
click at [181, 352] on div "сердце -" at bounding box center [183, 347] width 27 height 21
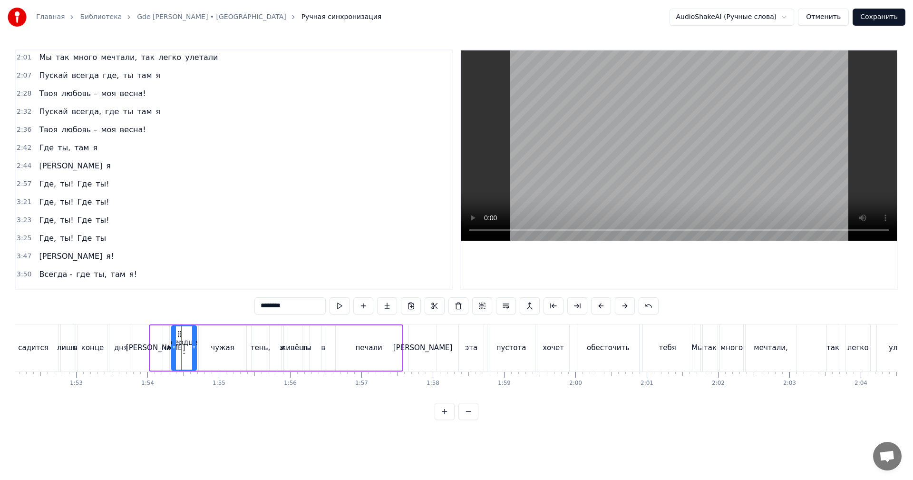
scroll to position [311, 0]
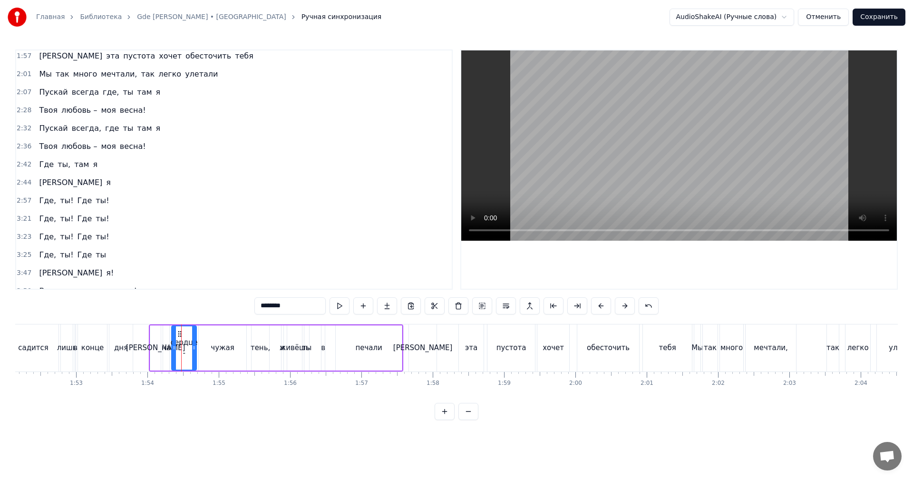
click at [259, 348] on div "тень," at bounding box center [260, 347] width 19 height 11
type input "*****"
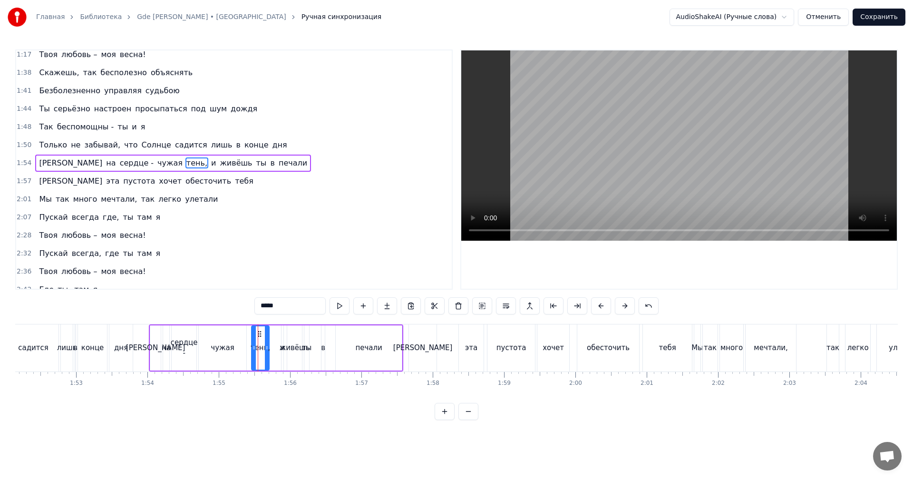
scroll to position [179, 0]
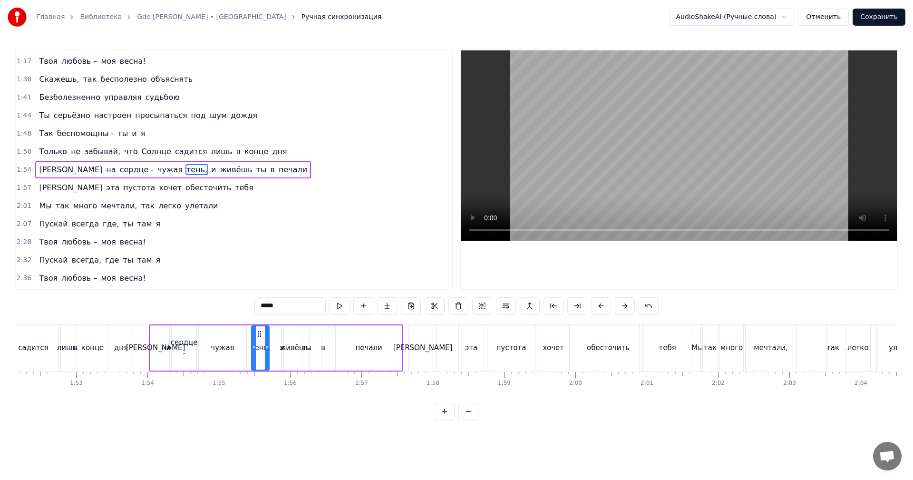
click at [276, 347] on div "А на сердце - чужая тень, и живёшь ты в печали" at bounding box center [276, 347] width 254 height 47
drag, startPoint x: 137, startPoint y: 171, endPoint x: 208, endPoint y: 172, distance: 71.3
click at [208, 172] on div "А на сердце - чужая тень, и живёшь ты в печали" at bounding box center [173, 169] width 276 height 17
click at [278, 171] on span "печали" at bounding box center [293, 169] width 30 height 11
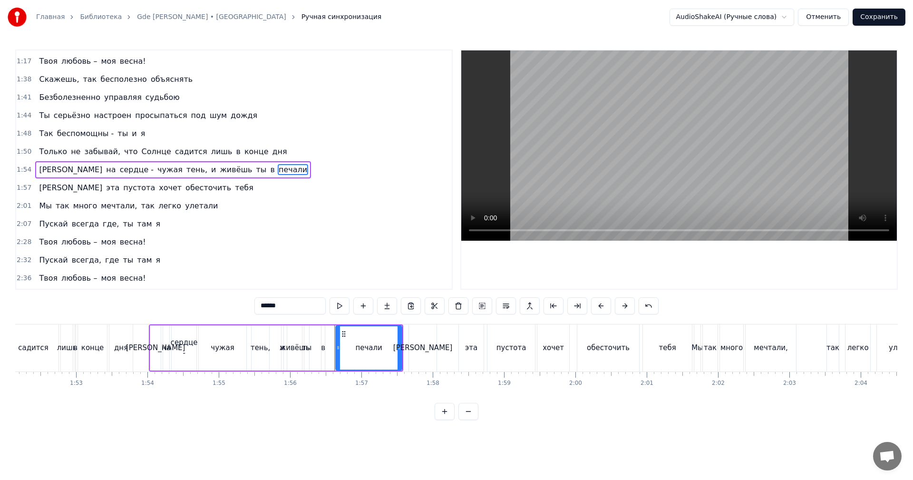
type input "*"
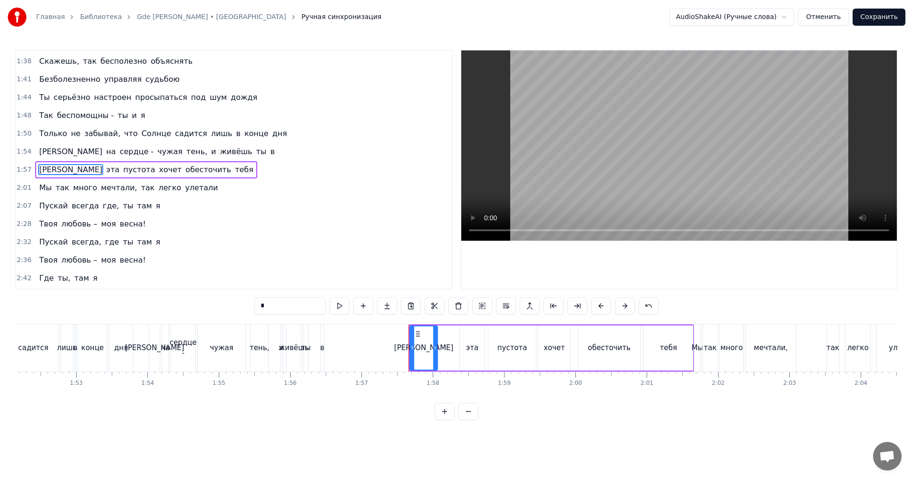
click at [195, 152] on div "А на сердце - чужая тень, и живёшь ты [PERSON_NAME]" at bounding box center [156, 151] width 243 height 17
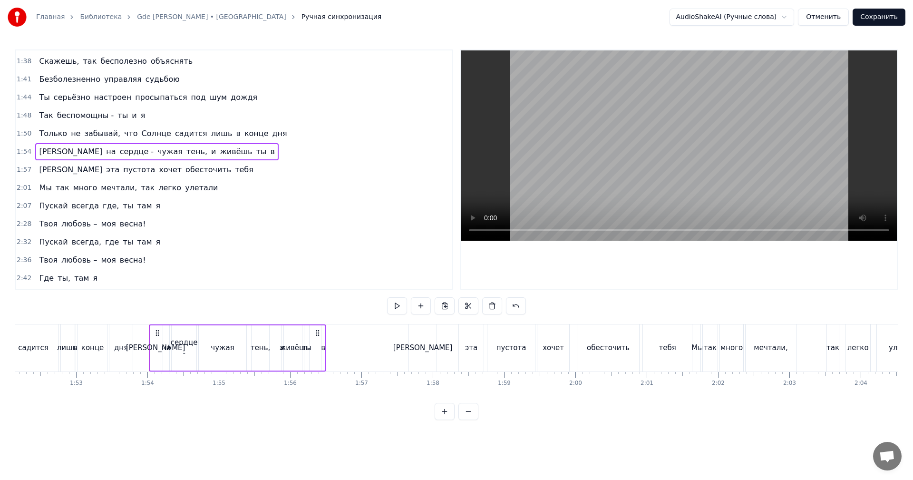
click at [270, 152] on span "в" at bounding box center [273, 151] width 6 height 11
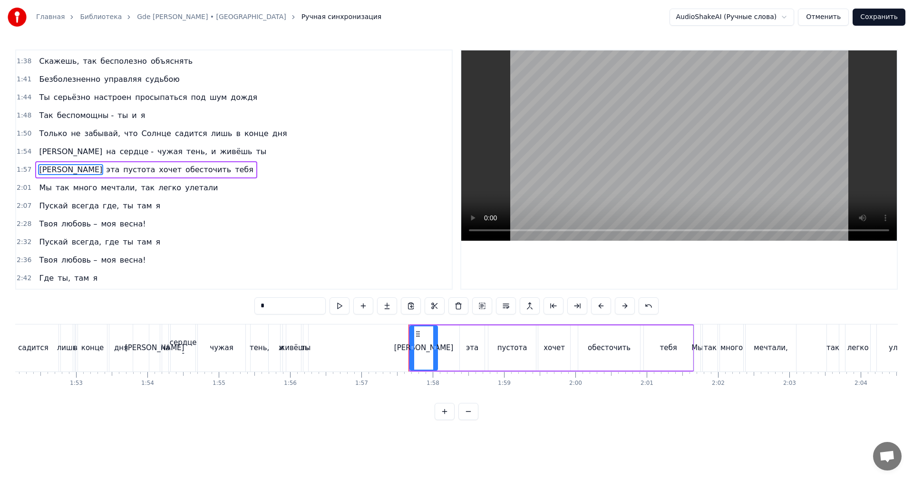
click at [255, 153] on span "ты" at bounding box center [261, 151] width 12 height 11
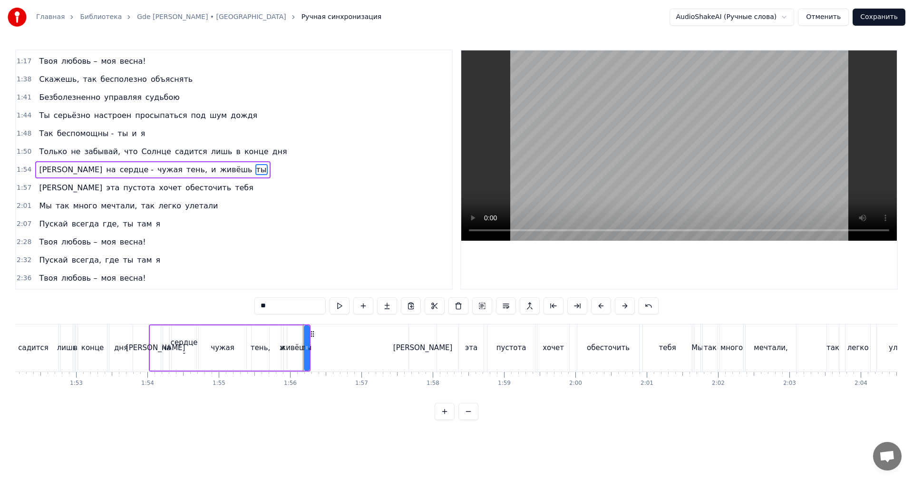
click at [210, 170] on span "и" at bounding box center [213, 169] width 7 height 11
click at [306, 350] on div "ты" at bounding box center [307, 347] width 10 height 11
drag, startPoint x: 306, startPoint y: 341, endPoint x: 324, endPoint y: 340, distance: 17.6
click at [334, 341] on div at bounding box center [336, 347] width 4 height 43
drag, startPoint x: 311, startPoint y: 330, endPoint x: 386, endPoint y: 336, distance: 75.4
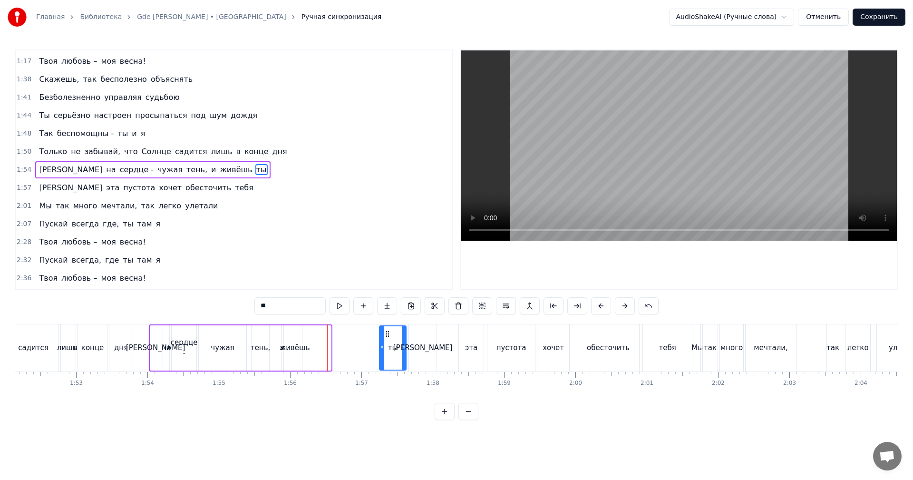
click at [386, 336] on icon at bounding box center [388, 334] width 8 height 8
drag, startPoint x: 292, startPoint y: 307, endPoint x: 188, endPoint y: 306, distance: 103.7
click at [191, 306] on div "0:35 Скажешь, я безнадёжно верю в то, что невозможно 0:39 Увлекаюсь тобою, и он…" at bounding box center [456, 234] width 883 height 370
click at [299, 350] on div "живёшь" at bounding box center [295, 347] width 30 height 11
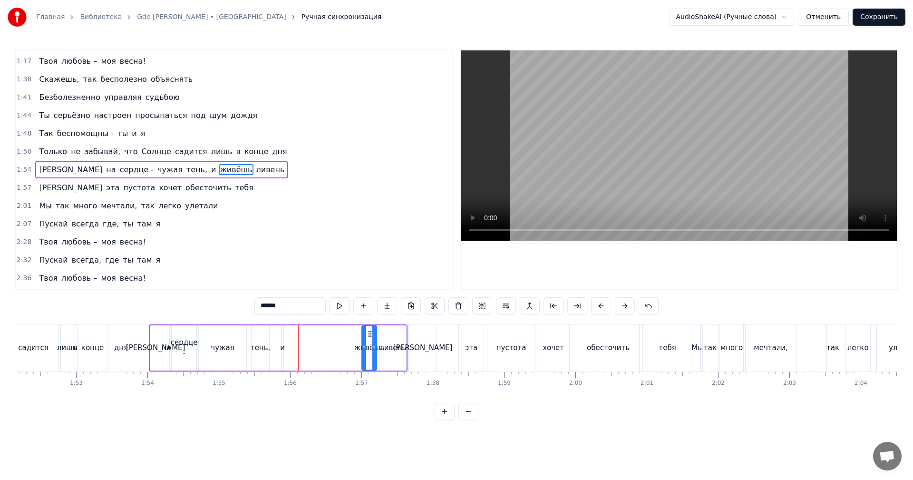
drag, startPoint x: 295, startPoint y: 333, endPoint x: 369, endPoint y: 336, distance: 74.3
click at [369, 336] on icon at bounding box center [370, 334] width 8 height 8
drag, startPoint x: 292, startPoint y: 303, endPoint x: 211, endPoint y: 307, distance: 81.4
click at [222, 309] on div "0:35 Скажешь, я безнадёжно верю в то, что невозможно 0:39 Увлекаюсь тобою, и он…" at bounding box center [456, 234] width 883 height 370
click at [284, 333] on div "и" at bounding box center [282, 347] width 3 height 45
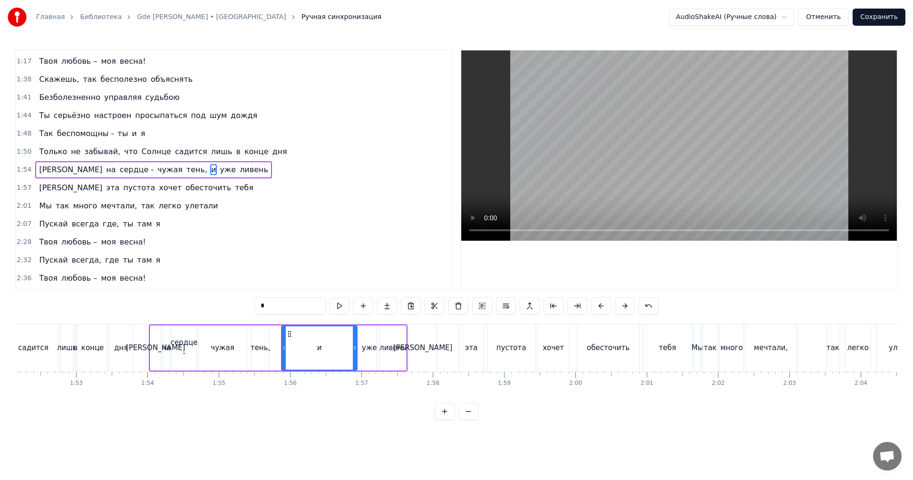
drag, startPoint x: 280, startPoint y: 337, endPoint x: 354, endPoint y: 337, distance: 73.7
click at [354, 337] on div at bounding box center [355, 347] width 4 height 43
drag, startPoint x: 285, startPoint y: 308, endPoint x: 172, endPoint y: 309, distance: 113.2
click at [175, 309] on div "0:35 Скажешь, я безнадёжно верю в то, что невозможно 0:39 Увлекаюсь тобою, и он…" at bounding box center [456, 234] width 883 height 370
drag, startPoint x: 283, startPoint y: 350, endPoint x: 274, endPoint y: 352, distance: 9.5
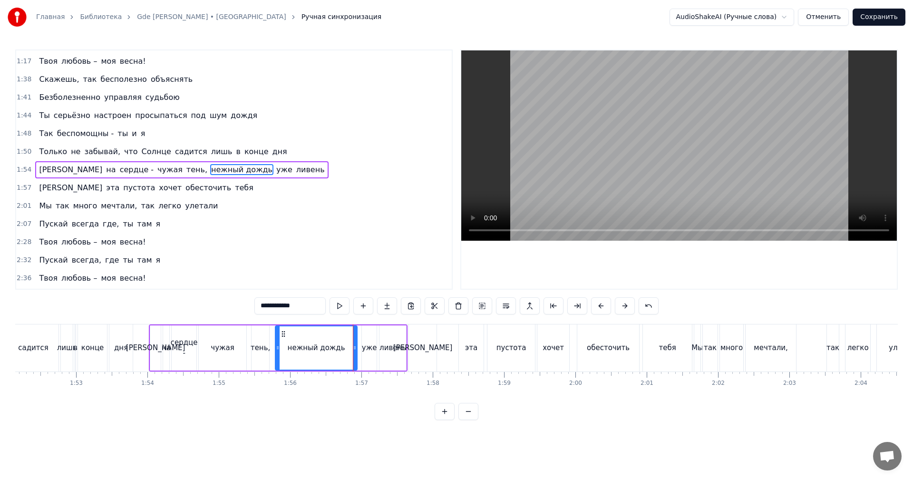
click at [276, 352] on div at bounding box center [278, 347] width 4 height 43
click at [246, 354] on div "чужая" at bounding box center [223, 347] width 48 height 45
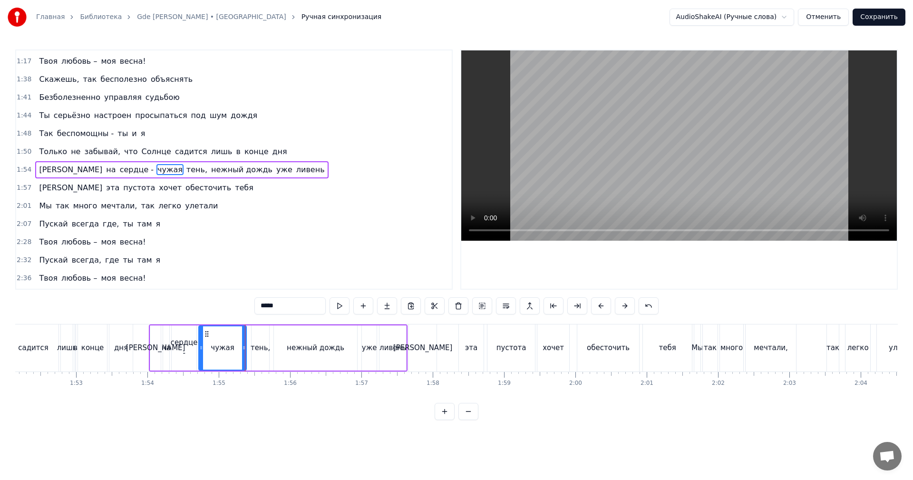
click at [613, 185] on video at bounding box center [679, 145] width 436 height 190
click at [624, 175] on video at bounding box center [679, 145] width 436 height 190
click at [313, 352] on div "нежный дождь" at bounding box center [316, 347] width 58 height 11
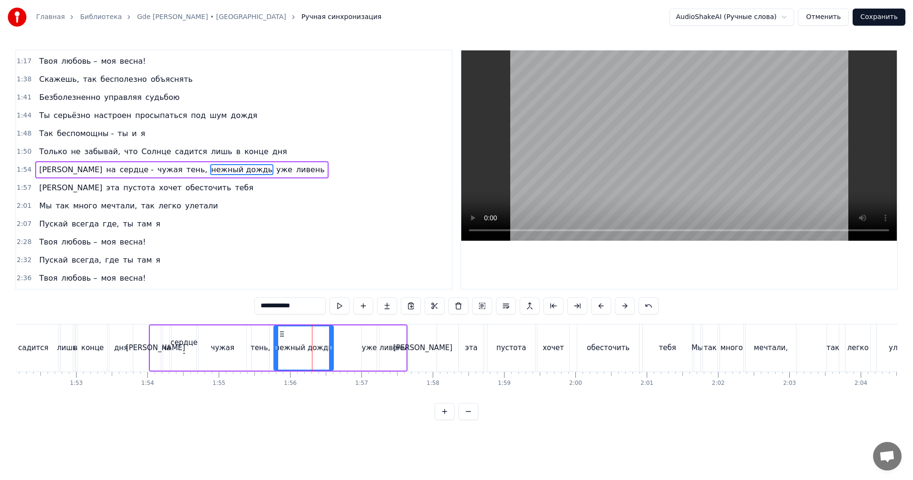
drag, startPoint x: 356, startPoint y: 344, endPoint x: 330, endPoint y: 346, distance: 26.2
click at [330, 346] on icon at bounding box center [331, 348] width 4 height 8
click at [367, 341] on div "уже" at bounding box center [369, 347] width 15 height 45
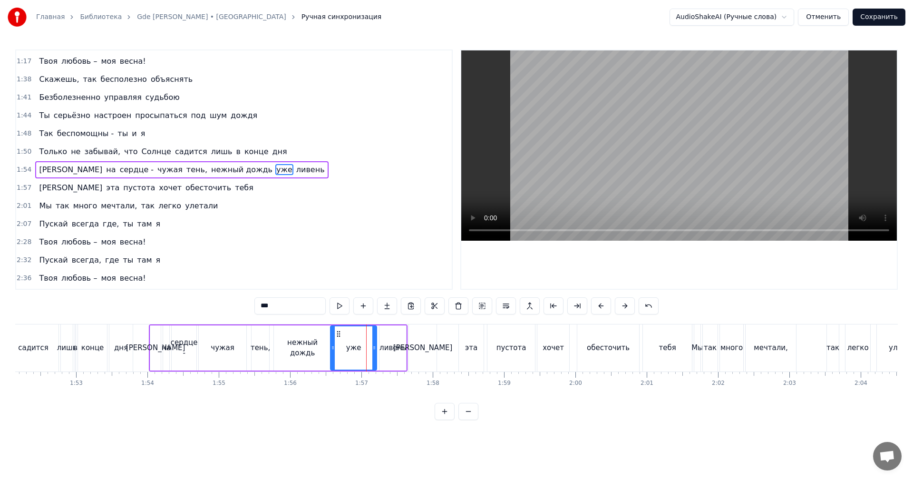
drag, startPoint x: 366, startPoint y: 340, endPoint x: 334, endPoint y: 345, distance: 31.7
click at [334, 345] on div at bounding box center [333, 347] width 4 height 43
drag, startPoint x: 307, startPoint y: 310, endPoint x: 298, endPoint y: 310, distance: 9.0
click at [298, 310] on input "***" at bounding box center [289, 305] width 71 height 17
drag, startPoint x: 260, startPoint y: 308, endPoint x: 309, endPoint y: 308, distance: 49.0
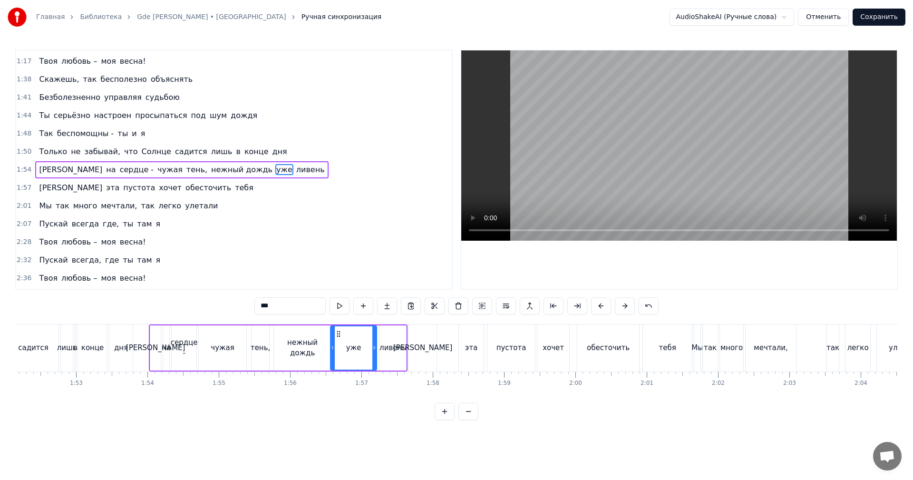
click at [306, 305] on input "***" at bounding box center [289, 305] width 71 height 17
click at [224, 347] on div "чужая" at bounding box center [222, 347] width 23 height 11
type input "*****"
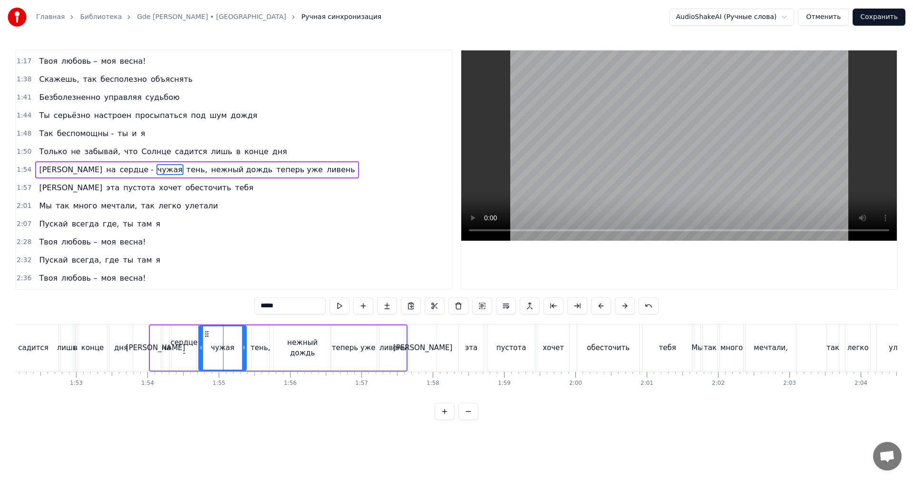
click at [740, 123] on video at bounding box center [679, 145] width 436 height 190
drag, startPoint x: 730, startPoint y: 128, endPoint x: 671, endPoint y: 168, distance: 71.4
click at [730, 129] on video at bounding box center [679, 145] width 436 height 190
click at [378, 355] on div "А на сердце - чужая тень, нежный дождь теперь уже ливень" at bounding box center [278, 347] width 259 height 47
click at [669, 146] on video at bounding box center [679, 145] width 436 height 190
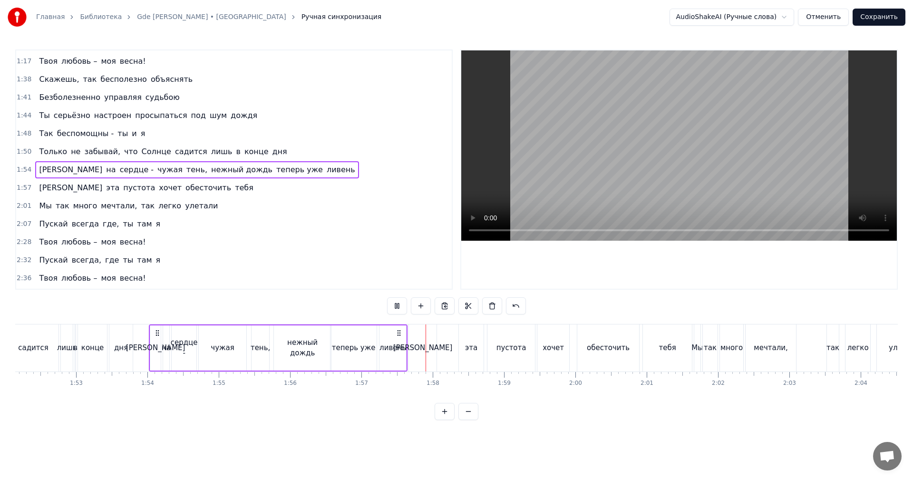
click at [670, 146] on video at bounding box center [679, 145] width 436 height 190
drag, startPoint x: 424, startPoint y: 335, endPoint x: 428, endPoint y: 336, distance: 4.8
click at [426, 336] on div "[PERSON_NAME]" at bounding box center [423, 347] width 28 height 47
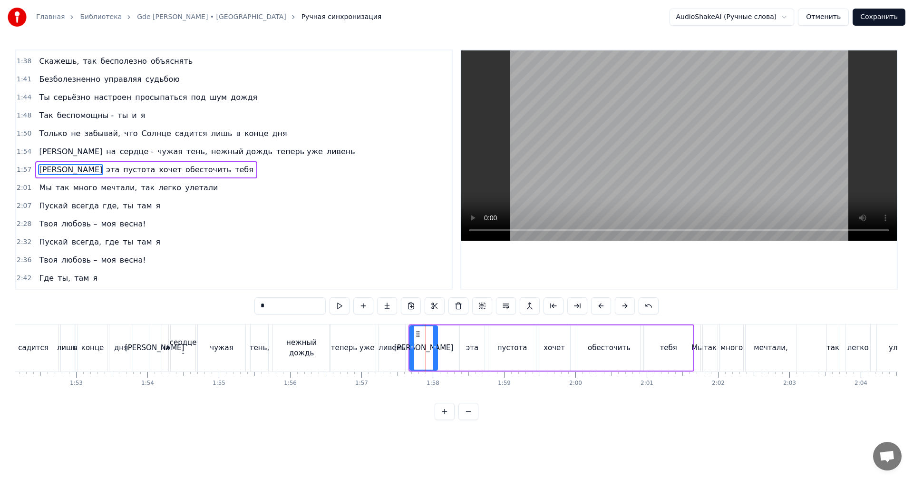
click at [468, 336] on div "эта" at bounding box center [472, 347] width 25 height 45
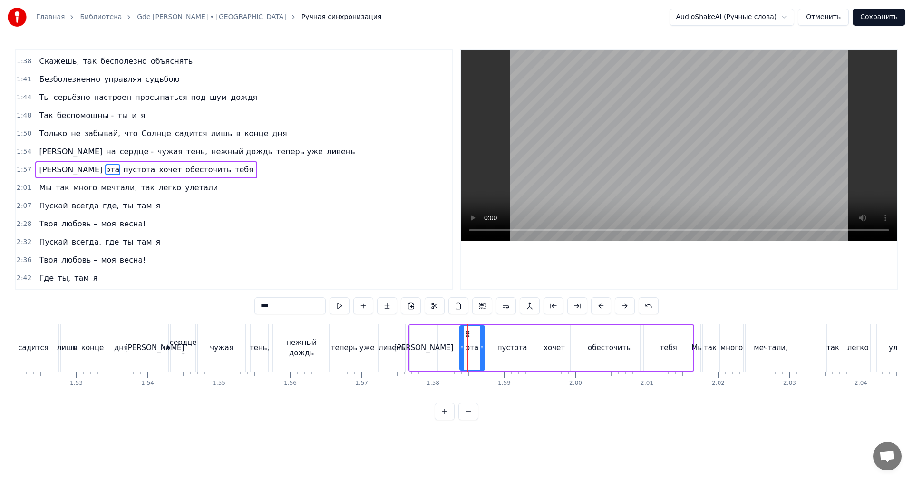
click at [423, 339] on div "[PERSON_NAME]" at bounding box center [424, 347] width 28 height 45
drag, startPoint x: 417, startPoint y: 331, endPoint x: 435, endPoint y: 331, distance: 18.1
click at [435, 331] on circle at bounding box center [435, 331] width 0 height 0
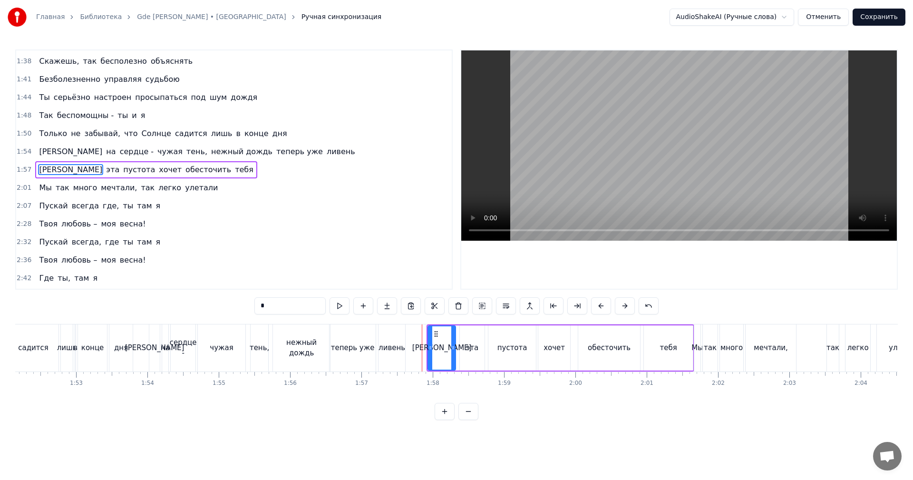
click at [392, 342] on div "ливень" at bounding box center [392, 347] width 27 height 11
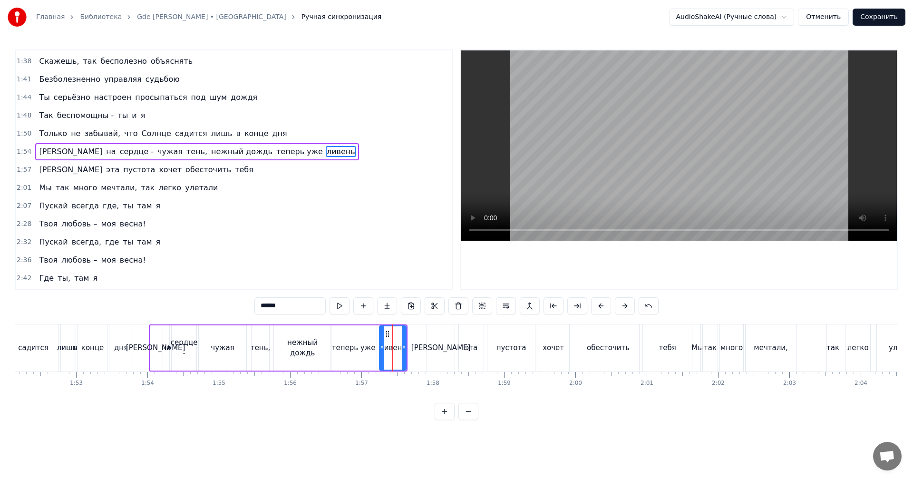
scroll to position [179, 0]
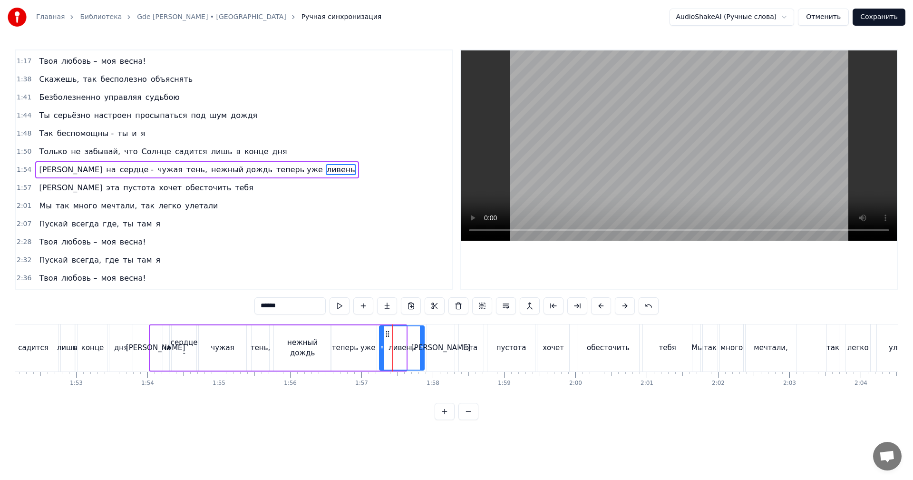
drag, startPoint x: 404, startPoint y: 340, endPoint x: 418, endPoint y: 335, distance: 15.0
click at [423, 334] on div at bounding box center [422, 347] width 4 height 43
click at [365, 339] on div "теперь уже" at bounding box center [354, 347] width 46 height 45
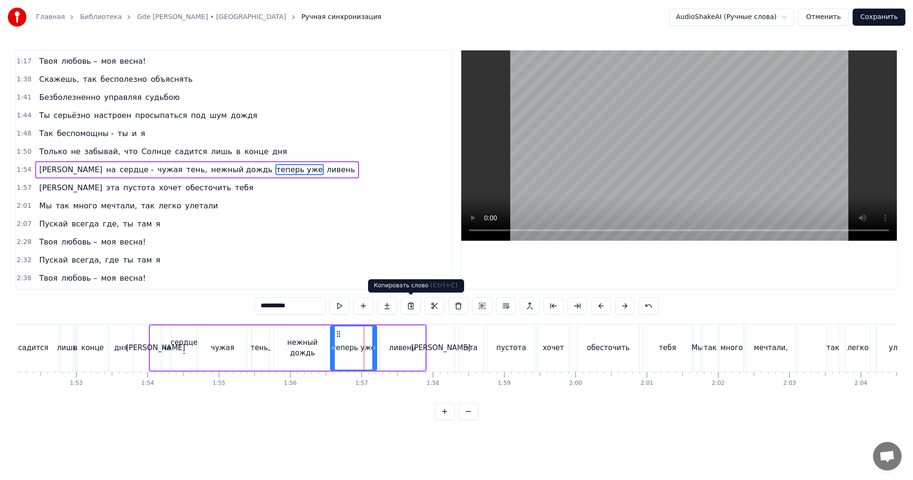
click at [660, 165] on video at bounding box center [679, 145] width 436 height 190
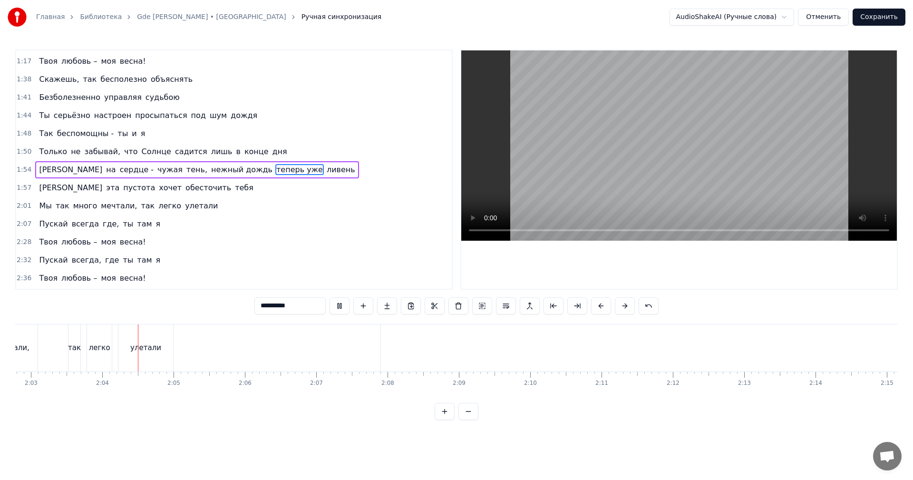
scroll to position [0, 8790]
click at [603, 198] on video at bounding box center [679, 145] width 436 height 190
drag, startPoint x: 477, startPoint y: 346, endPoint x: 435, endPoint y: 348, distance: 41.9
type input "******"
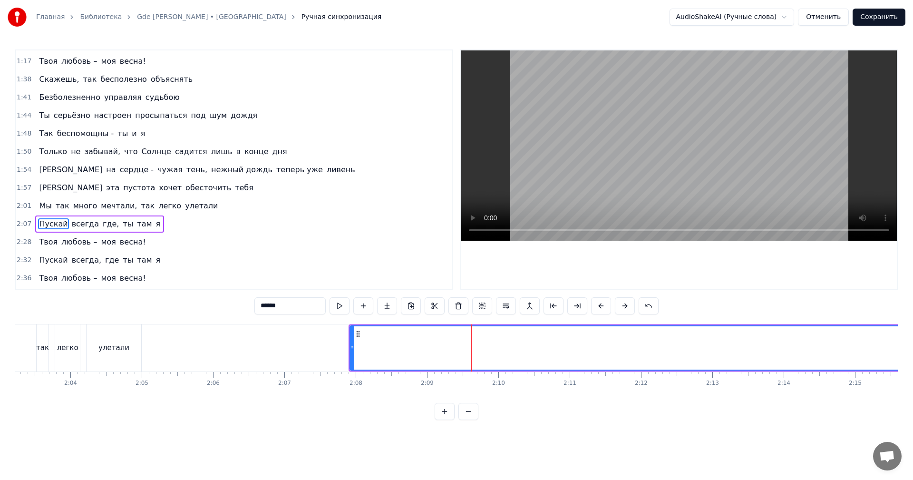
scroll to position [233, 0]
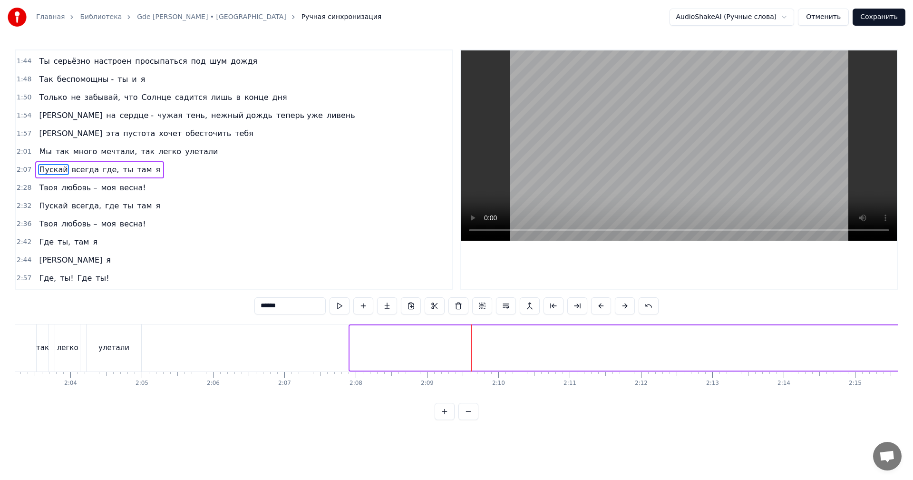
drag, startPoint x: 351, startPoint y: 352, endPoint x: 901, endPoint y: 333, distance: 550.1
click at [913, 333] on div "Главная Библиотека Gde [PERSON_NAME] • Nyusha Ручная синхронизация AudioShakeAI…" at bounding box center [456, 210] width 913 height 420
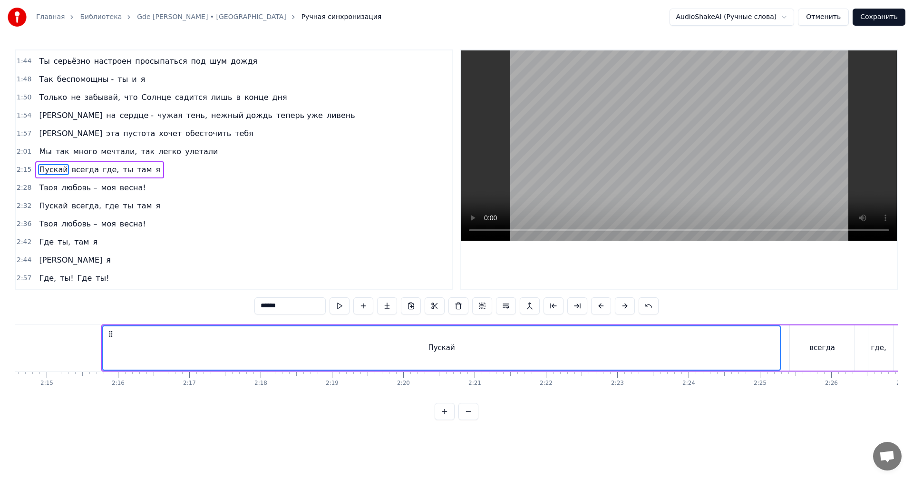
scroll to position [0, 9504]
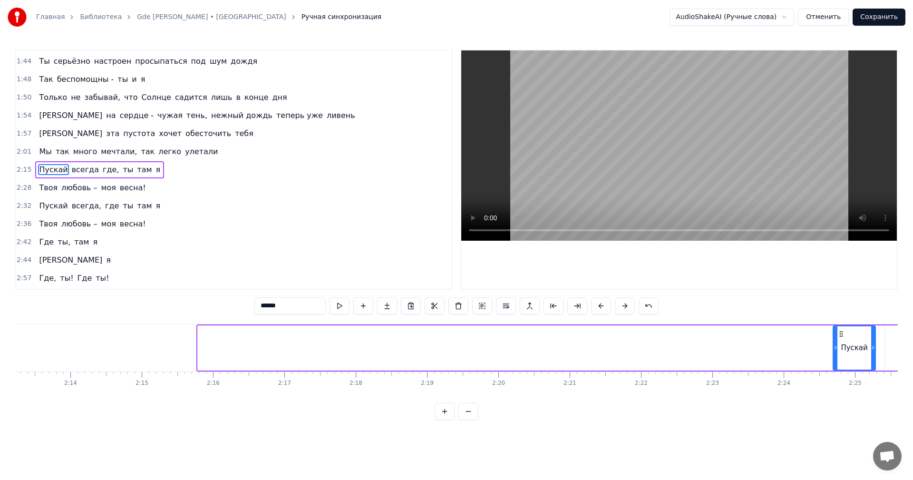
drag, startPoint x: 201, startPoint y: 350, endPoint x: 833, endPoint y: 327, distance: 632.4
click at [836, 327] on div at bounding box center [836, 347] width 4 height 43
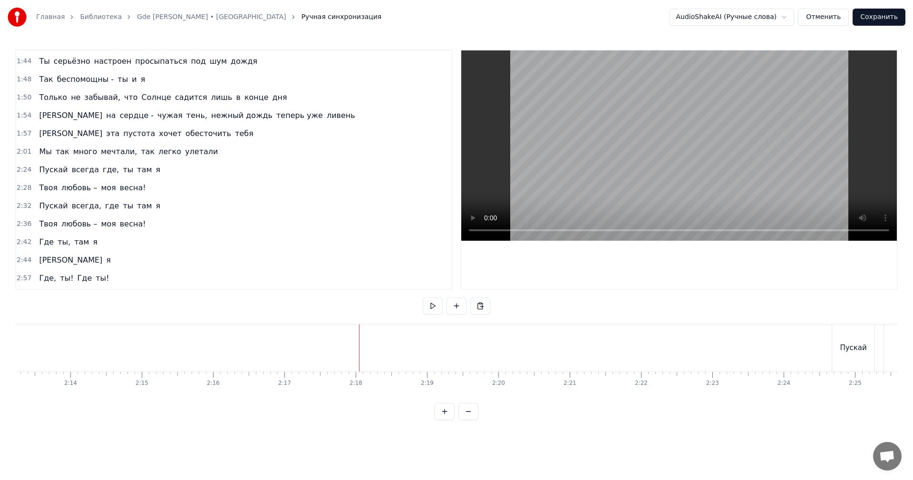
click at [582, 157] on video at bounding box center [679, 145] width 436 height 190
click at [672, 160] on video at bounding box center [679, 145] width 436 height 190
click at [809, 132] on video at bounding box center [679, 145] width 436 height 190
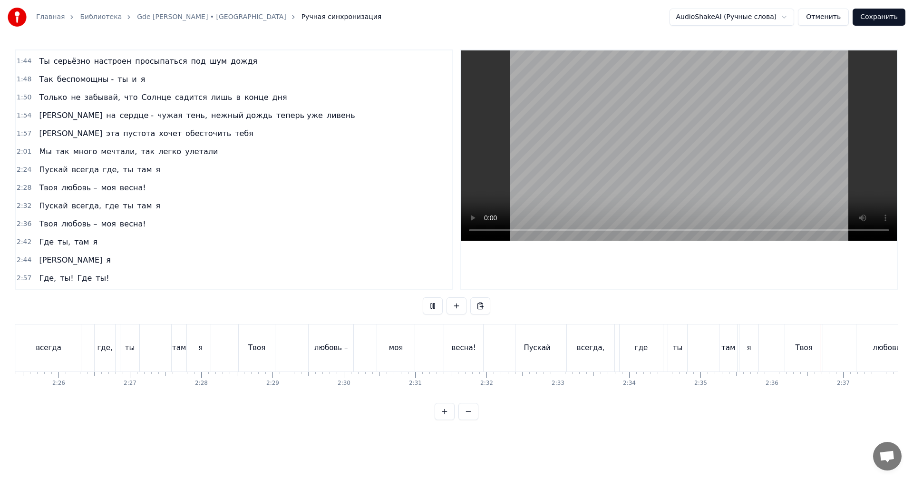
click at [731, 112] on video at bounding box center [679, 145] width 436 height 190
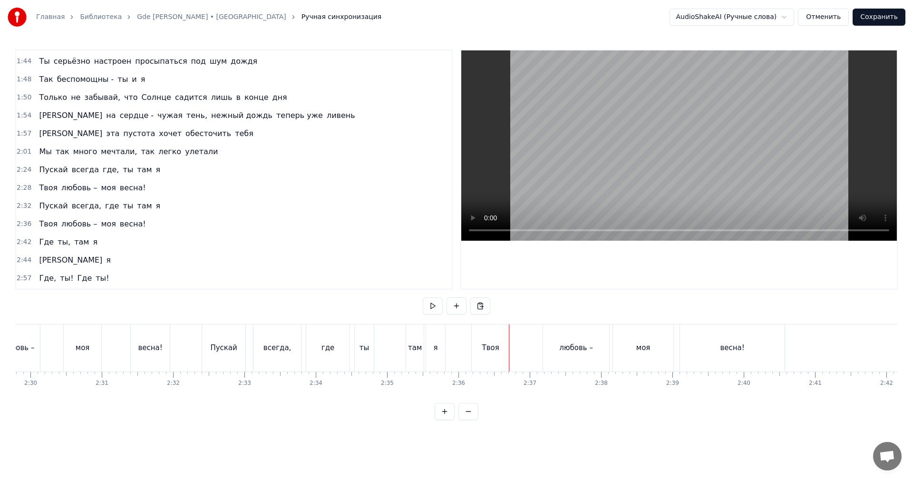
scroll to position [0, 10399]
click at [555, 340] on div "всегда," at bounding box center [563, 347] width 48 height 47
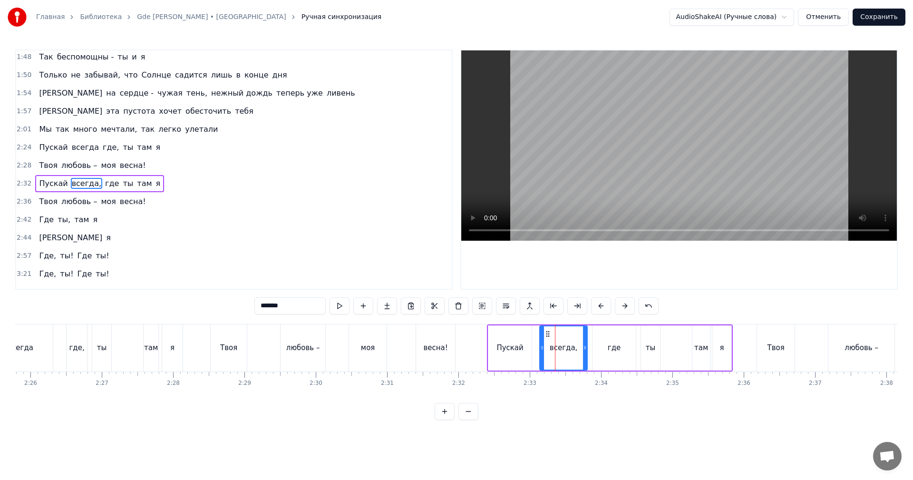
scroll to position [269, 0]
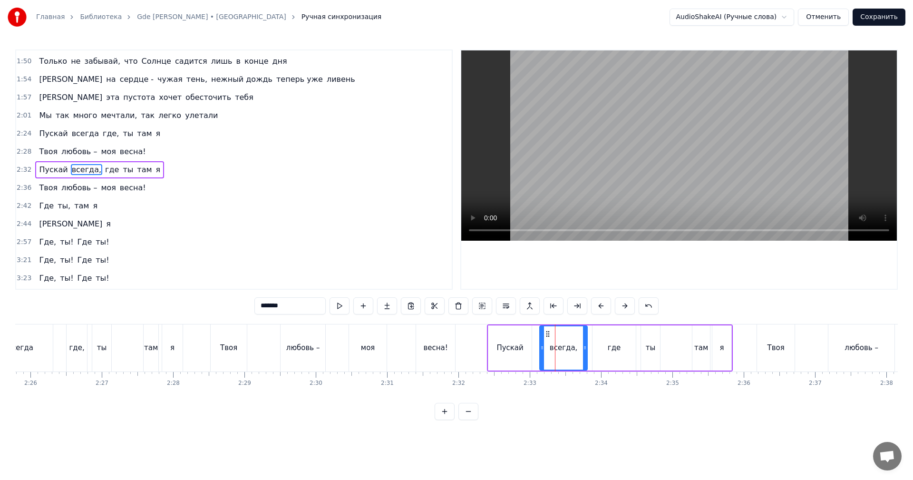
click at [681, 121] on video at bounding box center [679, 145] width 436 height 190
drag, startPoint x: 681, startPoint y: 127, endPoint x: 681, endPoint y: 133, distance: 5.2
click at [681, 129] on video at bounding box center [679, 145] width 436 height 190
click at [608, 352] on div "где" at bounding box center [614, 347] width 43 height 45
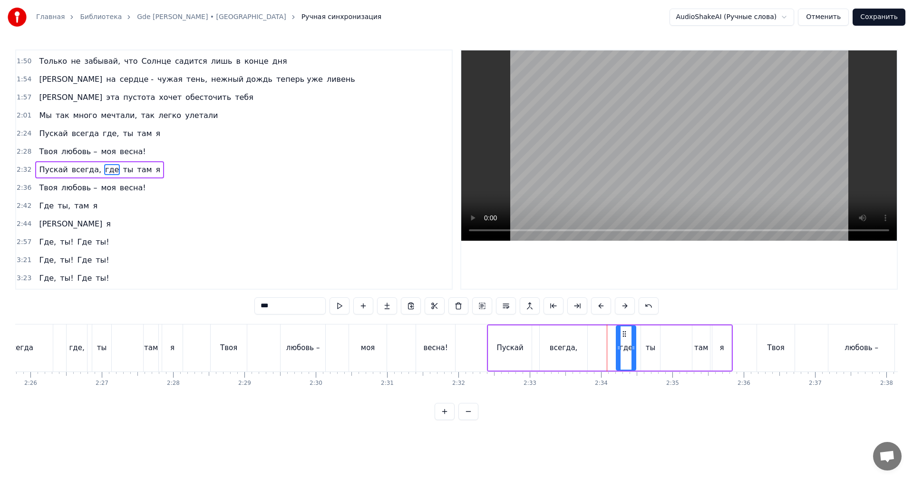
drag, startPoint x: 596, startPoint y: 350, endPoint x: 619, endPoint y: 348, distance: 23.0
click at [619, 348] on icon at bounding box center [619, 348] width 4 height 8
drag, startPoint x: 561, startPoint y: 346, endPoint x: 626, endPoint y: 269, distance: 101.3
click at [562, 345] on div "всегда," at bounding box center [564, 347] width 28 height 11
type input "*******"
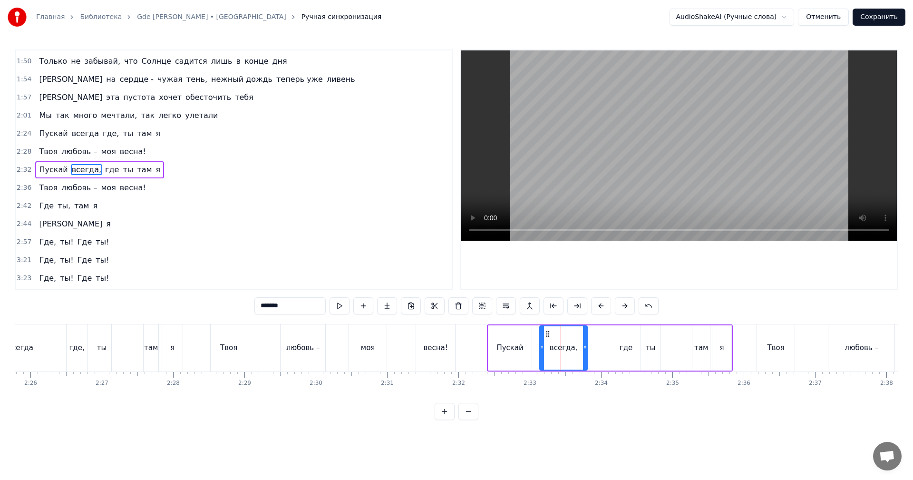
click at [707, 173] on video at bounding box center [679, 145] width 436 height 190
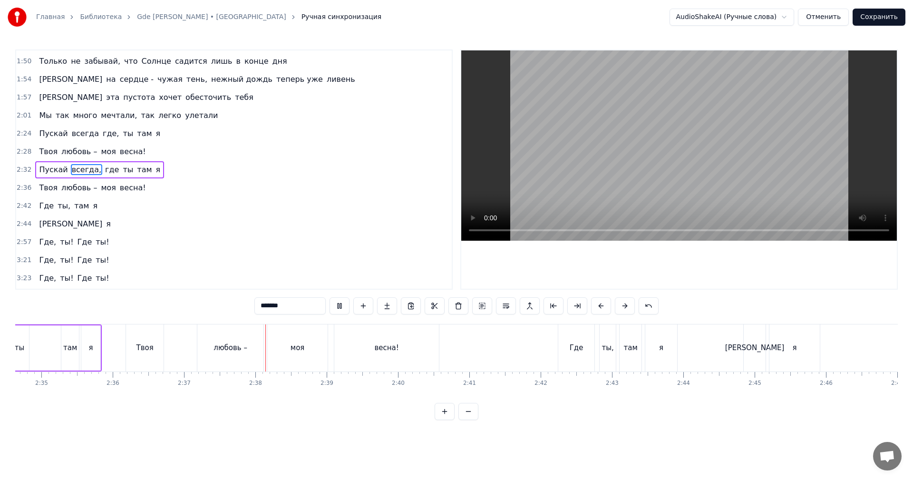
scroll to position [0, 11197]
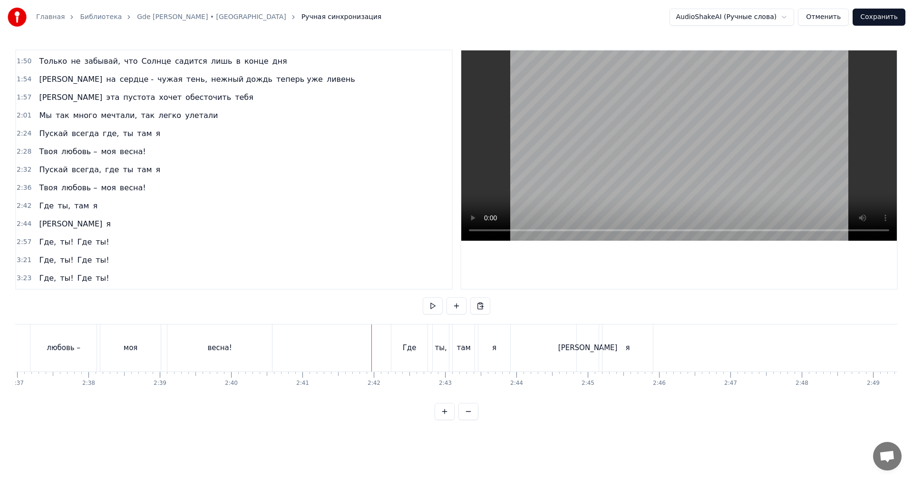
click at [674, 152] on video at bounding box center [679, 145] width 436 height 190
click at [637, 154] on video at bounding box center [679, 145] width 436 height 190
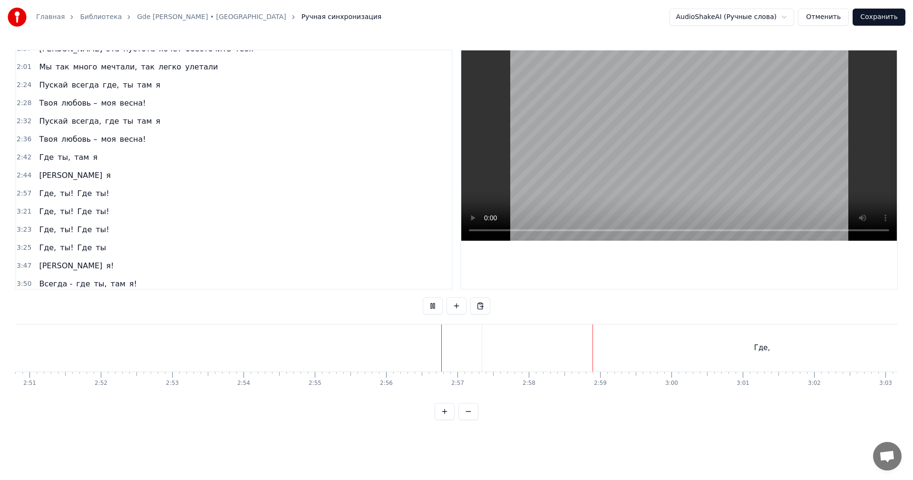
scroll to position [358, 0]
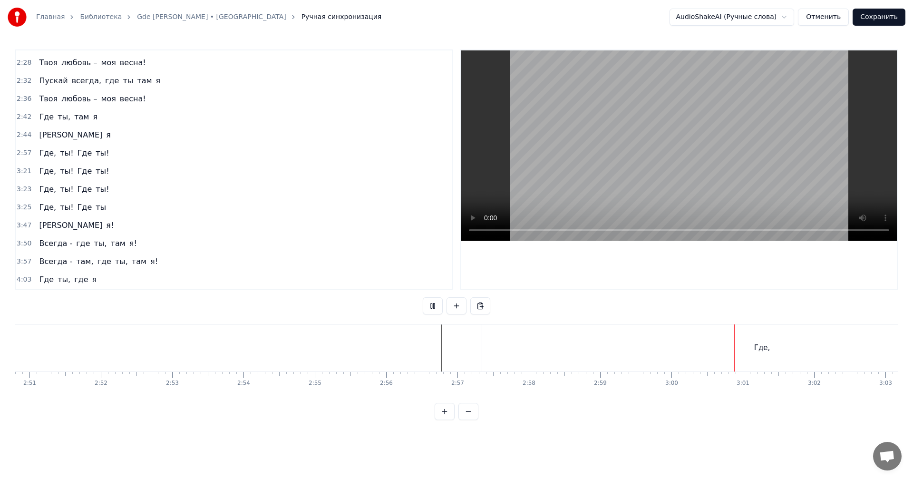
click at [660, 134] on video at bounding box center [679, 145] width 436 height 190
click at [575, 175] on video at bounding box center [679, 145] width 436 height 190
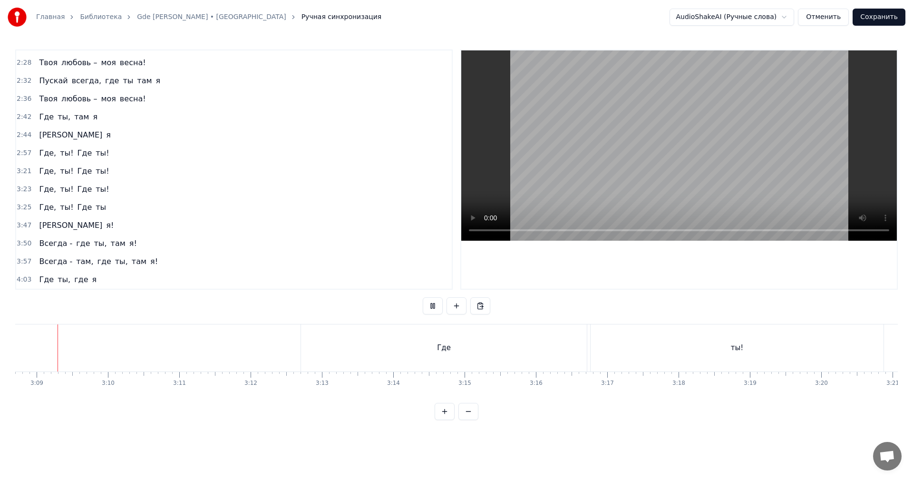
click at [759, 339] on div "ты!" at bounding box center [737, 347] width 293 height 47
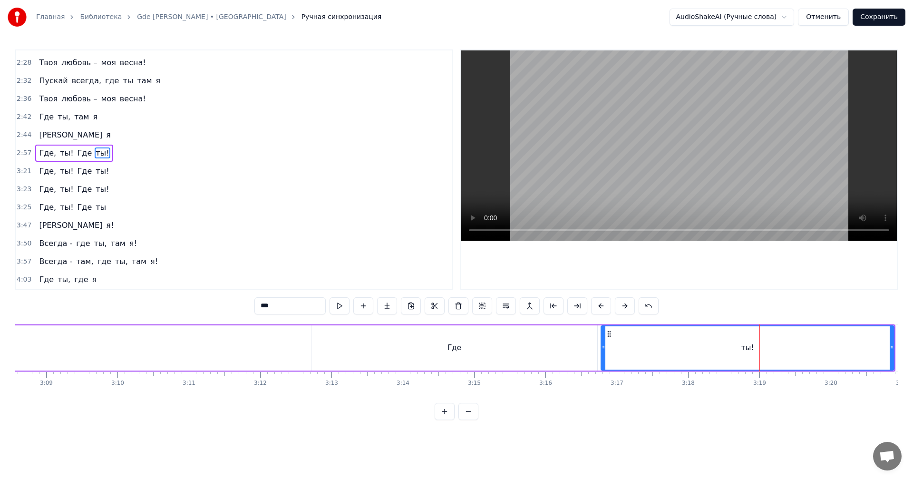
scroll to position [341, 0]
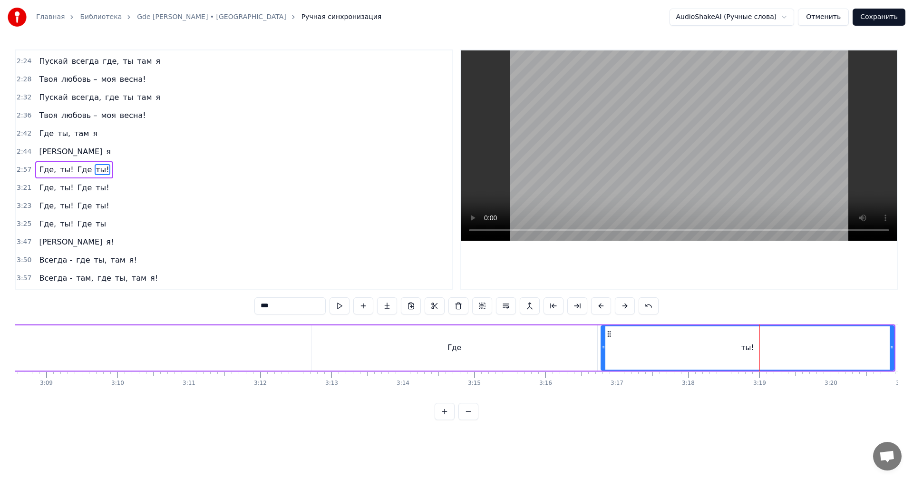
click at [728, 187] on video at bounding box center [679, 145] width 436 height 190
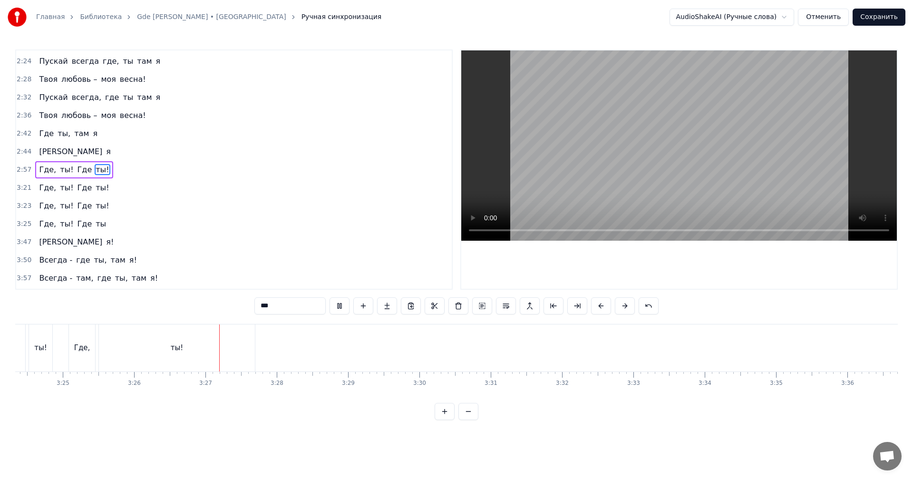
scroll to position [0, 14592]
drag, startPoint x: 784, startPoint y: 334, endPoint x: 783, endPoint y: 309, distance: 25.2
click at [785, 334] on div "Где, ты! Где ты" at bounding box center [837, 347] width 1571 height 47
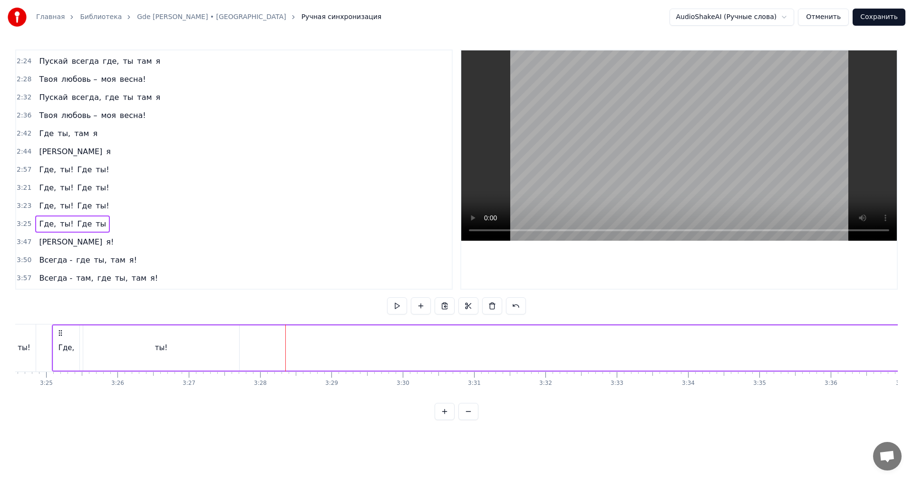
drag, startPoint x: 734, startPoint y: 159, endPoint x: 751, endPoint y: 194, distance: 38.9
click at [735, 158] on video at bounding box center [679, 145] width 436 height 190
click at [824, 340] on div "Где, ты! Где ты" at bounding box center [519, 347] width 1571 height 47
drag, startPoint x: 842, startPoint y: 346, endPoint x: 738, endPoint y: 335, distance: 104.7
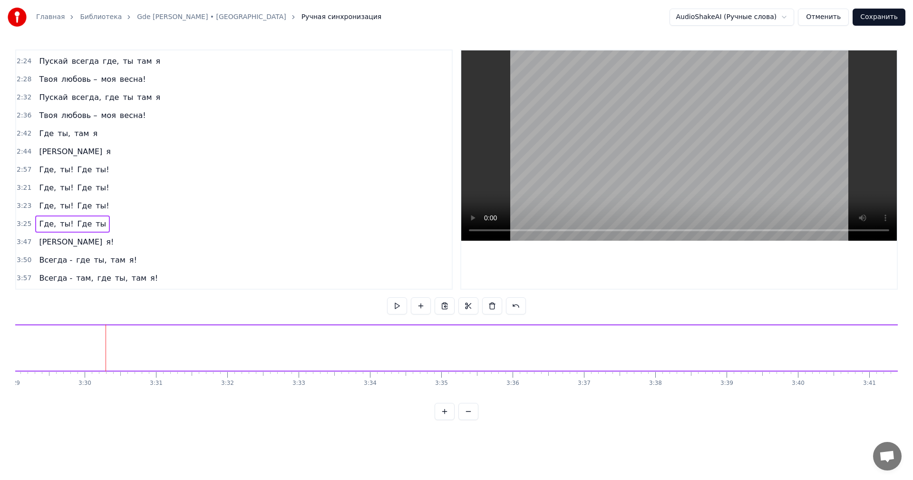
click at [842, 345] on div "Где, ты! Где ты" at bounding box center [519, 347] width 1571 height 47
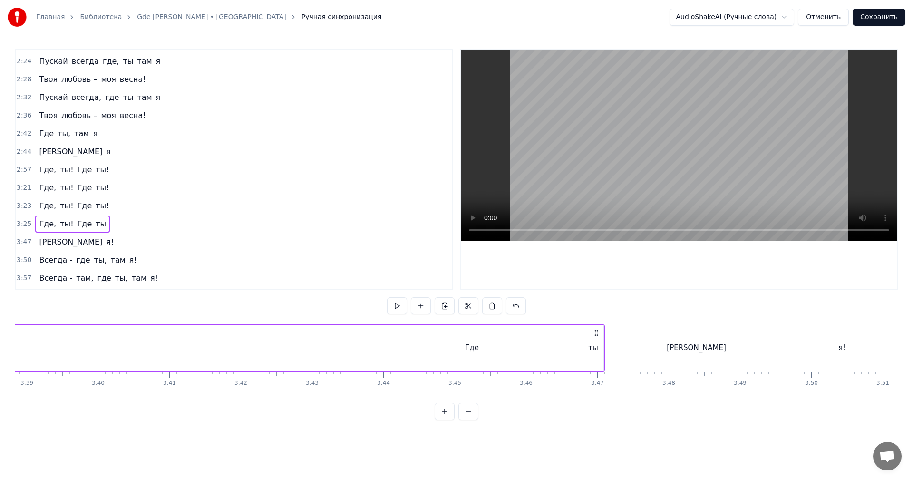
scroll to position [0, 15719]
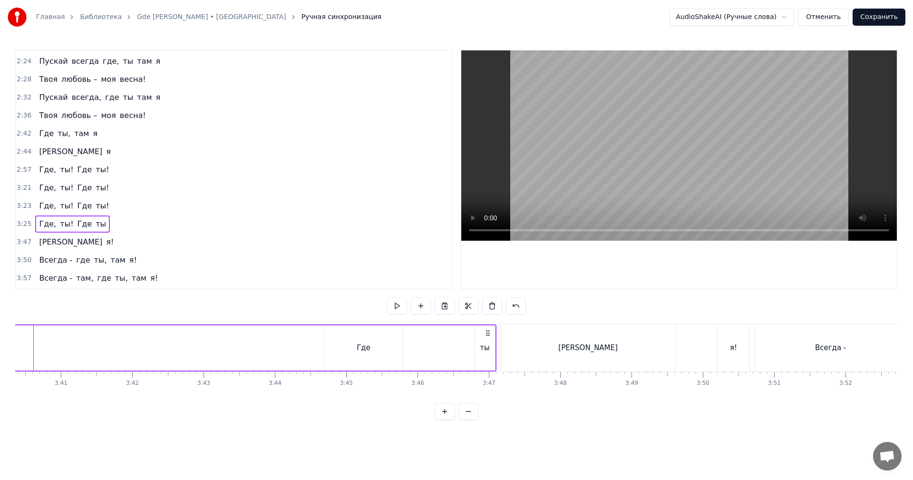
click at [596, 347] on div "[PERSON_NAME]" at bounding box center [588, 347] width 175 height 47
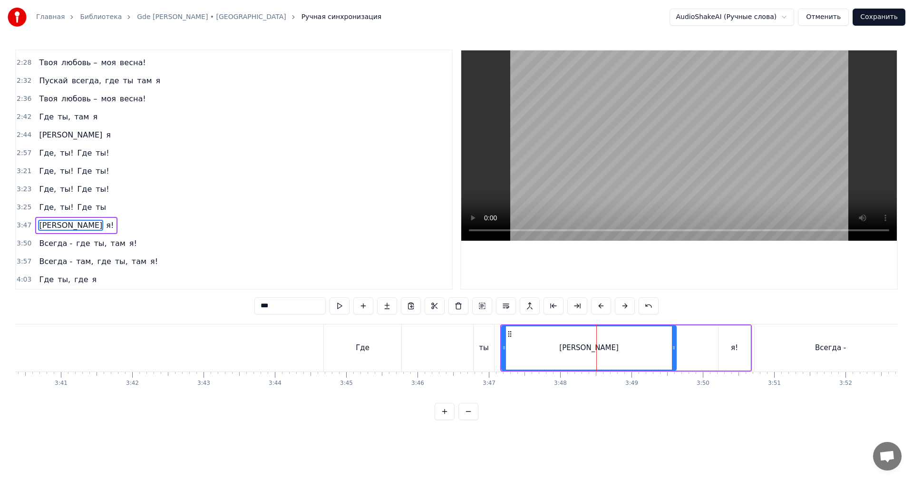
click at [686, 143] on video at bounding box center [679, 145] width 436 height 190
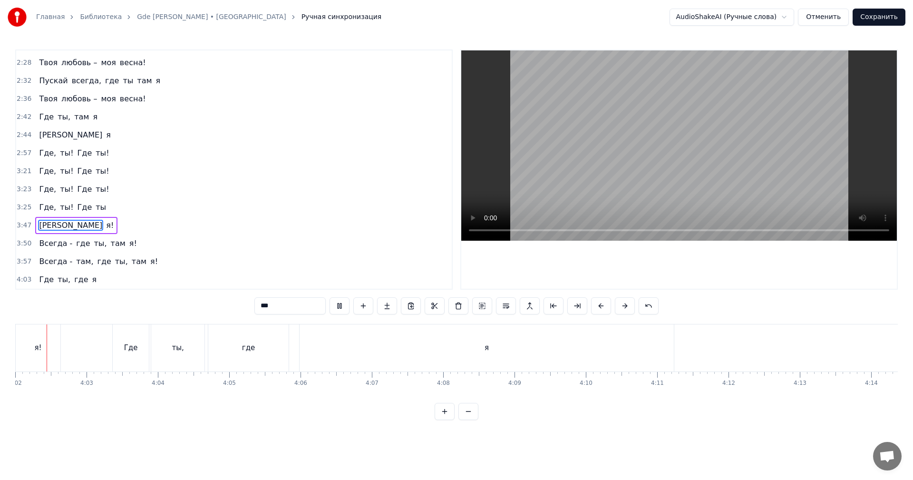
scroll to position [0, 17234]
click at [633, 167] on video at bounding box center [679, 145] width 436 height 190
click at [12, 102] on div "Главная Библиотека Gde [PERSON_NAME] • Nyusha Ручная синхронизация AudioShakeAI…" at bounding box center [456, 210] width 913 height 420
click at [18, 117] on span "2:42" at bounding box center [24, 117] width 15 height 10
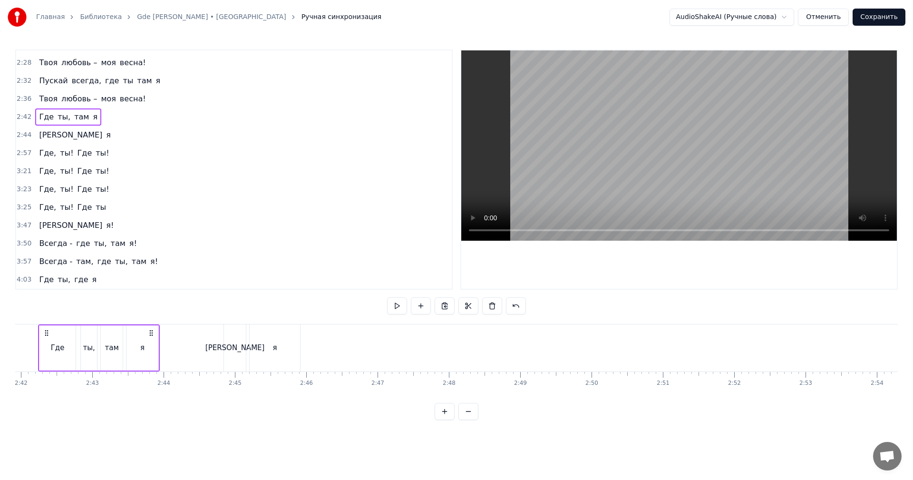
scroll to position [0, 11526]
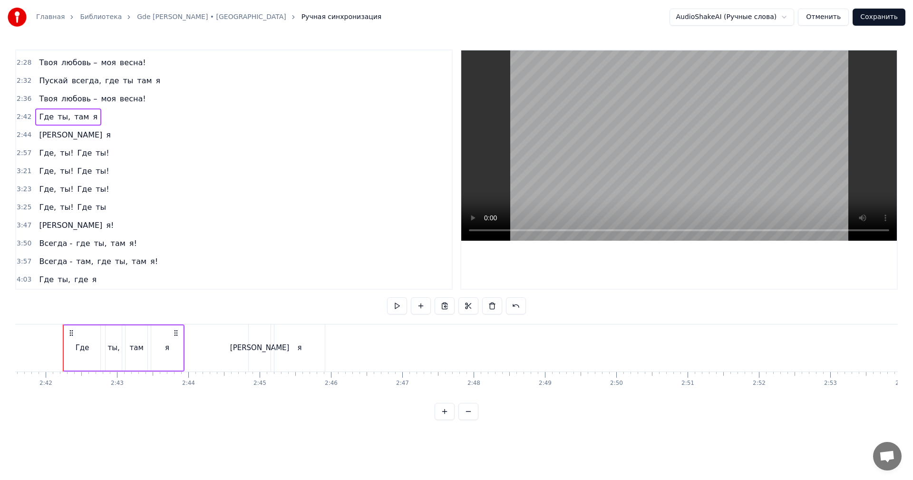
click at [699, 121] on video at bounding box center [679, 145] width 436 height 190
click at [698, 170] on video at bounding box center [679, 145] width 436 height 190
click at [15, 154] on div "0:35 Скажешь, я безнадёжно верю в то, что невозможно 0:39 Увлекаюсь тобою, и он…" at bounding box center [234, 169] width 438 height 240
click at [19, 153] on span "2:57" at bounding box center [24, 153] width 15 height 10
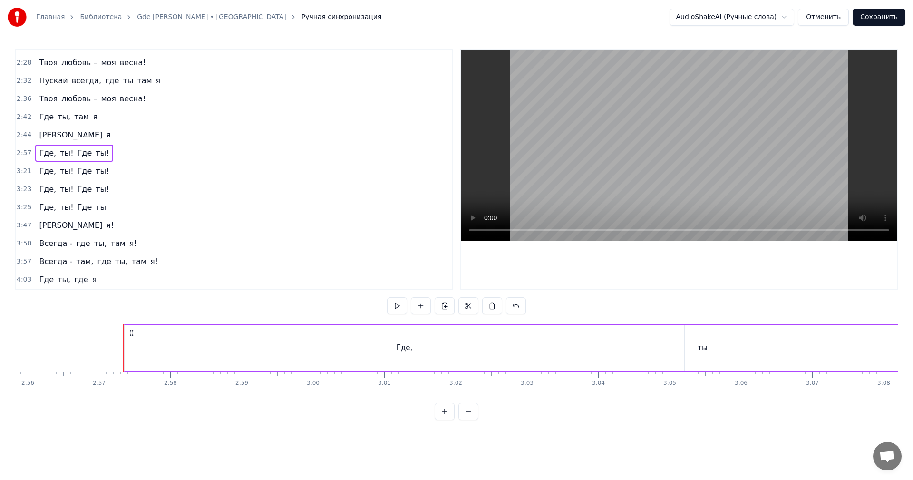
scroll to position [0, 12603]
click at [24, 173] on span "3:21" at bounding box center [24, 171] width 15 height 10
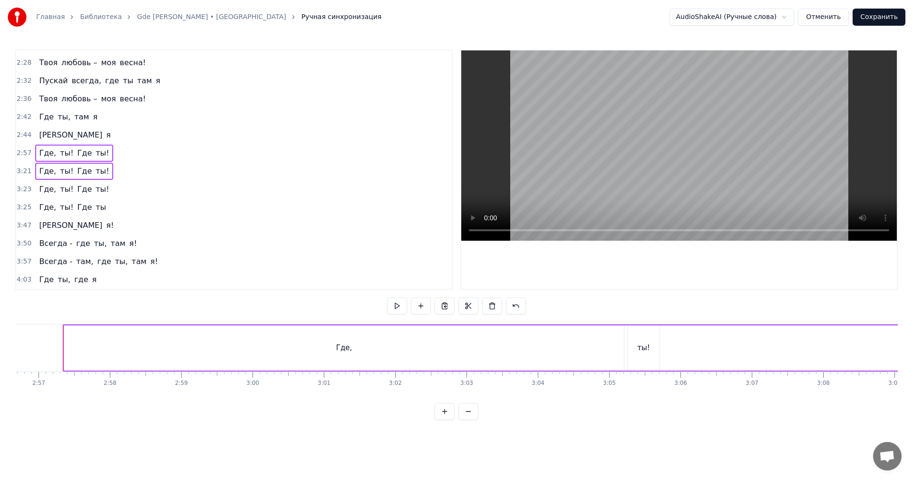
click at [24, 183] on div "3:23 Где, ты! Где ты!" at bounding box center [234, 189] width 436 height 18
click at [25, 209] on span "3:25" at bounding box center [24, 208] width 15 height 10
drag, startPoint x: 22, startPoint y: 225, endPoint x: 23, endPoint y: 254, distance: 28.5
click at [23, 254] on div "0:35 Скажешь, я безнадёжно верю в то, что невозможно 0:39 Увлекаюсь тобою, и он…" at bounding box center [234, 169] width 438 height 240
drag, startPoint x: 19, startPoint y: 227, endPoint x: 20, endPoint y: 238, distance: 10.9
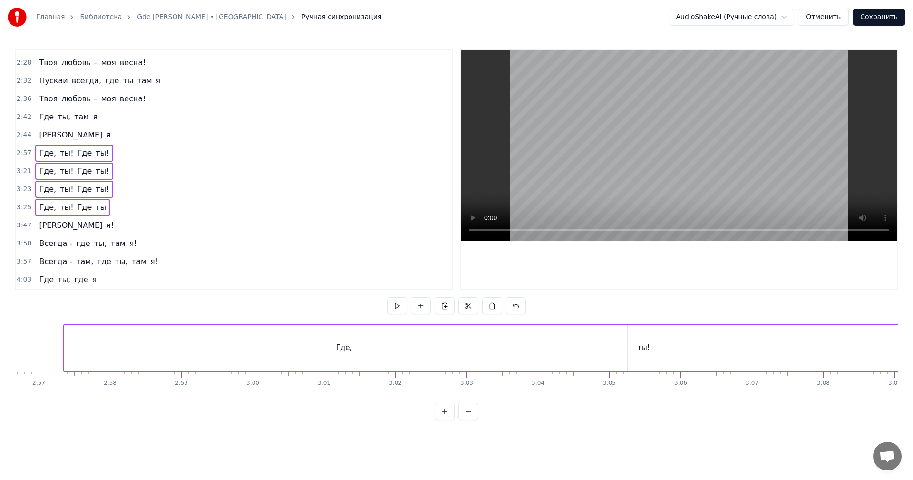
click at [19, 229] on span "3:47" at bounding box center [24, 226] width 15 height 10
click at [22, 246] on span "3:50" at bounding box center [24, 244] width 15 height 10
drag, startPoint x: 24, startPoint y: 262, endPoint x: 26, endPoint y: 278, distance: 16.8
click at [23, 264] on span "3:57" at bounding box center [24, 262] width 15 height 10
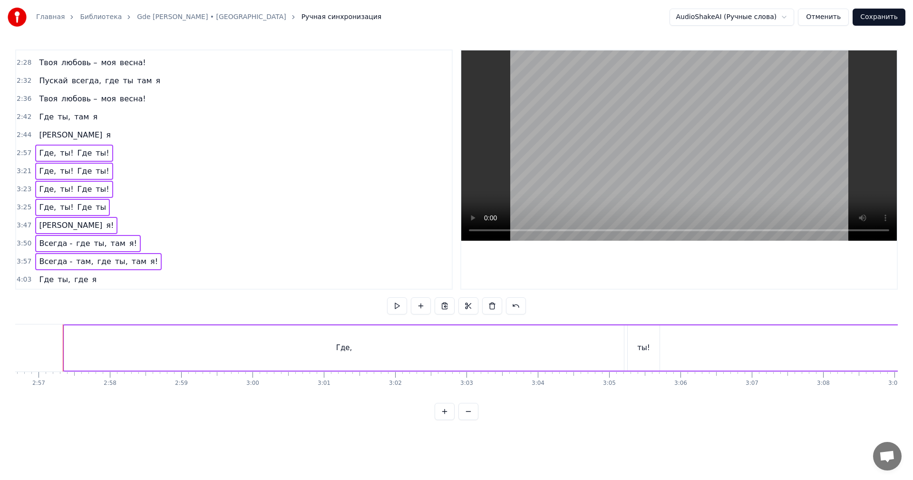
click at [25, 281] on span "4:03" at bounding box center [24, 280] width 15 height 10
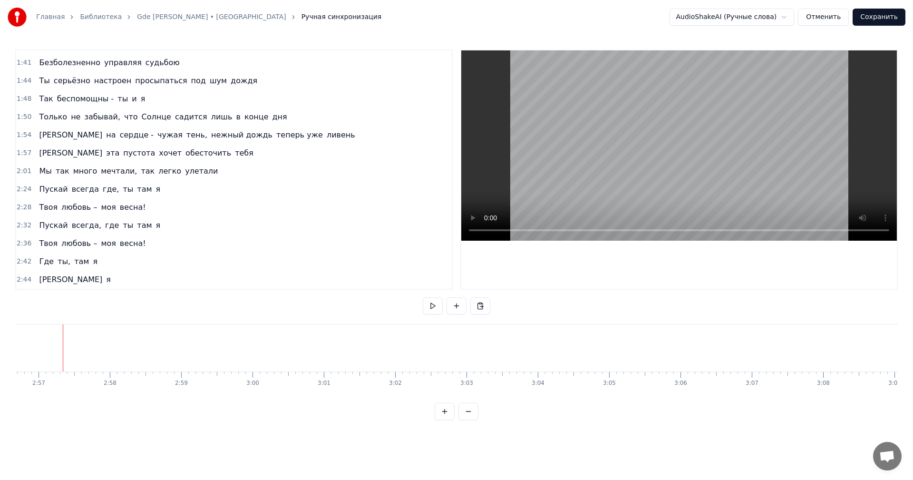
click at [890, 18] on button "Сохранить" at bounding box center [879, 17] width 53 height 17
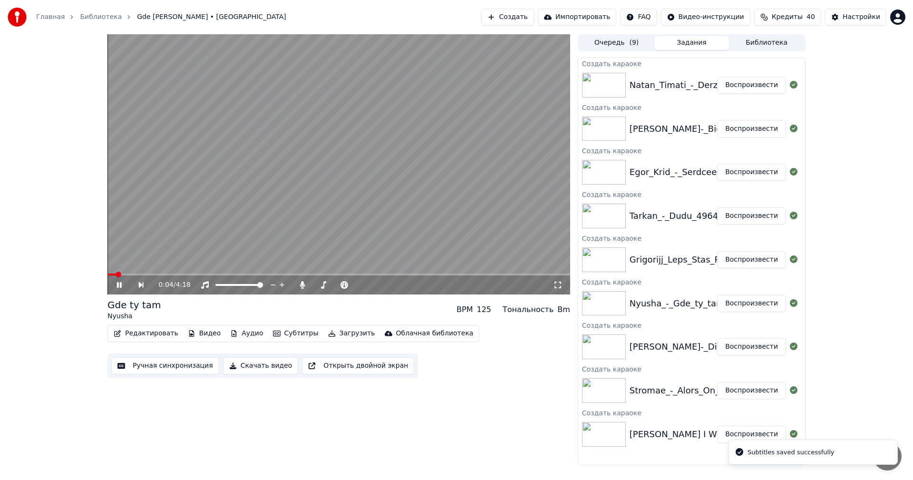
click at [752, 260] on button "Воспроизвести" at bounding box center [751, 259] width 69 height 17
click at [135, 367] on button "Ручная синхронизация" at bounding box center [165, 365] width 108 height 17
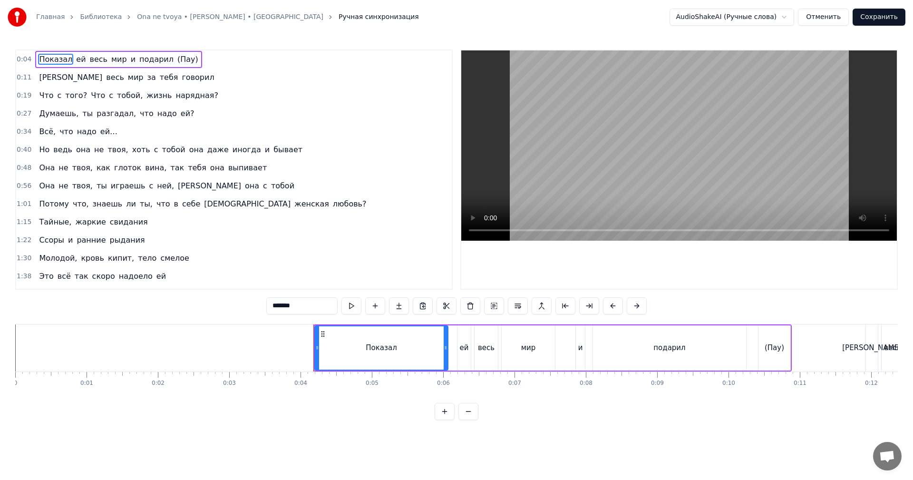
click at [575, 156] on video at bounding box center [679, 145] width 436 height 190
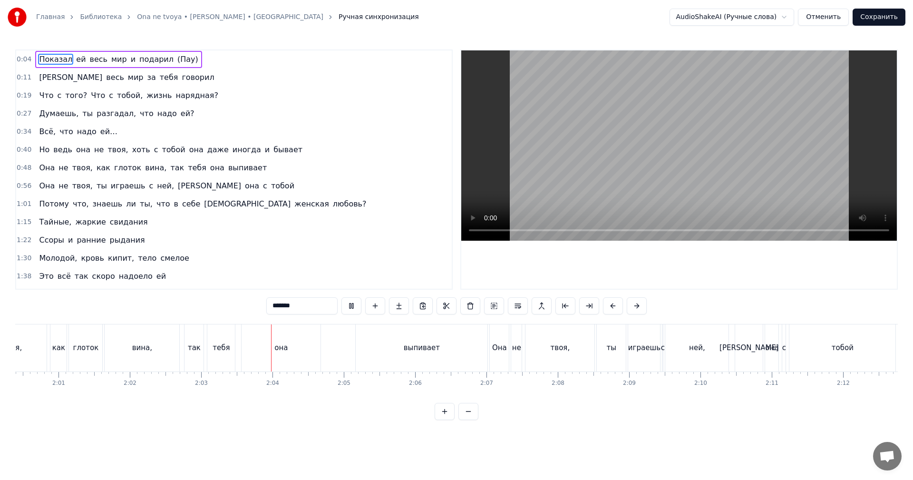
scroll to position [0, 8753]
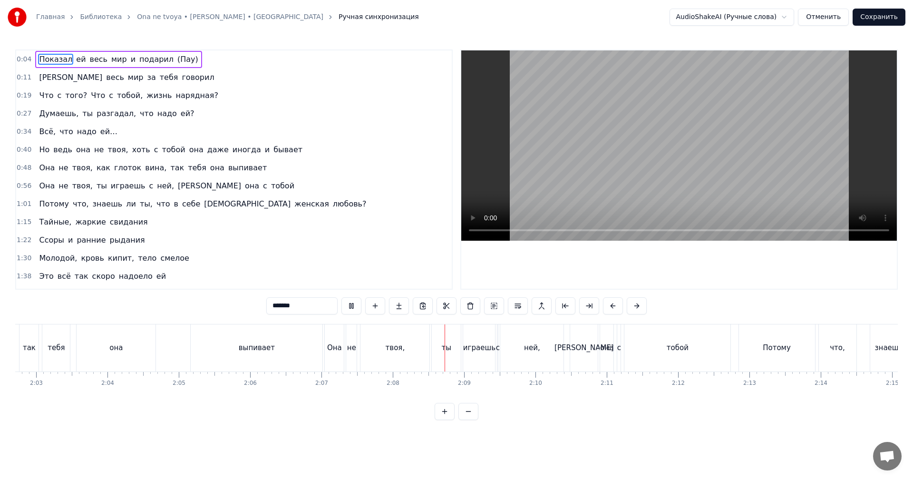
click at [753, 159] on video at bounding box center [679, 145] width 436 height 190
click at [321, 338] on div "выпивает" at bounding box center [257, 347] width 132 height 47
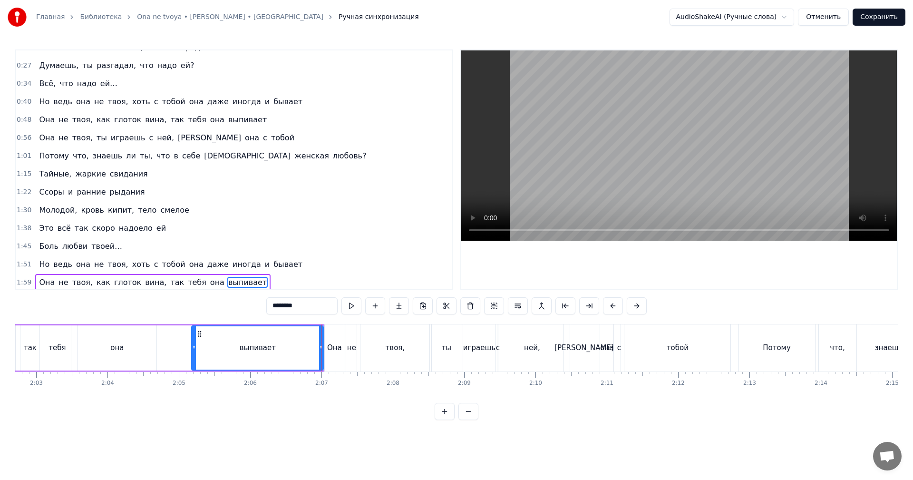
scroll to position [161, 0]
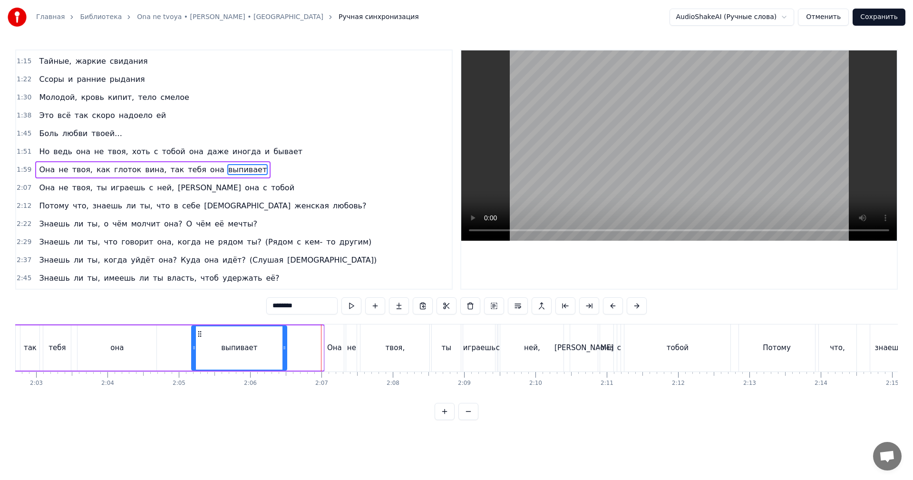
drag, startPoint x: 322, startPoint y: 340, endPoint x: 289, endPoint y: 344, distance: 33.5
click at [286, 345] on div at bounding box center [284, 347] width 4 height 43
click at [337, 338] on div "Она" at bounding box center [334, 347] width 19 height 47
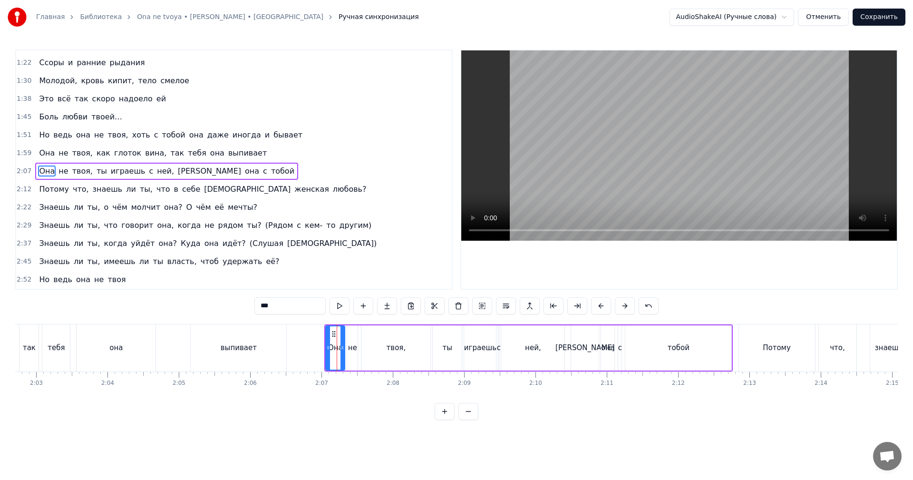
scroll to position [179, 0]
drag, startPoint x: 328, startPoint y: 341, endPoint x: 294, endPoint y: 349, distance: 34.1
click at [294, 349] on div at bounding box center [295, 347] width 4 height 43
click at [232, 350] on div "выпивает" at bounding box center [239, 347] width 36 height 11
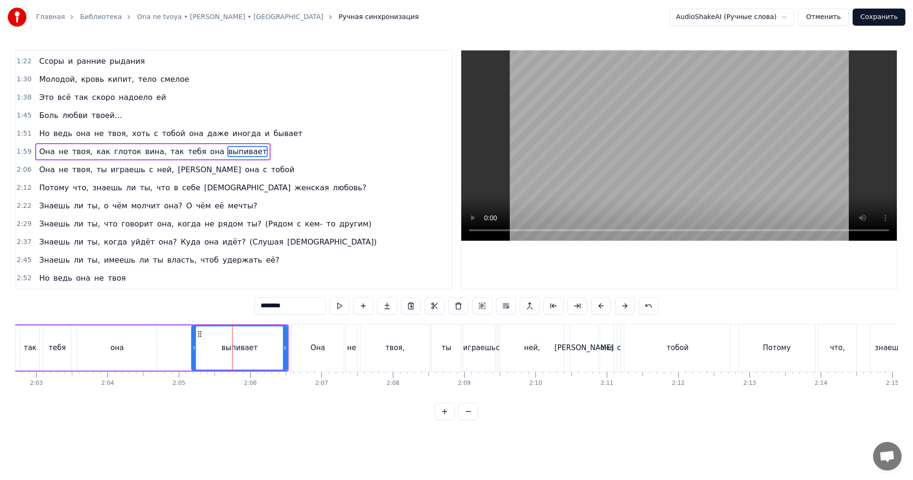
scroll to position [161, 0]
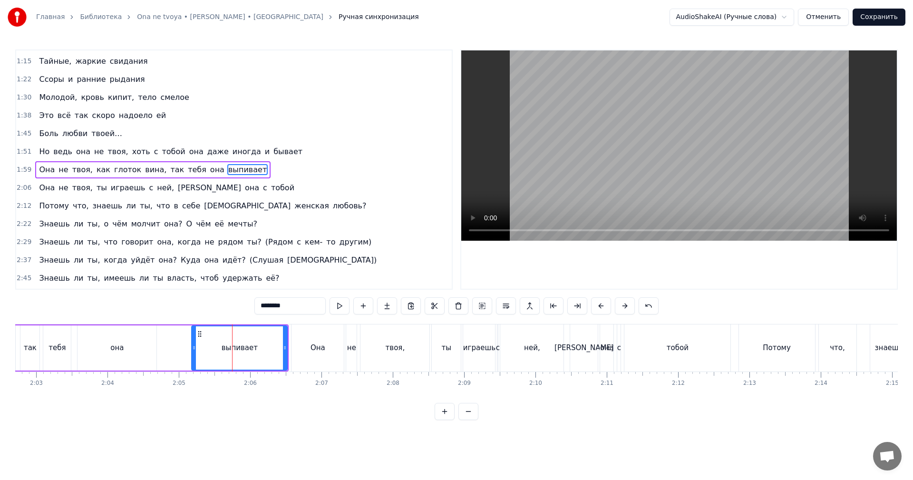
click at [624, 172] on video at bounding box center [679, 145] width 436 height 190
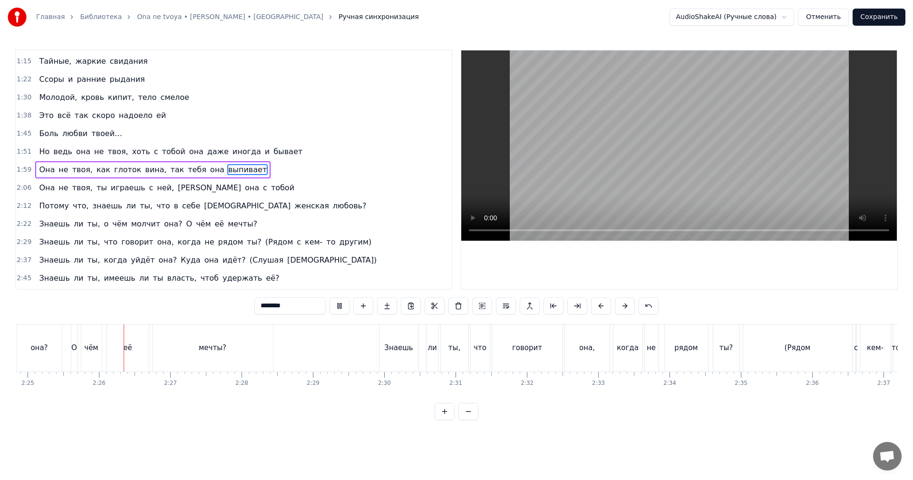
scroll to position [0, 10339]
click at [626, 159] on video at bounding box center [679, 145] width 436 height 190
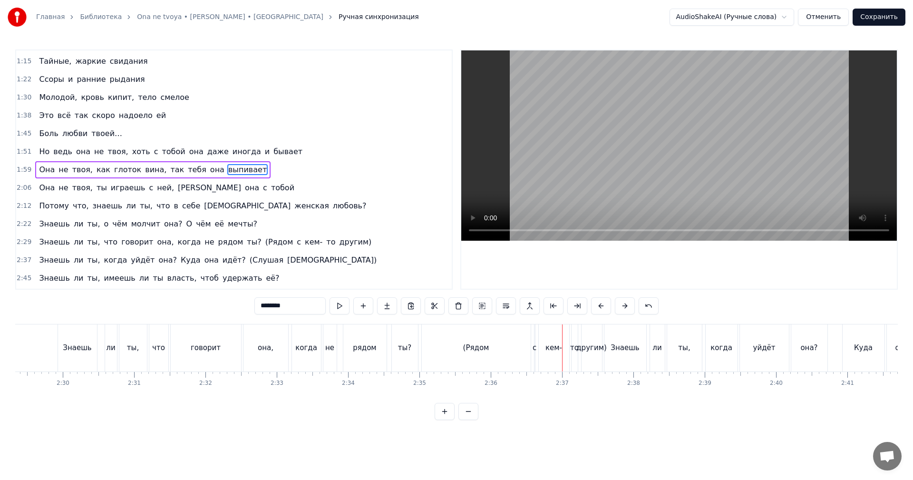
scroll to position [0, 10421]
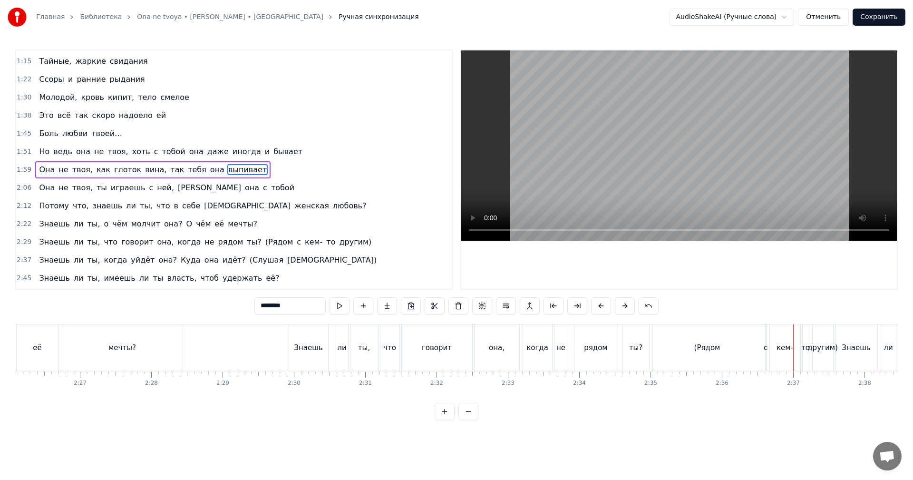
drag, startPoint x: 688, startPoint y: 345, endPoint x: 666, endPoint y: 347, distance: 21.4
click at [687, 345] on div "(Рядом" at bounding box center [707, 347] width 109 height 47
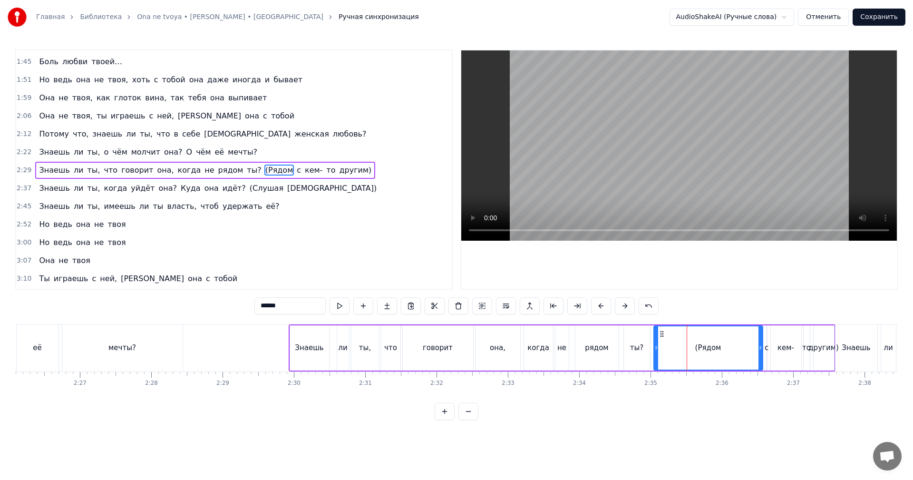
scroll to position [233, 0]
drag, startPoint x: 656, startPoint y: 350, endPoint x: 692, endPoint y: 345, distance: 37.0
click at [694, 345] on icon at bounding box center [695, 348] width 4 height 8
click at [643, 349] on div "ты?" at bounding box center [637, 347] width 26 height 45
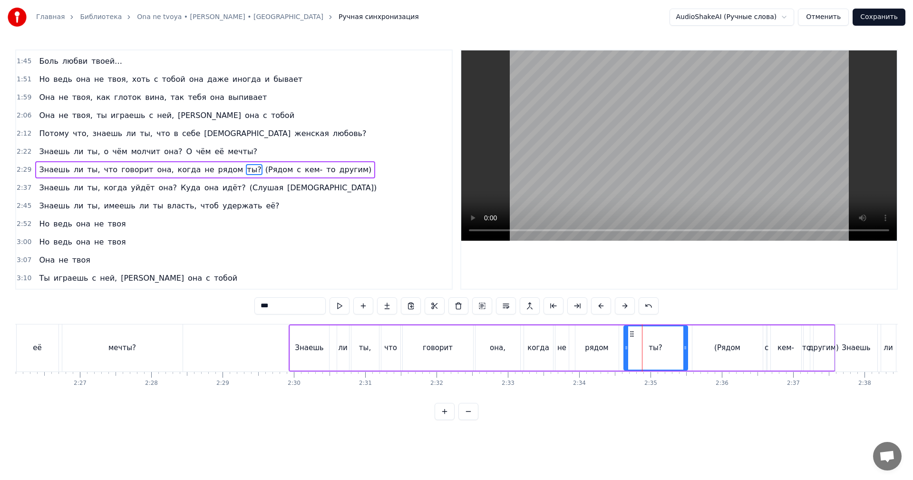
drag, startPoint x: 647, startPoint y: 346, endPoint x: 688, endPoint y: 344, distance: 40.5
click at [687, 344] on icon at bounding box center [685, 348] width 4 height 8
click at [597, 344] on div "рядом" at bounding box center [596, 347] width 23 height 11
type input "*****"
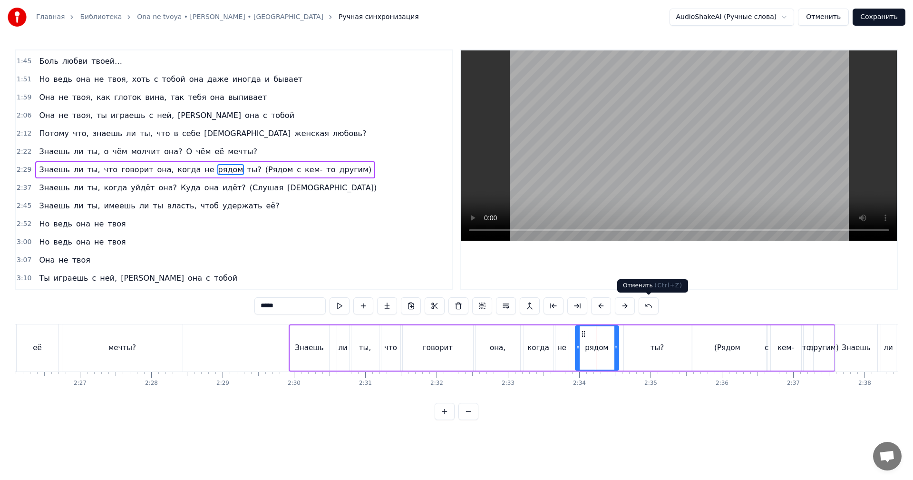
click at [732, 184] on video at bounding box center [679, 145] width 436 height 190
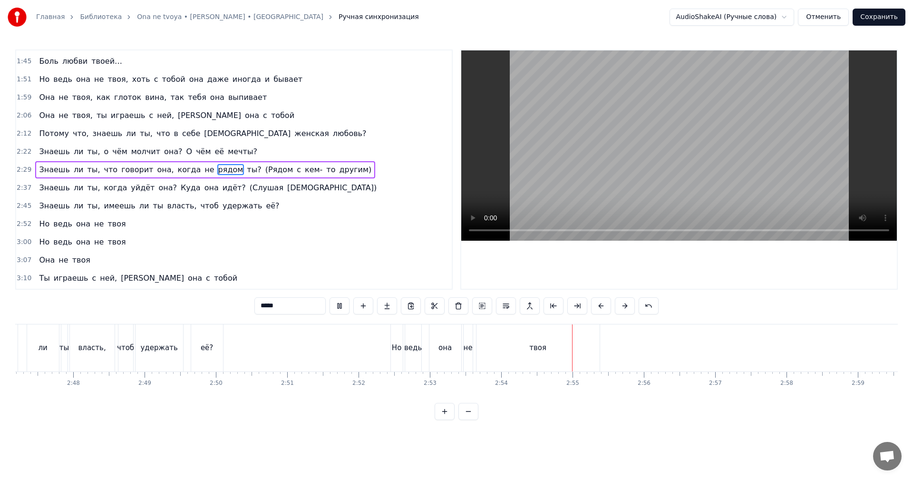
scroll to position [0, 12259]
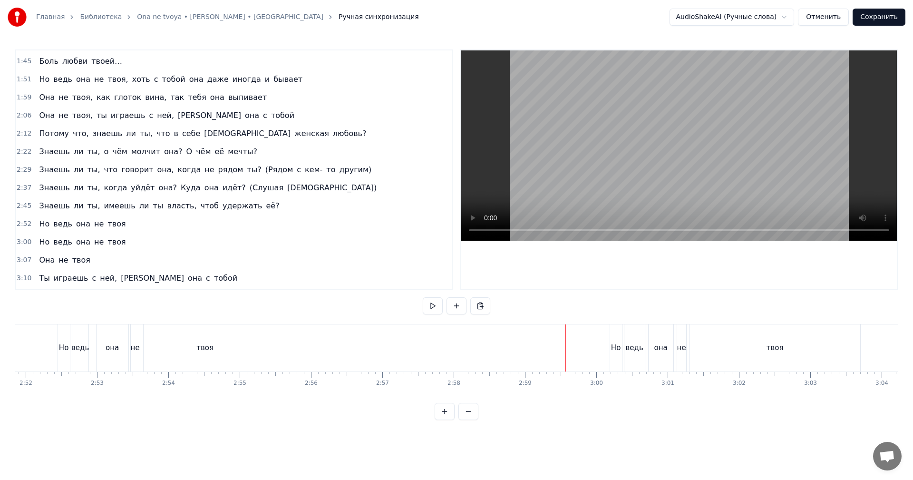
click at [693, 181] on video at bounding box center [679, 145] width 436 height 190
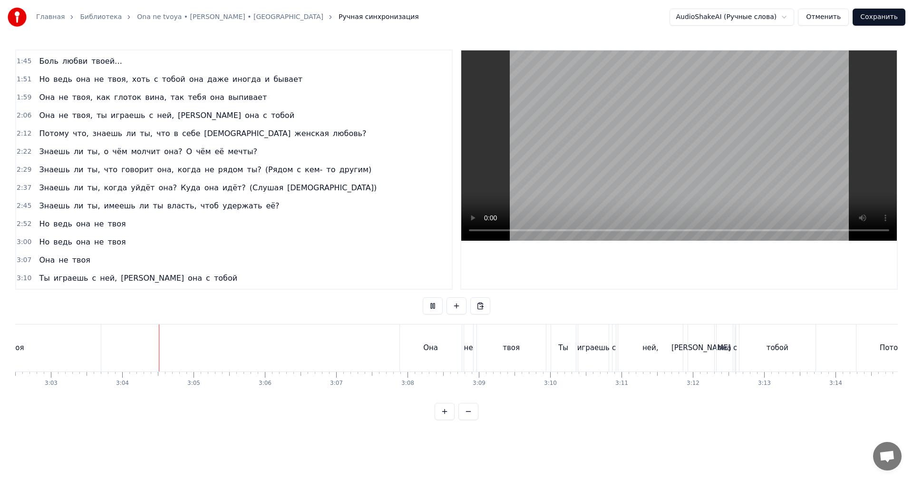
scroll to position [0, 13020]
click at [624, 152] on video at bounding box center [679, 145] width 436 height 190
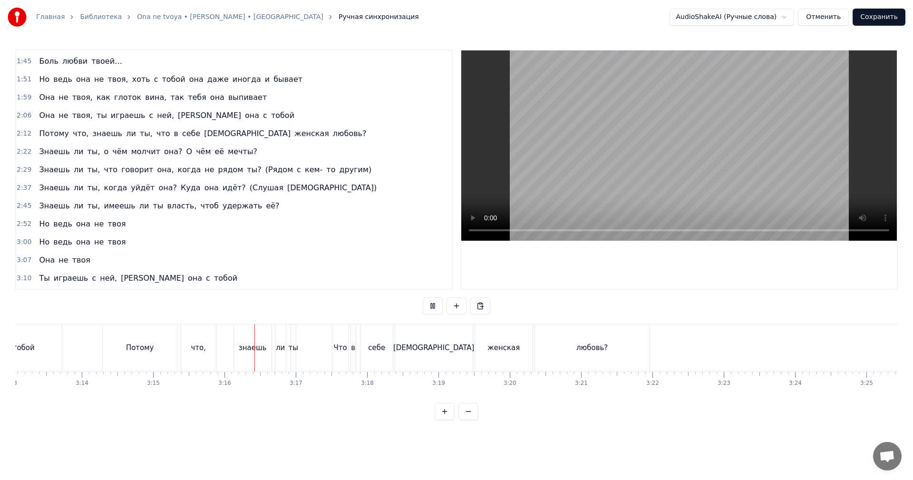
scroll to position [0, 13828]
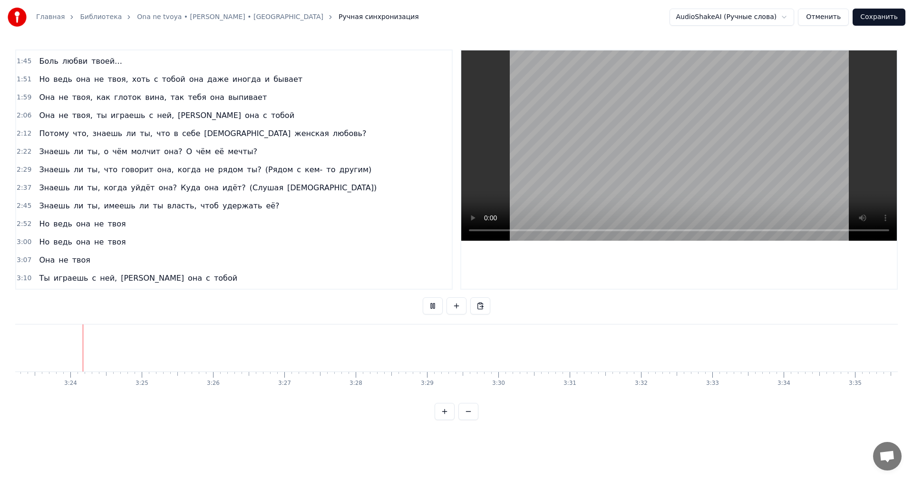
drag, startPoint x: 740, startPoint y: 143, endPoint x: 747, endPoint y: 152, distance: 10.6
click at [741, 143] on video at bounding box center [679, 145] width 436 height 190
click at [878, 11] on button "Сохранить" at bounding box center [879, 17] width 53 height 17
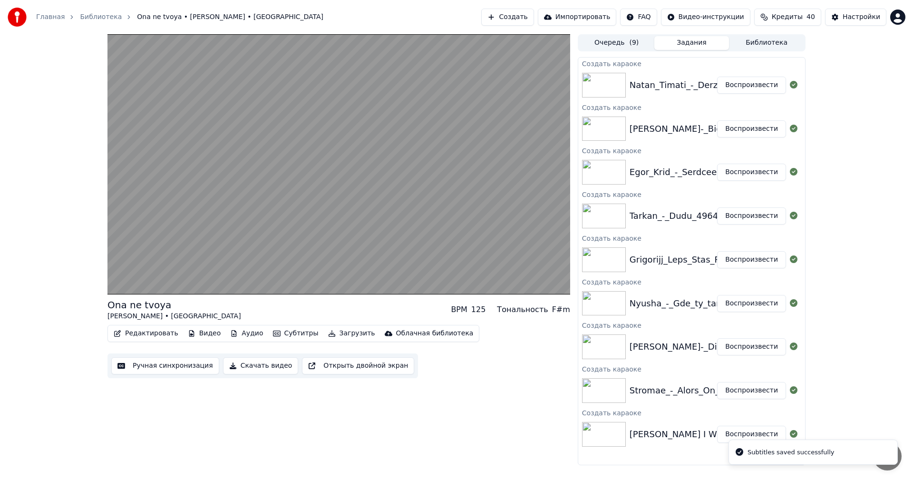
click at [746, 212] on button "Воспроизвести" at bounding box center [751, 215] width 69 height 17
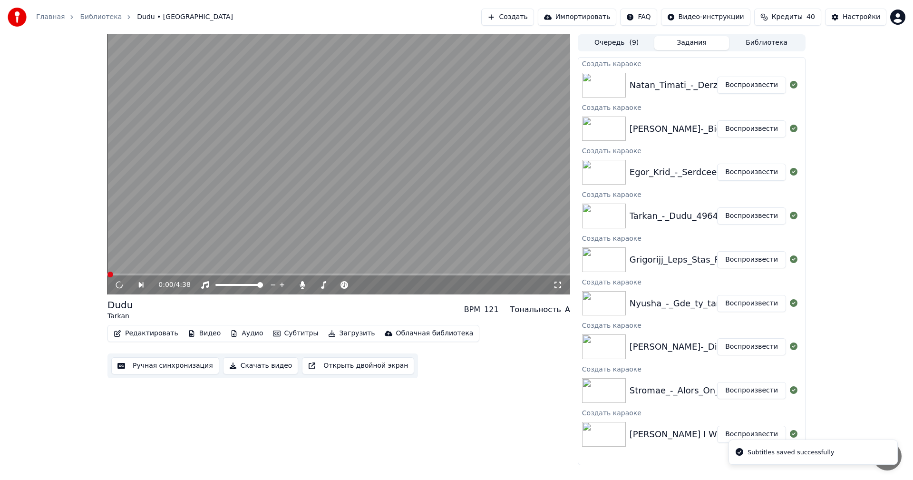
click at [166, 365] on button "Ручная синхронизация" at bounding box center [165, 365] width 108 height 17
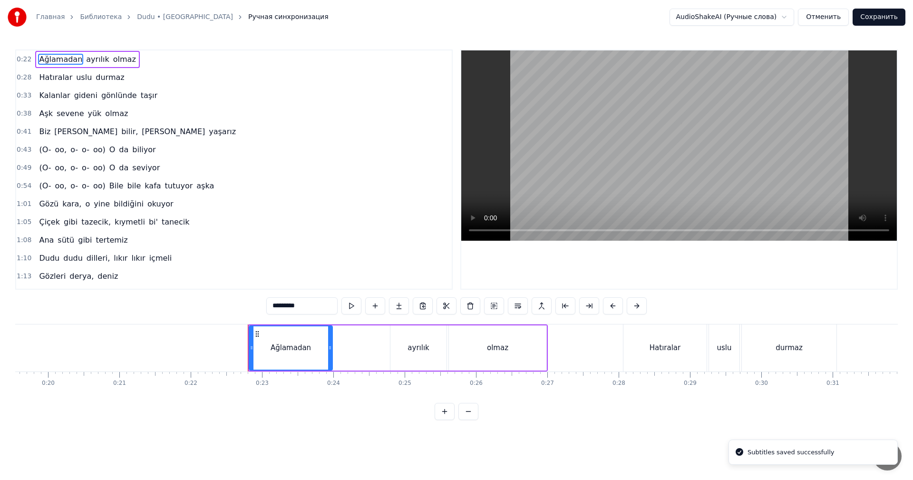
scroll to position [0, 1579]
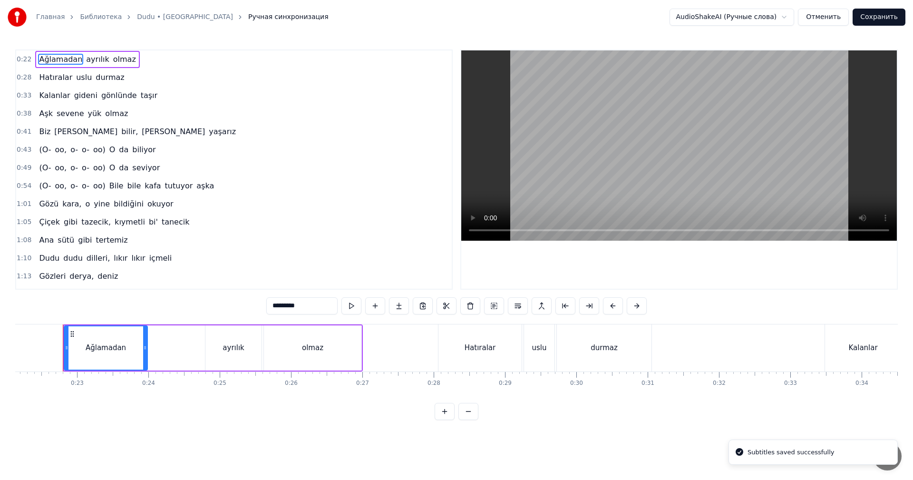
click at [618, 152] on video at bounding box center [679, 145] width 436 height 190
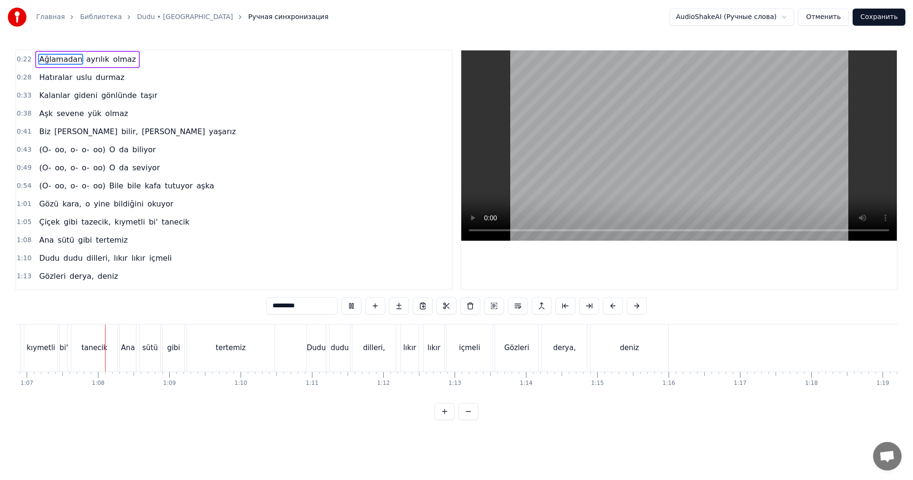
scroll to position [0, 4771]
click at [689, 143] on video at bounding box center [679, 145] width 436 height 190
click at [683, 146] on video at bounding box center [679, 145] width 436 height 190
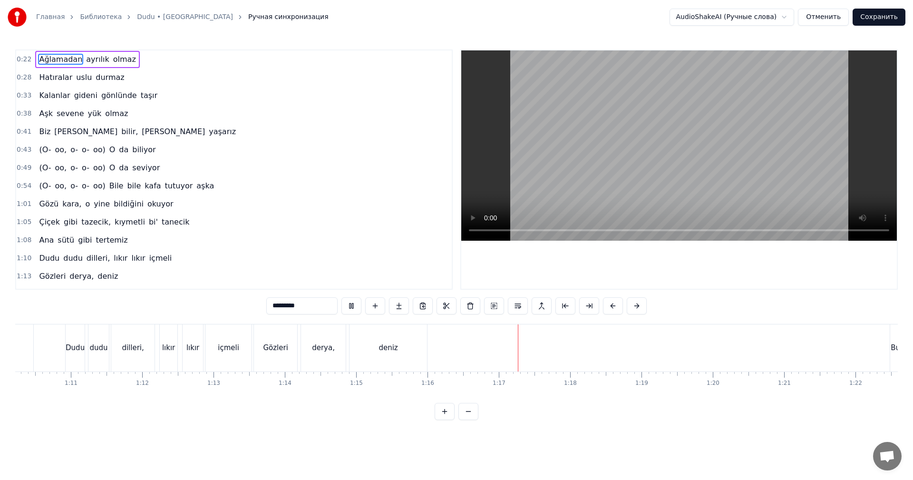
scroll to position [0, 5294]
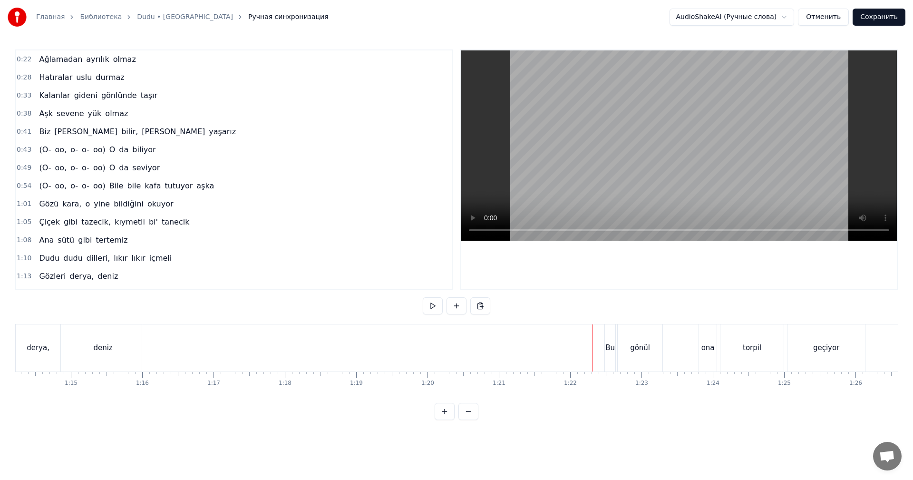
click at [670, 146] on video at bounding box center [679, 145] width 436 height 190
click at [633, 158] on video at bounding box center [679, 145] width 436 height 190
click at [245, 356] on div "(O-" at bounding box center [246, 347] width 22 height 47
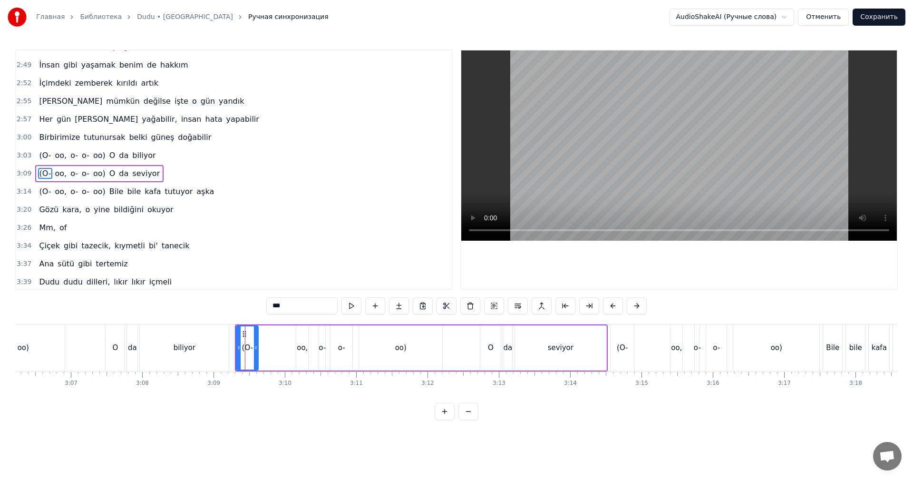
scroll to position [649, 0]
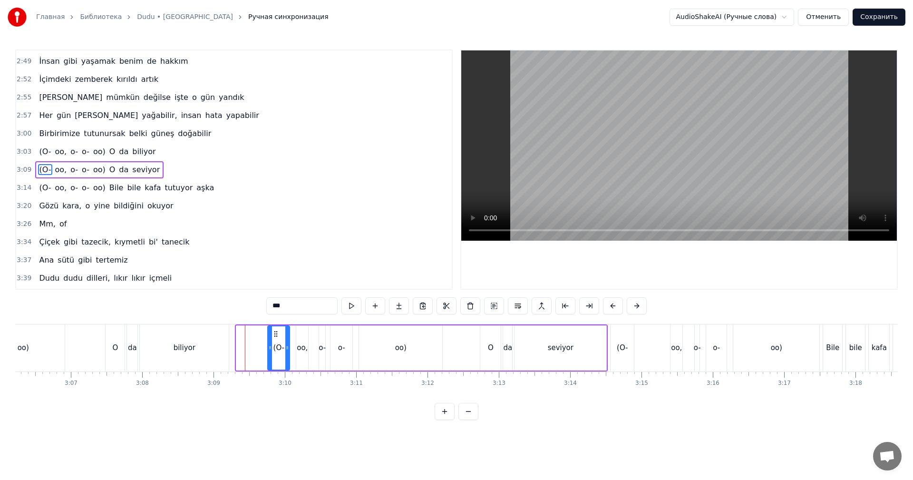
drag, startPoint x: 244, startPoint y: 333, endPoint x: 275, endPoint y: 335, distance: 31.4
click at [275, 335] on icon at bounding box center [276, 334] width 8 height 8
click at [204, 360] on div "biliyor" at bounding box center [184, 347] width 89 height 47
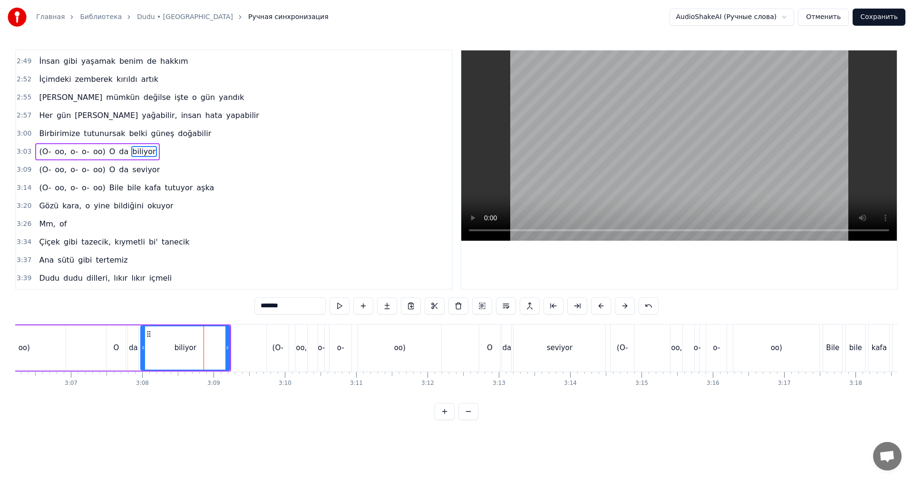
scroll to position [631, 0]
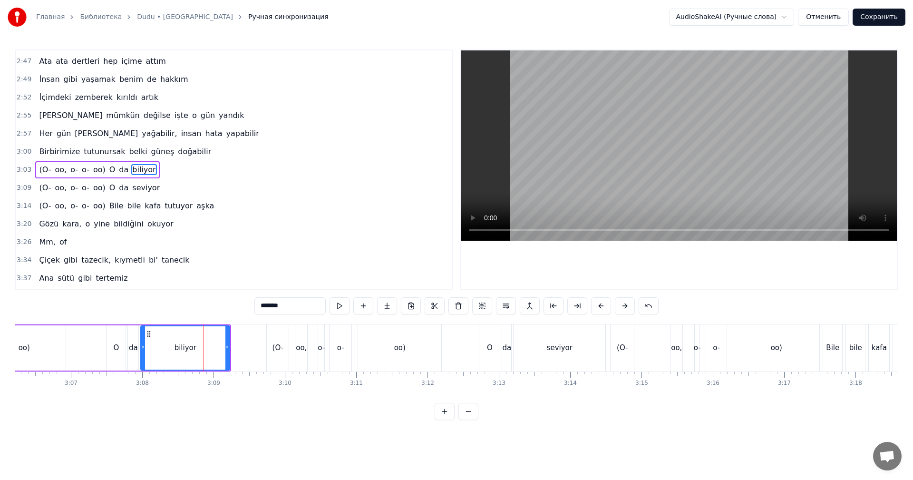
click at [714, 160] on video at bounding box center [679, 145] width 436 height 190
click at [712, 179] on video at bounding box center [679, 145] width 436 height 190
click at [279, 338] on div "(O-" at bounding box center [278, 347] width 22 height 47
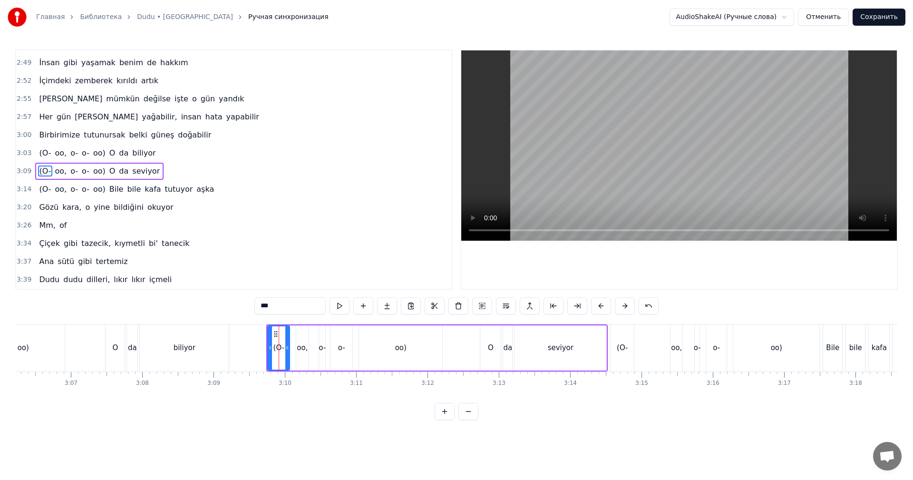
scroll to position [649, 0]
drag, startPoint x: 278, startPoint y: 334, endPoint x: 238, endPoint y: 338, distance: 40.1
click at [238, 338] on div "(O-" at bounding box center [238, 347] width 21 height 43
click at [234, 340] on div "(O-" at bounding box center [238, 347] width 21 height 43
drag, startPoint x: 238, startPoint y: 337, endPoint x: 245, endPoint y: 334, distance: 8.1
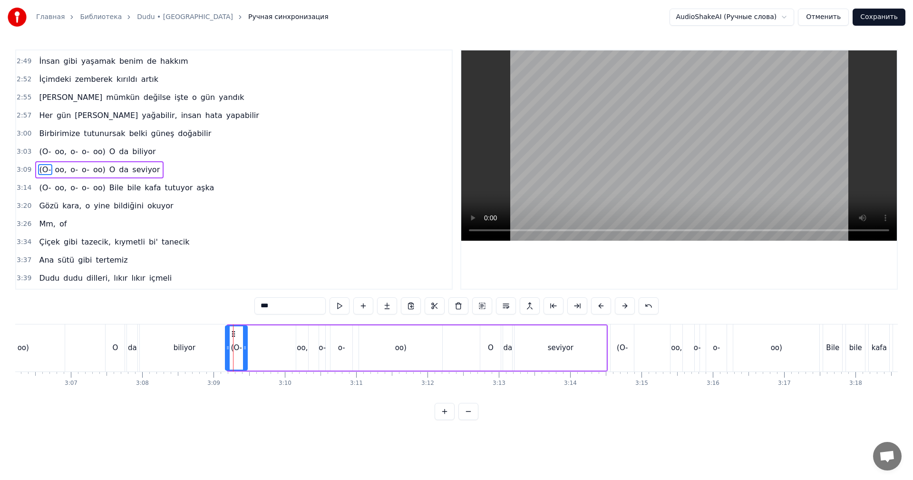
click at [237, 335] on icon at bounding box center [234, 334] width 8 height 8
click at [305, 334] on div "oo," at bounding box center [302, 347] width 12 height 45
drag, startPoint x: 298, startPoint y: 334, endPoint x: 253, endPoint y: 338, distance: 44.9
click at [253, 338] on div at bounding box center [254, 347] width 4 height 43
drag, startPoint x: 208, startPoint y: 334, endPoint x: 328, endPoint y: 282, distance: 131.4
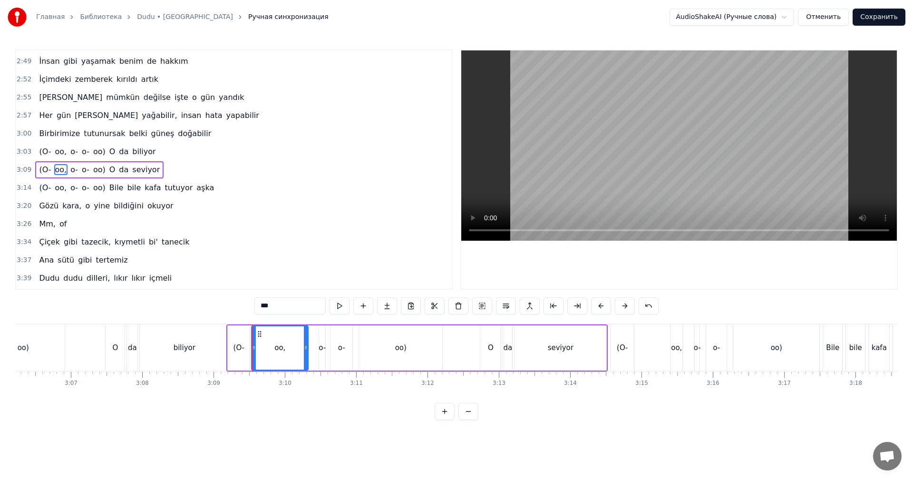
click at [209, 334] on div "biliyor" at bounding box center [184, 347] width 89 height 47
type input "*******"
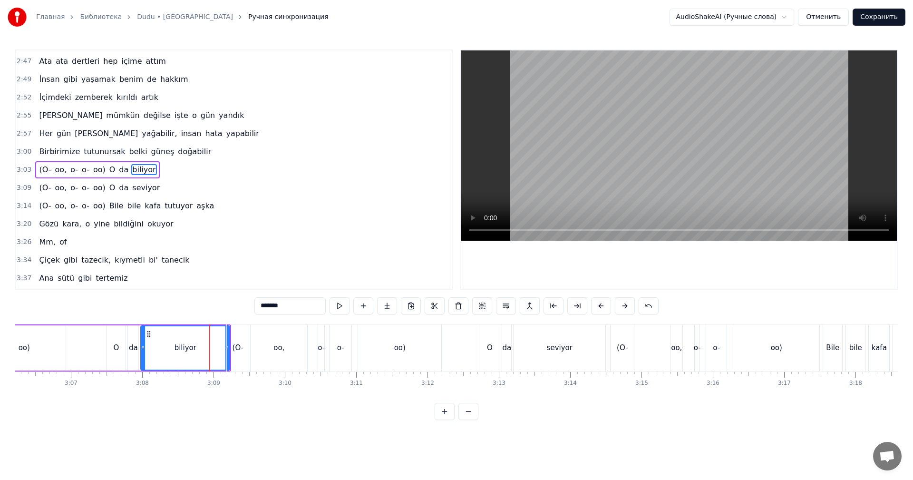
click at [675, 158] on video at bounding box center [679, 145] width 436 height 190
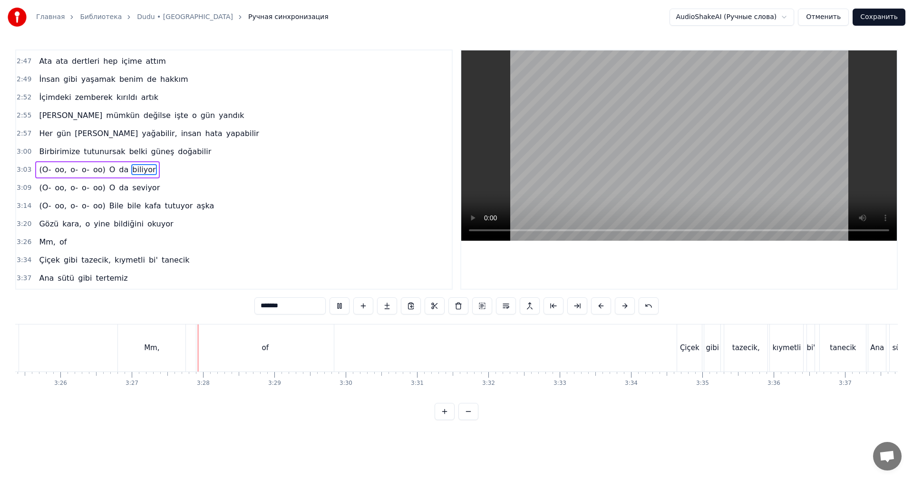
scroll to position [0, 14663]
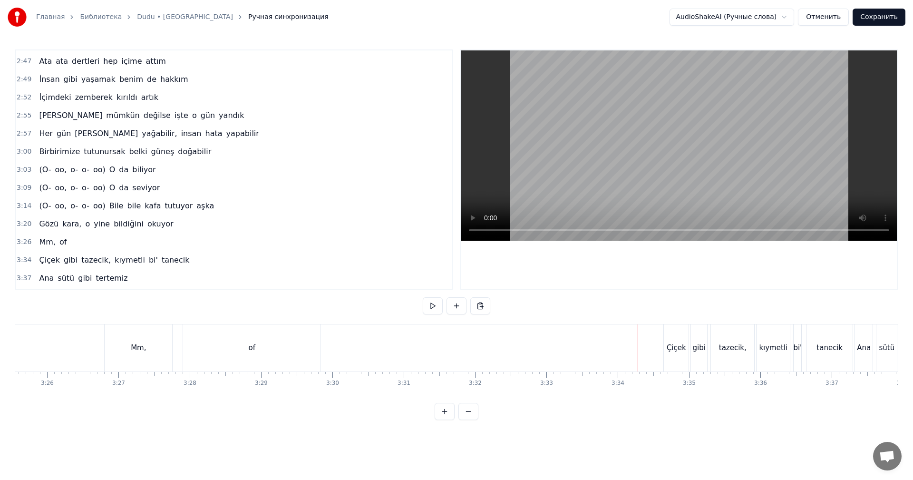
drag, startPoint x: 726, startPoint y: 131, endPoint x: 731, endPoint y: 134, distance: 5.5
click at [727, 131] on video at bounding box center [679, 145] width 436 height 190
click at [874, 18] on button "Сохранить" at bounding box center [879, 17] width 53 height 17
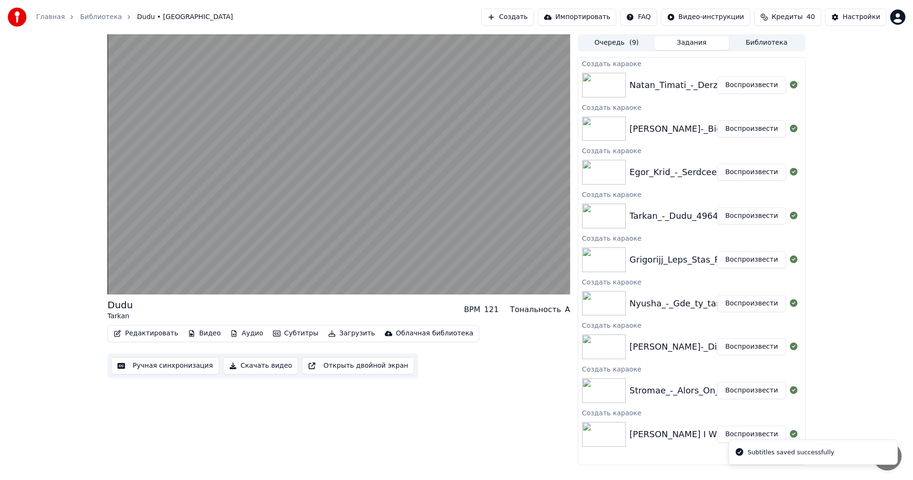
click at [744, 164] on button "Воспроизвести" at bounding box center [751, 172] width 69 height 17
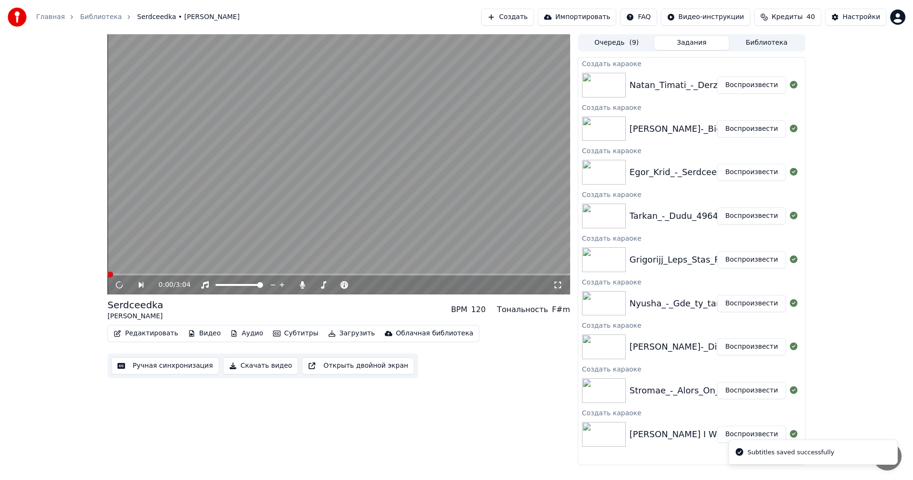
click at [744, 171] on button "Воспроизвести" at bounding box center [751, 172] width 69 height 17
click at [182, 364] on button "Ручная синхронизация" at bounding box center [165, 365] width 108 height 17
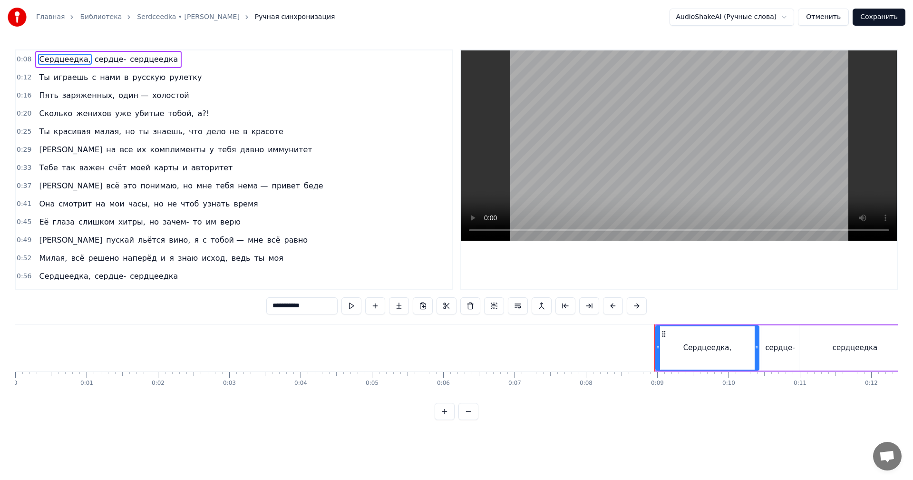
click at [638, 142] on video at bounding box center [679, 145] width 436 height 190
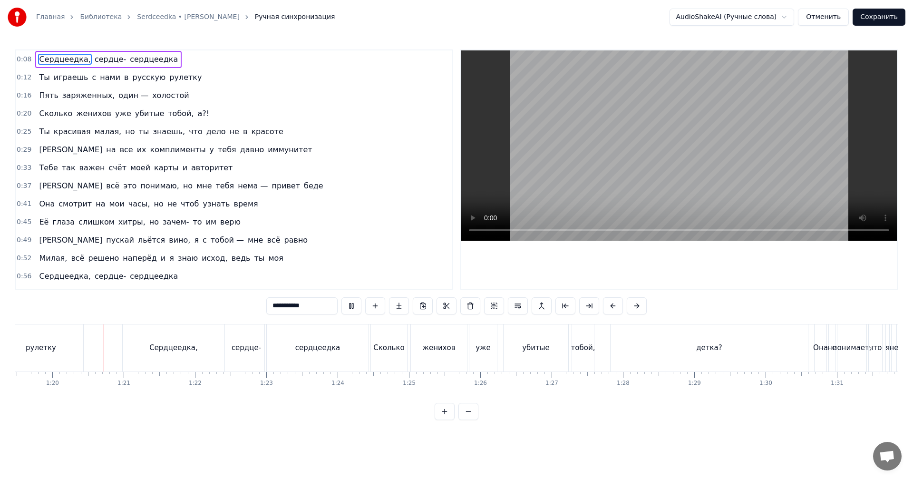
scroll to position [0, 5671]
click at [823, 139] on video at bounding box center [679, 145] width 436 height 190
click at [719, 350] on div "детка?" at bounding box center [708, 347] width 197 height 47
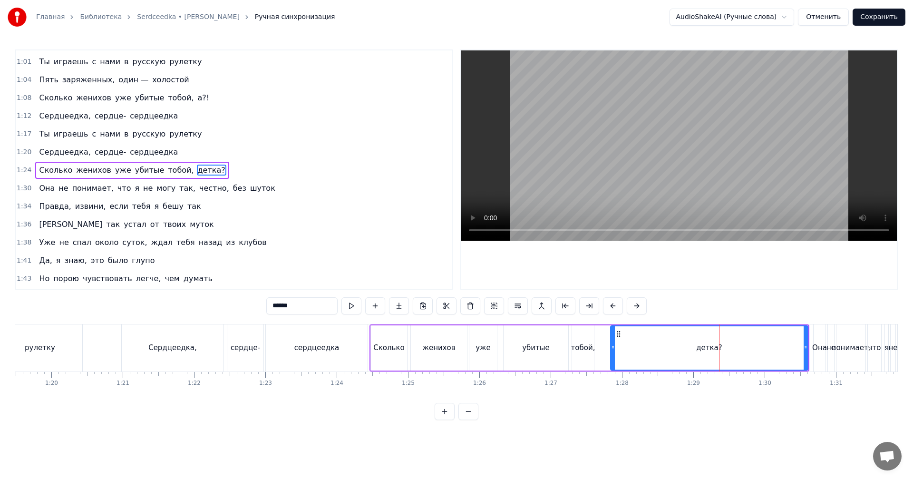
scroll to position [233, 0]
click at [587, 343] on div "тобой," at bounding box center [583, 347] width 24 height 11
type input "******"
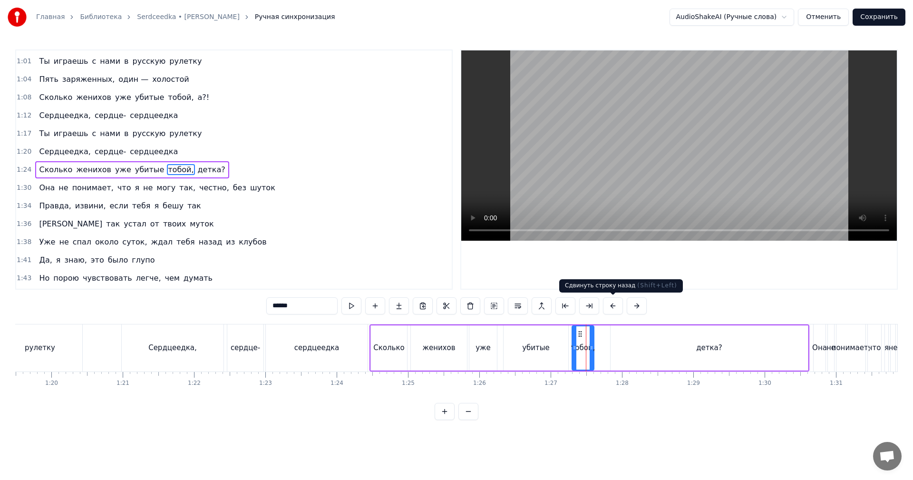
click at [686, 143] on video at bounding box center [679, 145] width 436 height 190
click at [595, 343] on div "[PERSON_NAME] женихов уже убитые тобой, детка?" at bounding box center [590, 347] width 440 height 47
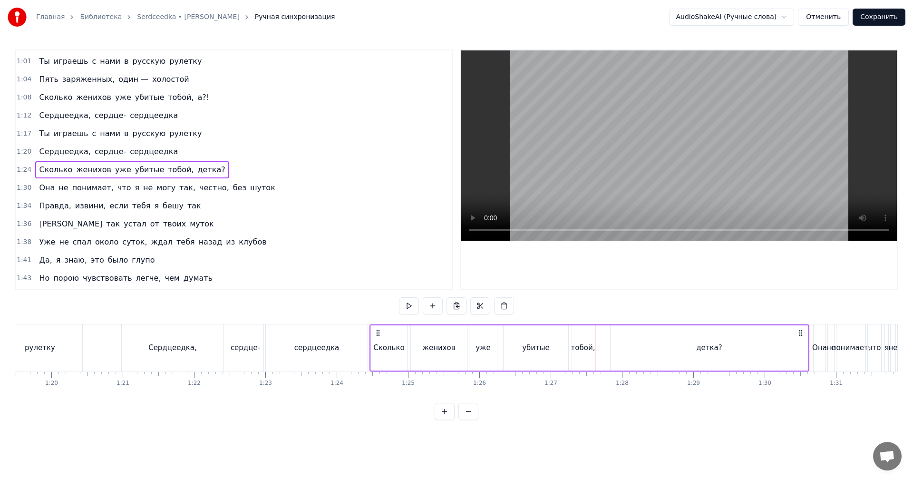
click at [587, 347] on div "тобой," at bounding box center [583, 347] width 24 height 11
drag, startPoint x: 593, startPoint y: 341, endPoint x: 620, endPoint y: 336, distance: 27.1
click at [620, 336] on div at bounding box center [618, 347] width 4 height 43
click at [644, 340] on div "детка?" at bounding box center [709, 347] width 197 height 45
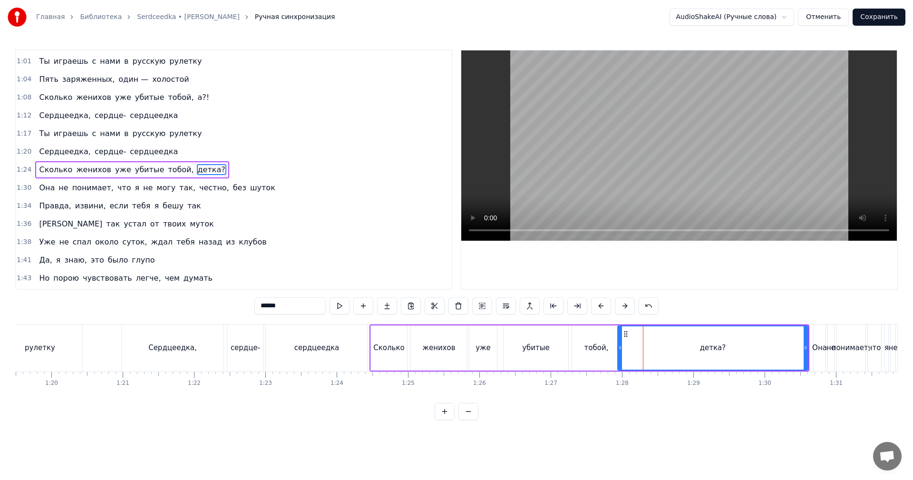
drag, startPoint x: 613, startPoint y: 343, endPoint x: 631, endPoint y: 340, distance: 18.8
click at [621, 340] on div at bounding box center [620, 347] width 4 height 43
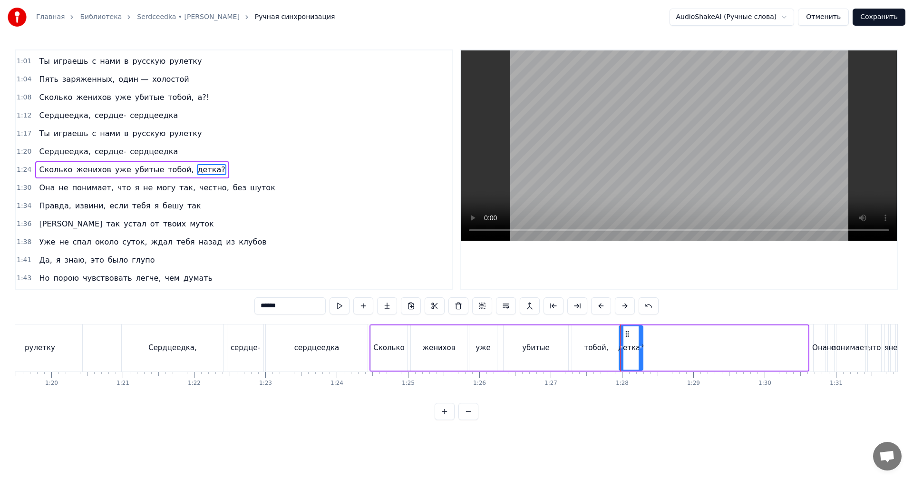
drag, startPoint x: 804, startPoint y: 338, endPoint x: 639, endPoint y: 344, distance: 165.6
click at [639, 344] on div at bounding box center [641, 347] width 4 height 43
click at [561, 343] on div "убитые" at bounding box center [536, 347] width 65 height 45
type input "******"
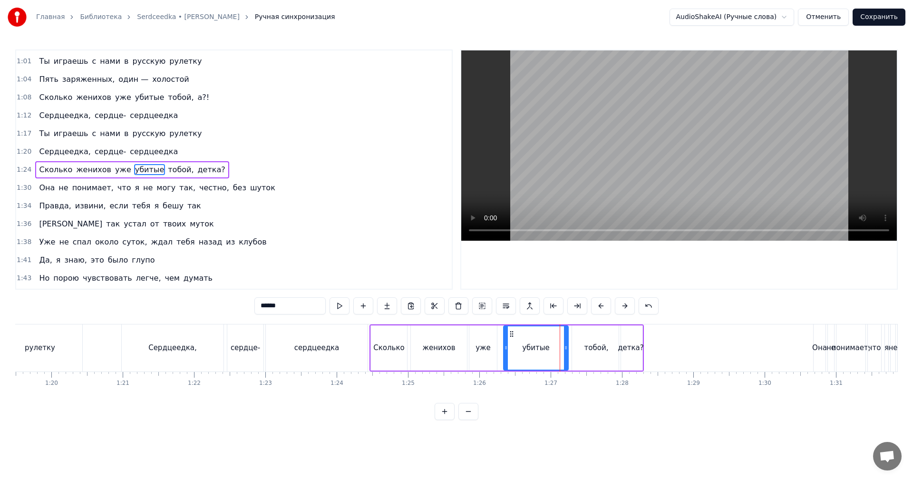
click at [735, 156] on video at bounding box center [679, 145] width 436 height 190
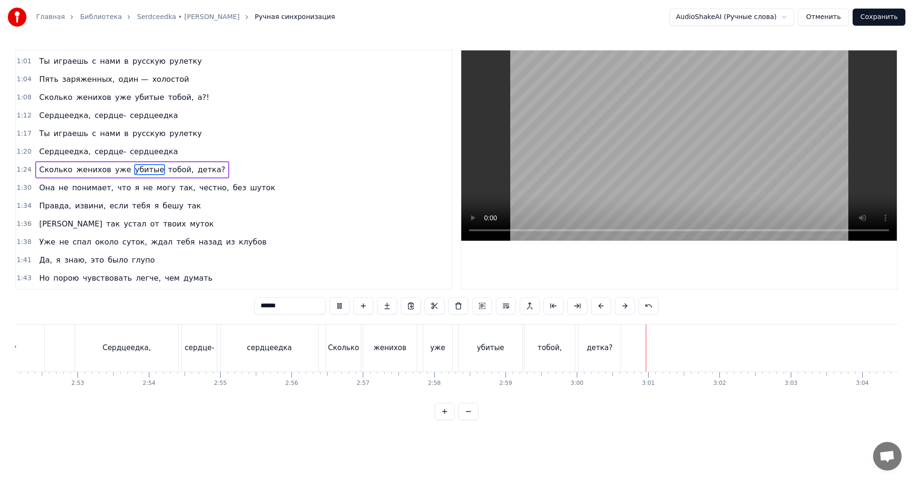
scroll to position [0, 12281]
click at [889, 16] on button "Сохранить" at bounding box center [879, 17] width 53 height 17
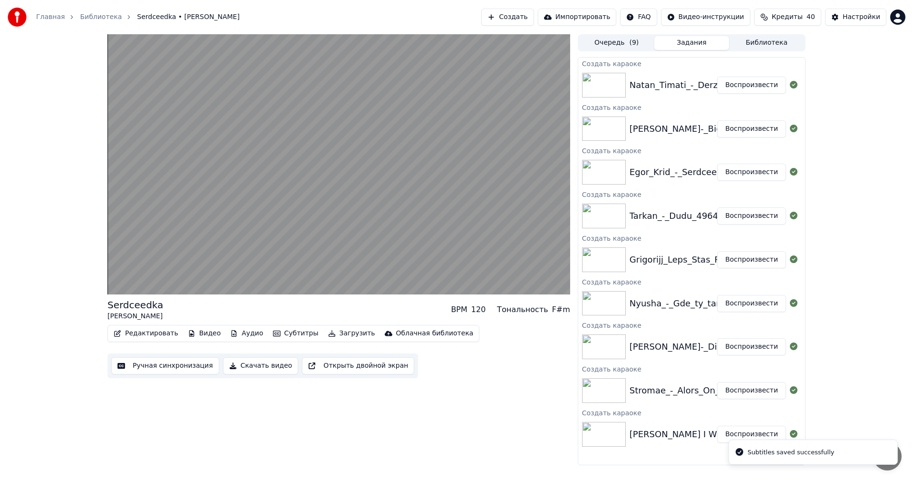
click at [743, 129] on button "Воспроизвести" at bounding box center [751, 128] width 69 height 17
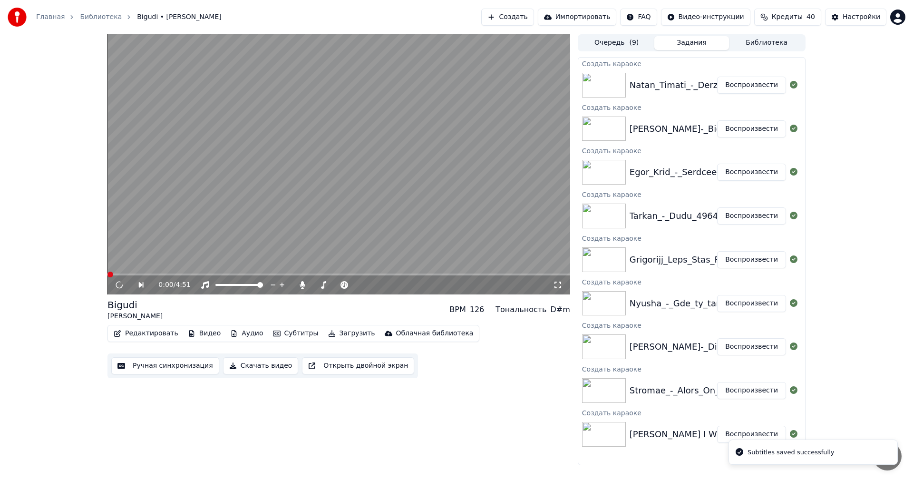
click at [171, 370] on button "Ручная синхронизация" at bounding box center [165, 365] width 108 height 17
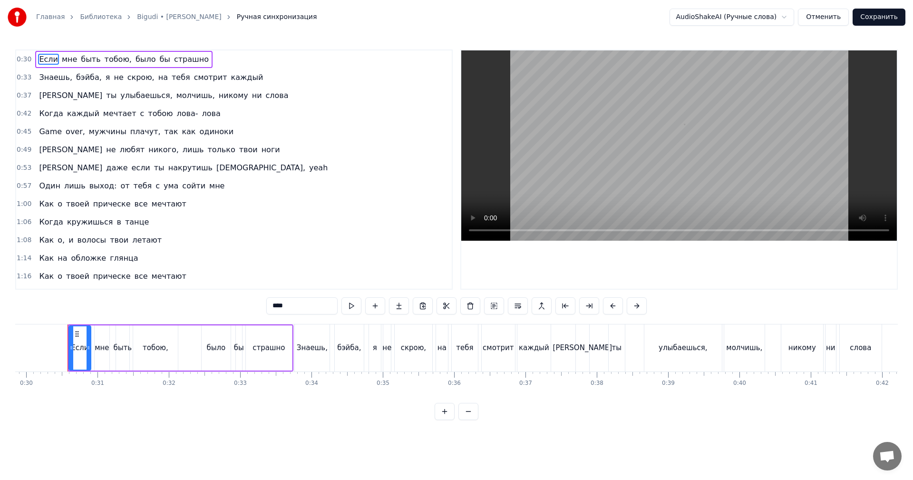
scroll to position [0, 2133]
click at [699, 126] on video at bounding box center [679, 145] width 436 height 190
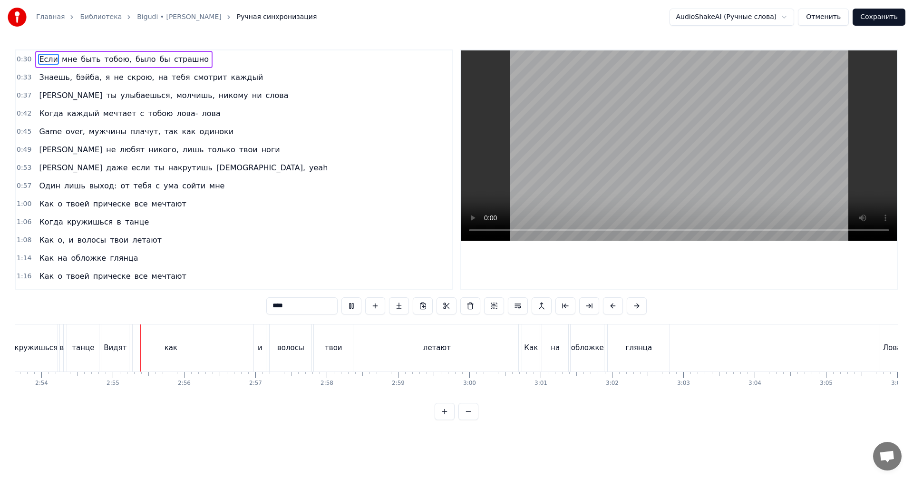
scroll to position [0, 12419]
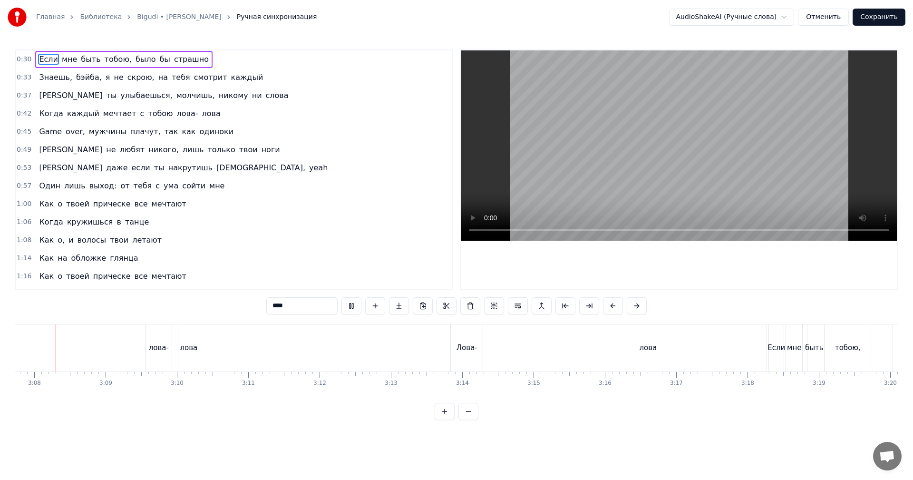
scroll to position [0, 13388]
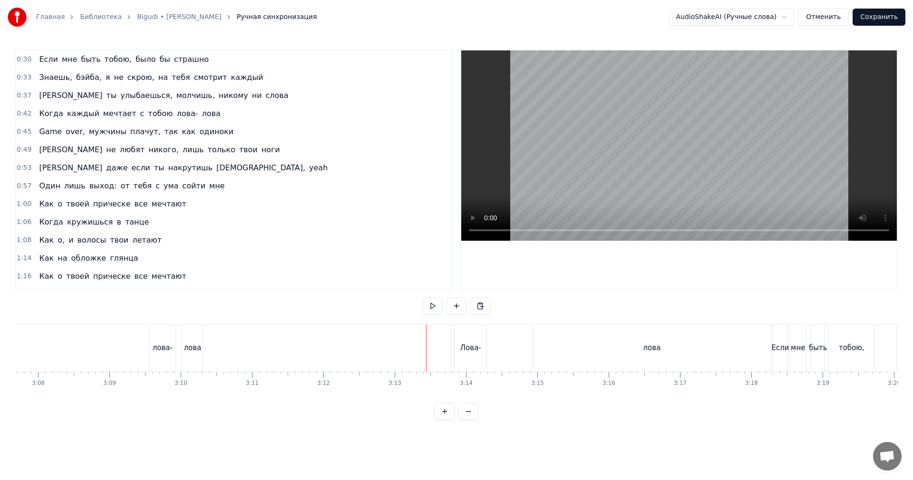
click at [625, 175] on video at bounding box center [679, 145] width 436 height 190
click at [739, 349] on div "лова" at bounding box center [651, 347] width 237 height 47
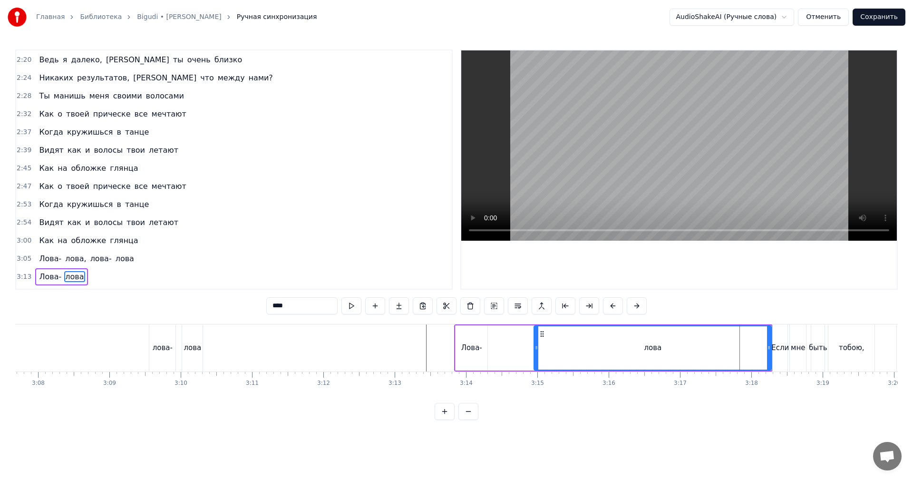
click at [755, 173] on video at bounding box center [679, 145] width 436 height 190
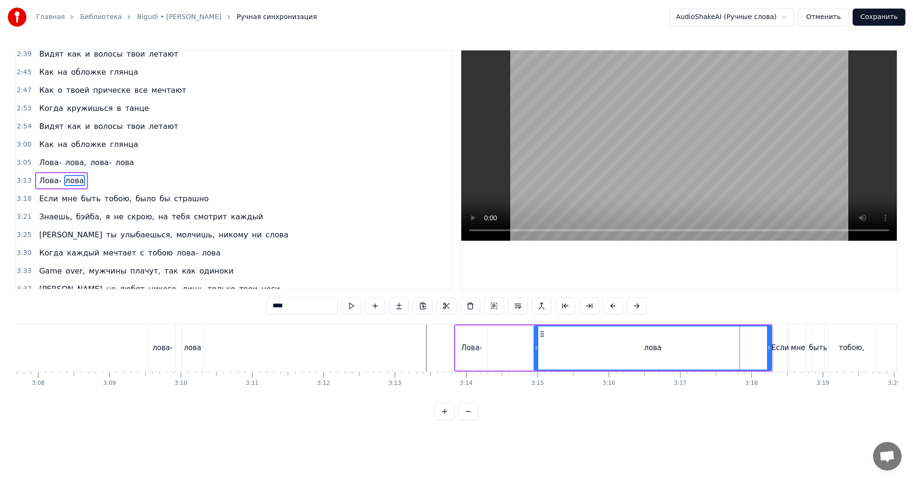
scroll to position [468, 0]
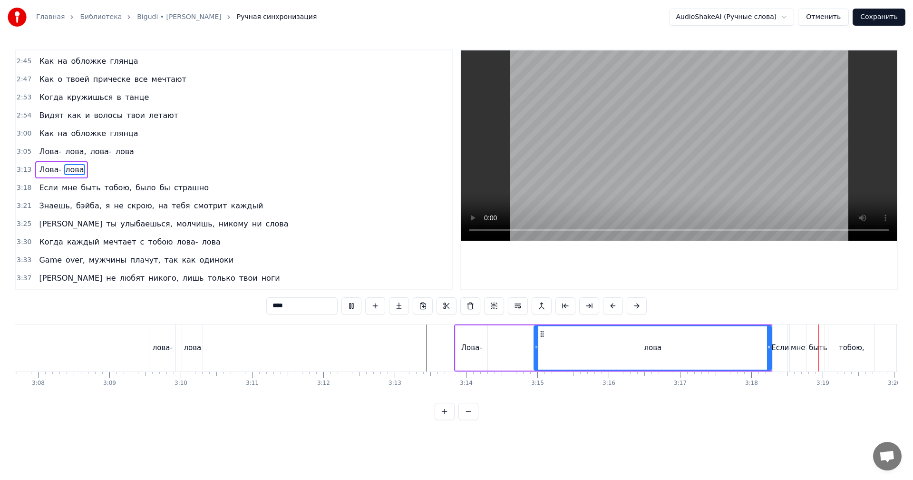
click at [612, 171] on video at bounding box center [679, 145] width 436 height 190
click at [488, 354] on div "Лова-" at bounding box center [471, 347] width 33 height 45
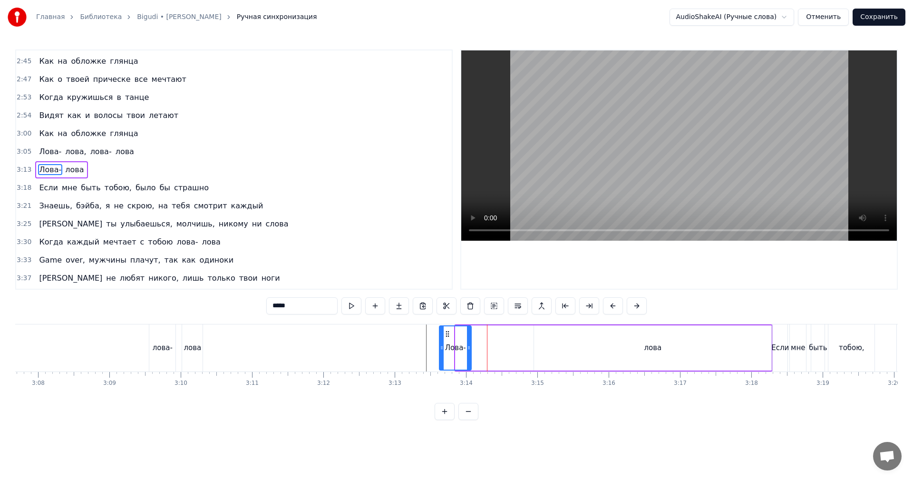
drag, startPoint x: 460, startPoint y: 332, endPoint x: 458, endPoint y: 339, distance: 7.1
click at [444, 338] on div "Лова-" at bounding box center [455, 347] width 31 height 43
click at [469, 342] on div at bounding box center [470, 347] width 4 height 43
click at [771, 346] on div "лова" at bounding box center [653, 347] width 238 height 45
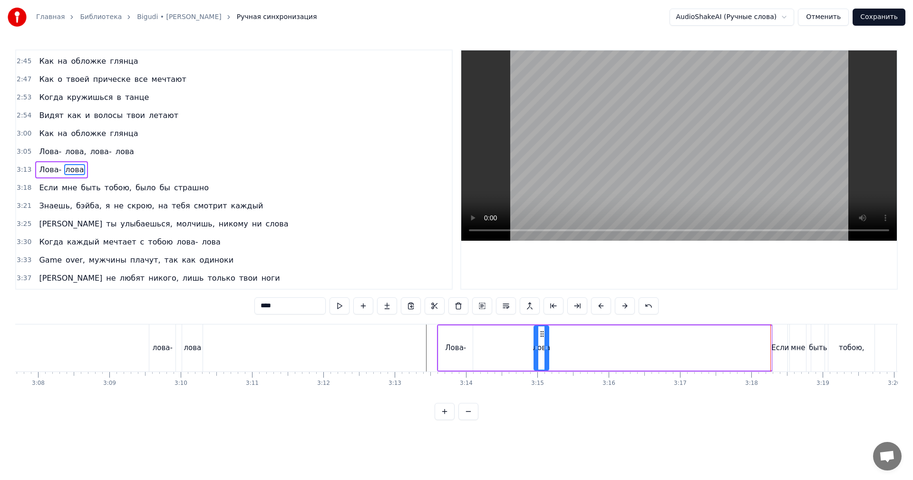
drag, startPoint x: 769, startPoint y: 345, endPoint x: 545, endPoint y: 337, distance: 224.1
click at [546, 341] on div at bounding box center [547, 347] width 4 height 43
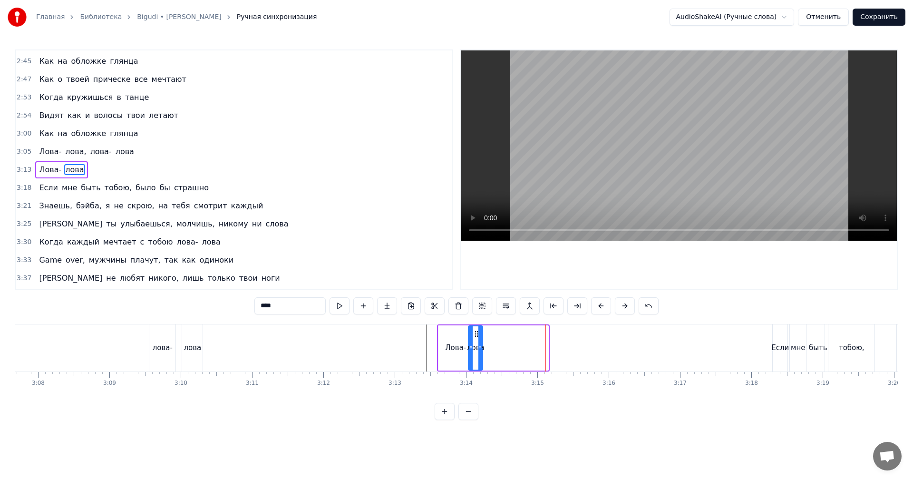
drag, startPoint x: 542, startPoint y: 331, endPoint x: 477, endPoint y: 341, distance: 66.3
click at [477, 341] on div "лова" at bounding box center [475, 347] width 13 height 43
click at [782, 340] on div "Если" at bounding box center [780, 347] width 15 height 47
type input "****"
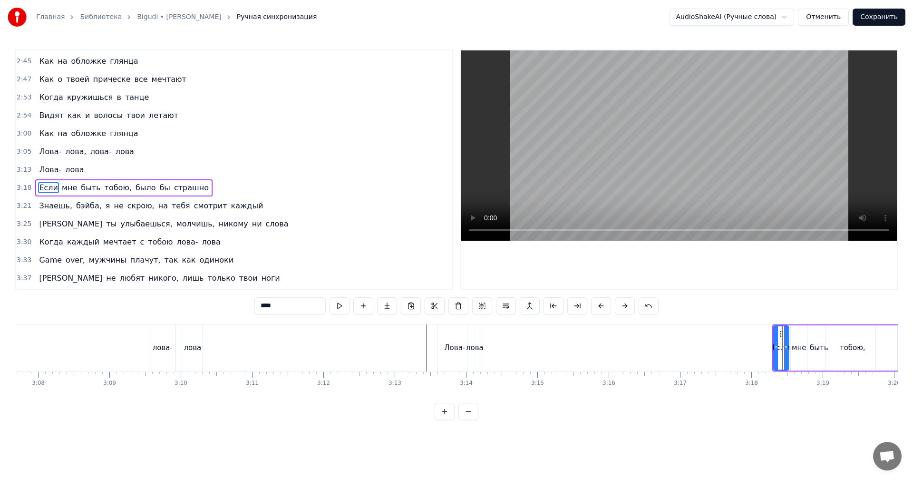
scroll to position [486, 0]
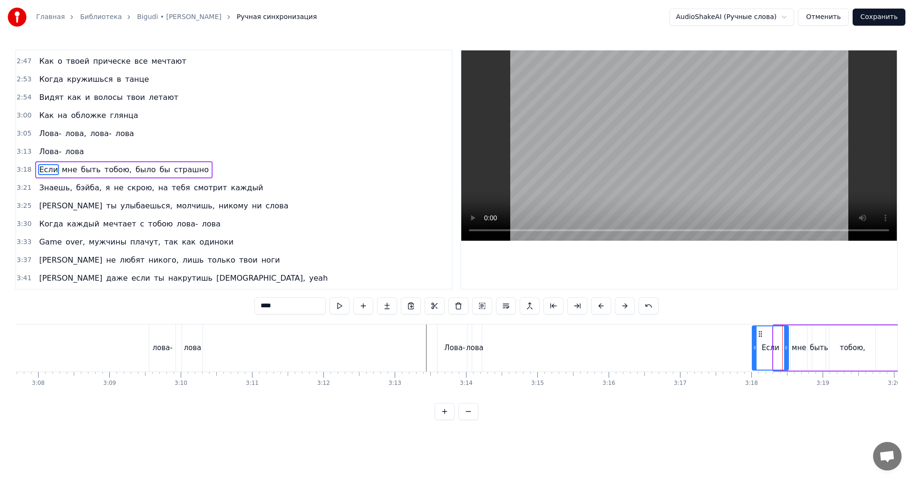
drag, startPoint x: 774, startPoint y: 342, endPoint x: 753, endPoint y: 345, distance: 21.5
click at [753, 345] on div at bounding box center [755, 347] width 4 height 43
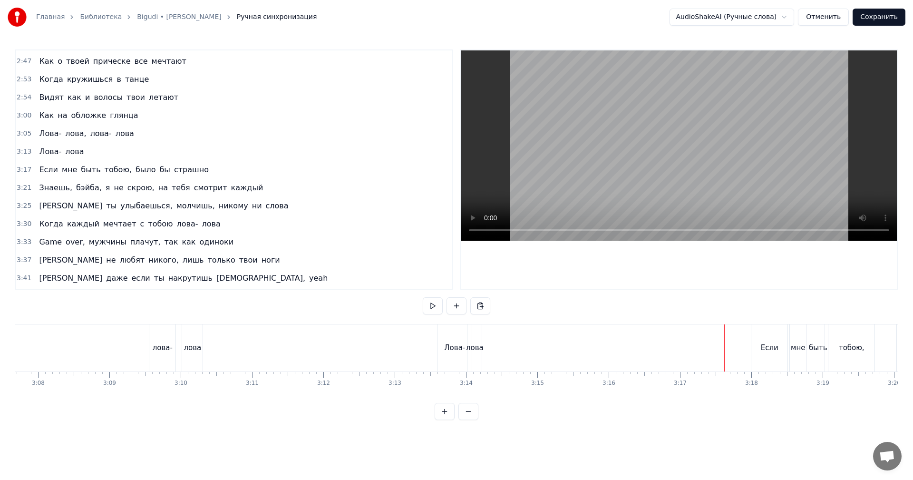
click at [660, 164] on video at bounding box center [679, 145] width 436 height 190
click at [339, 337] on div "Как" at bounding box center [335, 347] width 73 height 47
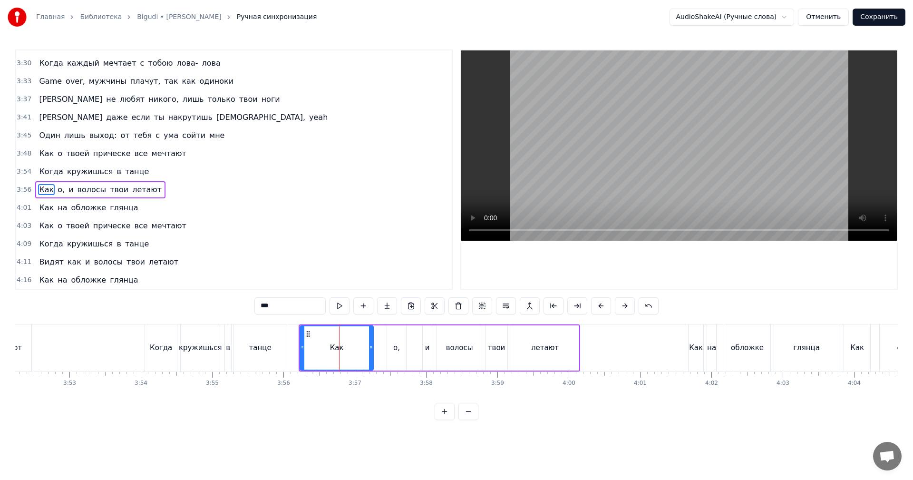
scroll to position [667, 0]
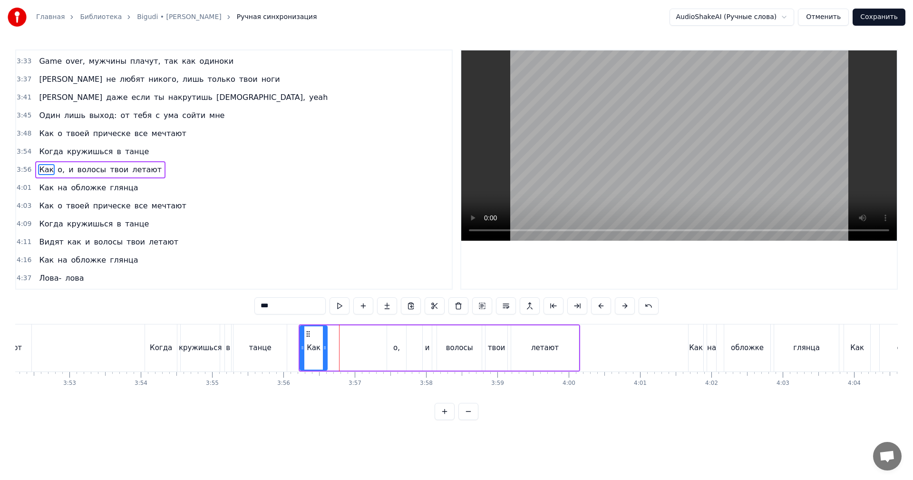
drag, startPoint x: 372, startPoint y: 336, endPoint x: 326, endPoint y: 343, distance: 46.6
click at [326, 343] on div at bounding box center [325, 347] width 4 height 43
click at [399, 347] on div "о," at bounding box center [396, 347] width 7 height 11
type input "**"
drag, startPoint x: 394, startPoint y: 332, endPoint x: 338, endPoint y: 335, distance: 56.2
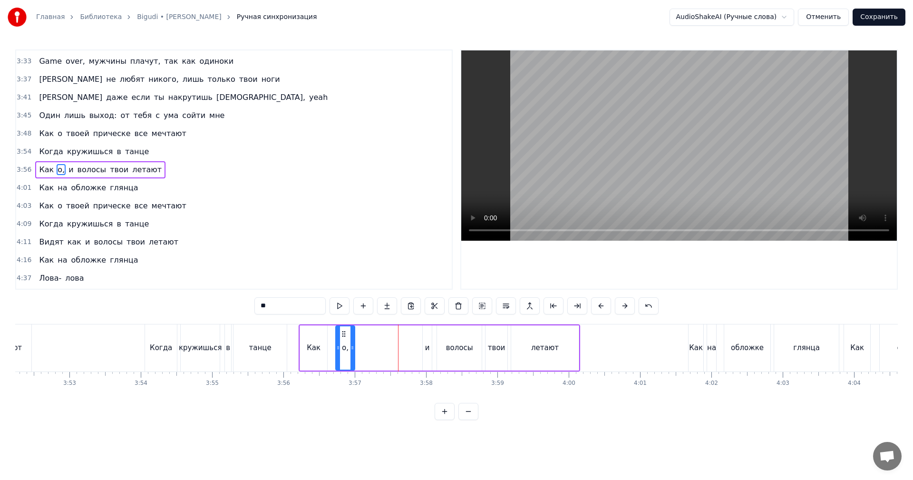
click at [340, 335] on icon at bounding box center [344, 334] width 8 height 8
drag, startPoint x: 347, startPoint y: 336, endPoint x: 368, endPoint y: 339, distance: 21.1
click at [368, 339] on div at bounding box center [369, 347] width 4 height 43
click at [288, 343] on div "Когда кружишься в танце" at bounding box center [217, 347] width 145 height 47
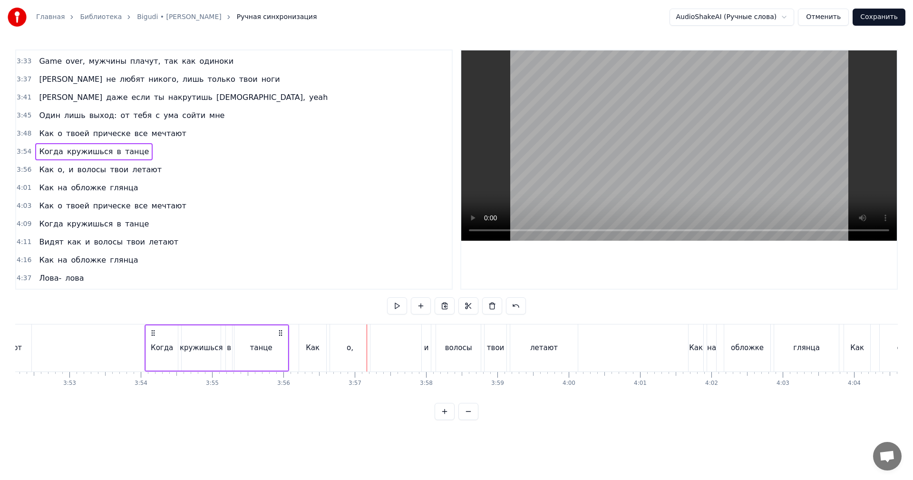
click at [674, 115] on video at bounding box center [679, 145] width 436 height 190
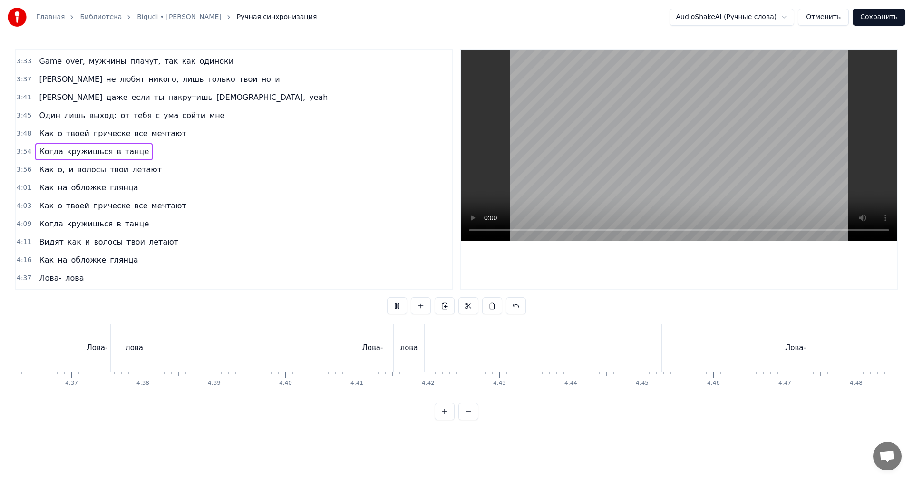
scroll to position [0, 19600]
click at [824, 347] on div "Лова-" at bounding box center [899, 347] width 267 height 47
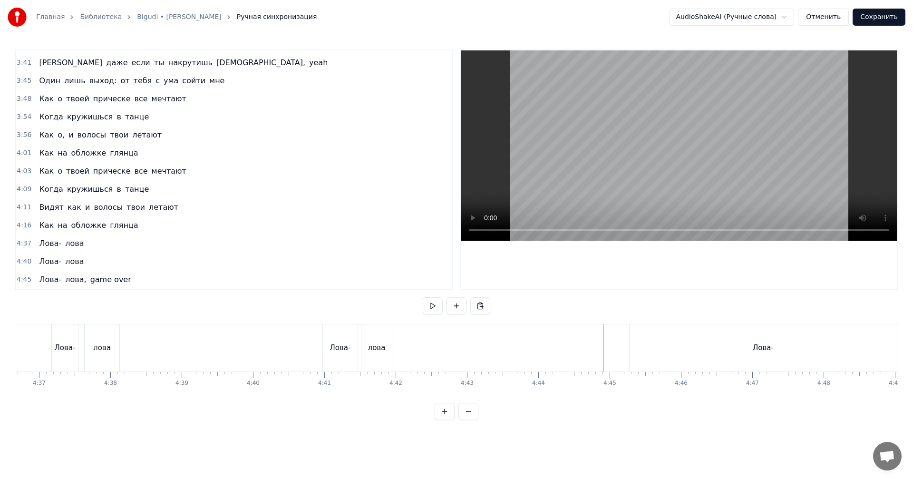
scroll to position [0, 19918]
click at [488, 352] on div "Лова-" at bounding box center [580, 347] width 267 height 47
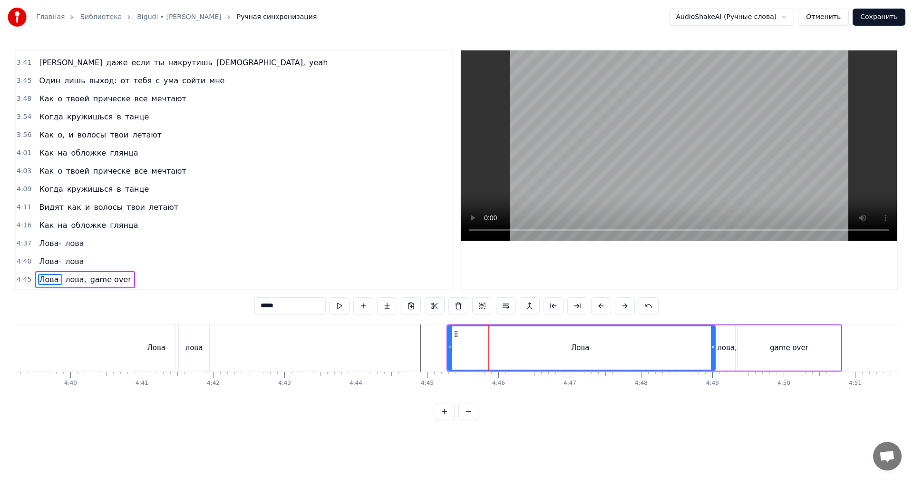
click at [746, 344] on div "game over" at bounding box center [789, 347] width 103 height 45
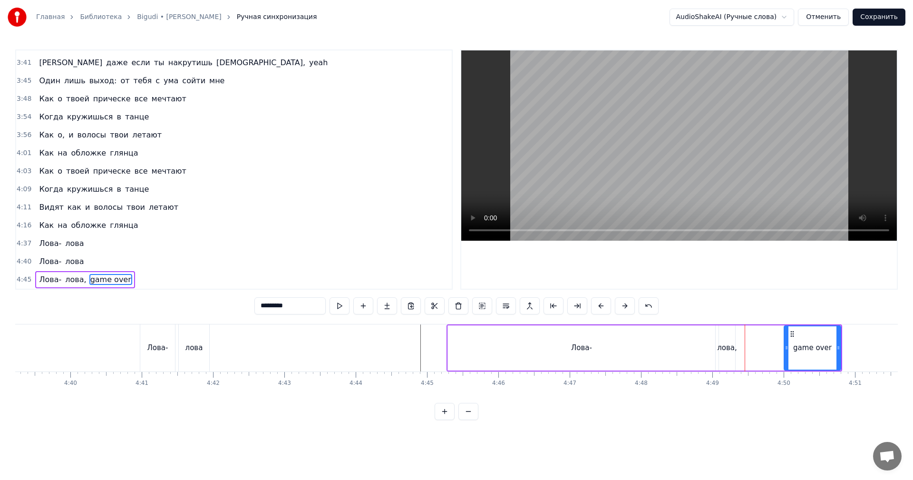
drag, startPoint x: 740, startPoint y: 343, endPoint x: 768, endPoint y: 351, distance: 28.6
click at [787, 347] on div at bounding box center [787, 347] width 4 height 43
drag, startPoint x: 722, startPoint y: 356, endPoint x: 727, endPoint y: 353, distance: 4.9
click at [723, 356] on div "лова," at bounding box center [727, 347] width 16 height 45
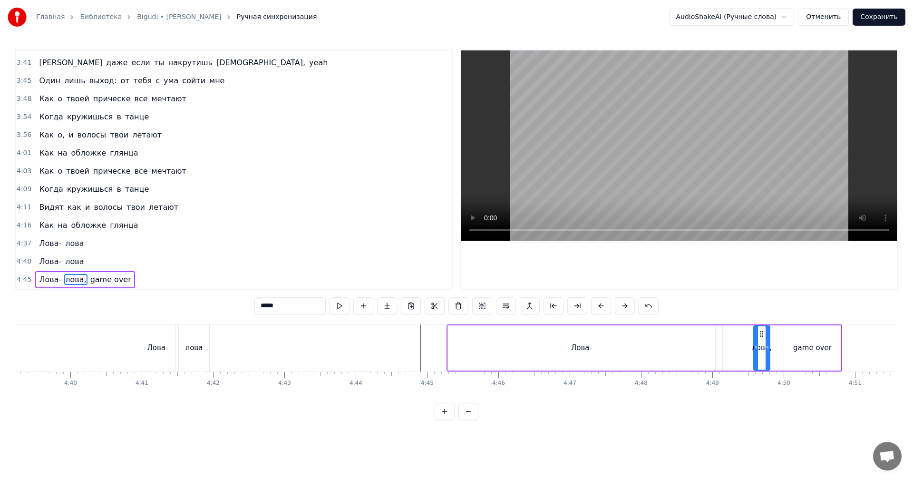
drag, startPoint x: 727, startPoint y: 332, endPoint x: 762, endPoint y: 334, distance: 34.7
click at [762, 334] on icon at bounding box center [762, 334] width 8 height 8
click at [595, 346] on div "Лова-" at bounding box center [581, 347] width 267 height 45
type input "*****"
drag, startPoint x: 448, startPoint y: 349, endPoint x: 693, endPoint y: 347, distance: 244.9
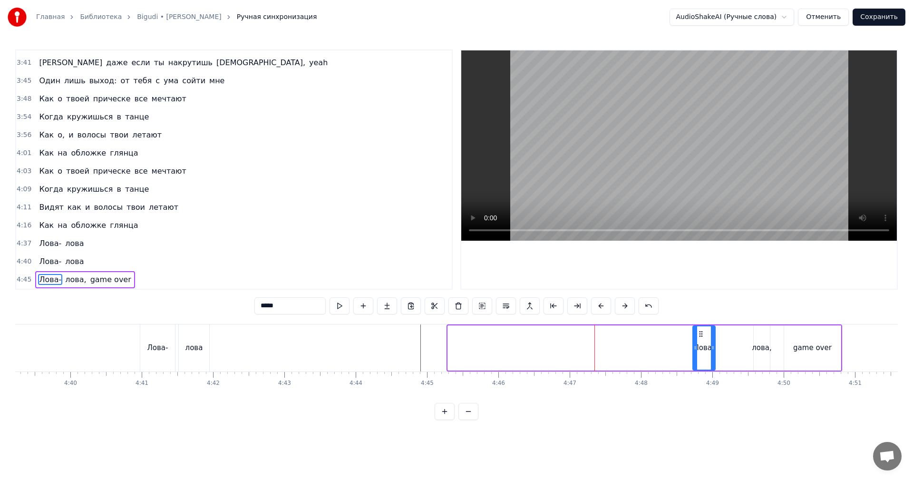
click at [693, 347] on icon at bounding box center [695, 348] width 4 height 8
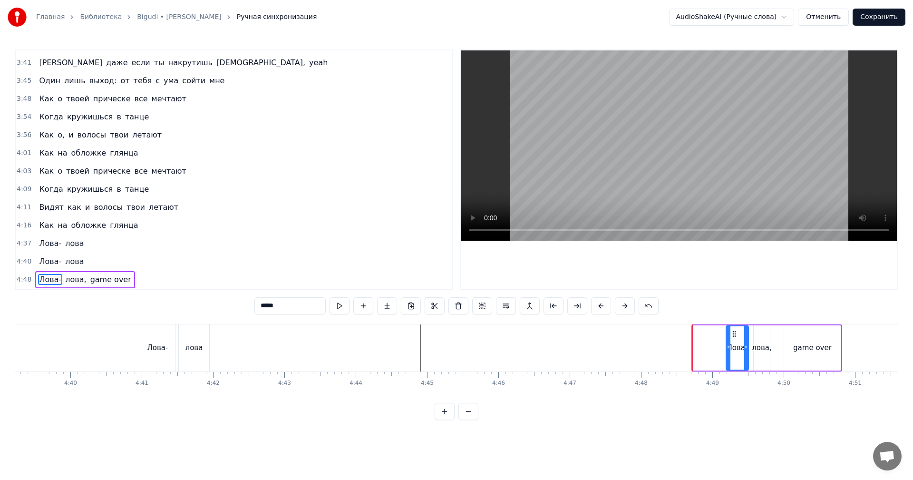
drag, startPoint x: 699, startPoint y: 331, endPoint x: 732, endPoint y: 330, distance: 33.3
click at [732, 330] on icon at bounding box center [734, 334] width 8 height 8
drag, startPoint x: 404, startPoint y: 348, endPoint x: 540, endPoint y: 260, distance: 161.3
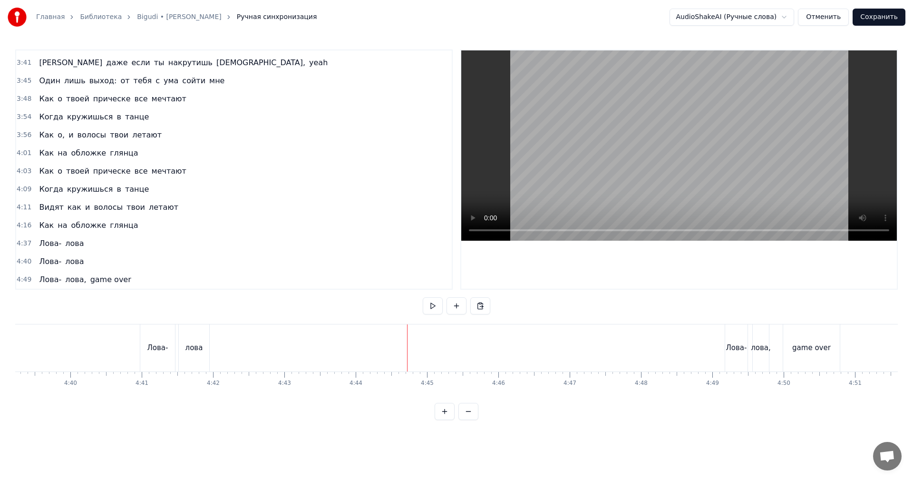
click at [636, 174] on video at bounding box center [679, 145] width 436 height 190
click at [730, 338] on div "Лова-" at bounding box center [736, 347] width 22 height 47
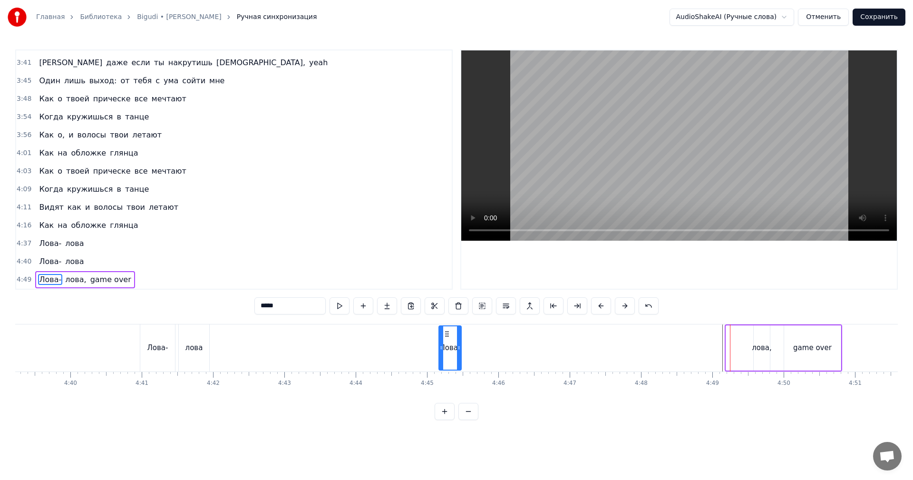
drag, startPoint x: 736, startPoint y: 331, endPoint x: 448, endPoint y: 321, distance: 287.4
click at [448, 321] on div "0:30 Если мне быть тобою, было бы страшно 0:33 Знаешь, бэйба, я не скрою, на те…" at bounding box center [456, 234] width 883 height 370
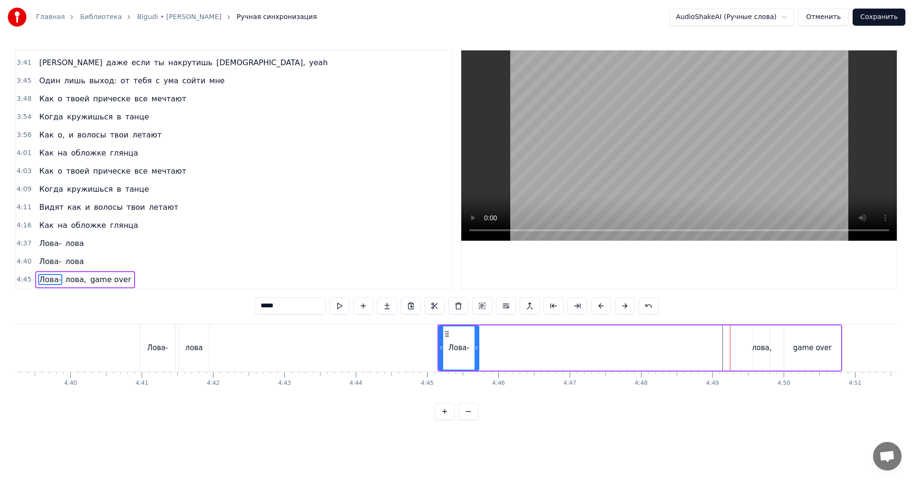
click at [477, 329] on div at bounding box center [477, 347] width 4 height 43
click at [774, 340] on div "Лова- лова, game over" at bounding box center [640, 347] width 405 height 47
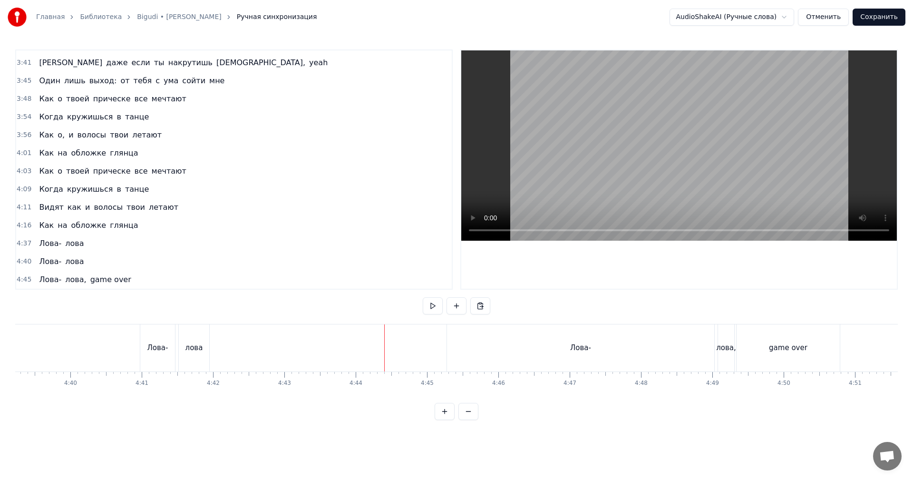
click at [585, 344] on div "Лова-" at bounding box center [580, 347] width 21 height 11
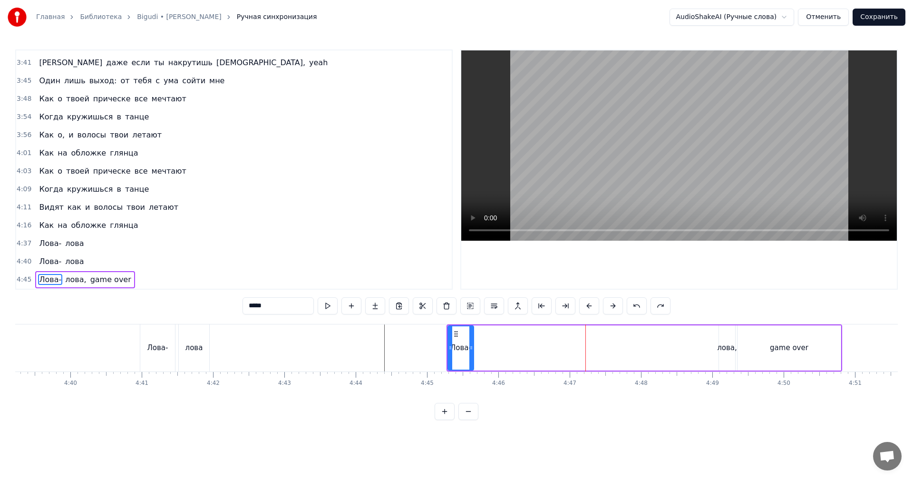
drag, startPoint x: 711, startPoint y: 345, endPoint x: 468, endPoint y: 351, distance: 243.1
click at [469, 351] on icon at bounding box center [471, 348] width 4 height 8
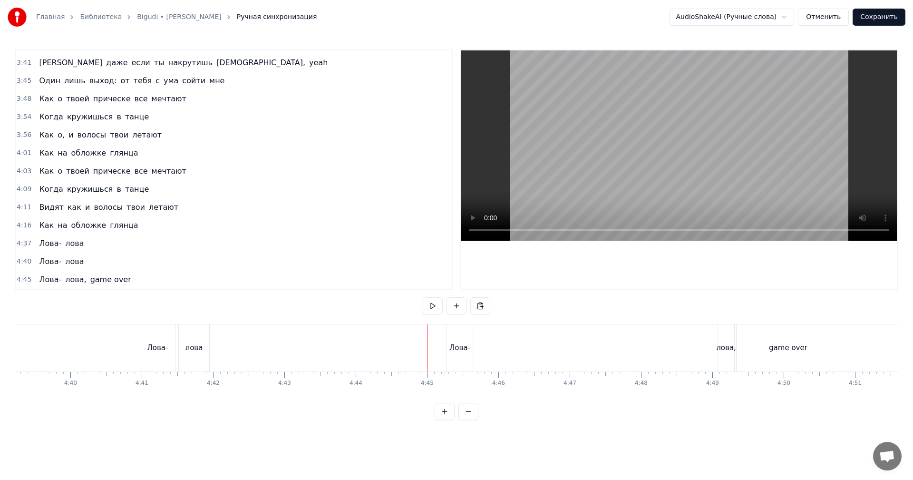
click at [675, 124] on video at bounding box center [679, 145] width 436 height 190
drag, startPoint x: 704, startPoint y: 336, endPoint x: 708, endPoint y: 332, distance: 5.4
click at [705, 335] on div "Лова- лова, game over" at bounding box center [645, 347] width 396 height 47
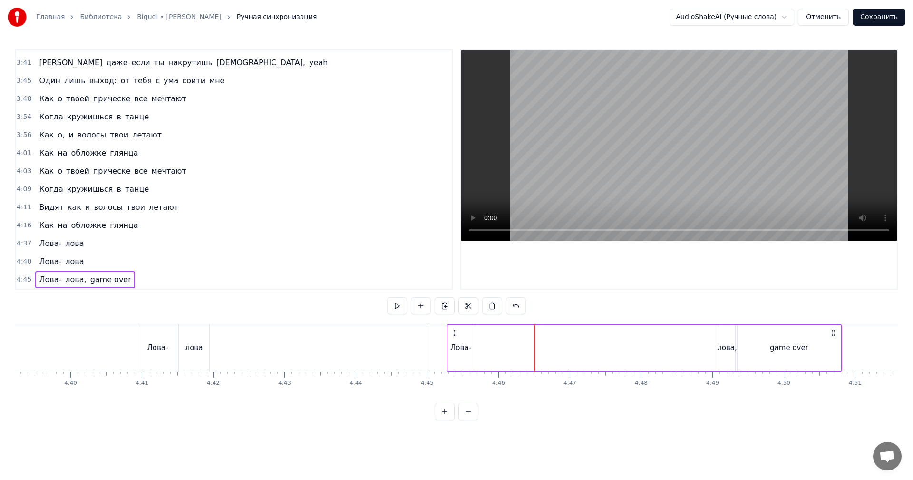
click at [744, 170] on video at bounding box center [679, 145] width 436 height 190
click at [697, 332] on div "Лова- лова, game over" at bounding box center [645, 347] width 396 height 47
drag, startPoint x: 698, startPoint y: 344, endPoint x: 708, endPoint y: 309, distance: 36.7
click at [698, 344] on div "Лова- лова, game over" at bounding box center [645, 347] width 396 height 47
click at [654, 128] on video at bounding box center [679, 145] width 436 height 190
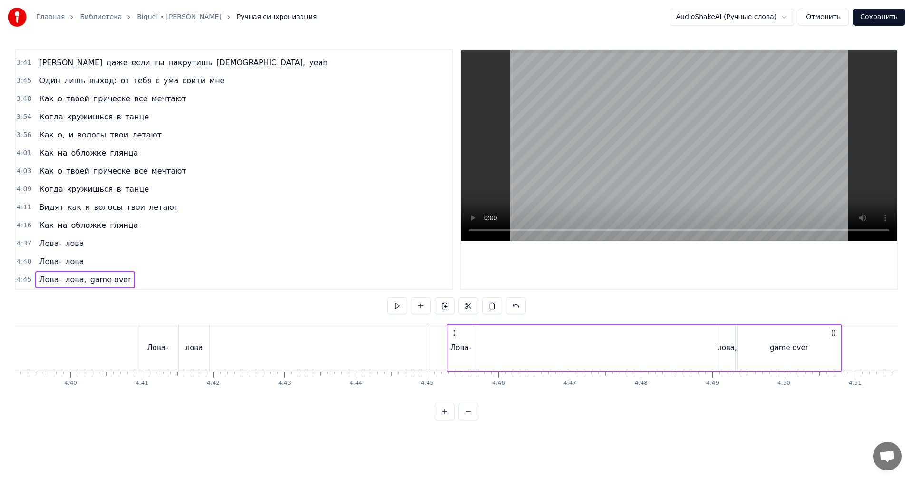
scroll to position [0, 19919]
click at [889, 13] on button "Сохранить" at bounding box center [879, 17] width 53 height 17
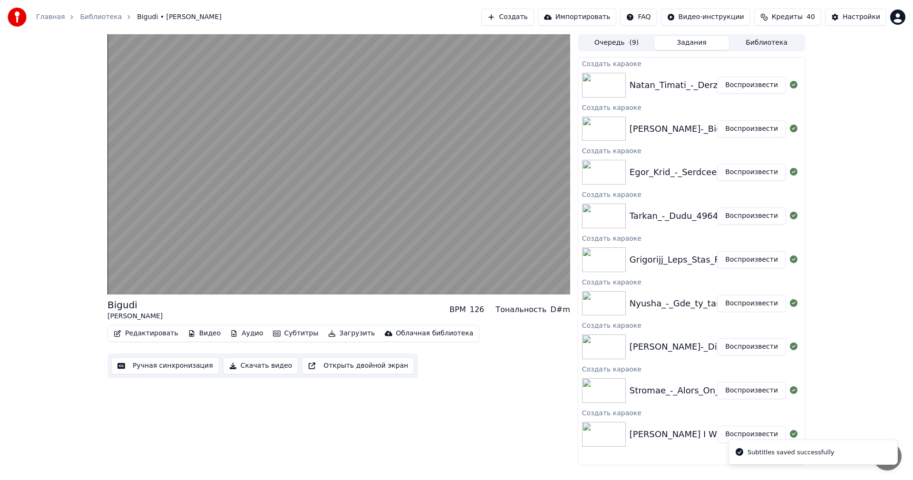
click at [751, 79] on button "Воспроизвести" at bounding box center [751, 85] width 69 height 17
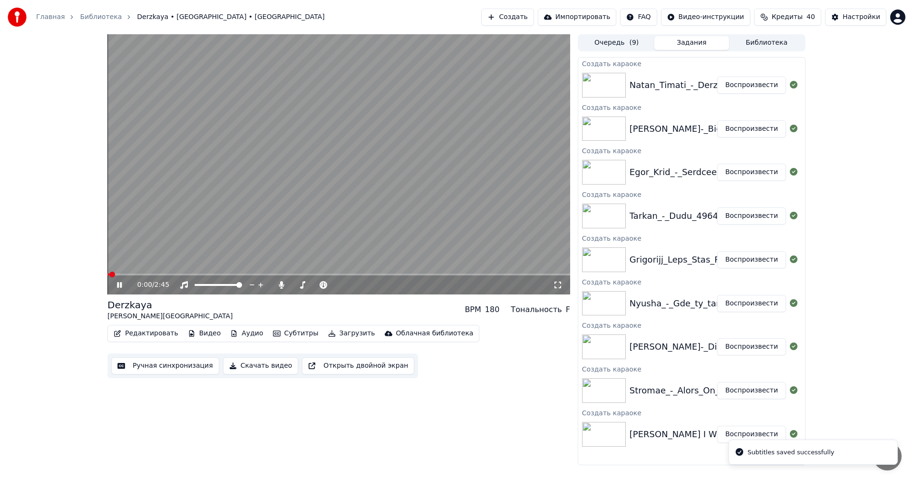
click at [151, 363] on button "Ручная синхронизация" at bounding box center [165, 365] width 108 height 17
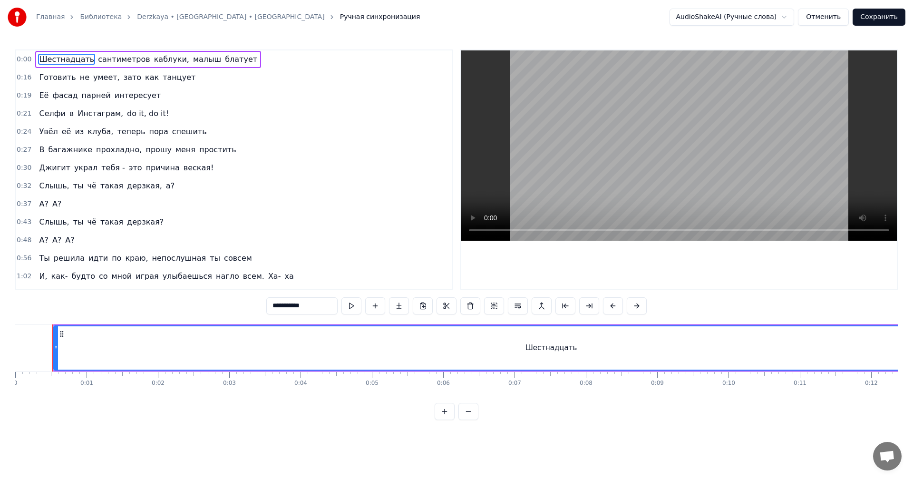
click at [718, 130] on video at bounding box center [679, 145] width 436 height 190
click at [692, 162] on video at bounding box center [679, 145] width 436 height 190
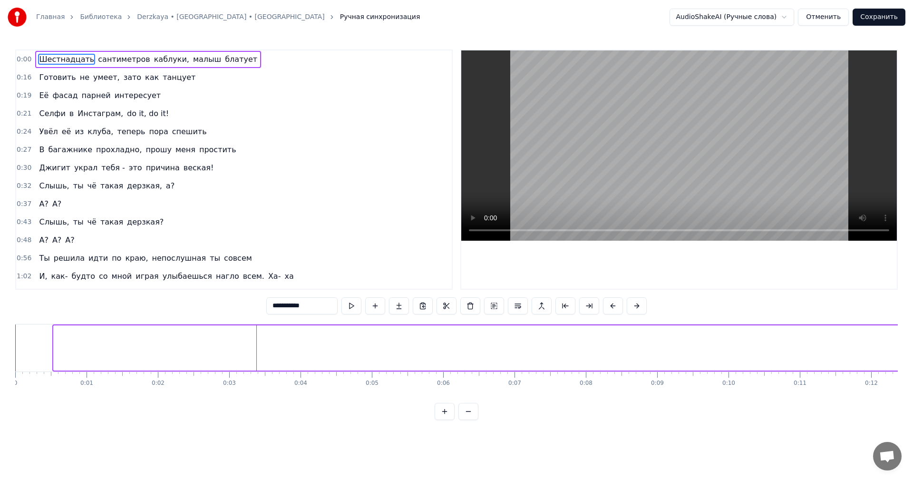
drag, startPoint x: 55, startPoint y: 354, endPoint x: 913, endPoint y: 324, distance: 858.4
click at [913, 324] on div "Главная Библиотека Derzkaya • Natan • Timati Ручная синхронизация AudioShakeAI …" at bounding box center [456, 210] width 913 height 420
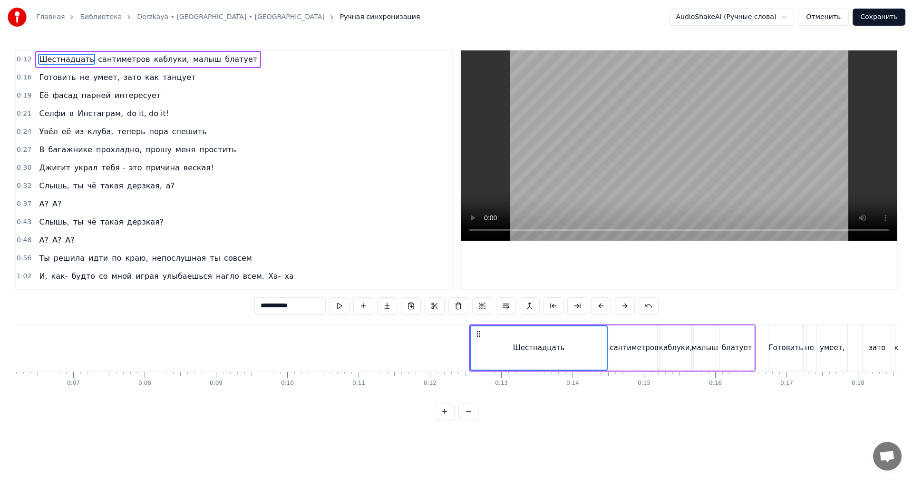
scroll to position [0, 571]
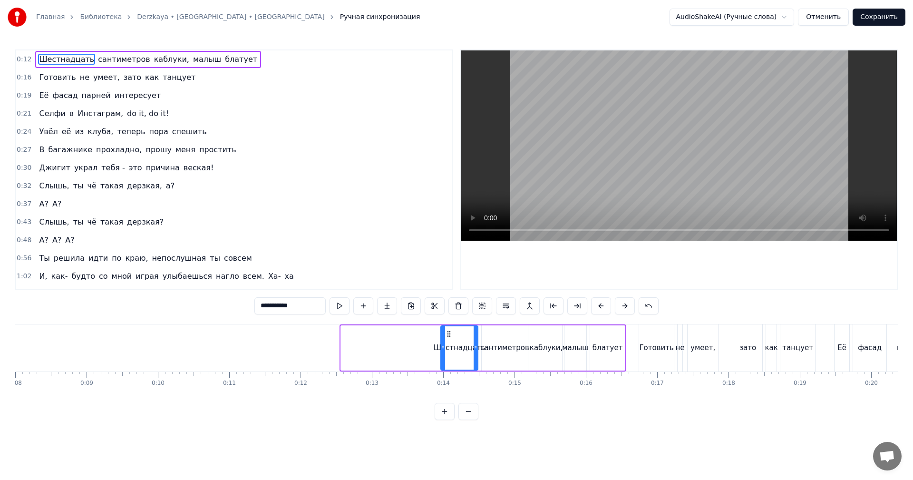
drag, startPoint x: 342, startPoint y: 354, endPoint x: 442, endPoint y: 347, distance: 100.1
click at [442, 347] on div at bounding box center [443, 347] width 4 height 43
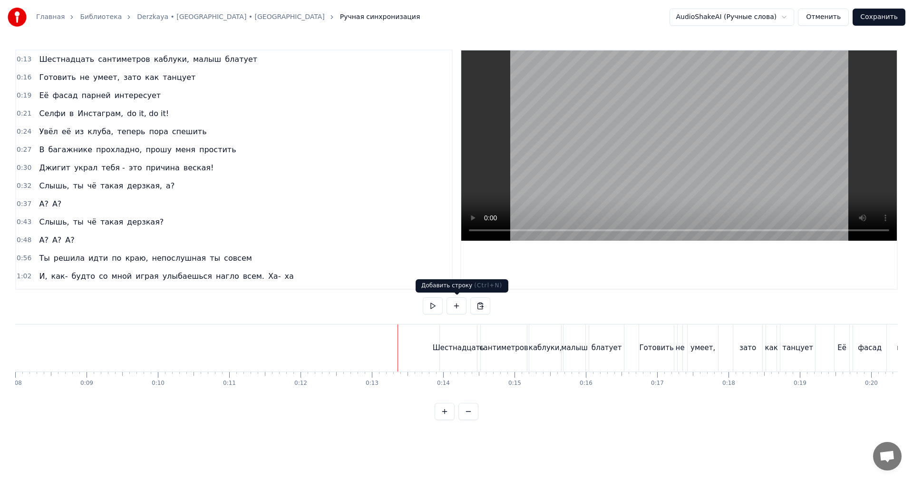
click at [607, 172] on video at bounding box center [679, 145] width 436 height 190
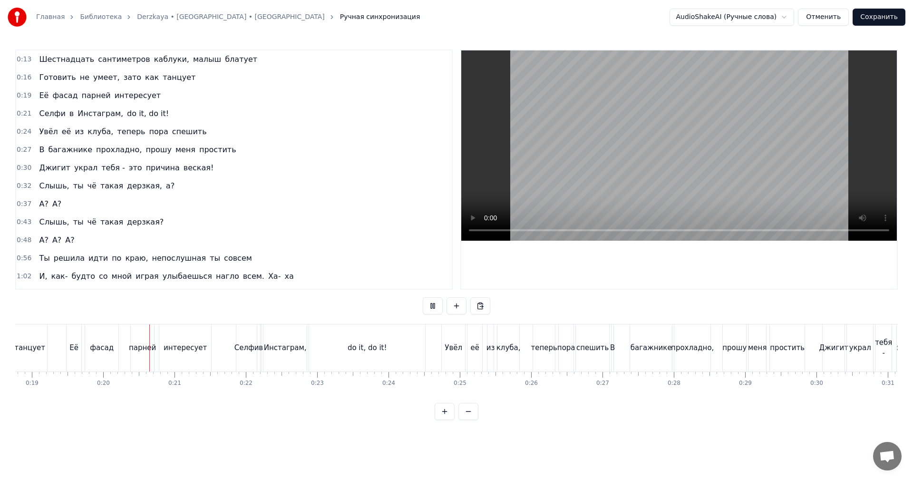
scroll to position [0, 1375]
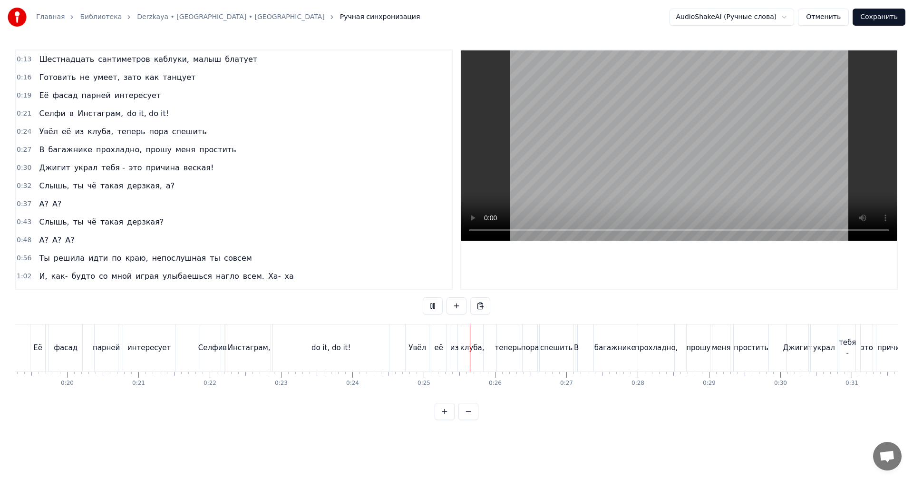
click at [674, 187] on video at bounding box center [679, 145] width 436 height 190
click at [309, 353] on div "do it, do it!" at bounding box center [331, 347] width 116 height 47
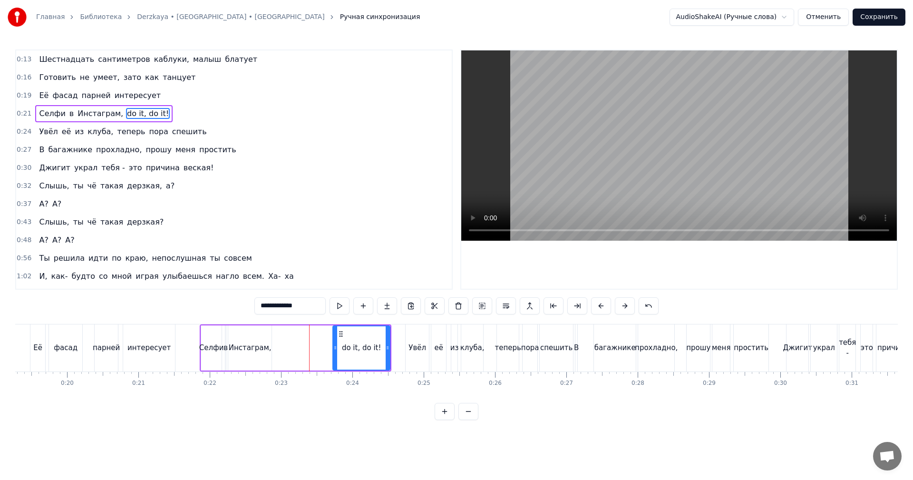
drag, startPoint x: 276, startPoint y: 352, endPoint x: 332, endPoint y: 354, distance: 56.1
click at [333, 354] on div at bounding box center [335, 347] width 4 height 43
drag, startPoint x: 236, startPoint y: 350, endPoint x: 430, endPoint y: 241, distance: 221.9
click at [237, 349] on div "Инстаграм," at bounding box center [250, 347] width 43 height 11
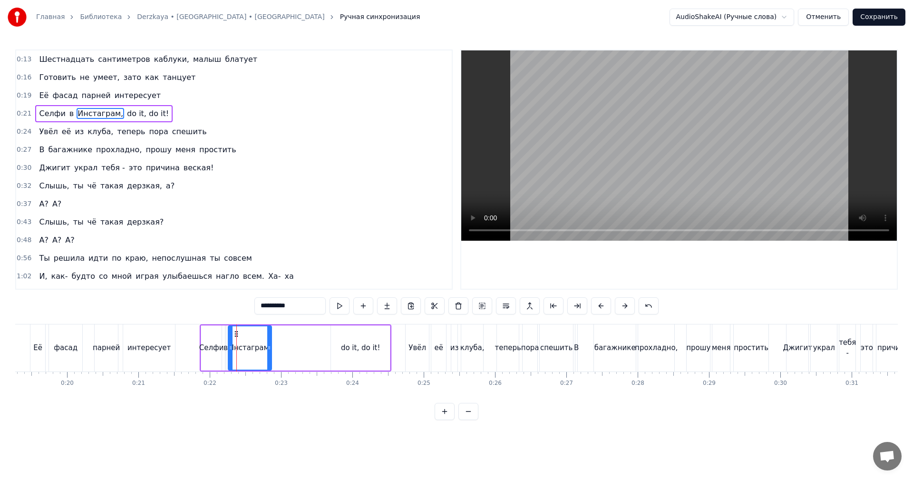
click at [619, 159] on video at bounding box center [679, 145] width 436 height 190
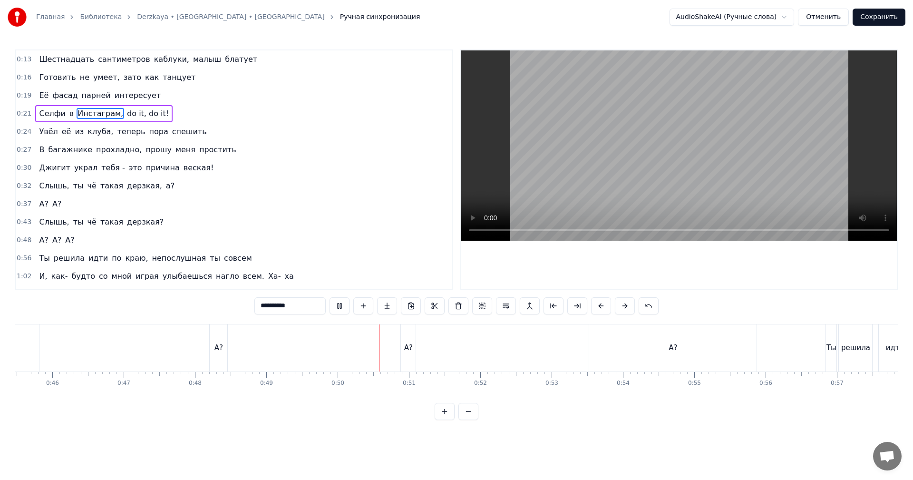
scroll to position [0, 3252]
drag, startPoint x: 659, startPoint y: 338, endPoint x: 722, endPoint y: 347, distance: 64.0
click at [659, 338] on div "А?" at bounding box center [664, 347] width 167 height 47
type input "**"
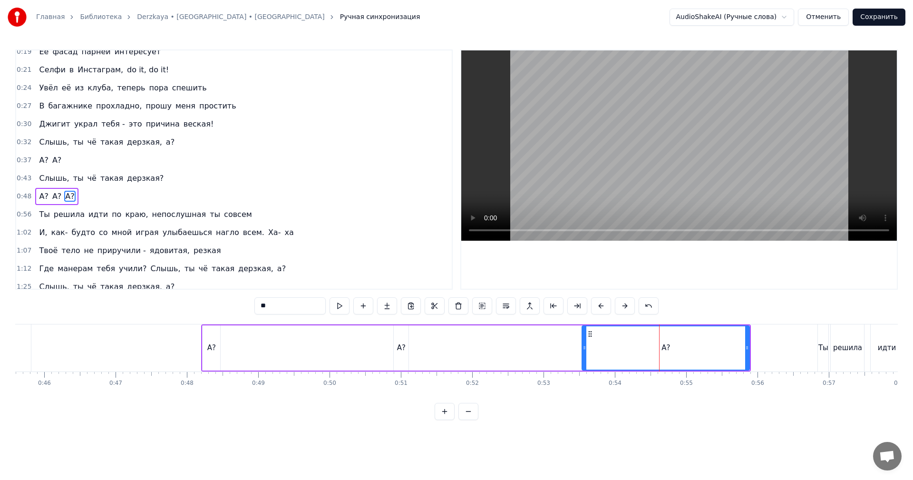
scroll to position [70, 0]
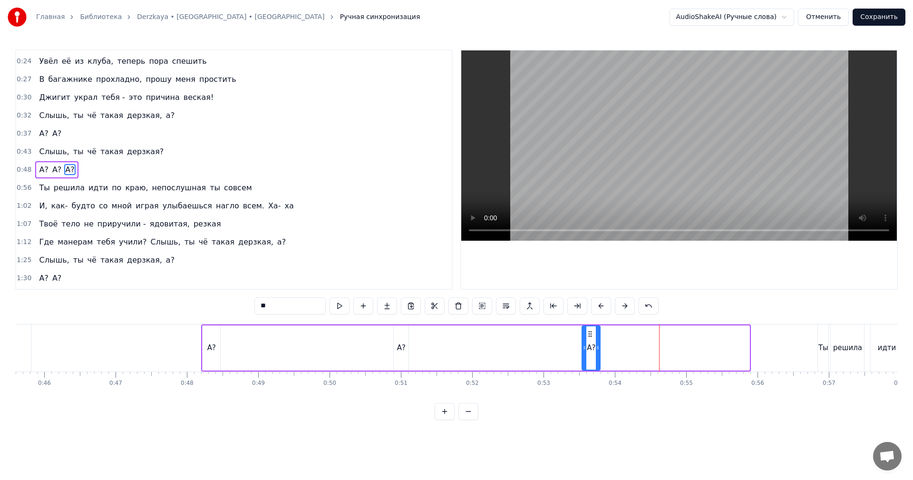
drag, startPoint x: 746, startPoint y: 347, endPoint x: 588, endPoint y: 353, distance: 158.0
click at [596, 353] on div at bounding box center [598, 347] width 4 height 43
click at [329, 345] on div "А? А? А?" at bounding box center [400, 347] width 398 height 47
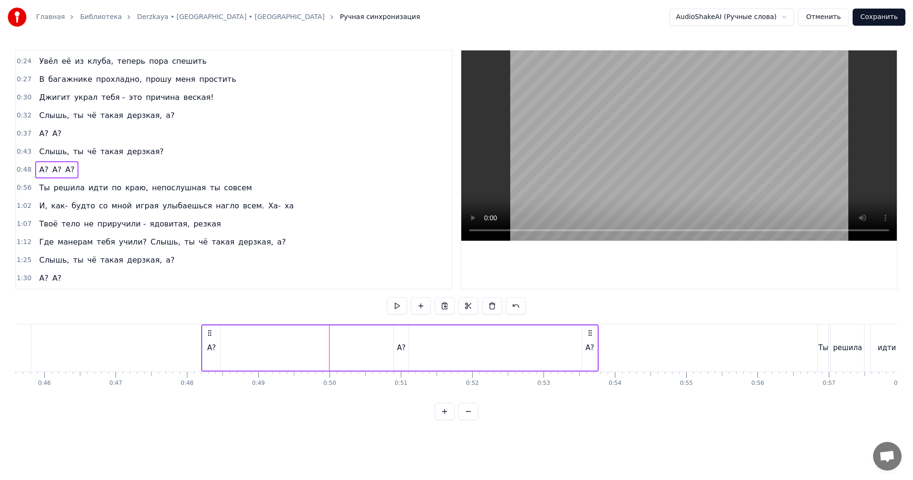
click at [719, 156] on video at bounding box center [679, 145] width 436 height 190
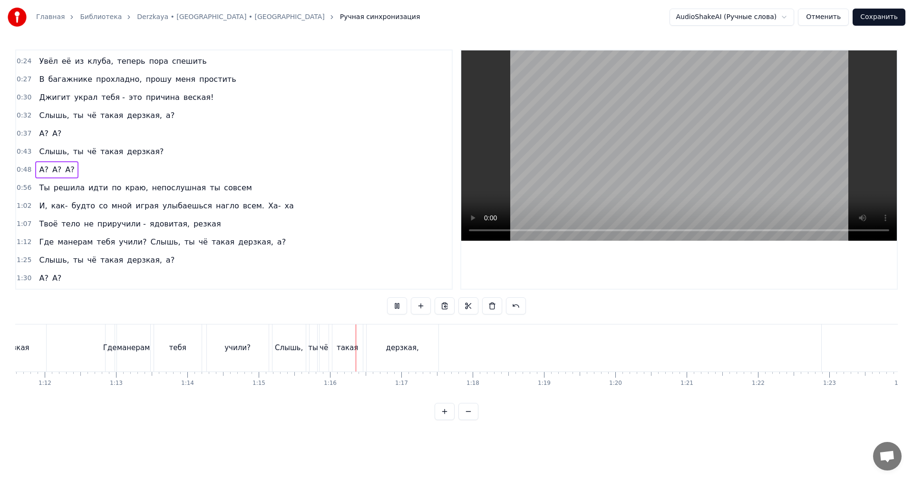
scroll to position [0, 5155]
click at [387, 332] on div "дерзкая," at bounding box center [355, 347] width 72 height 47
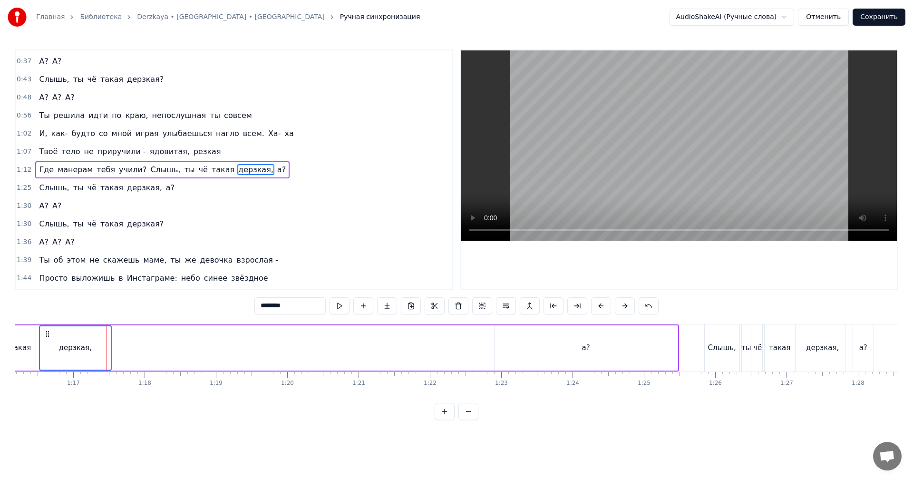
scroll to position [0, 5440]
drag, startPoint x: 654, startPoint y: 346, endPoint x: 673, endPoint y: 347, distance: 19.5
click at [656, 346] on div "а?" at bounding box center [580, 347] width 183 height 45
type input "**"
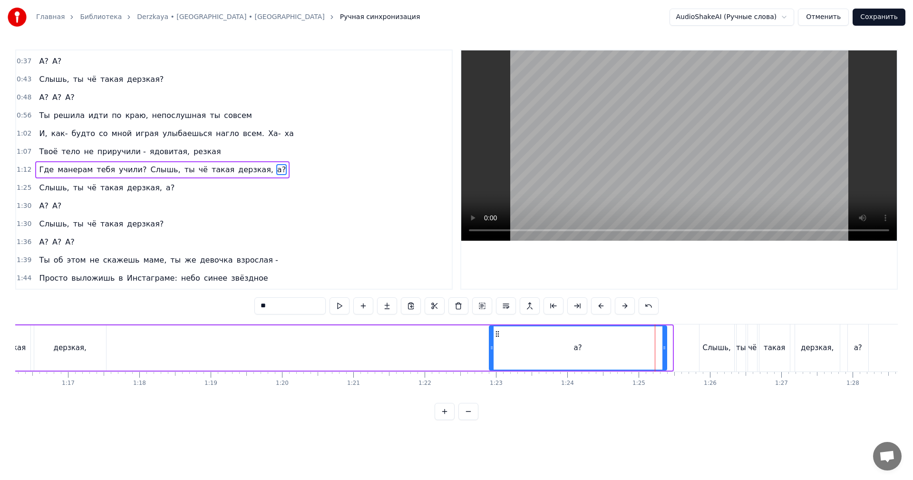
drag, startPoint x: 671, startPoint y: 347, endPoint x: 648, endPoint y: 350, distance: 24.0
click at [453, 358] on div "Где манерам тебя учили? Слышь, ты чё такая дерзкая, а?" at bounding box center [214, 347] width 884 height 47
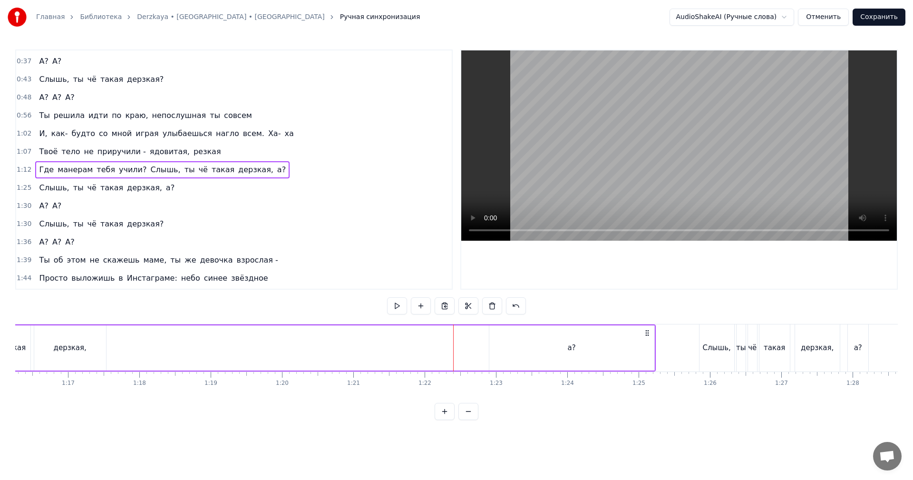
click at [97, 346] on div "дерзкая," at bounding box center [70, 347] width 72 height 45
drag, startPoint x: 102, startPoint y: 342, endPoint x: 82, endPoint y: 342, distance: 20.4
click at [82, 342] on div at bounding box center [83, 347] width 4 height 43
click at [558, 356] on div "а?" at bounding box center [571, 347] width 165 height 45
drag, startPoint x: 653, startPoint y: 347, endPoint x: 506, endPoint y: 345, distance: 146.5
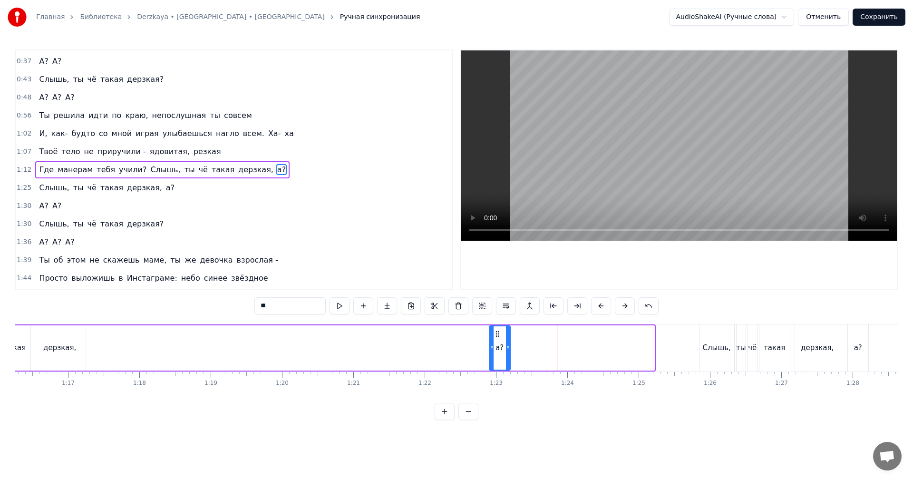
click at [508, 347] on icon at bounding box center [508, 348] width 4 height 8
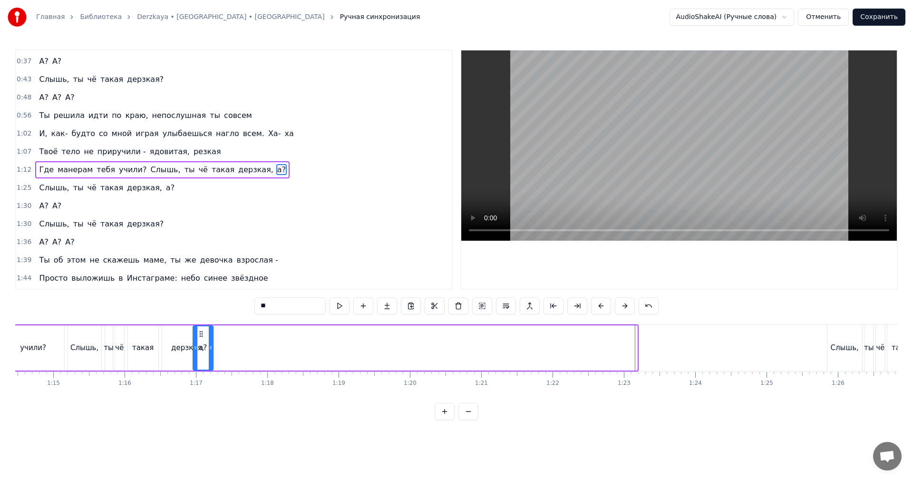
scroll to position [0, 5310]
drag, startPoint x: 494, startPoint y: 332, endPoint x: 215, endPoint y: 334, distance: 278.7
click at [216, 334] on icon at bounding box center [218, 334] width 8 height 8
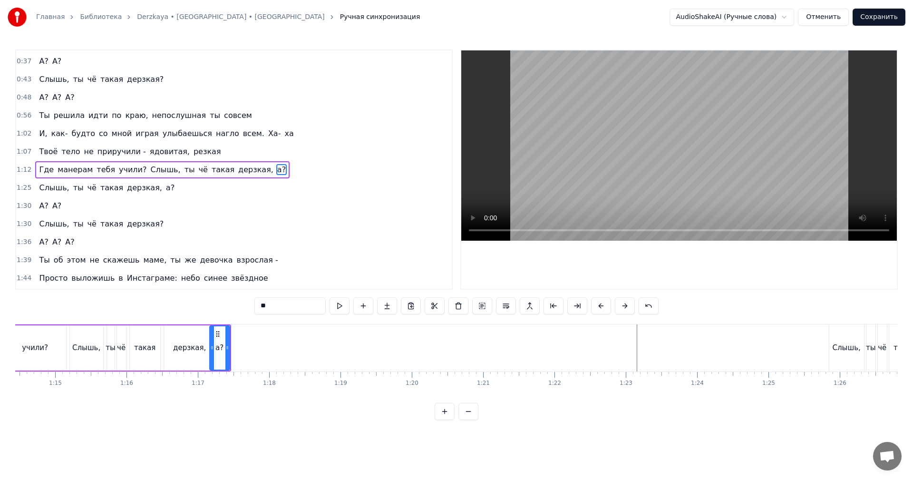
drag, startPoint x: 192, startPoint y: 337, endPoint x: 407, endPoint y: 248, distance: 233.2
click at [192, 337] on div "дерзкая," at bounding box center [189, 347] width 51 height 45
click at [698, 148] on video at bounding box center [679, 145] width 436 height 190
click at [607, 156] on video at bounding box center [679, 145] width 436 height 190
click at [223, 353] on div "а?" at bounding box center [220, 347] width 20 height 45
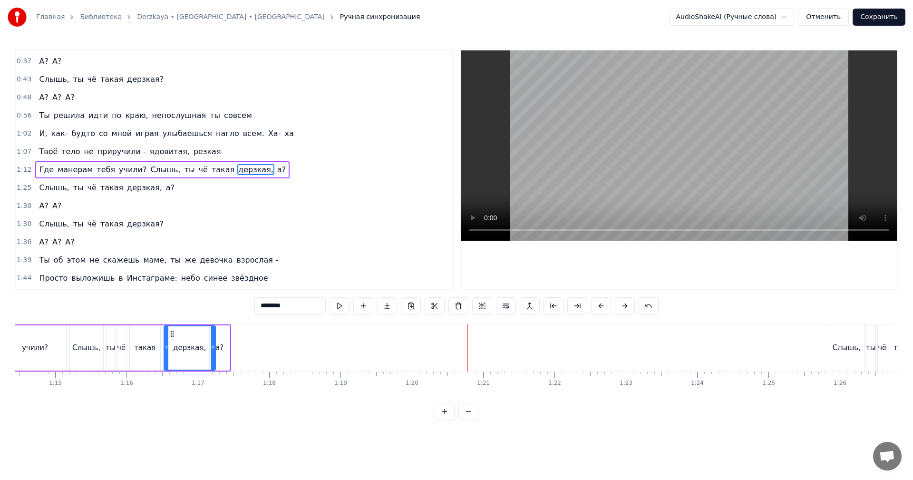
type input "**"
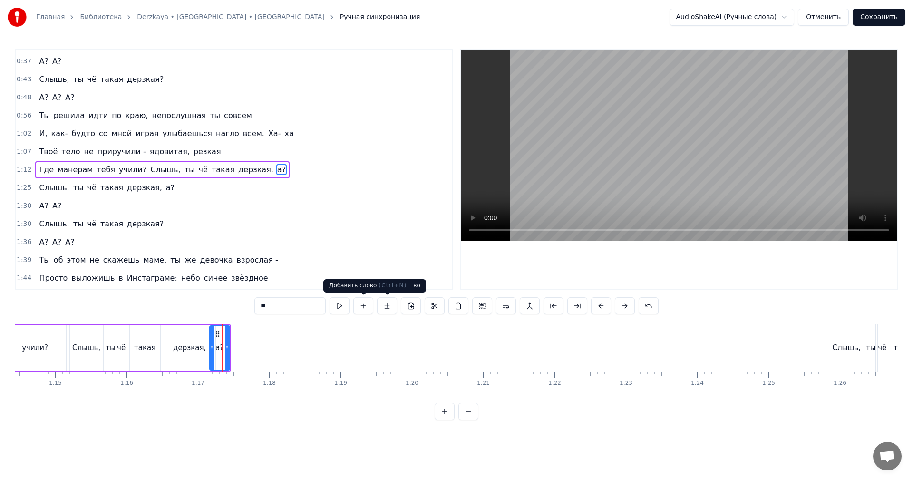
click at [366, 308] on button at bounding box center [363, 305] width 20 height 17
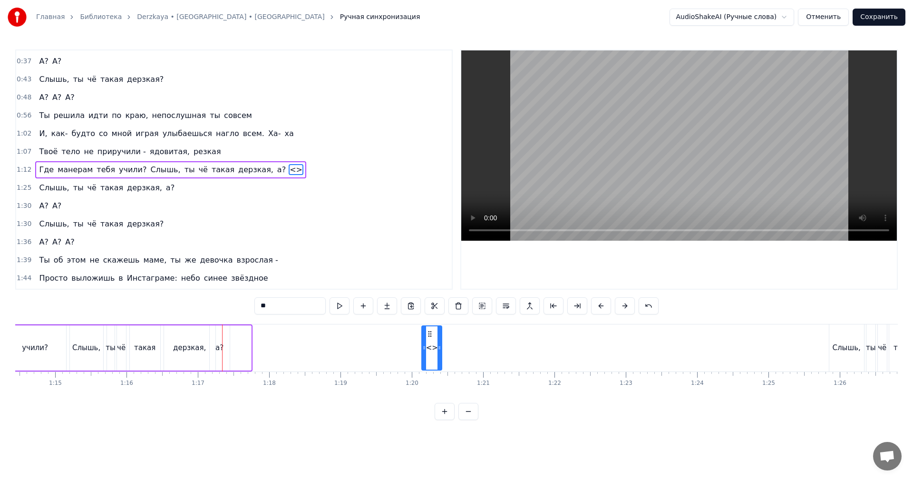
drag, startPoint x: 242, startPoint y: 335, endPoint x: 431, endPoint y: 331, distance: 188.8
click at [431, 331] on icon at bounding box center [430, 334] width 8 height 8
click at [432, 347] on div "<>" at bounding box center [432, 347] width 12 height 11
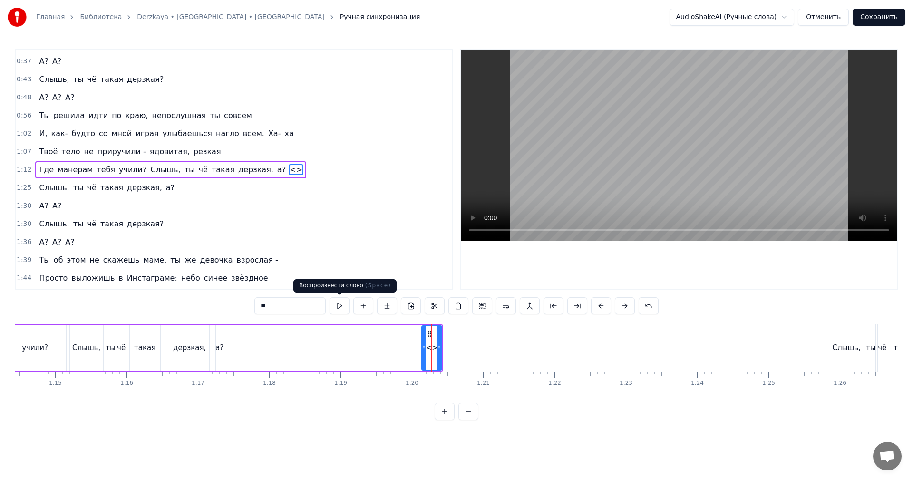
drag, startPoint x: 298, startPoint y: 308, endPoint x: 200, endPoint y: 313, distance: 98.1
click at [203, 313] on div "0:13 Шестнадцать сантиметров каблуки, малыш блатует 0:16 Готовить не умеет, зат…" at bounding box center [456, 234] width 883 height 370
type input "**"
click at [360, 308] on button at bounding box center [363, 305] width 20 height 17
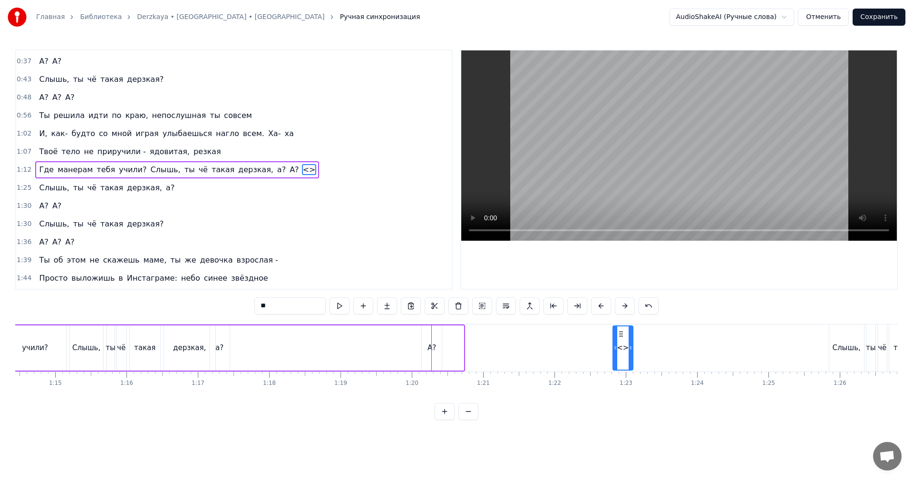
drag, startPoint x: 453, startPoint y: 334, endPoint x: 623, endPoint y: 335, distance: 169.3
click at [623, 335] on icon at bounding box center [621, 334] width 8 height 8
drag, startPoint x: 252, startPoint y: 308, endPoint x: 171, endPoint y: 310, distance: 80.9
click at [174, 310] on div "0:13 Шестнадцать сантиметров каблуки, малыш блатует 0:16 Готовить не умеет, зат…" at bounding box center [456, 234] width 883 height 370
type input "**"
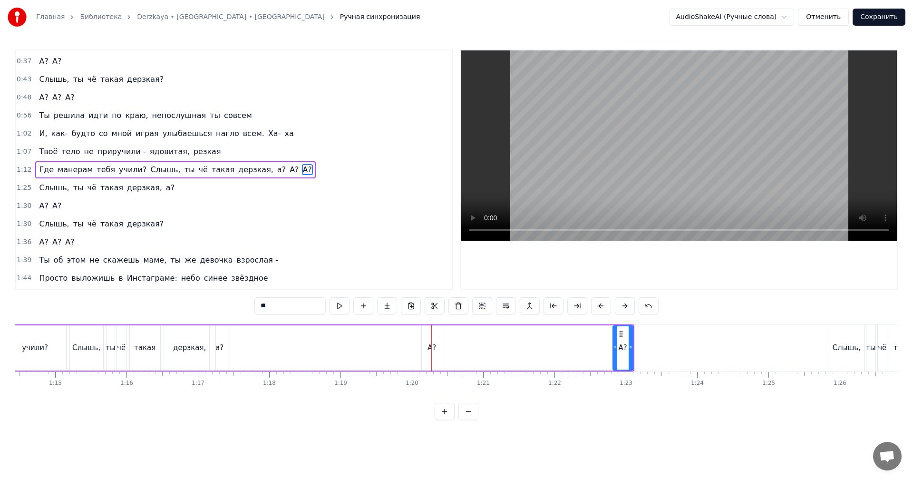
click at [408, 360] on div "Где манерам тебя учили? Слышь, ты чё такая дерзкая, а? А? А?" at bounding box center [268, 347] width 733 height 47
click at [672, 64] on video at bounding box center [679, 145] width 436 height 190
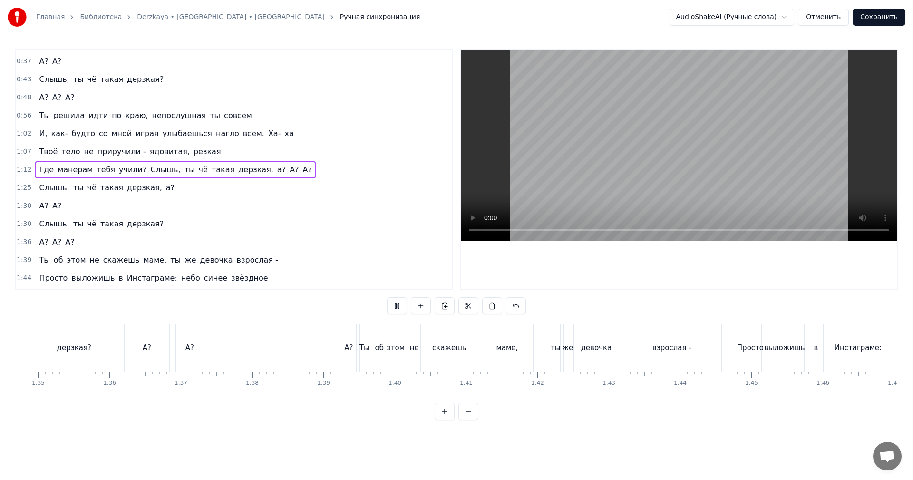
scroll to position [0, 6697]
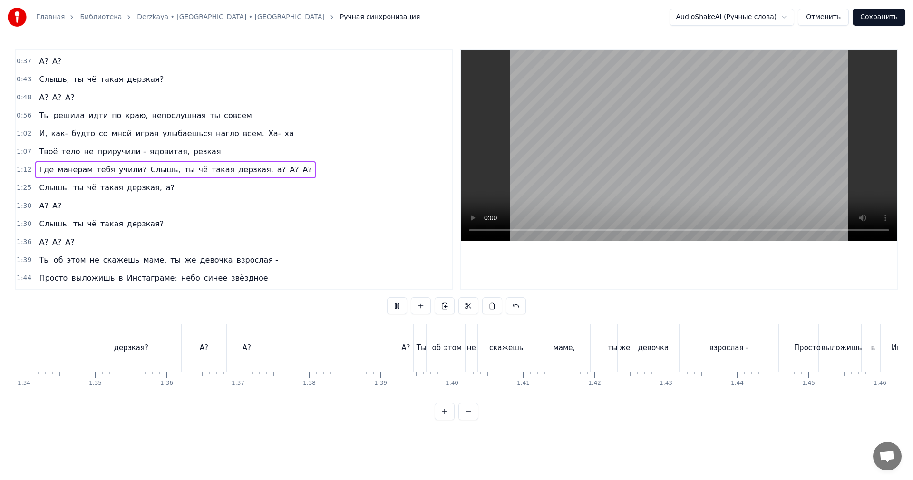
click at [632, 168] on video at bounding box center [679, 145] width 436 height 190
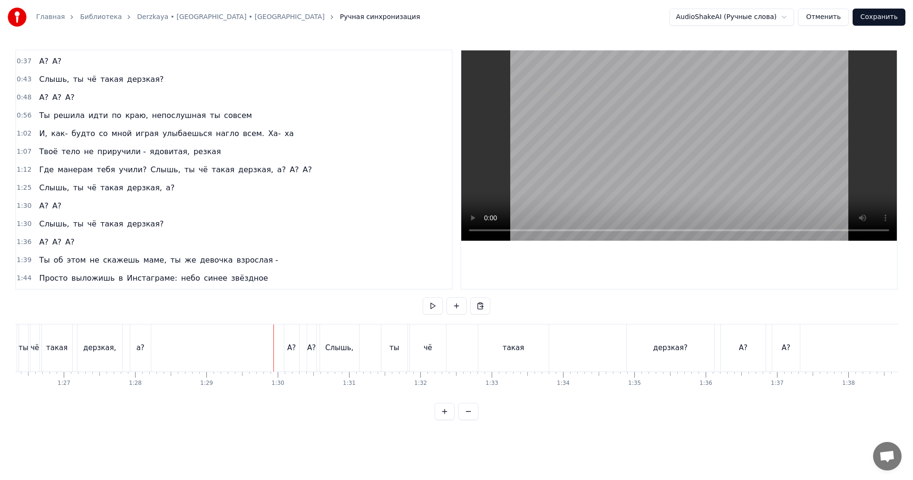
scroll to position [0, 6221]
click at [282, 355] on div "Слышь," at bounding box center [275, 347] width 39 height 47
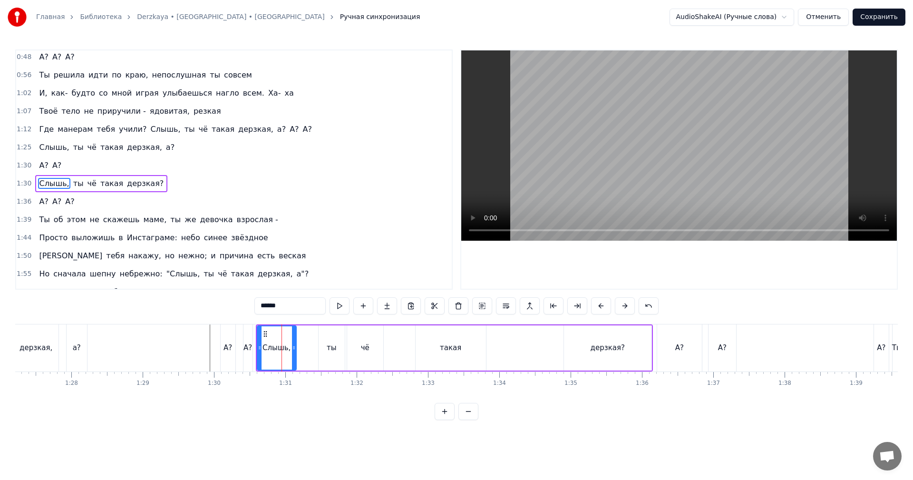
scroll to position [197, 0]
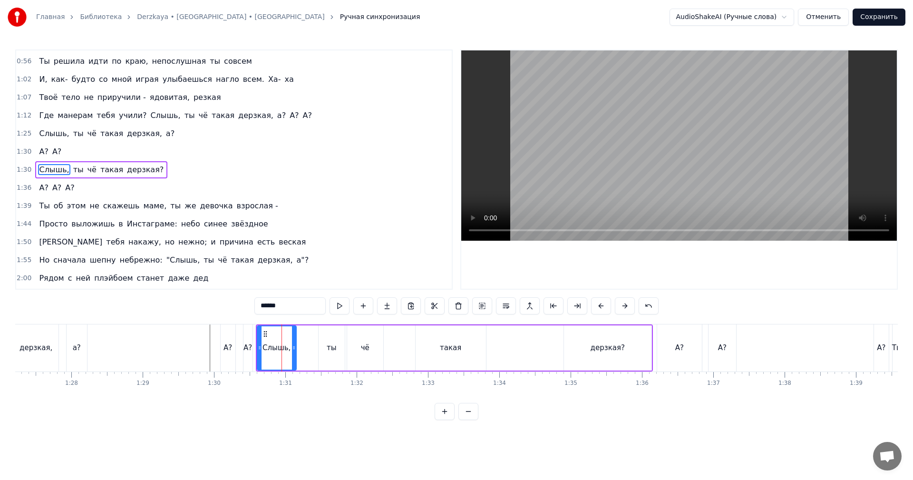
click at [26, 166] on span "1:30" at bounding box center [24, 170] width 15 height 10
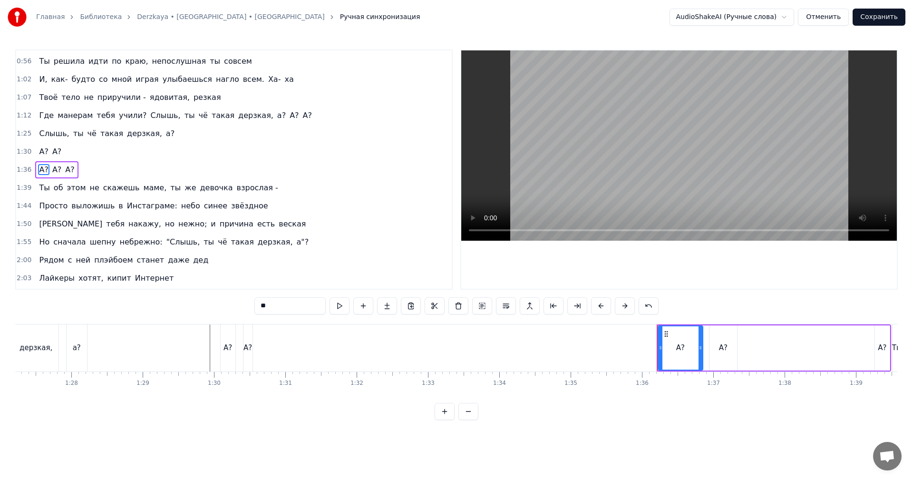
click at [253, 331] on div "А? А?" at bounding box center [237, 347] width 35 height 47
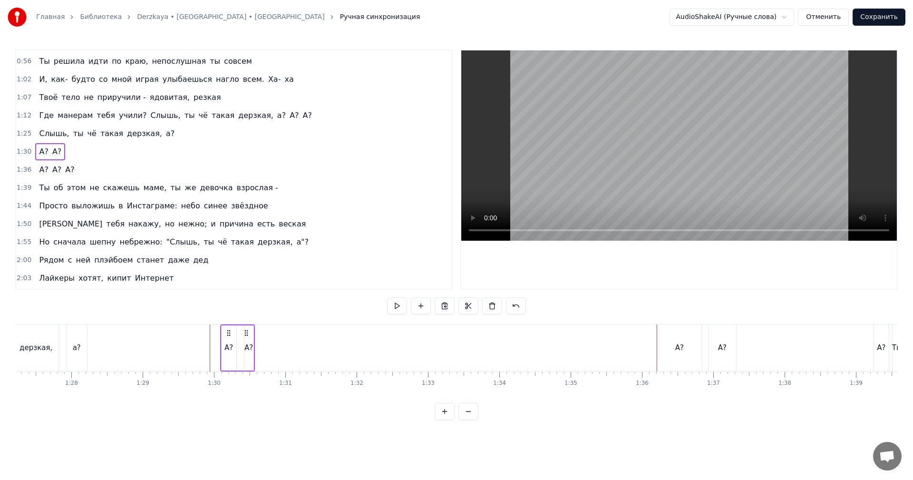
click at [248, 331] on icon at bounding box center [247, 333] width 8 height 8
drag, startPoint x: 247, startPoint y: 331, endPoint x: 467, endPoint y: 331, distance: 219.7
click at [467, 331] on circle at bounding box center [467, 330] width 0 height 0
click at [447, 331] on circle at bounding box center [447, 330] width 0 height 0
click at [445, 332] on div "А?" at bounding box center [448, 347] width 15 height 47
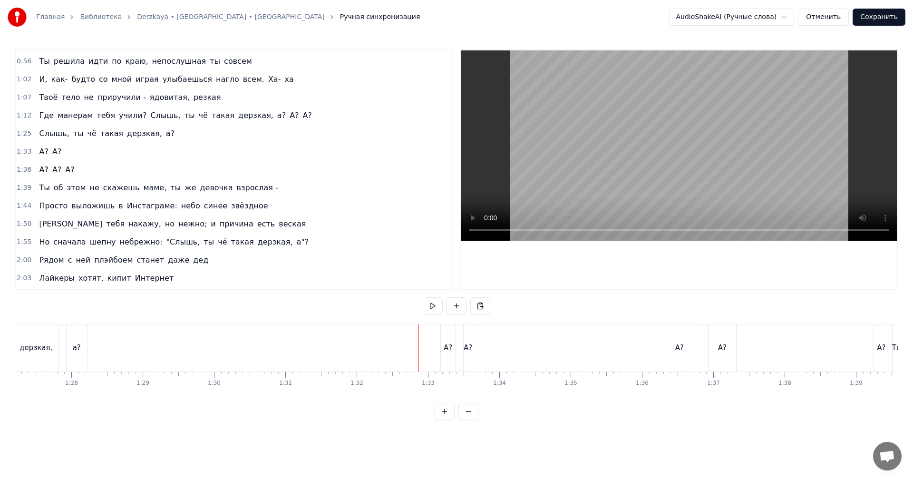
scroll to position [179, 0]
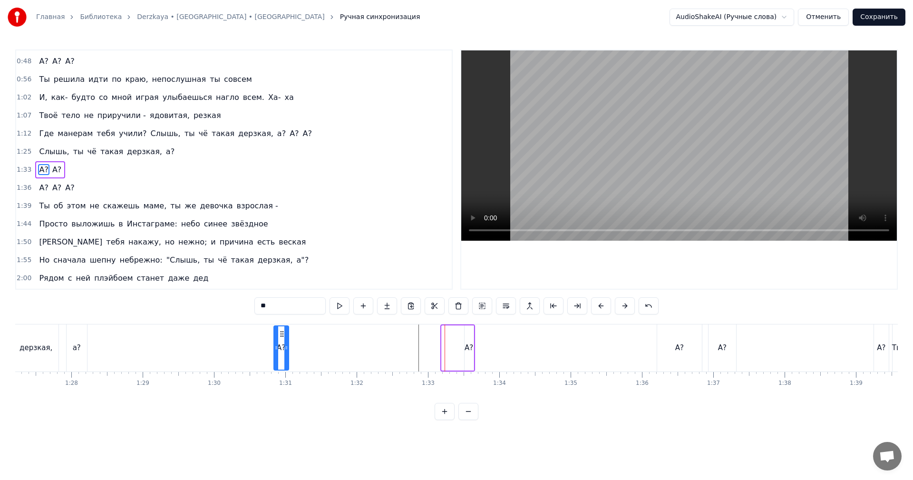
drag, startPoint x: 448, startPoint y: 331, endPoint x: 281, endPoint y: 330, distance: 167.9
click at [281, 330] on icon at bounding box center [282, 334] width 8 height 8
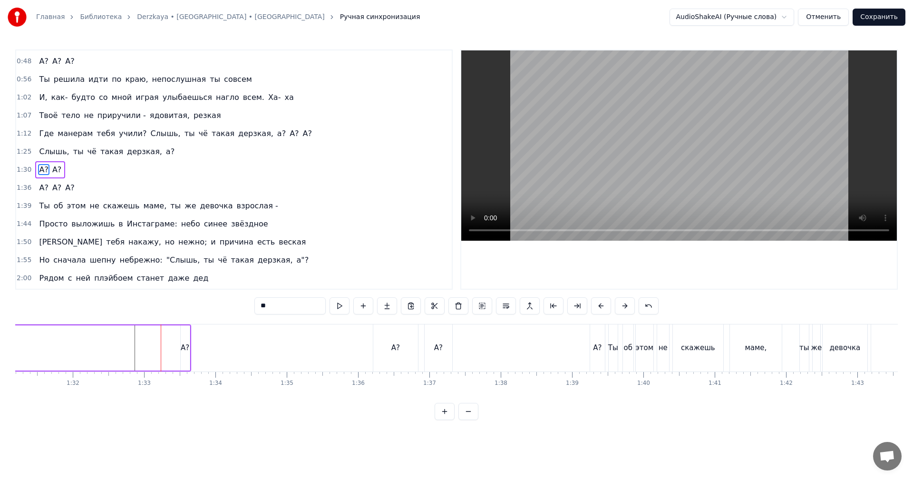
scroll to position [0, 6507]
click at [398, 346] on div "А?" at bounding box center [394, 347] width 9 height 11
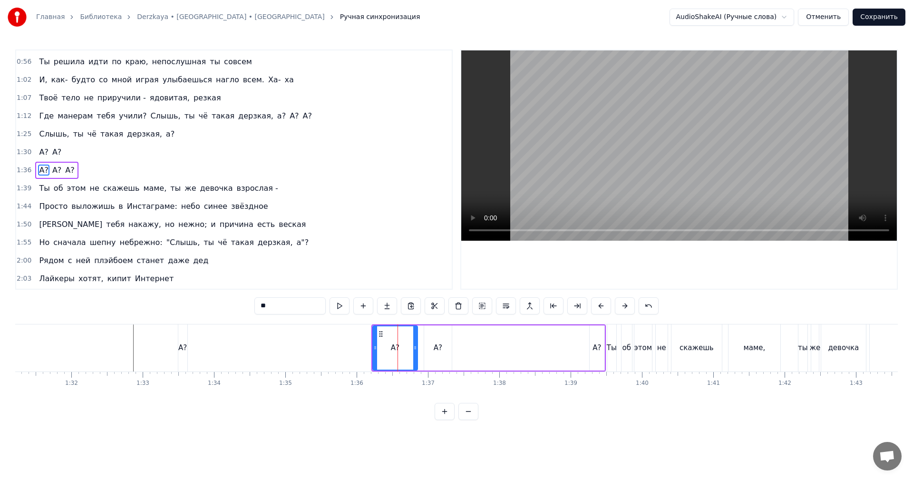
scroll to position [197, 0]
drag, startPoint x: 414, startPoint y: 337, endPoint x: 389, endPoint y: 341, distance: 25.6
click at [384, 342] on div at bounding box center [386, 347] width 4 height 43
click at [445, 340] on div "А?" at bounding box center [438, 347] width 28 height 45
click at [593, 339] on div "А?" at bounding box center [597, 347] width 14 height 43
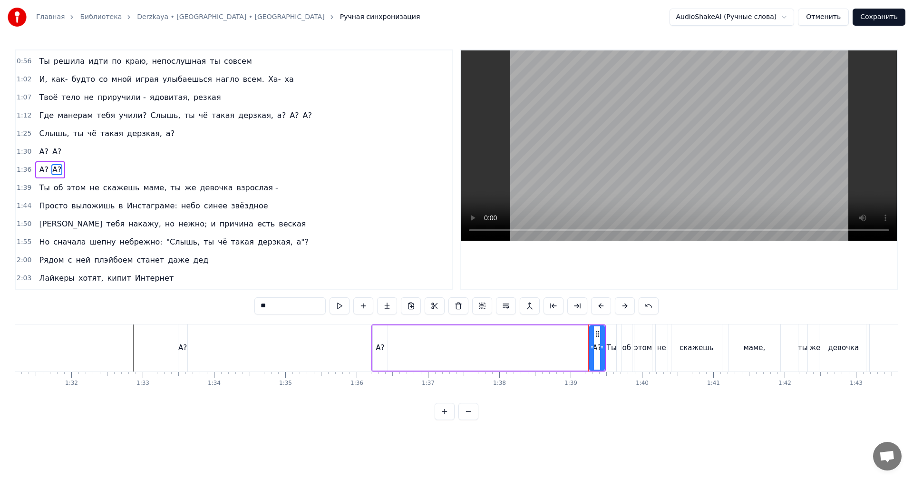
type input "**"
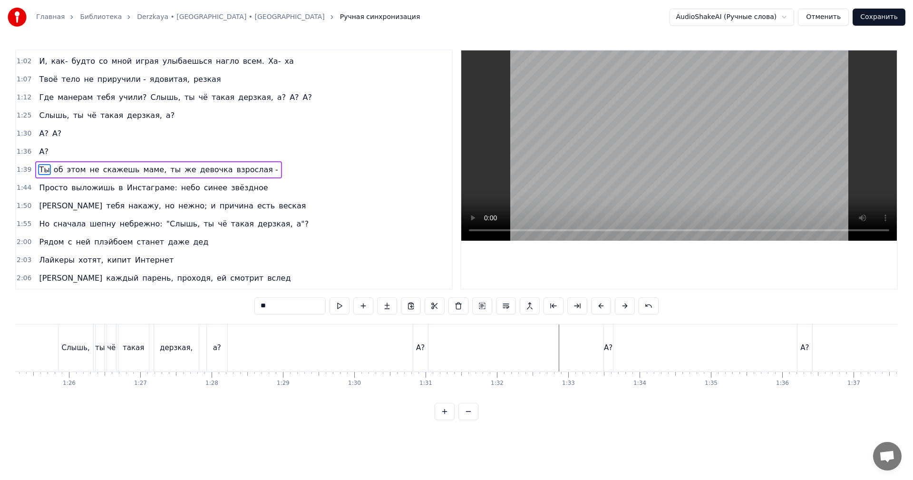
scroll to position [0, 6079]
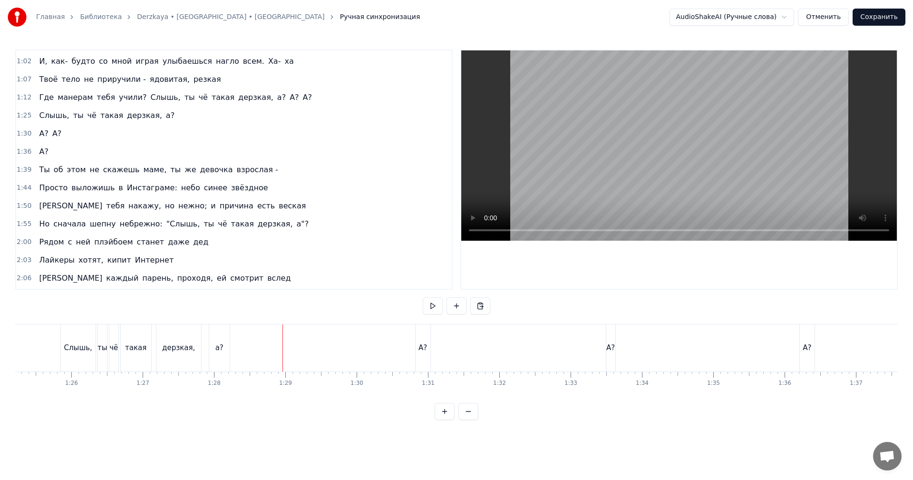
click at [671, 179] on video at bounding box center [679, 145] width 436 height 190
click at [651, 164] on video at bounding box center [679, 145] width 436 height 190
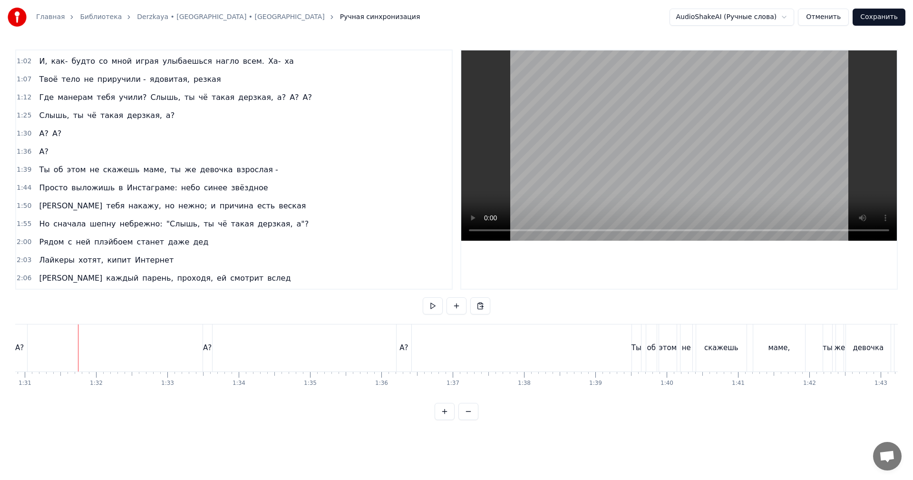
scroll to position [0, 6507]
click at [610, 353] on div "Ты" at bounding box center [611, 347] width 9 height 47
click at [722, 165] on video at bounding box center [679, 145] width 436 height 190
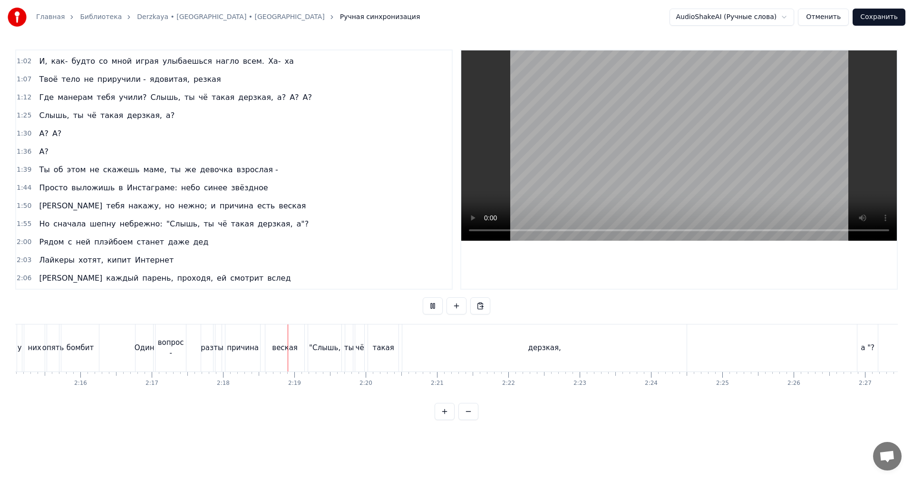
scroll to position [0, 9662]
click at [562, 351] on div "дерзкая," at bounding box center [518, 347] width 284 height 47
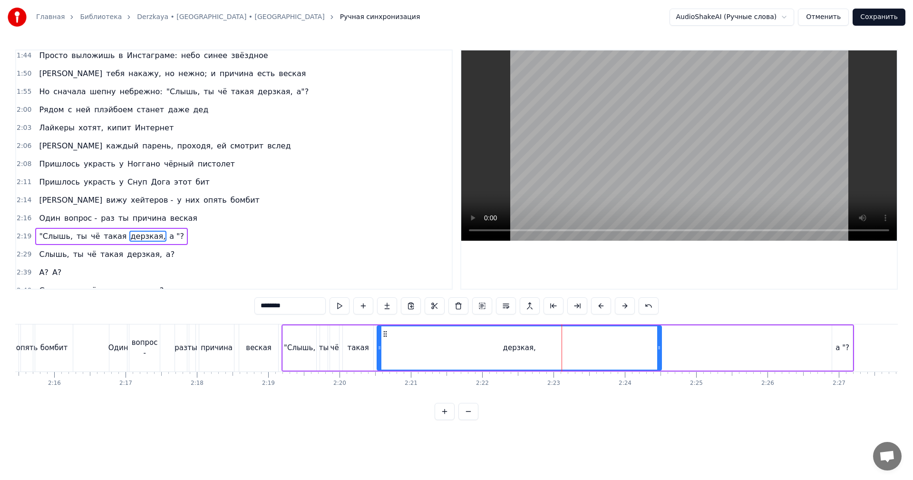
scroll to position [376, 0]
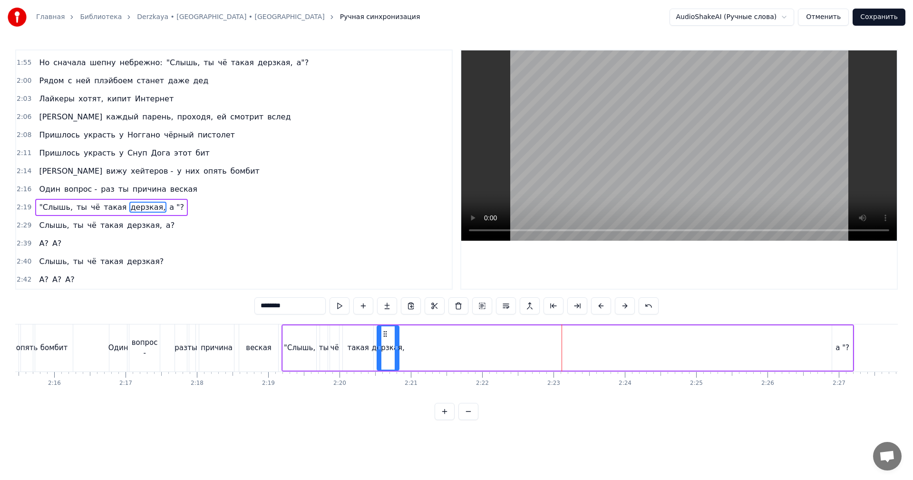
drag, startPoint x: 659, startPoint y: 344, endPoint x: 397, endPoint y: 349, distance: 261.6
click at [397, 349] on icon at bounding box center [397, 348] width 4 height 8
drag, startPoint x: 389, startPoint y: 346, endPoint x: 395, endPoint y: 344, distance: 6.2
click at [389, 346] on div "дерзкая," at bounding box center [388, 347] width 33 height 11
drag, startPoint x: 399, startPoint y: 342, endPoint x: 418, endPoint y: 341, distance: 19.5
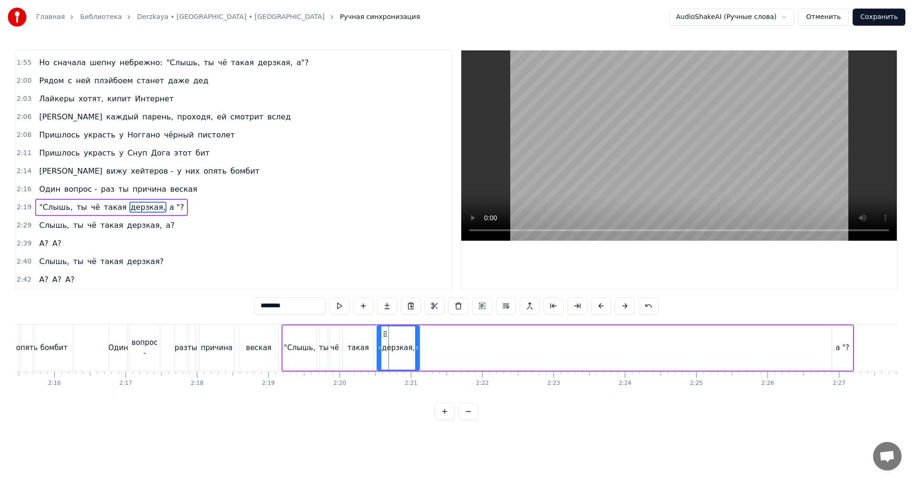
click at [418, 341] on div at bounding box center [417, 347] width 4 height 43
click at [848, 342] on div "а "?" at bounding box center [842, 347] width 20 height 45
type input "****"
drag, startPoint x: 840, startPoint y: 333, endPoint x: 433, endPoint y: 333, distance: 407.6
click at [433, 333] on icon at bounding box center [432, 334] width 8 height 8
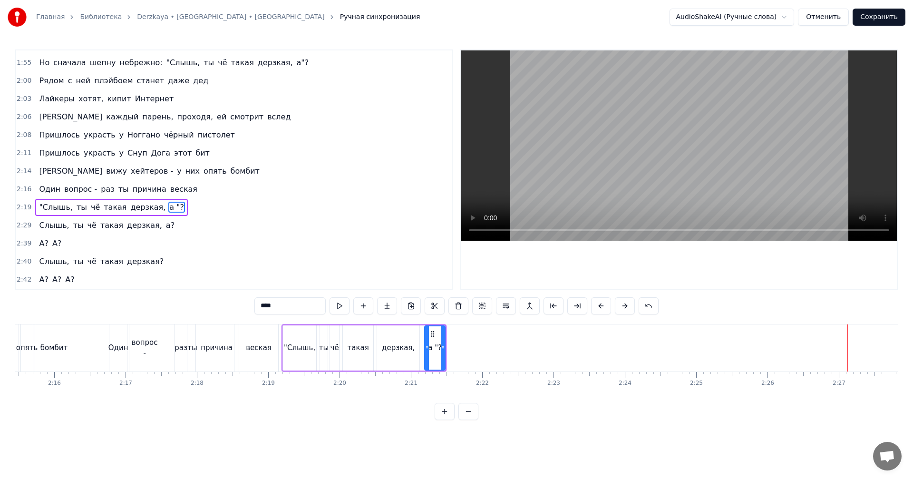
click at [444, 339] on div "а "?" at bounding box center [434, 347] width 21 height 45
click at [445, 339] on div "а "?" at bounding box center [434, 347] width 21 height 45
click at [444, 340] on div at bounding box center [443, 347] width 4 height 43
click at [440, 340] on div at bounding box center [439, 347] width 4 height 43
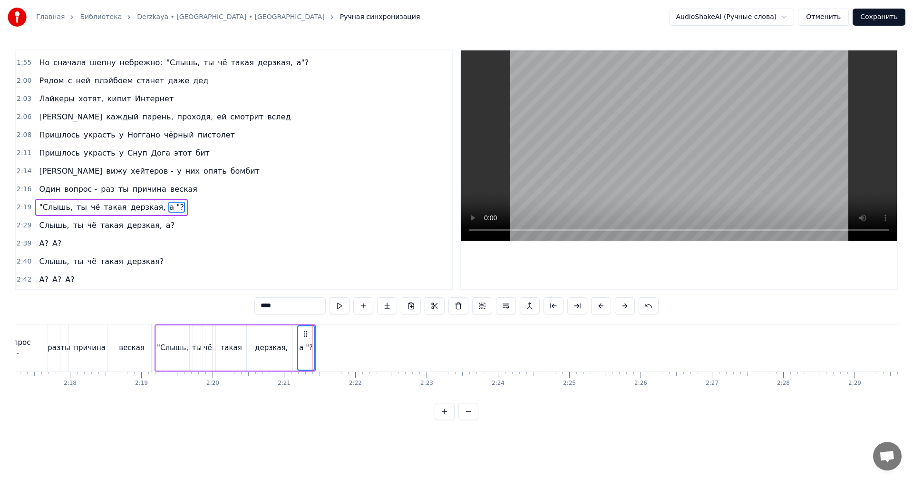
scroll to position [0, 9995]
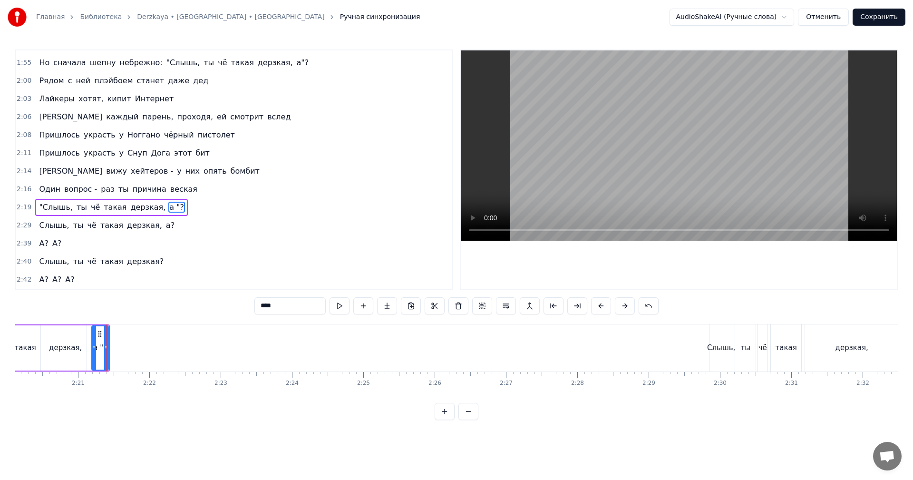
click at [101, 344] on div "а "?" at bounding box center [100, 347] width 14 height 11
click at [370, 311] on button at bounding box center [363, 305] width 20 height 17
drag, startPoint x: 187, startPoint y: 308, endPoint x: 174, endPoint y: 309, distance: 13.3
click at [174, 309] on div "0:13 Шестнадцать сантиметров каблуки, малыш блатует 0:16 Готовить не умеет, зат…" at bounding box center [456, 234] width 883 height 370
type input "**"
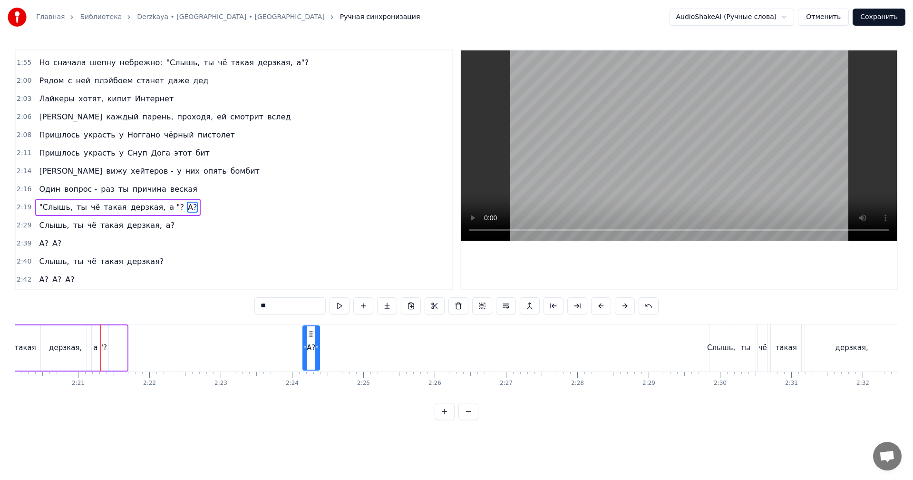
drag, startPoint x: 118, startPoint y: 333, endPoint x: 311, endPoint y: 340, distance: 192.7
click at [311, 340] on div "А?" at bounding box center [311, 347] width 16 height 43
click at [296, 311] on input "**" at bounding box center [289, 305] width 71 height 17
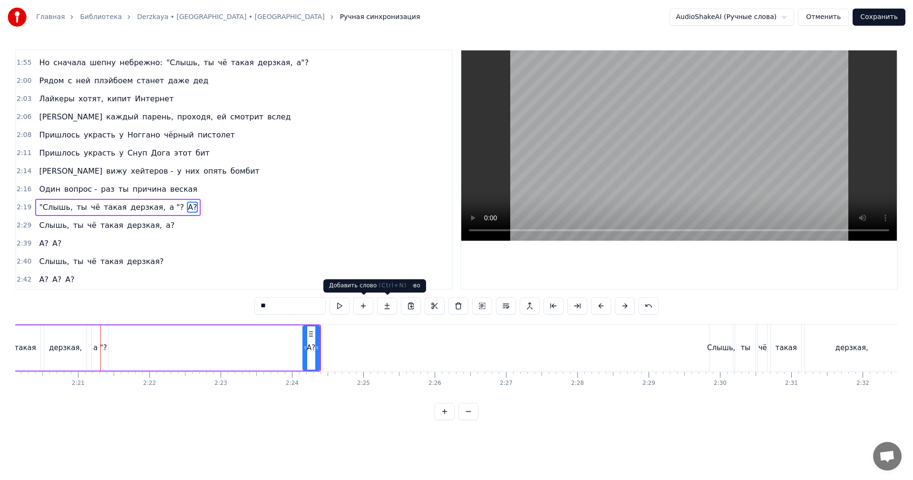
click at [366, 311] on button at bounding box center [363, 305] width 20 height 17
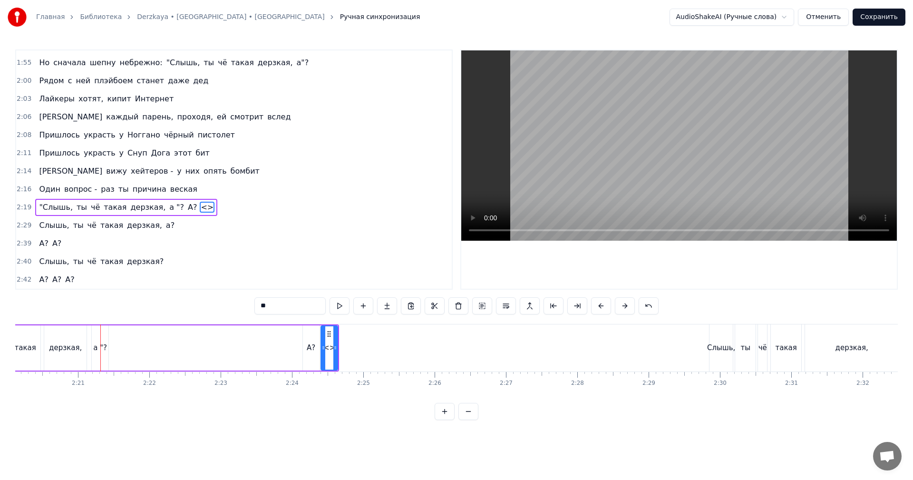
drag, startPoint x: 299, startPoint y: 318, endPoint x: 292, endPoint y: 312, distance: 9.1
click at [299, 317] on div "0:13 Шестнадцать сантиметров каблуки, малыш блатует 0:16 Готовить не умеет, зат…" at bounding box center [456, 234] width 883 height 370
click at [292, 311] on input "**" at bounding box center [289, 305] width 71 height 17
paste input "text"
type input "**"
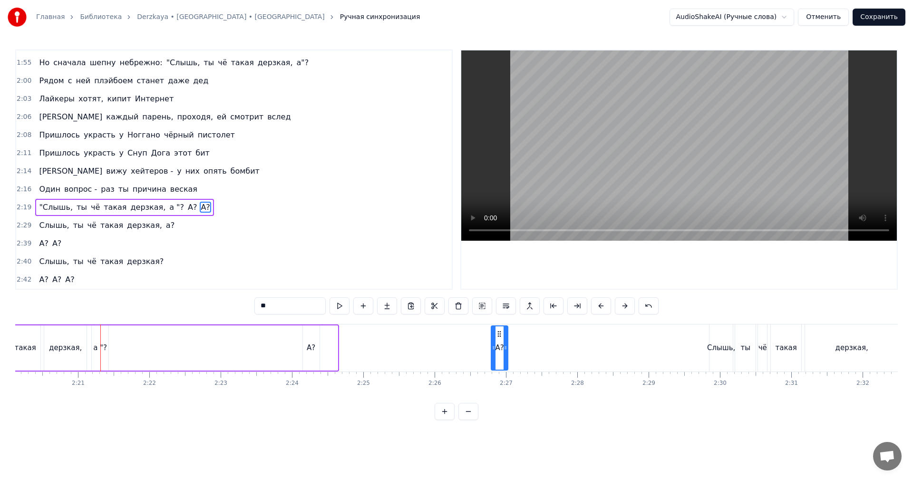
drag, startPoint x: 331, startPoint y: 334, endPoint x: 501, endPoint y: 337, distance: 170.3
click at [501, 337] on icon at bounding box center [500, 334] width 8 height 8
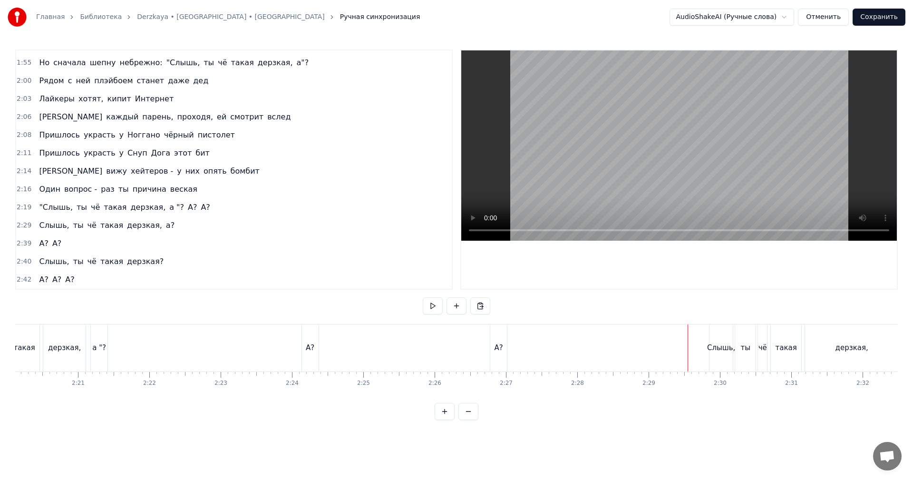
click at [641, 145] on video at bounding box center [679, 145] width 436 height 190
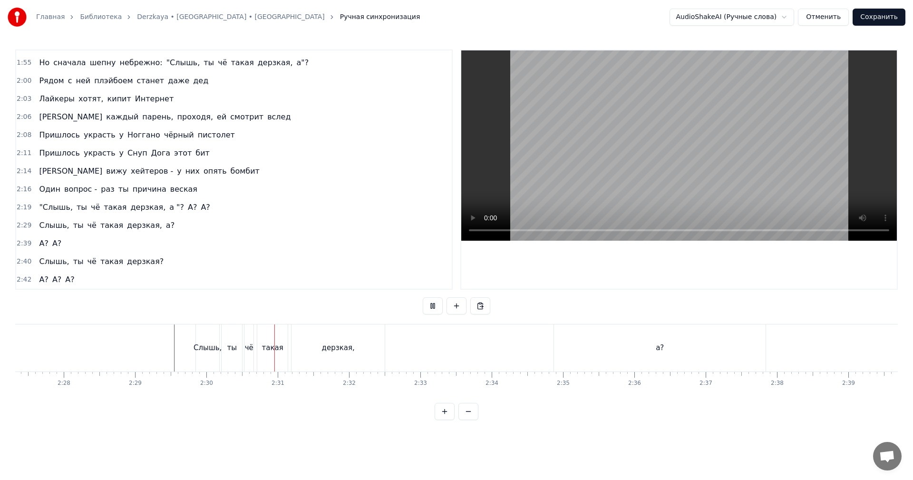
scroll to position [0, 10566]
click at [541, 181] on video at bounding box center [679, 145] width 436 height 190
click at [303, 343] on div "дерзкая," at bounding box center [280, 347] width 93 height 47
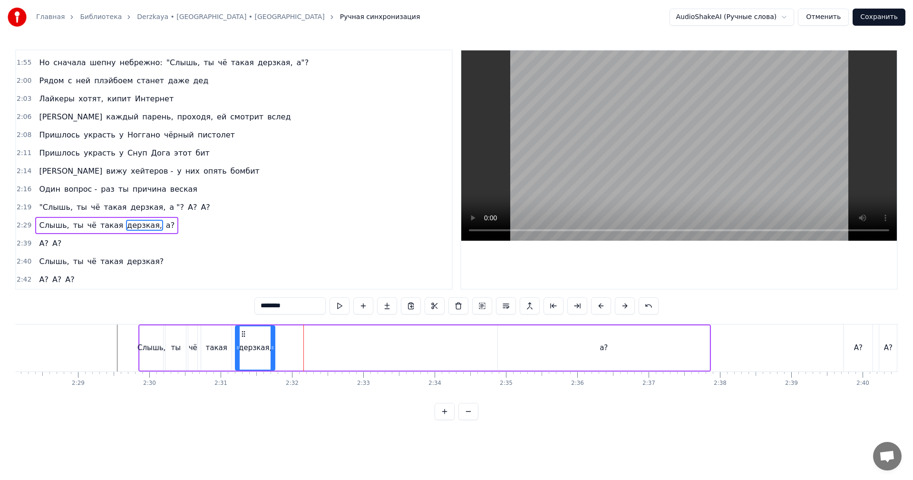
drag, startPoint x: 328, startPoint y: 342, endPoint x: 277, endPoint y: 343, distance: 50.9
click at [274, 343] on div at bounding box center [273, 347] width 4 height 43
click at [595, 342] on div "а?" at bounding box center [604, 347] width 212 height 45
type input "**"
drag, startPoint x: 706, startPoint y: 339, endPoint x: 515, endPoint y: 339, distance: 191.2
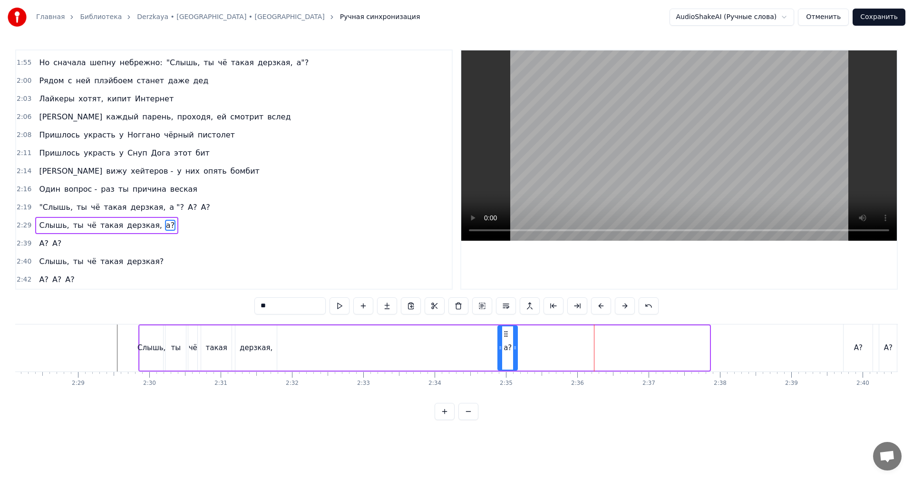
click at [515, 339] on div at bounding box center [515, 347] width 4 height 43
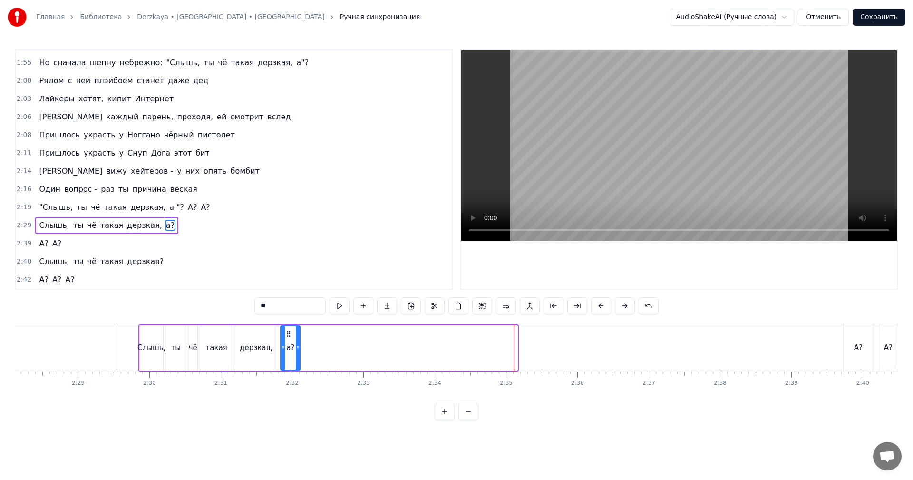
drag, startPoint x: 504, startPoint y: 332, endPoint x: 286, endPoint y: 338, distance: 217.4
click at [286, 338] on div "а?" at bounding box center [290, 347] width 19 height 43
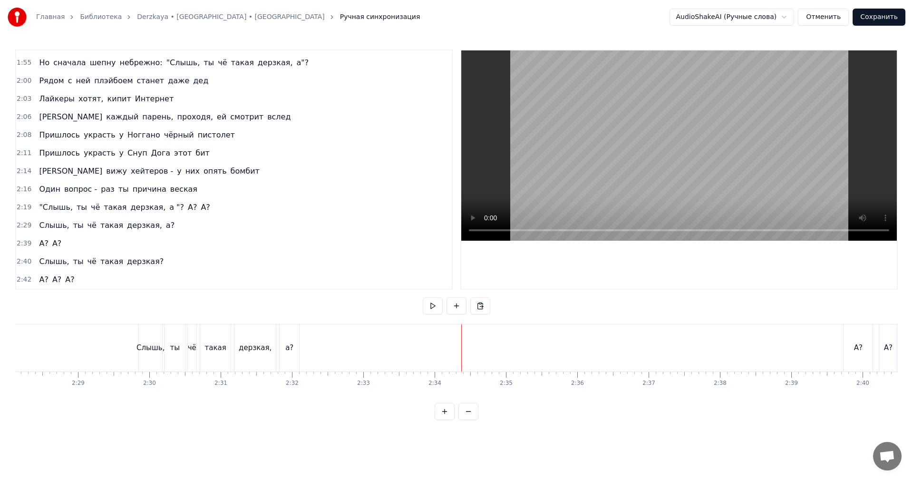
click at [637, 180] on video at bounding box center [679, 145] width 436 height 190
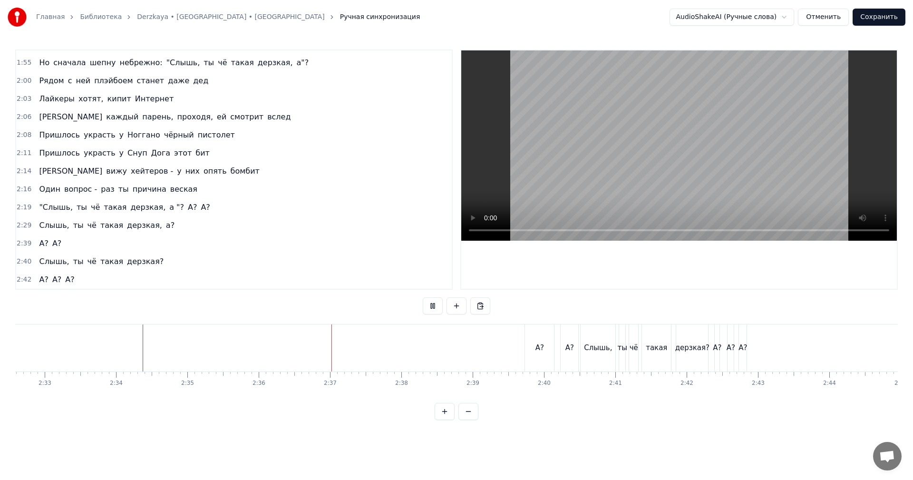
scroll to position [0, 10899]
click at [524, 357] on div "А?" at bounding box center [525, 347] width 29 height 47
click at [602, 175] on video at bounding box center [679, 145] width 436 height 190
click at [691, 150] on video at bounding box center [679, 145] width 436 height 190
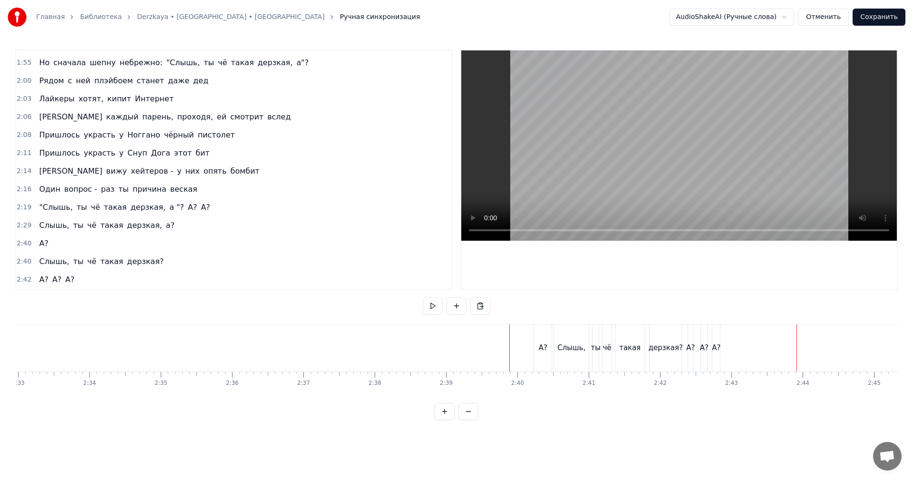
click at [716, 346] on div "А?" at bounding box center [716, 347] width 9 height 11
click at [703, 350] on div "А?" at bounding box center [705, 347] width 9 height 11
drag, startPoint x: 635, startPoint y: 345, endPoint x: 689, endPoint y: 201, distance: 153.8
click at [636, 342] on div "такая" at bounding box center [629, 347] width 21 height 11
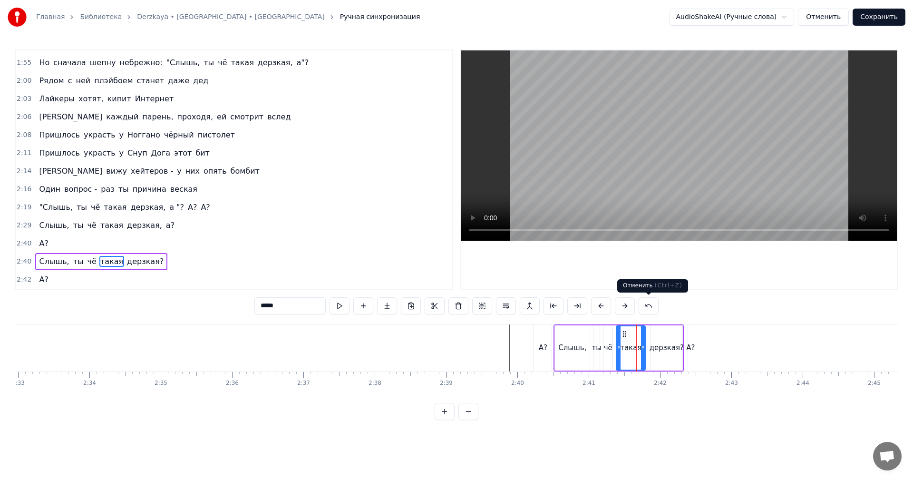
click at [714, 138] on video at bounding box center [679, 145] width 436 height 190
click at [874, 19] on button "Сохранить" at bounding box center [879, 17] width 53 height 17
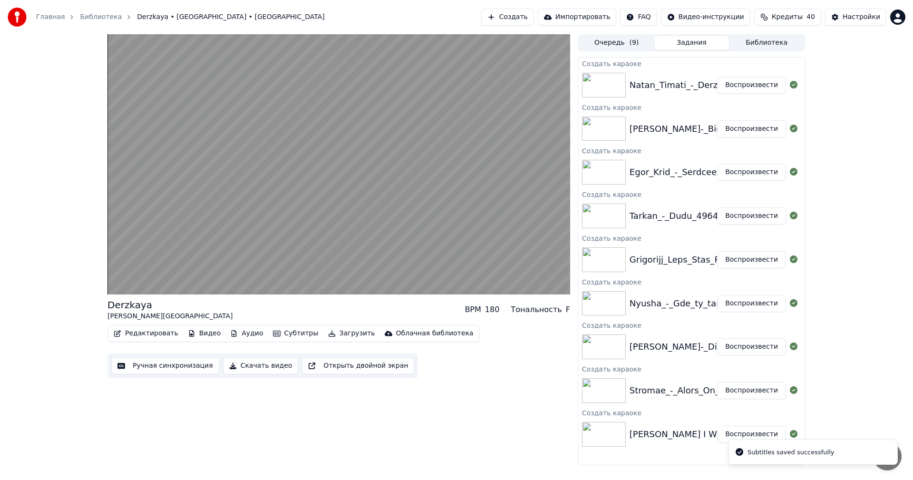
click at [744, 431] on button "Воспроизвести" at bounding box center [751, 434] width 69 height 17
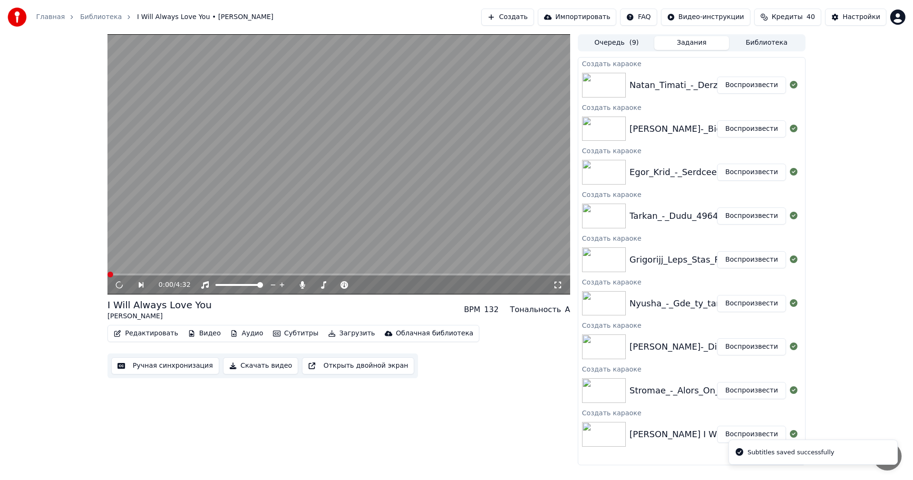
drag, startPoint x: 253, startPoint y: 366, endPoint x: 324, endPoint y: 370, distance: 71.4
click at [254, 366] on button "Скачать видео" at bounding box center [261, 365] width 76 height 17
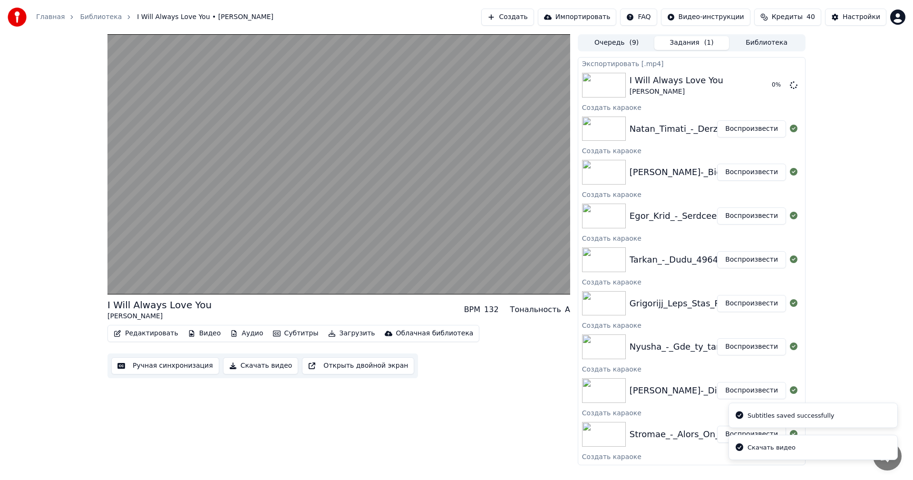
click at [730, 435] on li "Скачать видео" at bounding box center [813, 448] width 169 height 26
click at [721, 433] on button "Воспроизвести" at bounding box center [751, 434] width 69 height 17
click at [271, 368] on button "Скачать видео" at bounding box center [261, 365] width 76 height 17
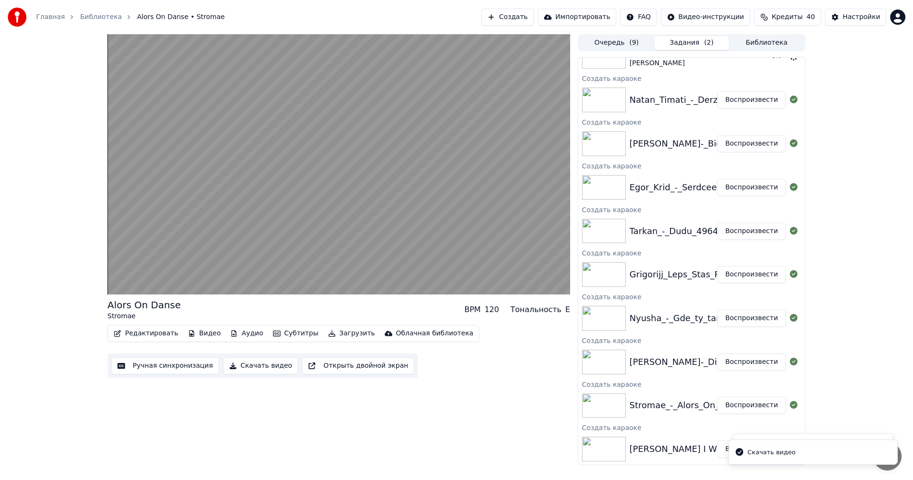
scroll to position [73, 0]
click at [754, 365] on button "Воспроизвести" at bounding box center [751, 361] width 69 height 17
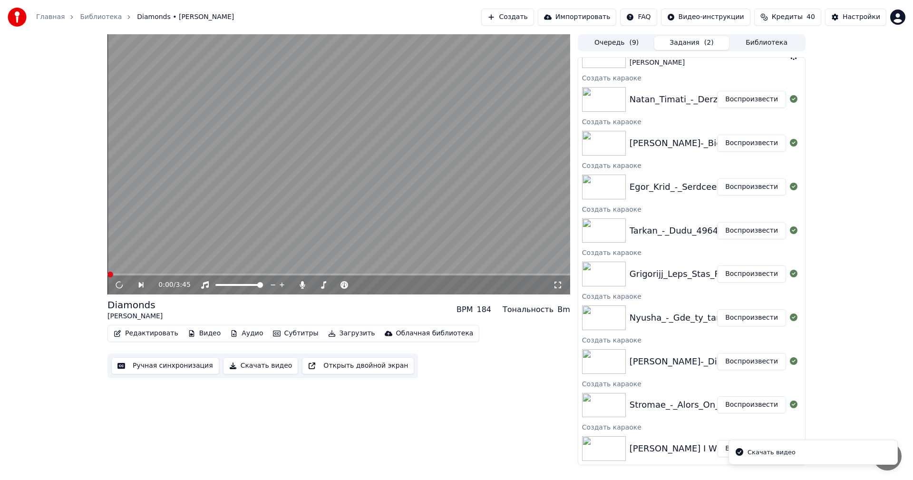
drag, startPoint x: 245, startPoint y: 370, endPoint x: 387, endPoint y: 364, distance: 141.8
click at [245, 370] on button "Скачать видео" at bounding box center [261, 365] width 76 height 17
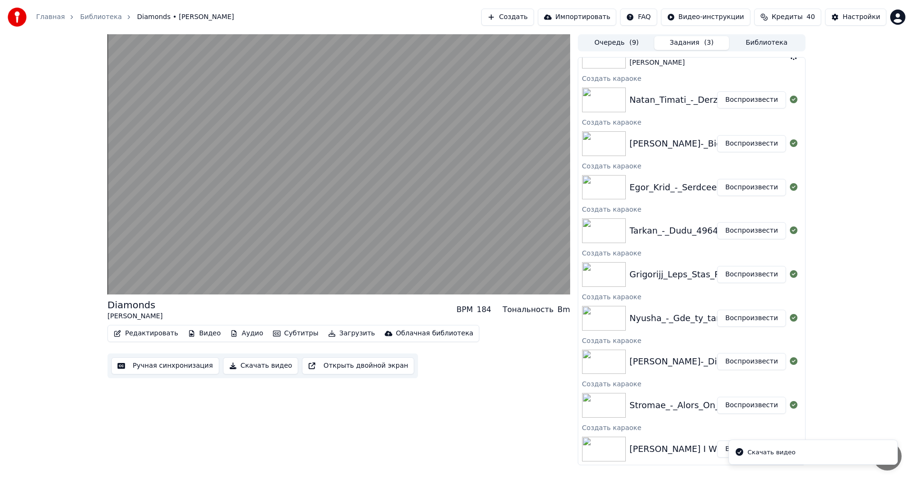
click at [734, 315] on button "Воспроизвести" at bounding box center [751, 318] width 69 height 17
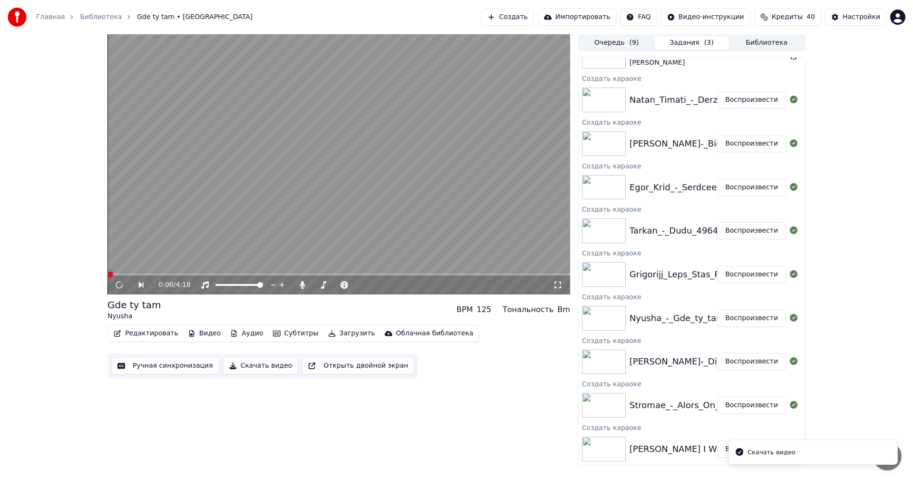
drag, startPoint x: 244, startPoint y: 362, endPoint x: 250, endPoint y: 363, distance: 5.4
click at [245, 362] on button "Скачать видео" at bounding box center [261, 365] width 76 height 17
click at [739, 278] on button "Воспроизвести" at bounding box center [751, 274] width 69 height 17
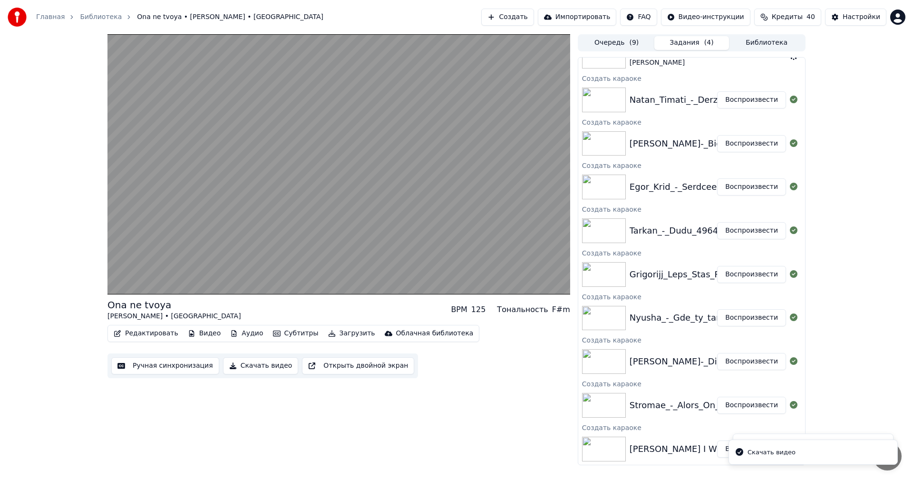
click at [231, 360] on button "Скачать видео" at bounding box center [261, 365] width 76 height 17
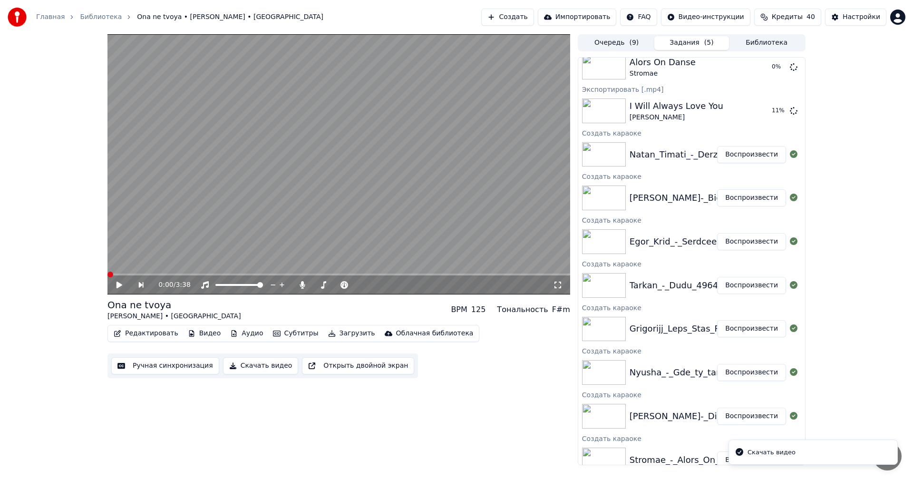
scroll to position [204, 0]
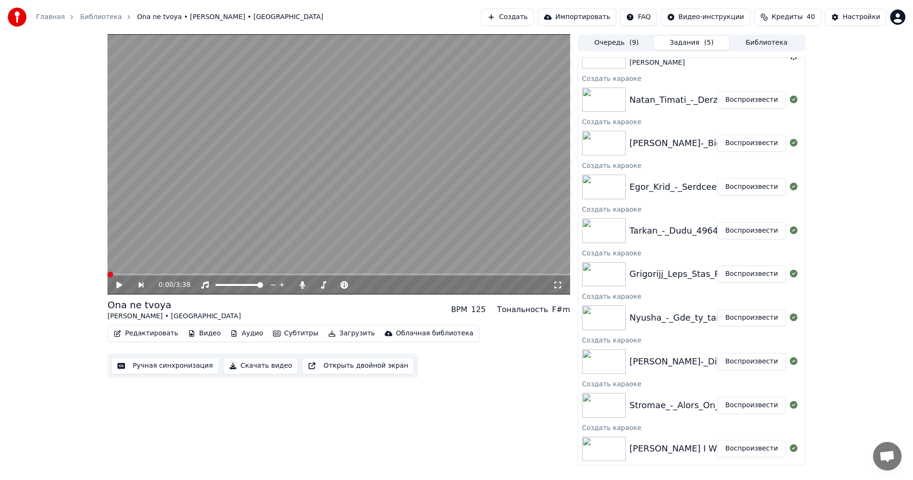
click at [744, 232] on button "Воспроизвести" at bounding box center [751, 230] width 69 height 17
click at [255, 367] on button "Скачать видео" at bounding box center [261, 365] width 76 height 17
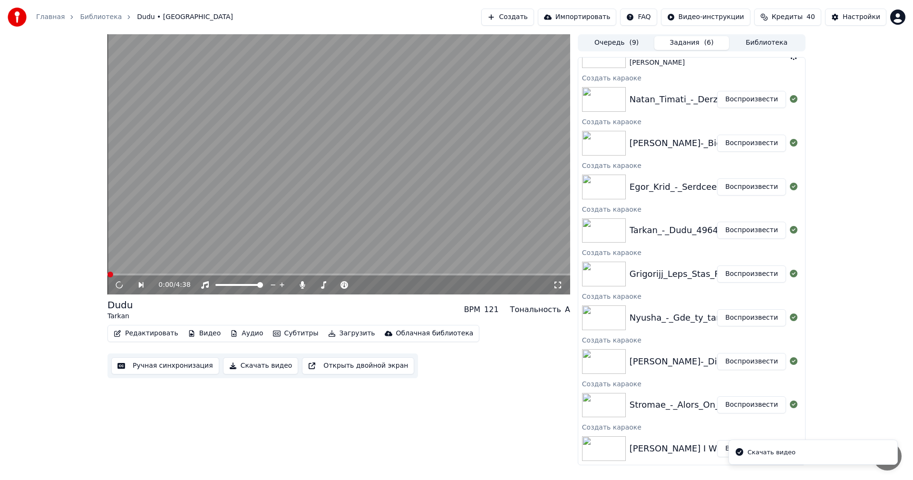
click at [749, 185] on button "Воспроизвести" at bounding box center [751, 186] width 69 height 17
click at [258, 367] on button "Скачать видео" at bounding box center [261, 365] width 76 height 17
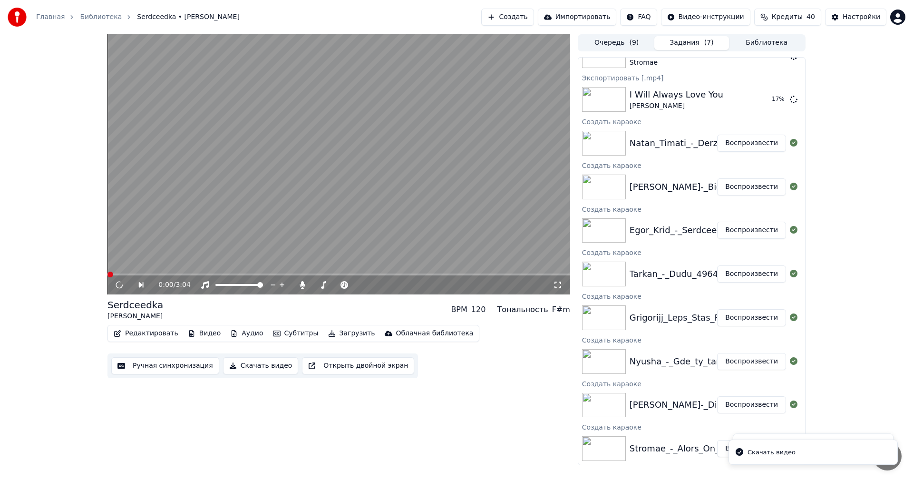
scroll to position [291, 0]
click at [741, 146] on button "Воспроизвести" at bounding box center [751, 143] width 69 height 17
click at [258, 368] on button "Скачать видео" at bounding box center [261, 365] width 76 height 17
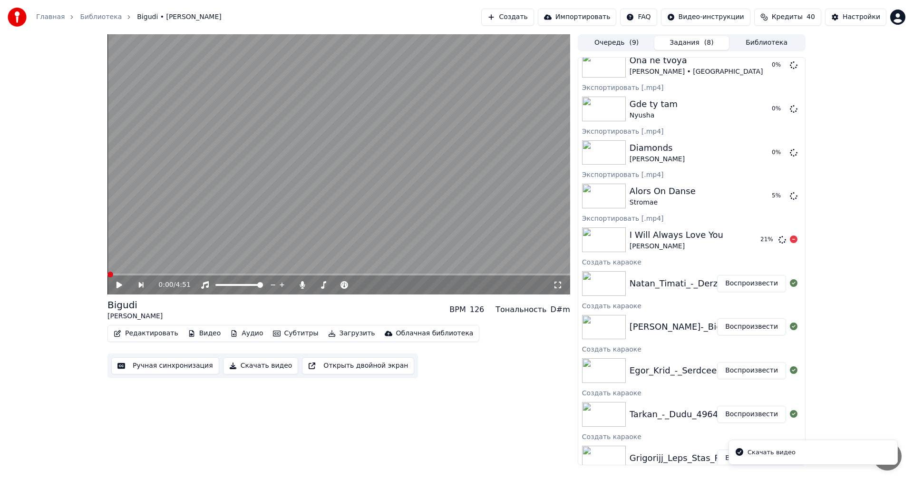
scroll to position [190, 0]
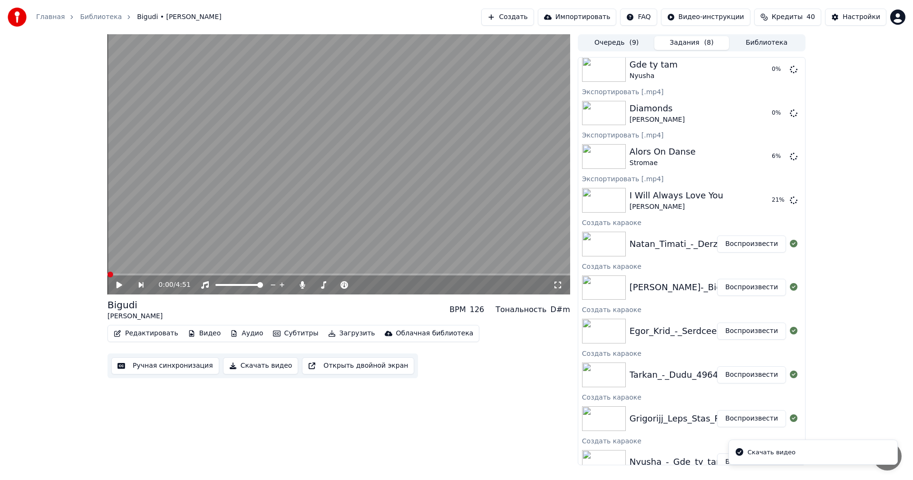
click at [749, 242] on button "Воспроизвести" at bounding box center [751, 243] width 69 height 17
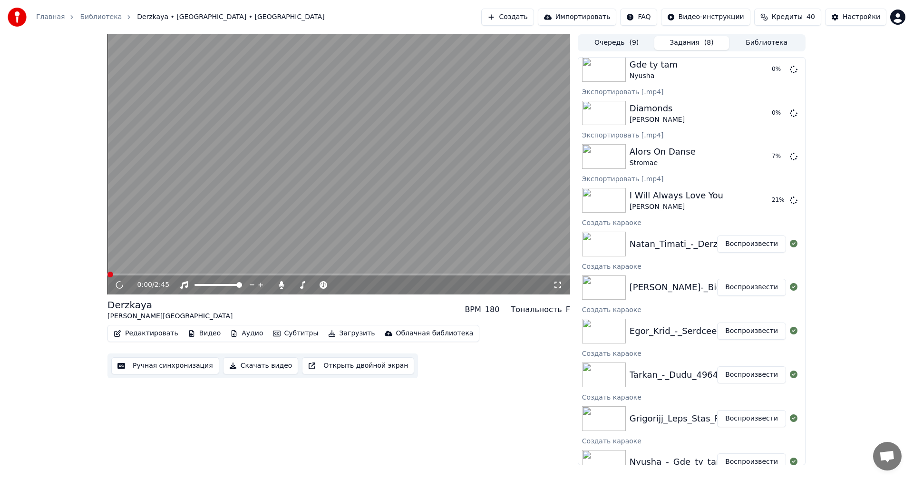
click at [244, 365] on button "Скачать видео" at bounding box center [261, 365] width 76 height 17
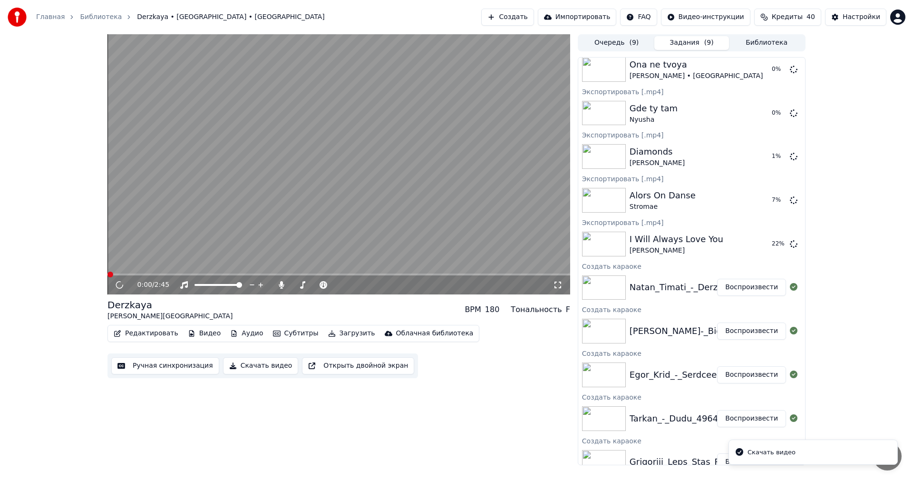
scroll to position [234, 0]
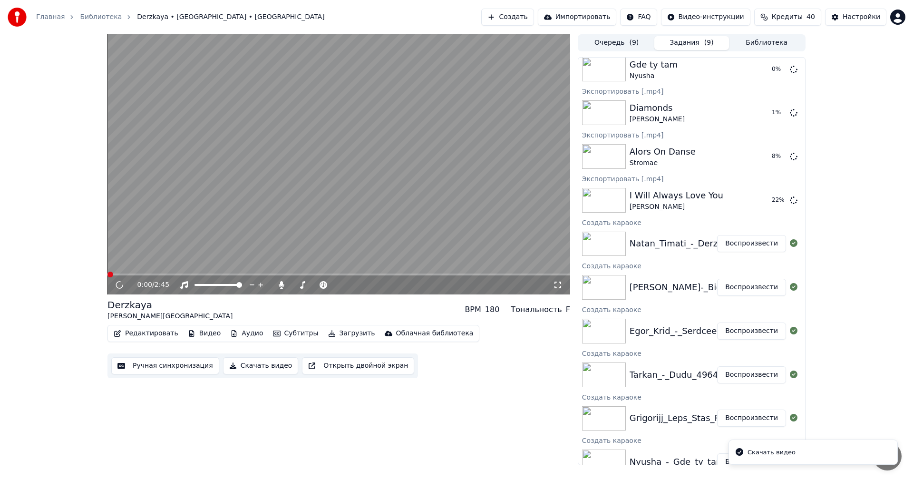
click at [504, 151] on video at bounding box center [338, 164] width 463 height 260
click at [420, 156] on video at bounding box center [338, 164] width 463 height 260
click at [759, 69] on button "Показать" at bounding box center [761, 69] width 49 height 17
